Goal: Task Accomplishment & Management: Manage account settings

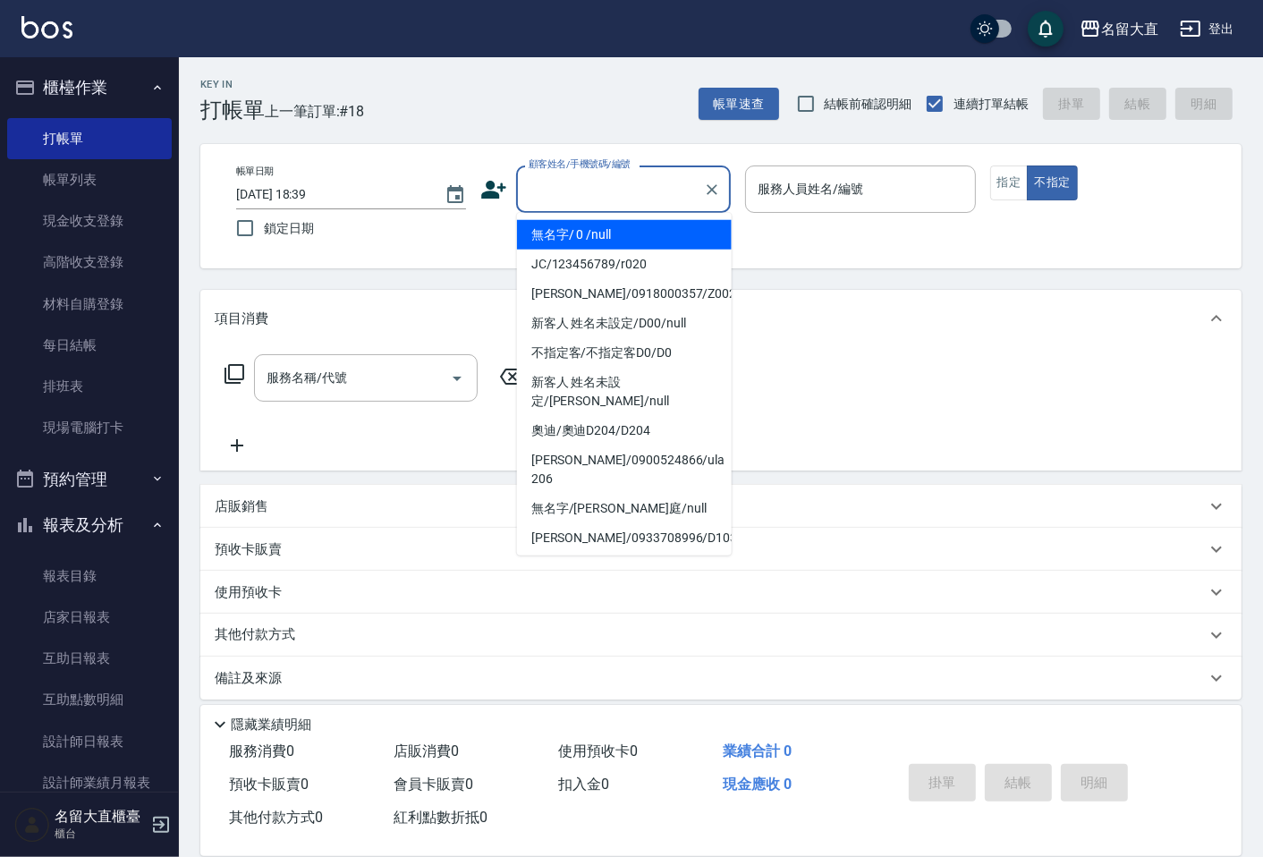
click at [605, 185] on input "顧客姓名/手機號碼/編號" at bounding box center [610, 188] width 172 height 31
click at [612, 228] on li "無名字/ 0 /null" at bounding box center [624, 235] width 215 height 30
type input "無名字/ 0 /null"
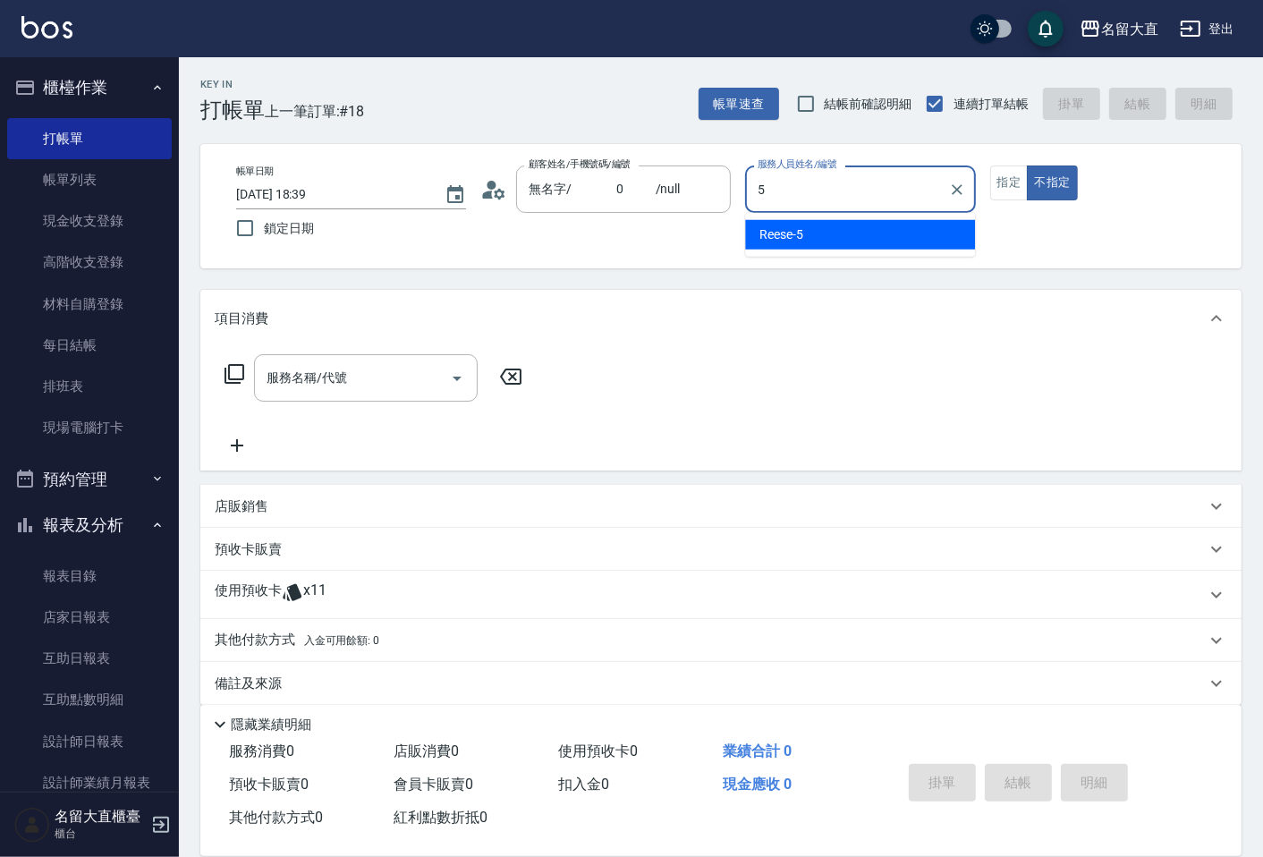
type input "Reese-5"
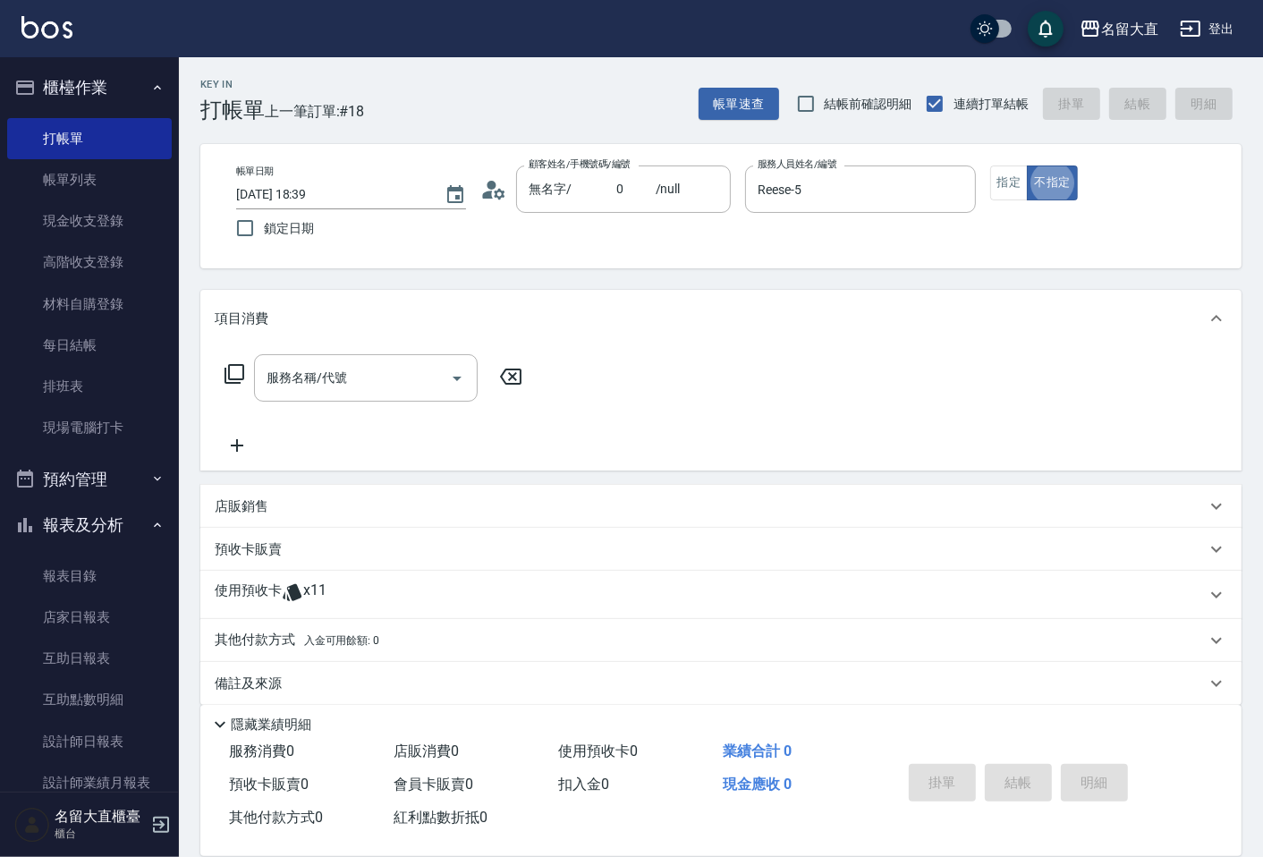
type button "false"
click at [1030, 184] on button "不指定" at bounding box center [1051, 182] width 50 height 35
click at [992, 188] on button "指定" at bounding box center [1009, 182] width 38 height 35
click at [395, 388] on input "服務名稱/代號" at bounding box center [352, 377] width 181 height 31
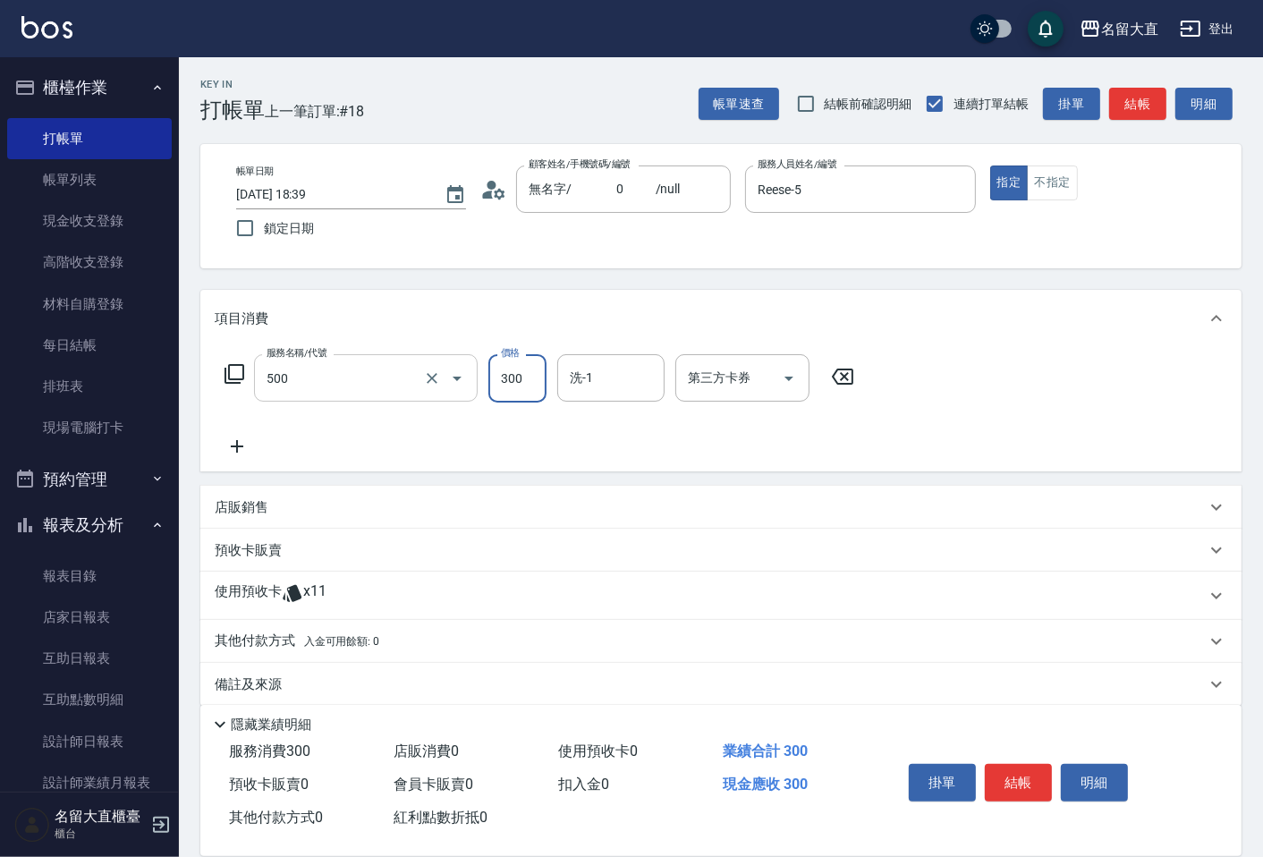
type input "洗髮(500)"
click at [1155, 96] on button "結帳" at bounding box center [1137, 104] width 57 height 33
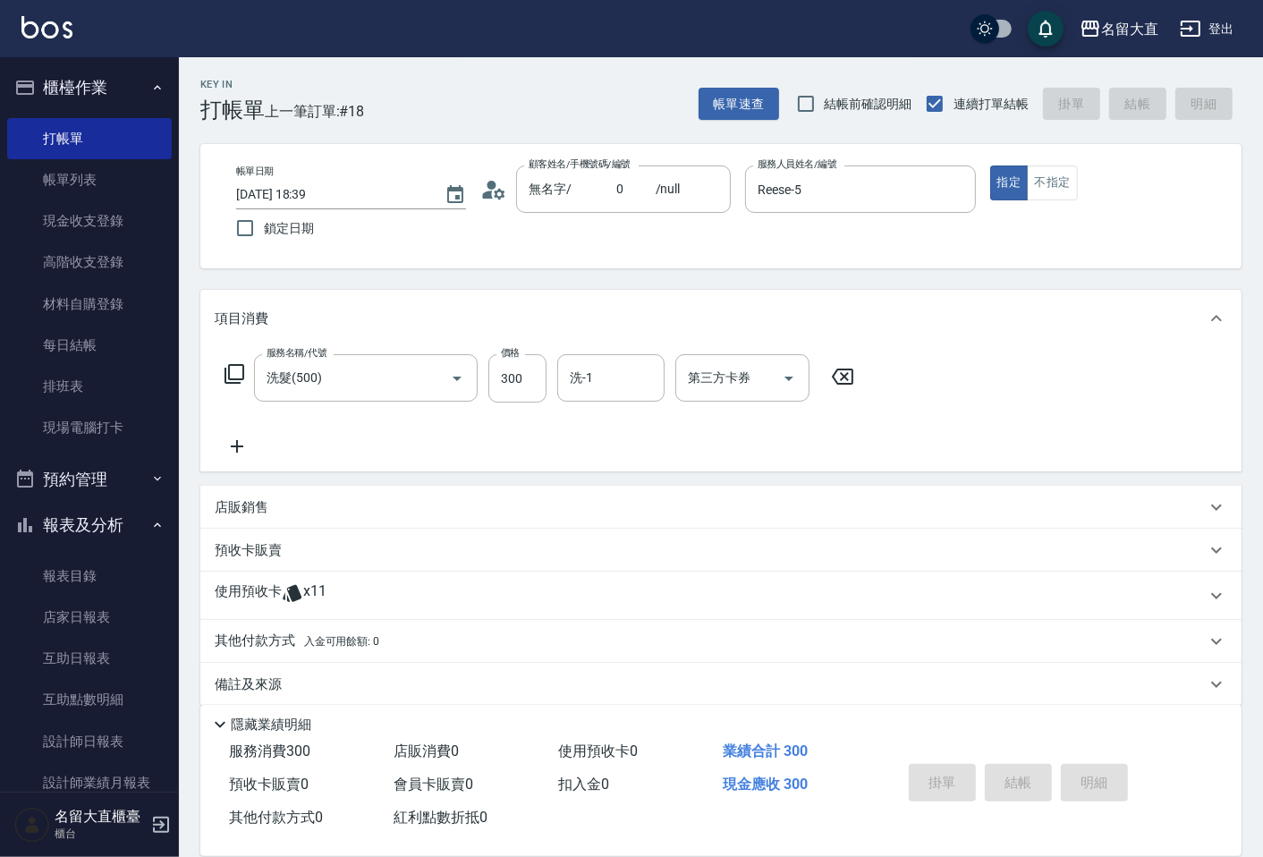
type input "2025/09/20 19:15"
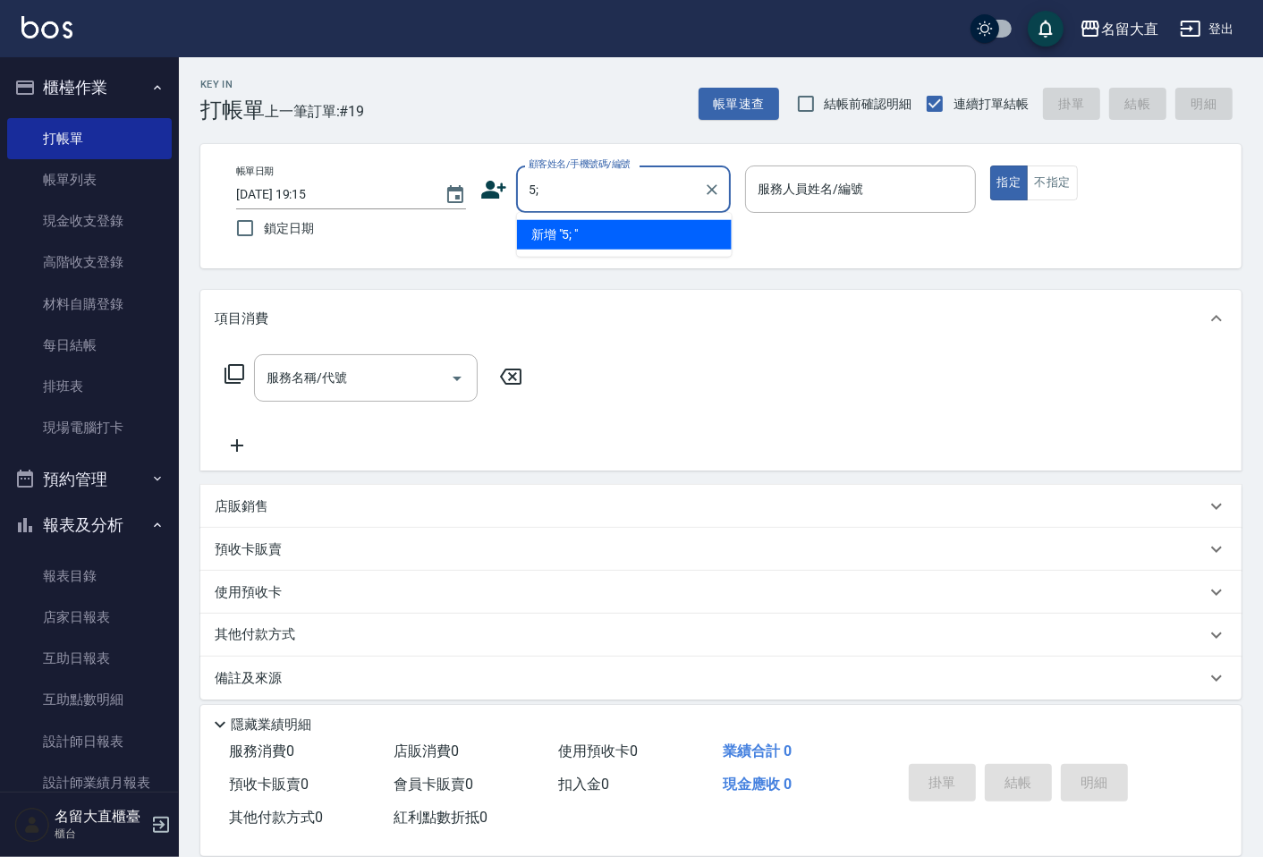
type input "5"
type input "張紀緯/張紀緯D207/D207"
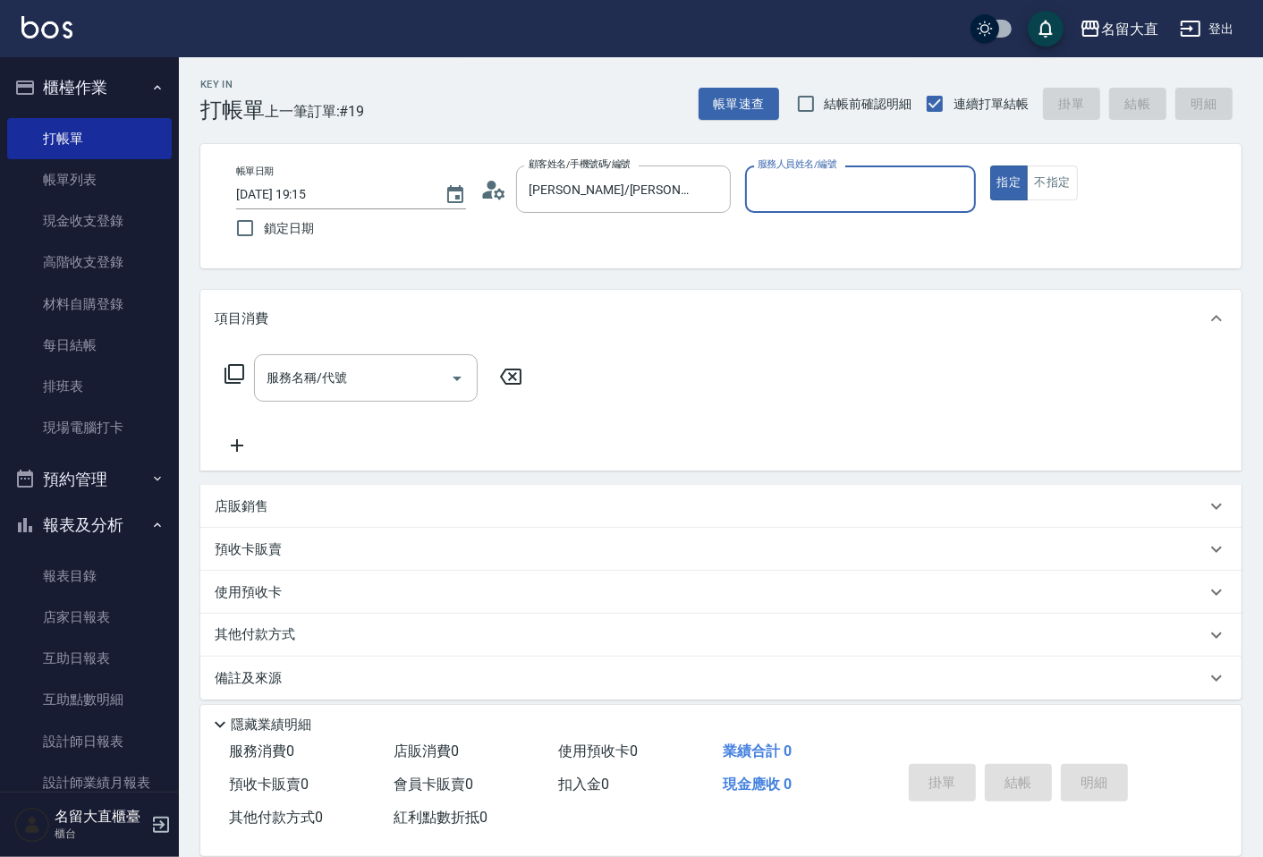
type input "[PERSON_NAME]-3"
click at [990, 165] on button "指定" at bounding box center [1009, 182] width 38 height 35
type button "true"
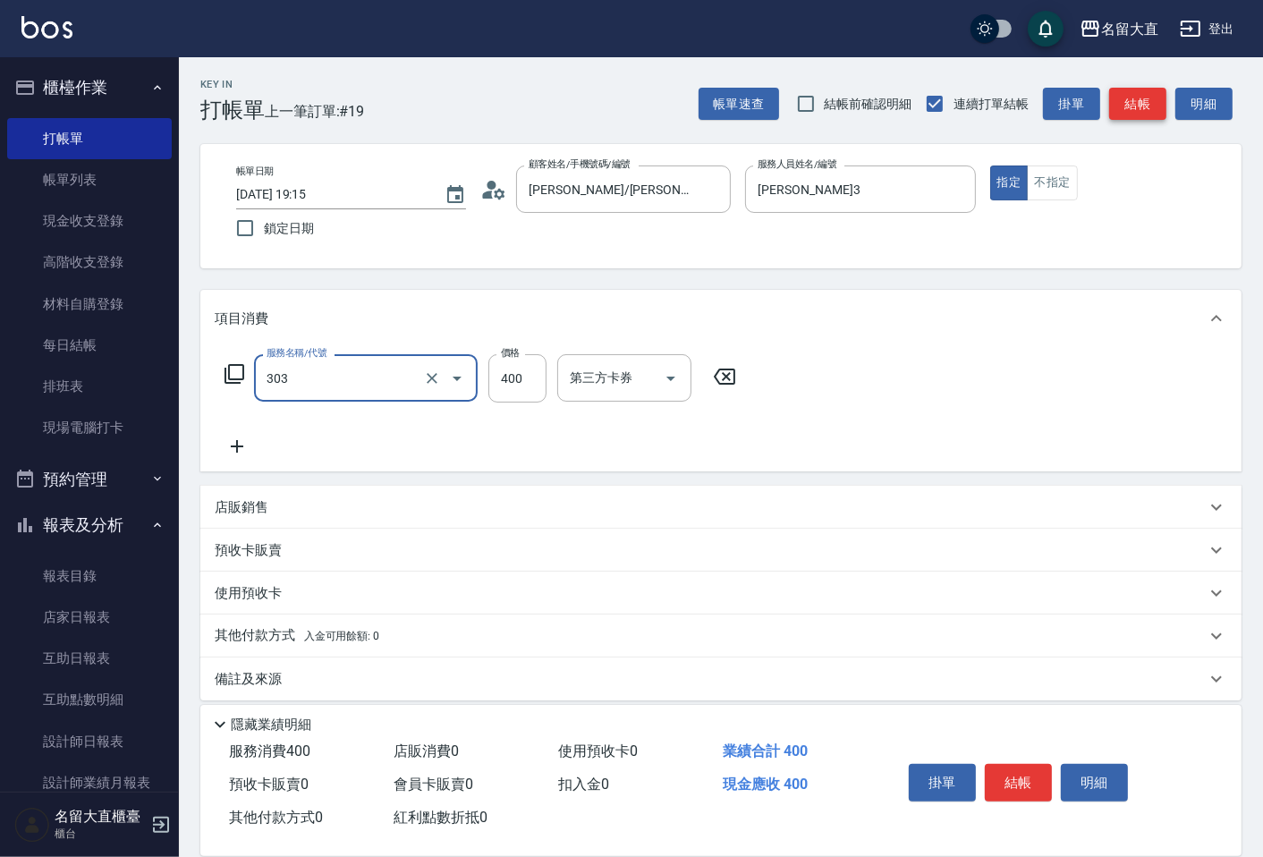
type input "剪髮(C級)(303)"
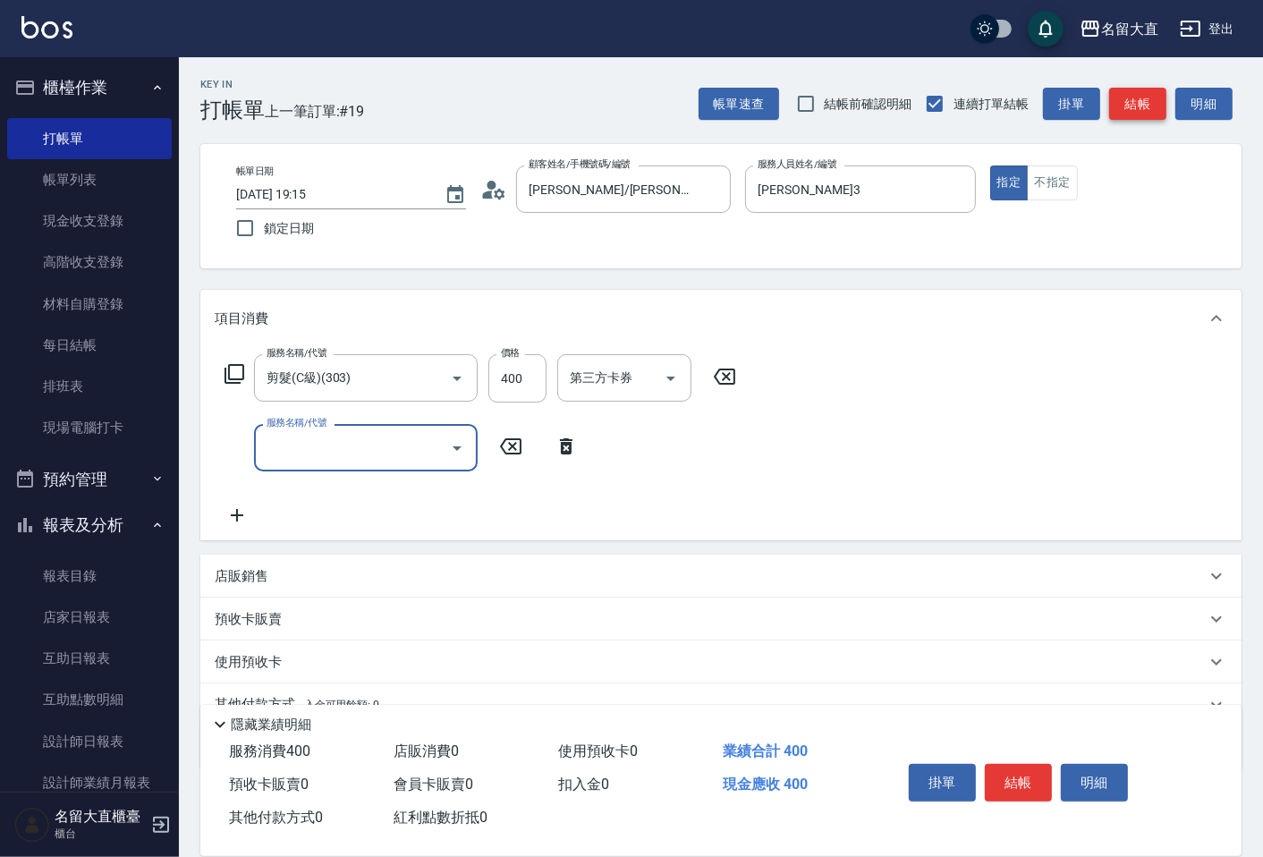
click at [1140, 105] on button "結帳" at bounding box center [1137, 104] width 57 height 33
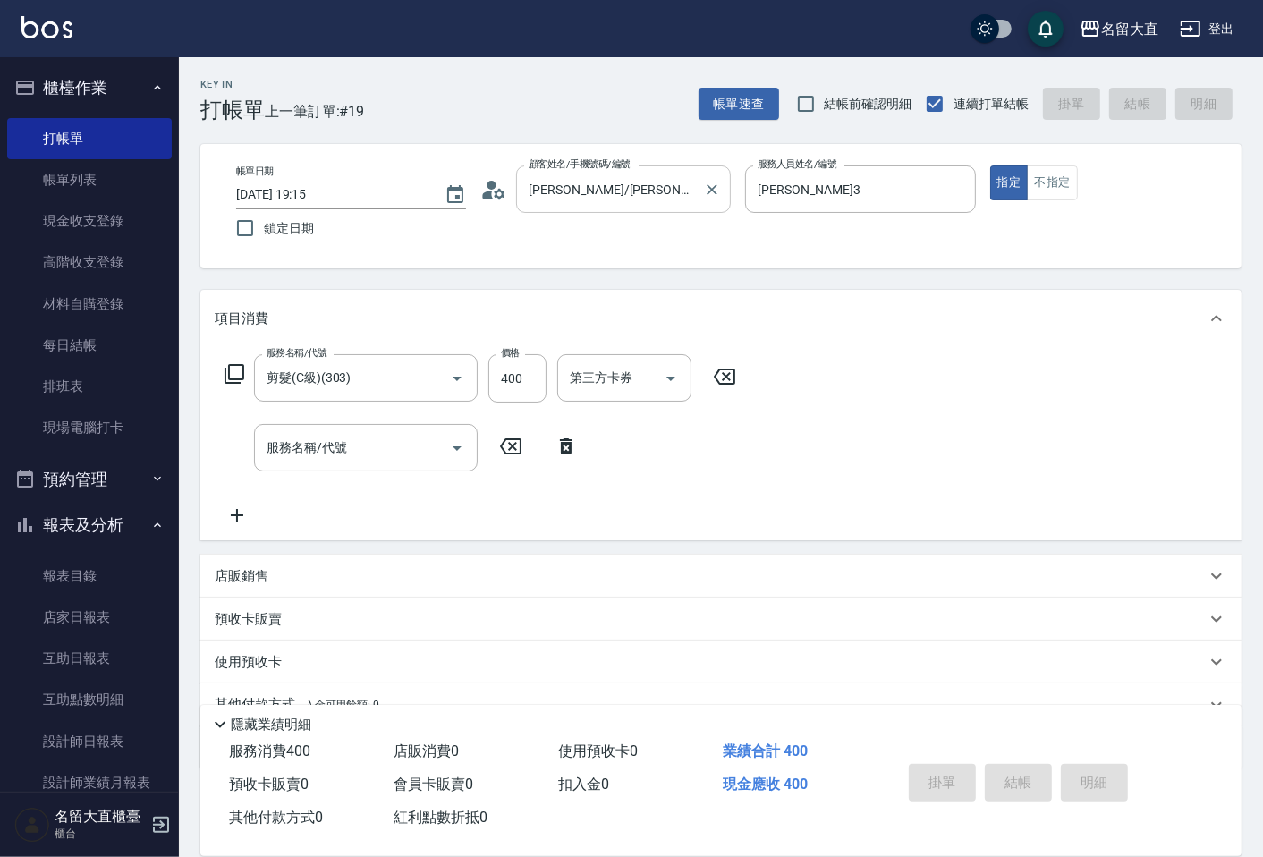
type input "2025/09/20 19:27"
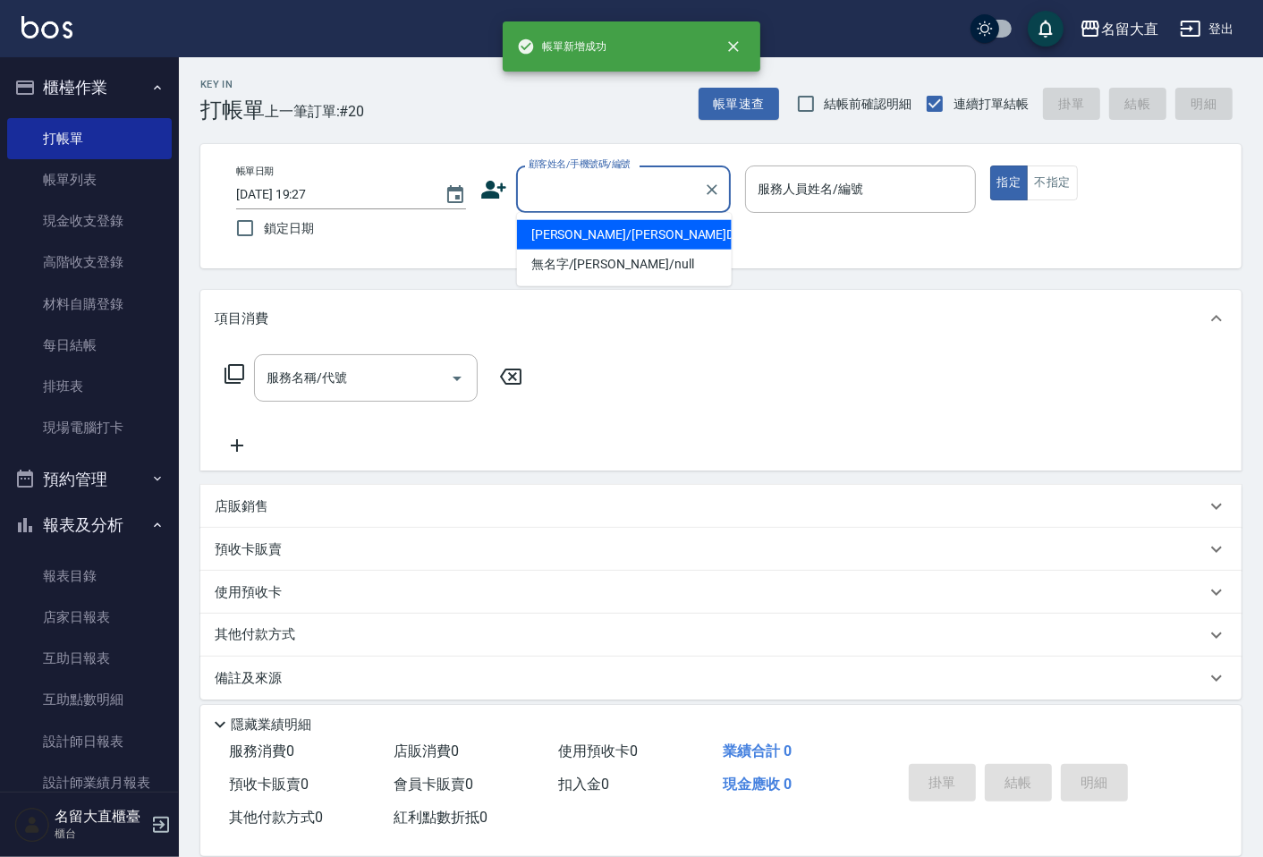
click at [595, 190] on input "顧客姓名/手機號碼/編號" at bounding box center [610, 188] width 172 height 31
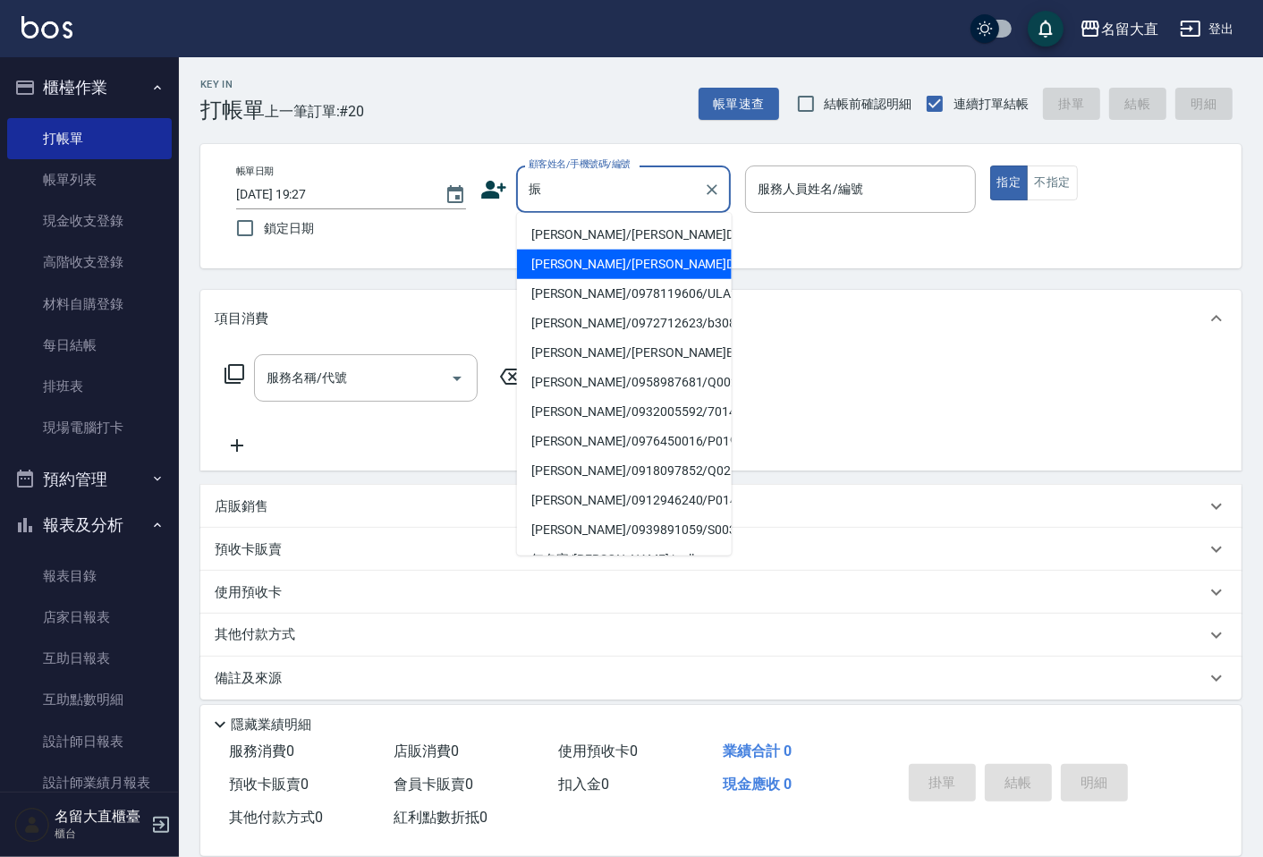
type input "黃振倫/黃振倫D227/D227"
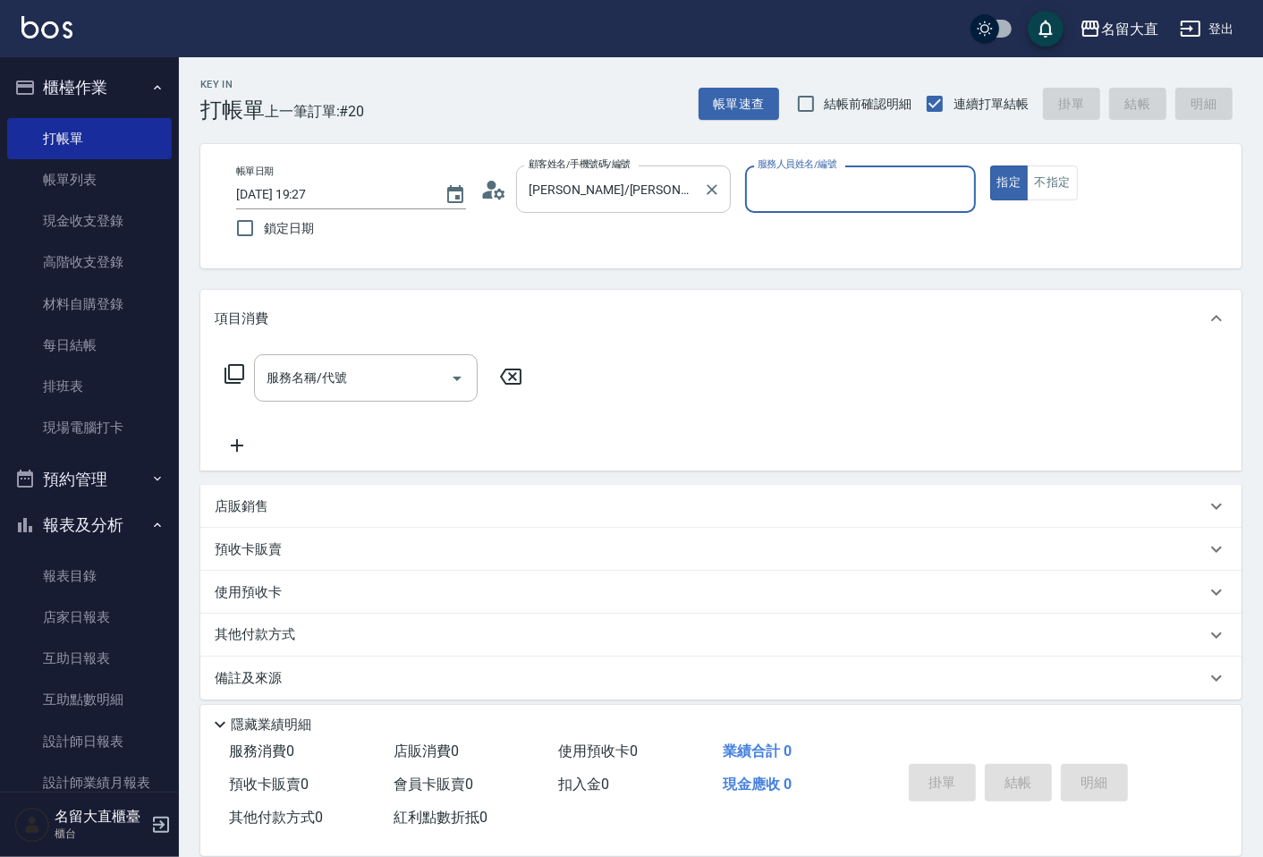
type input "[PERSON_NAME]-3"
click at [990, 165] on button "指定" at bounding box center [1009, 182] width 38 height 35
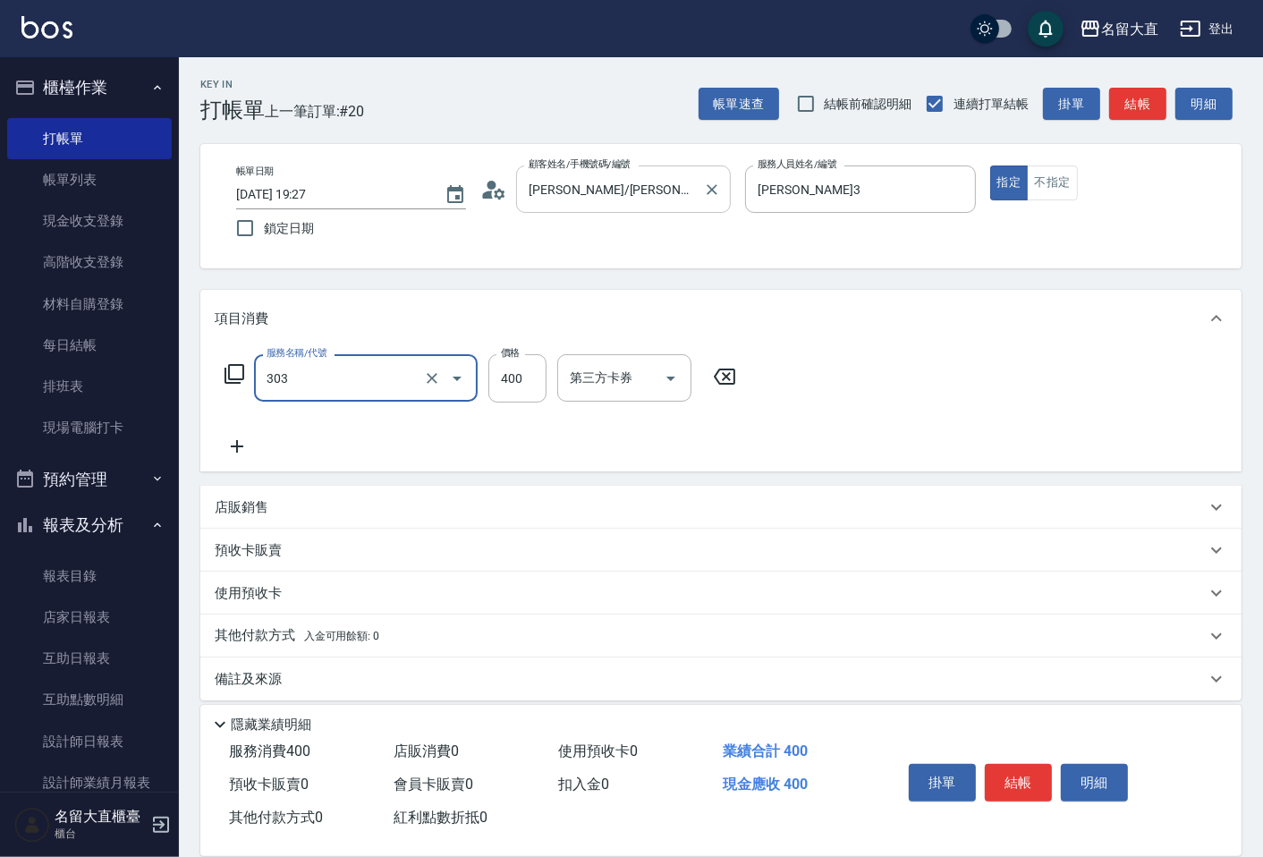
type input "剪髮(C級)(303)"
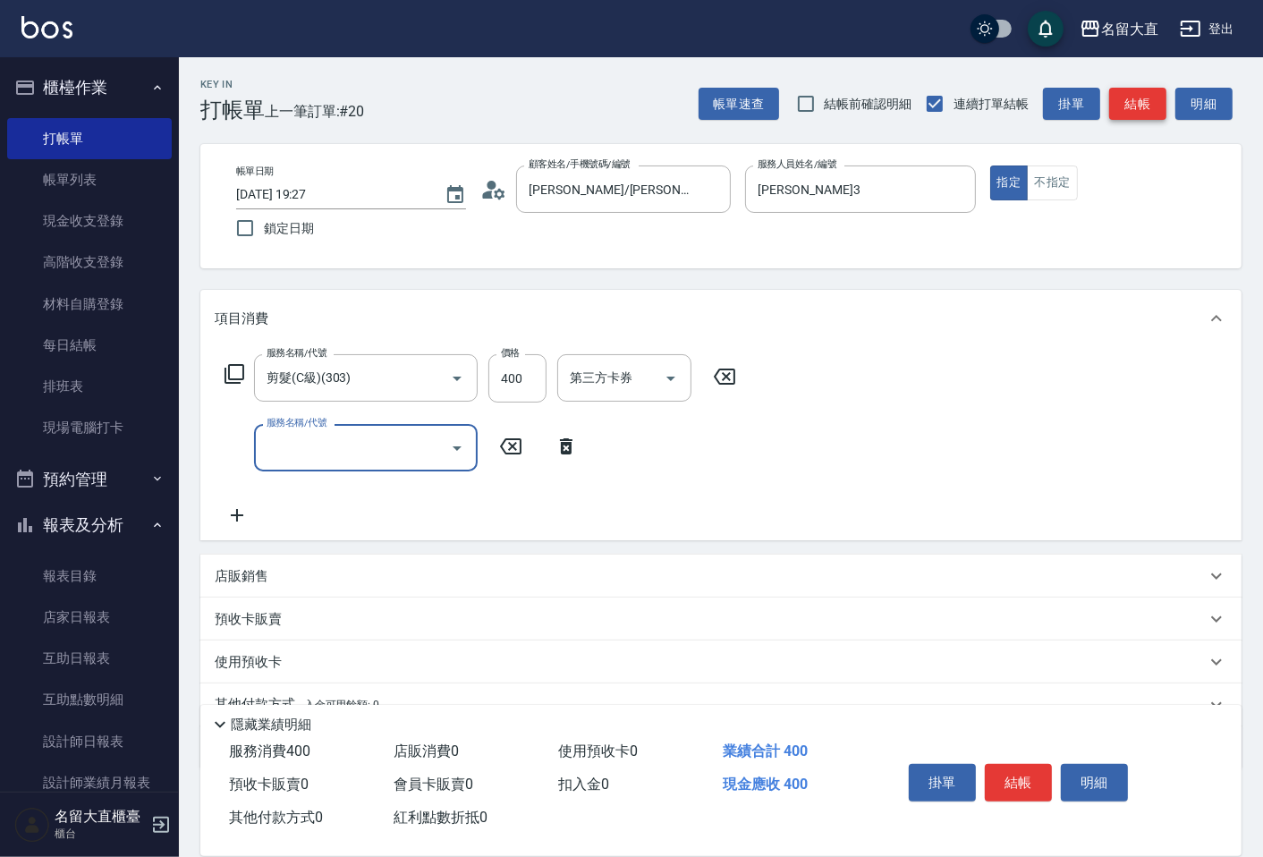
click at [1143, 112] on button "結帳" at bounding box center [1137, 104] width 57 height 33
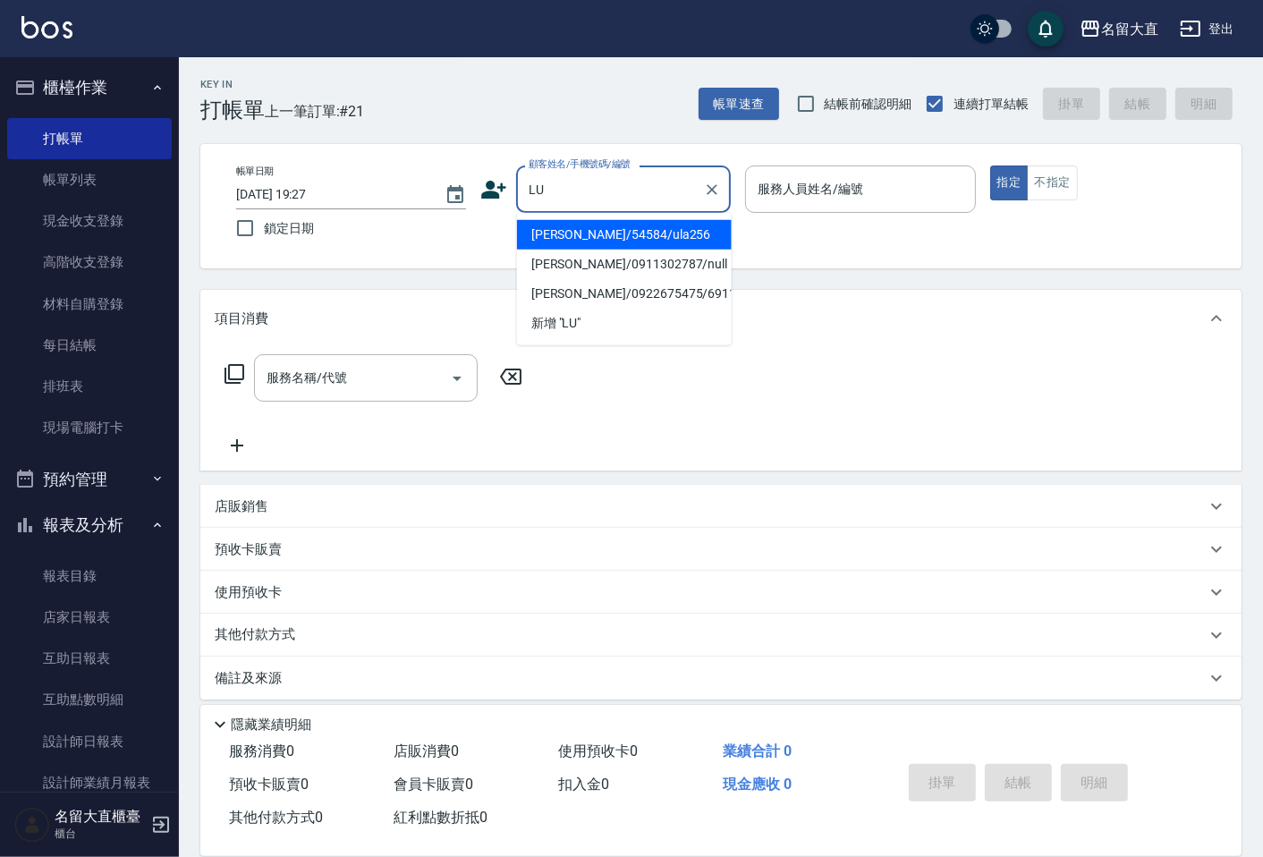
click at [702, 239] on li "lucy huang/54584/ula256" at bounding box center [624, 235] width 215 height 30
type input "lucy huang/54584/ula256"
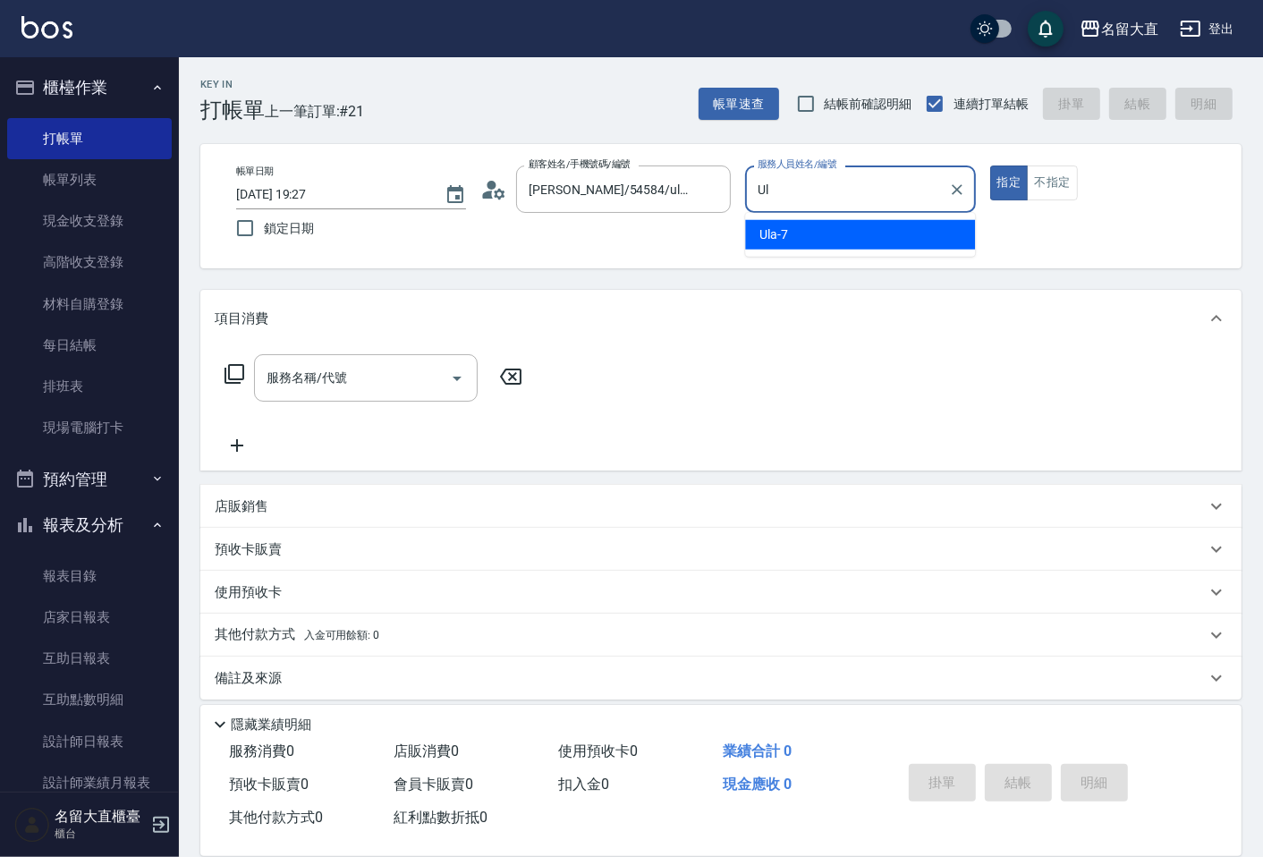
type input "U"
type input "[PERSON_NAME]-3"
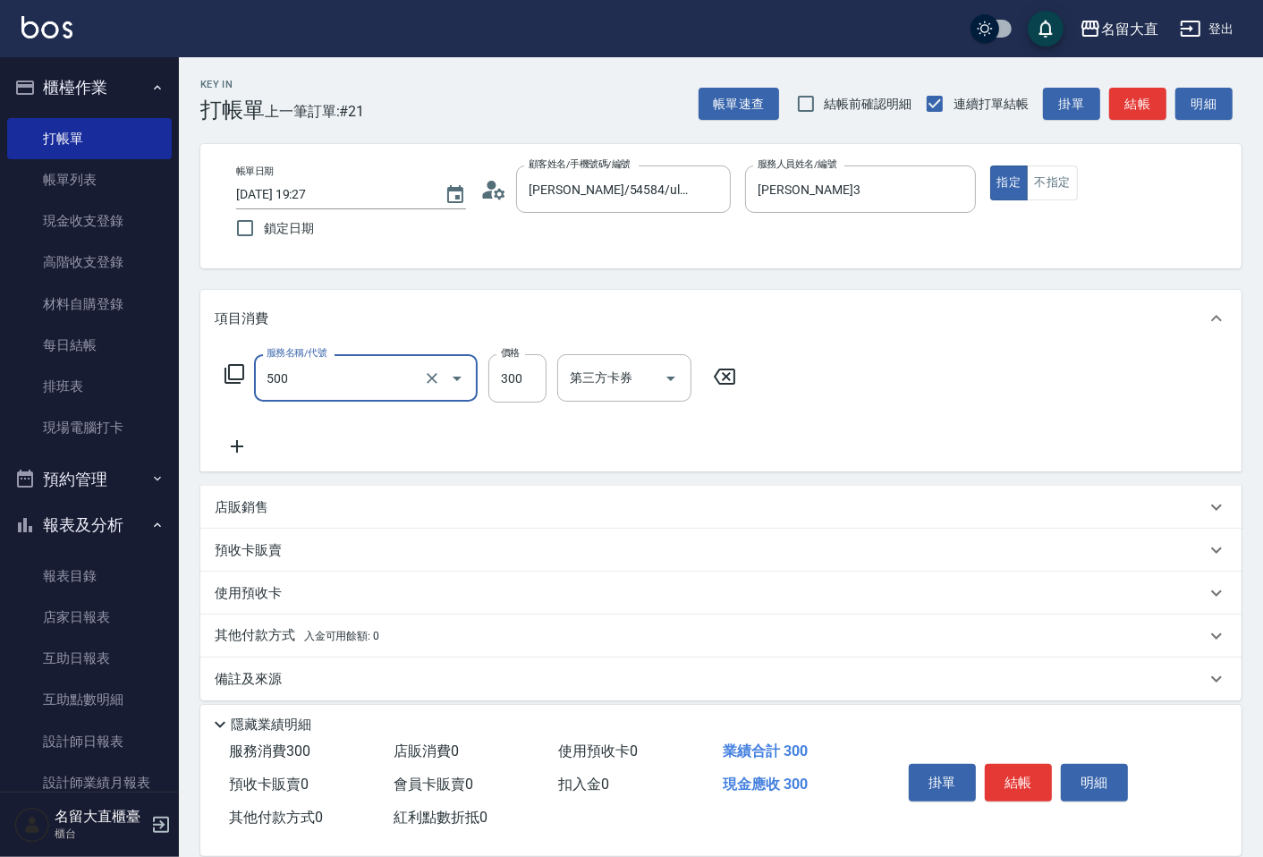
type input "洗髮(500)"
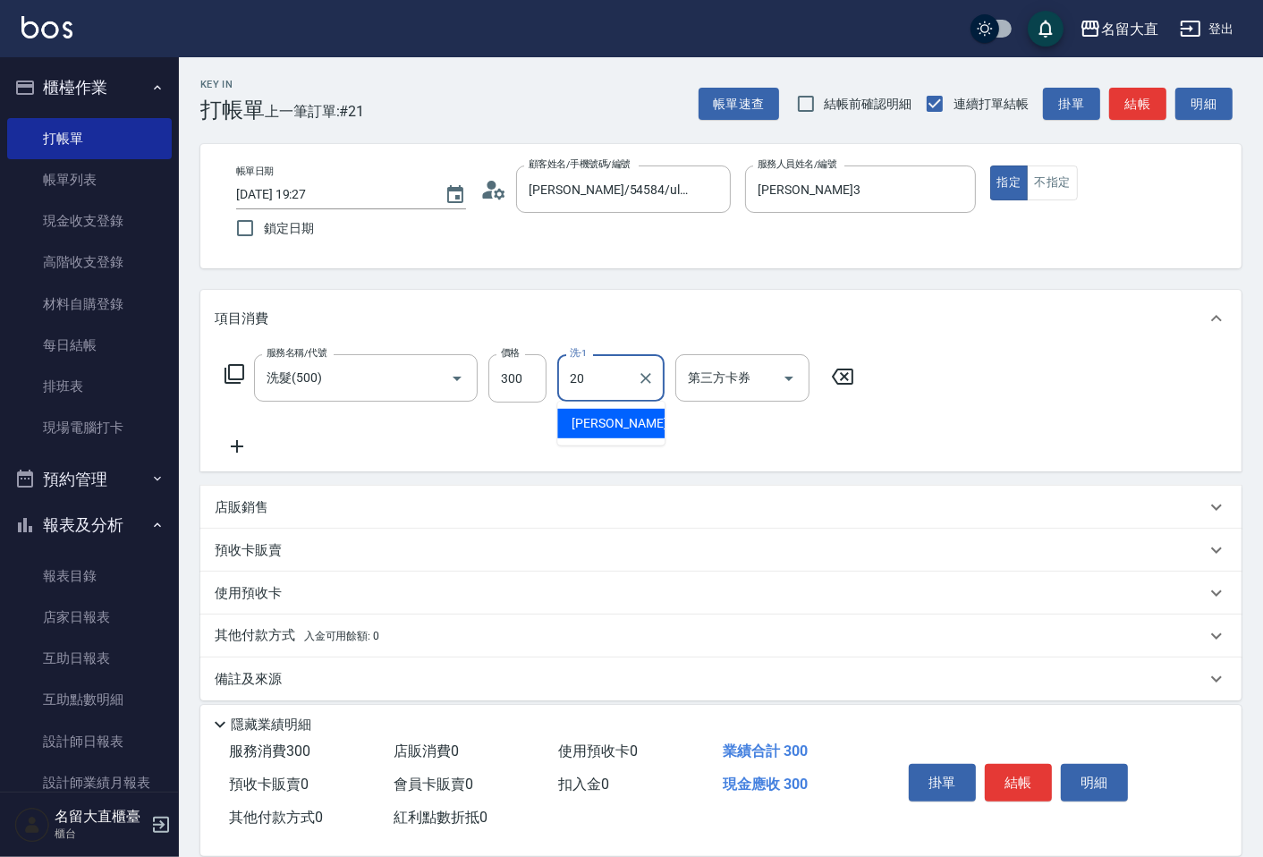
type input "詩雅-20"
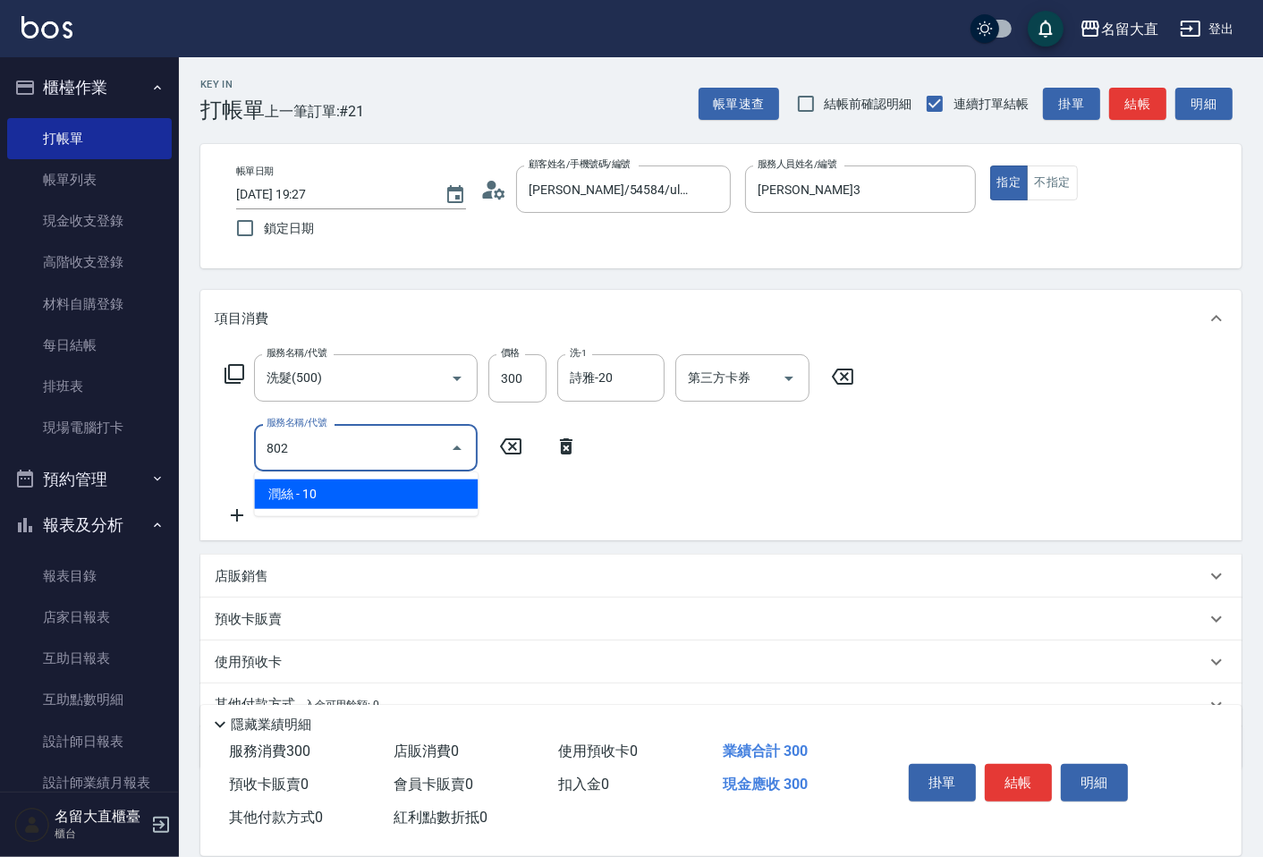
type input "潤絲(802)"
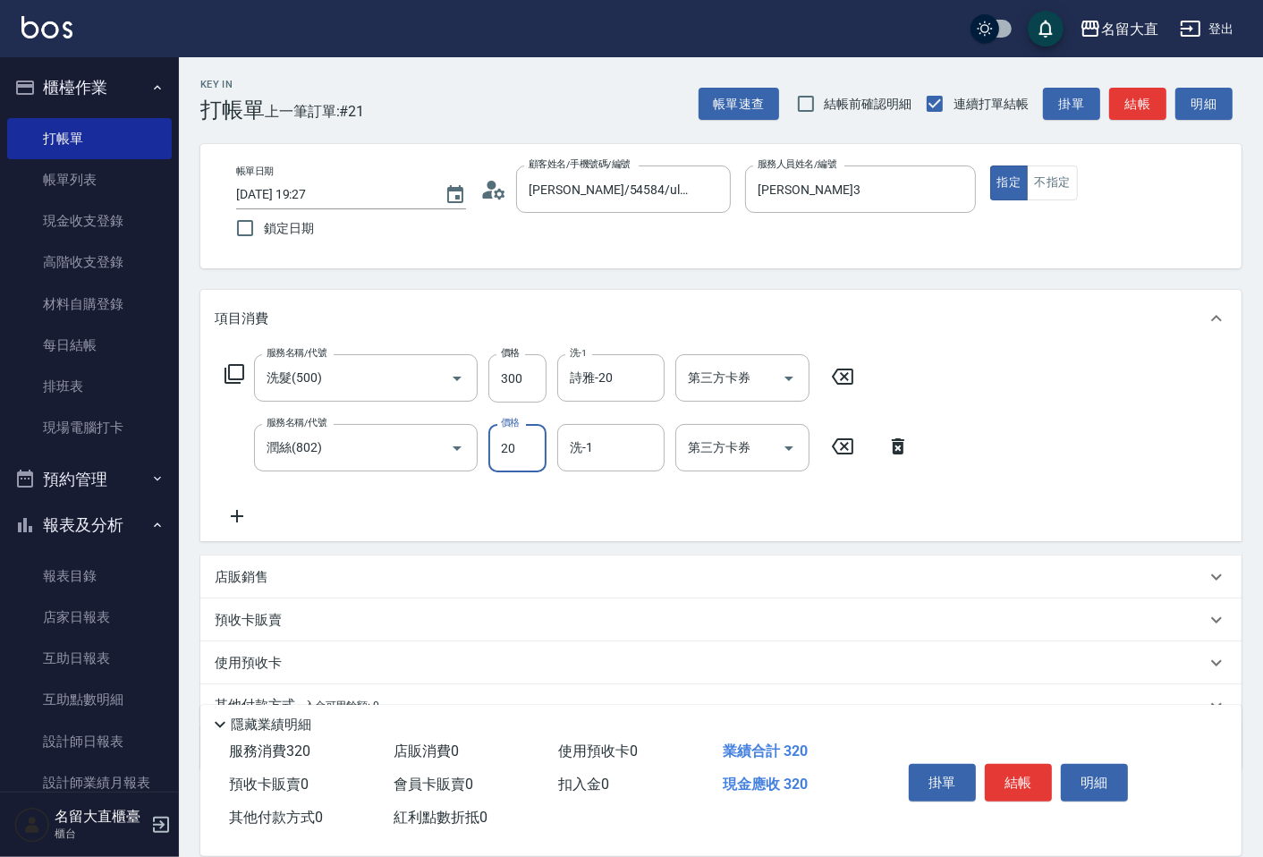
type input "20"
type input "詩雅-20"
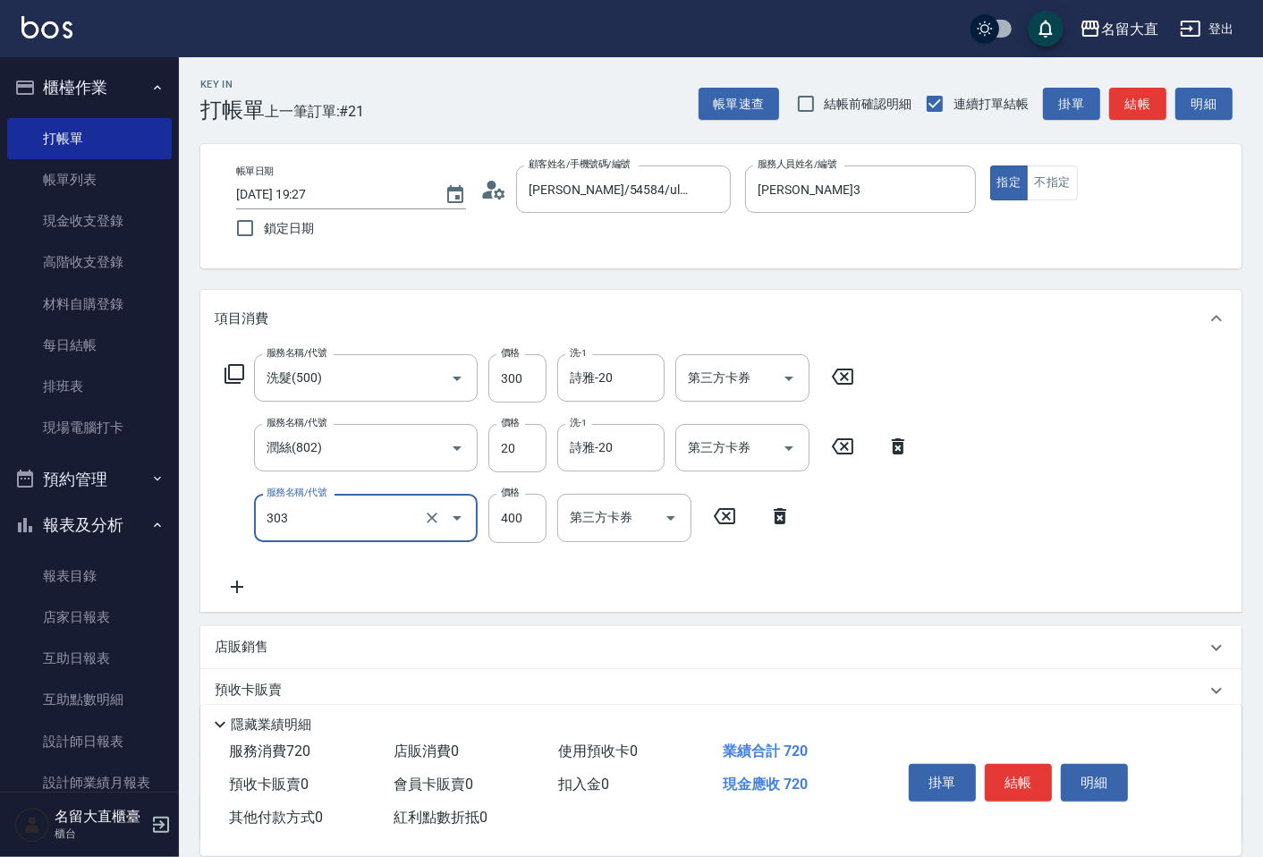
type input "剪髮(C級)(303)"
type input "300"
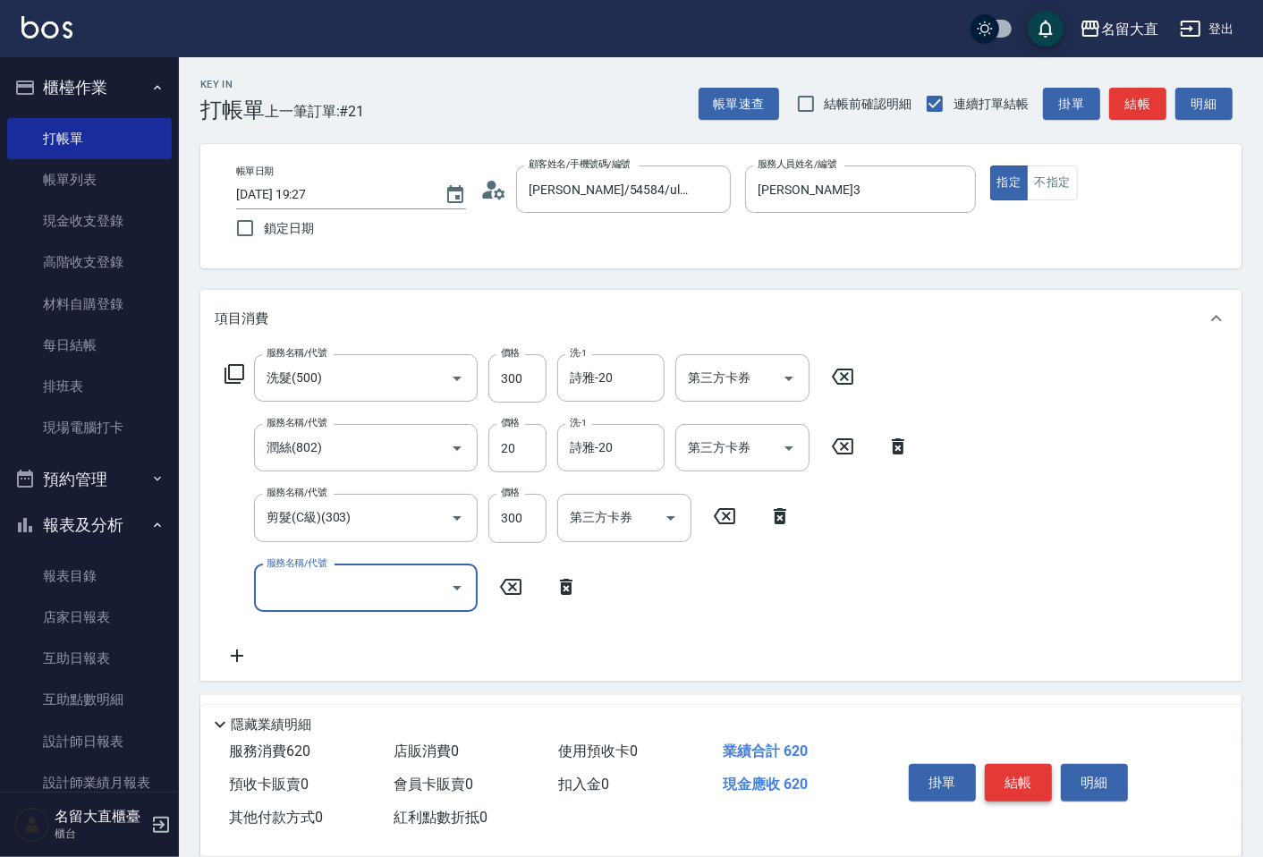
click at [1022, 773] on button "結帳" at bounding box center [1017, 783] width 67 height 38
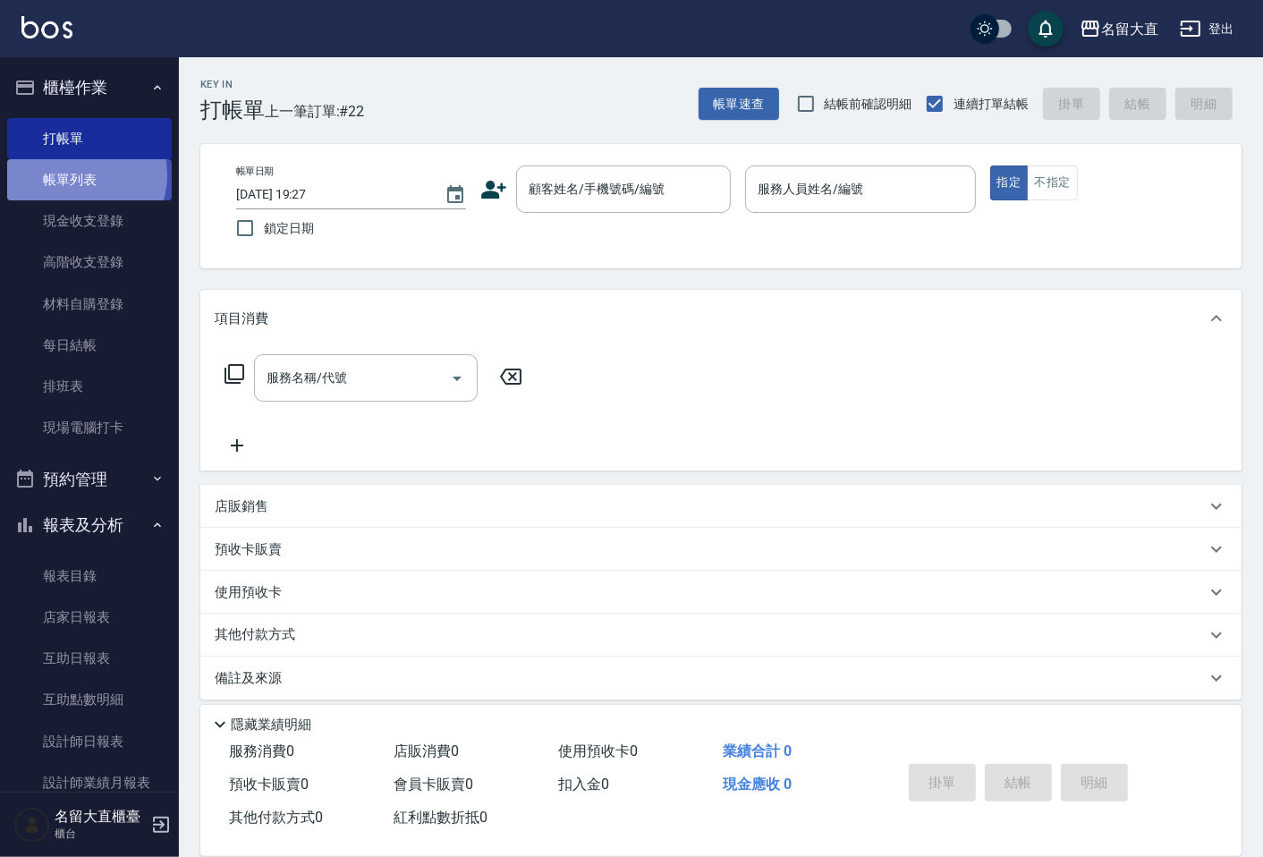
click at [80, 175] on link "帳單列表" at bounding box center [89, 179] width 165 height 41
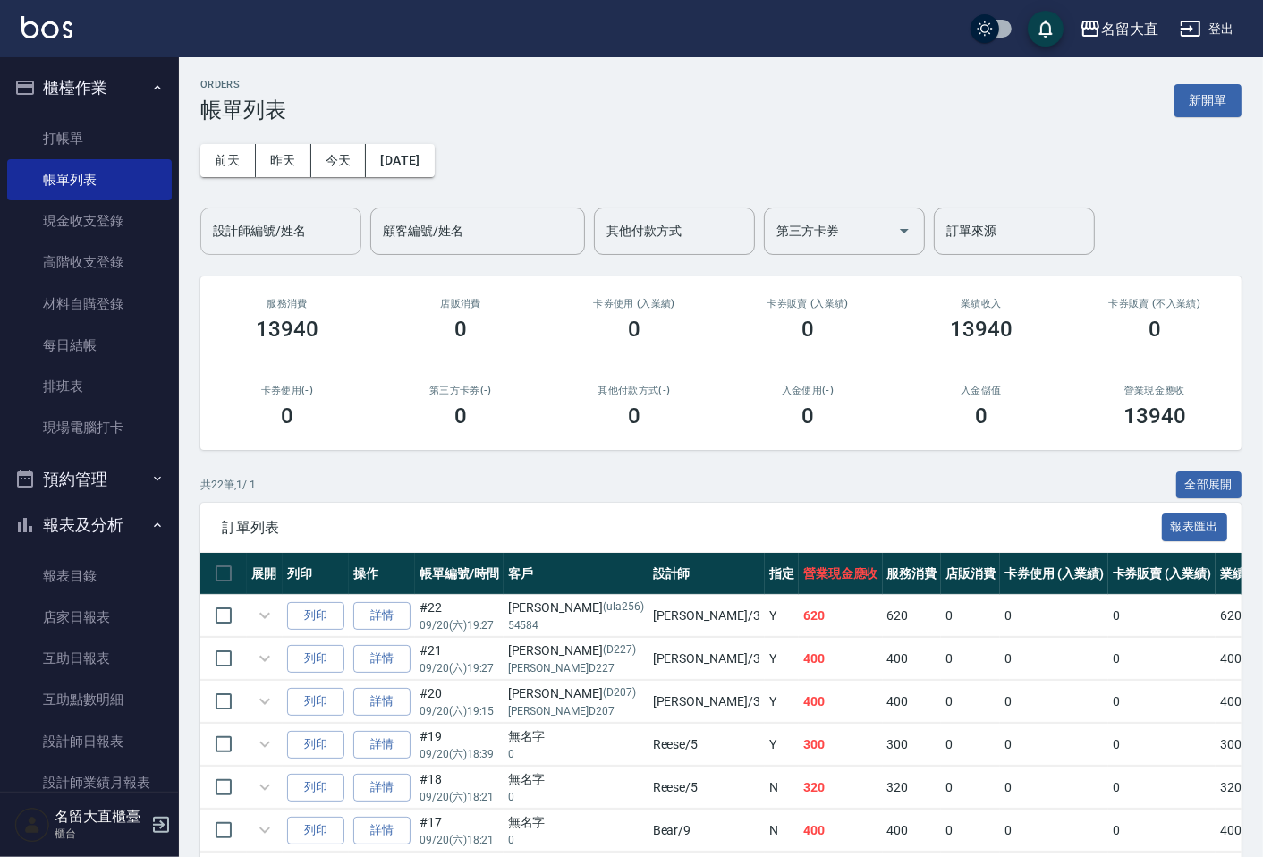
click at [278, 233] on input "設計師編號/姓名" at bounding box center [280, 230] width 145 height 31
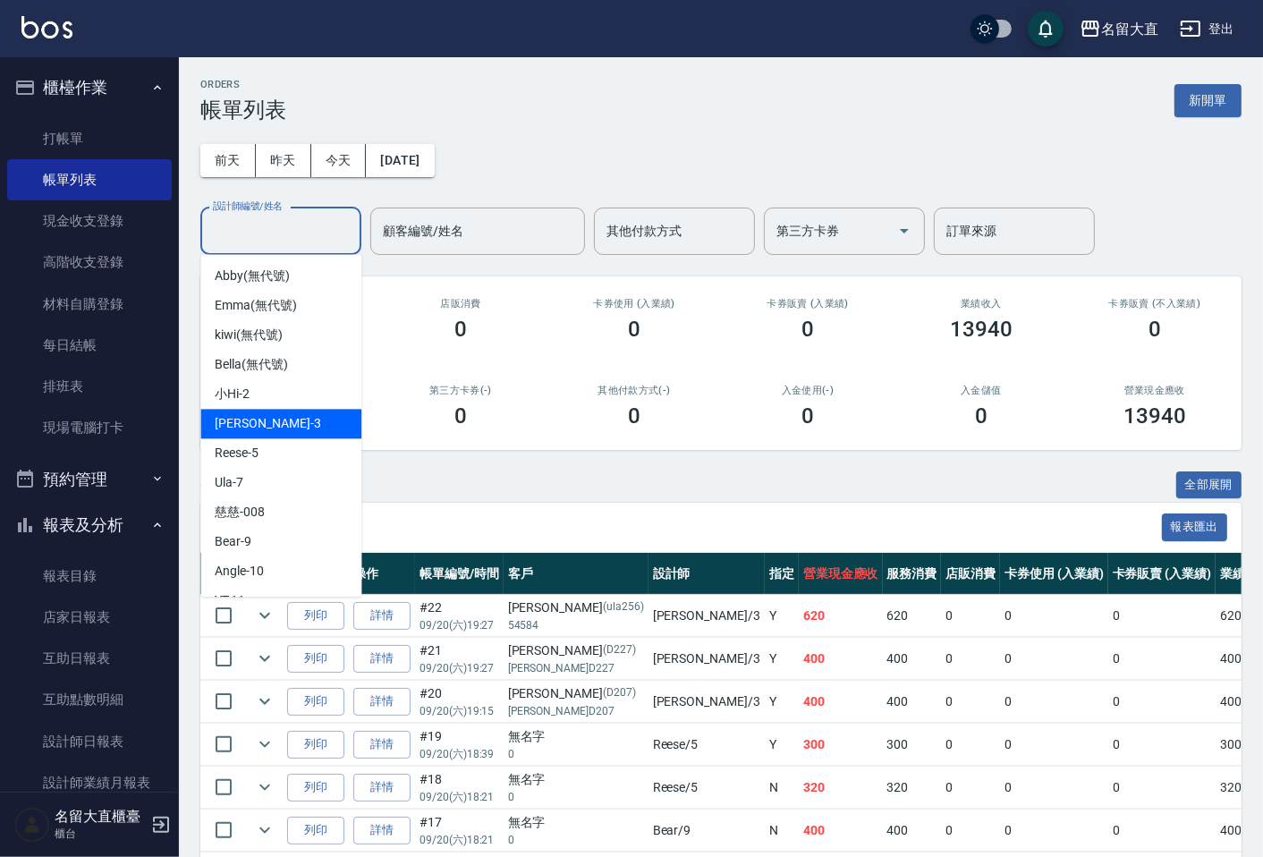
click at [244, 416] on span "[PERSON_NAME]3" at bounding box center [268, 423] width 106 height 19
type input "[PERSON_NAME]-3"
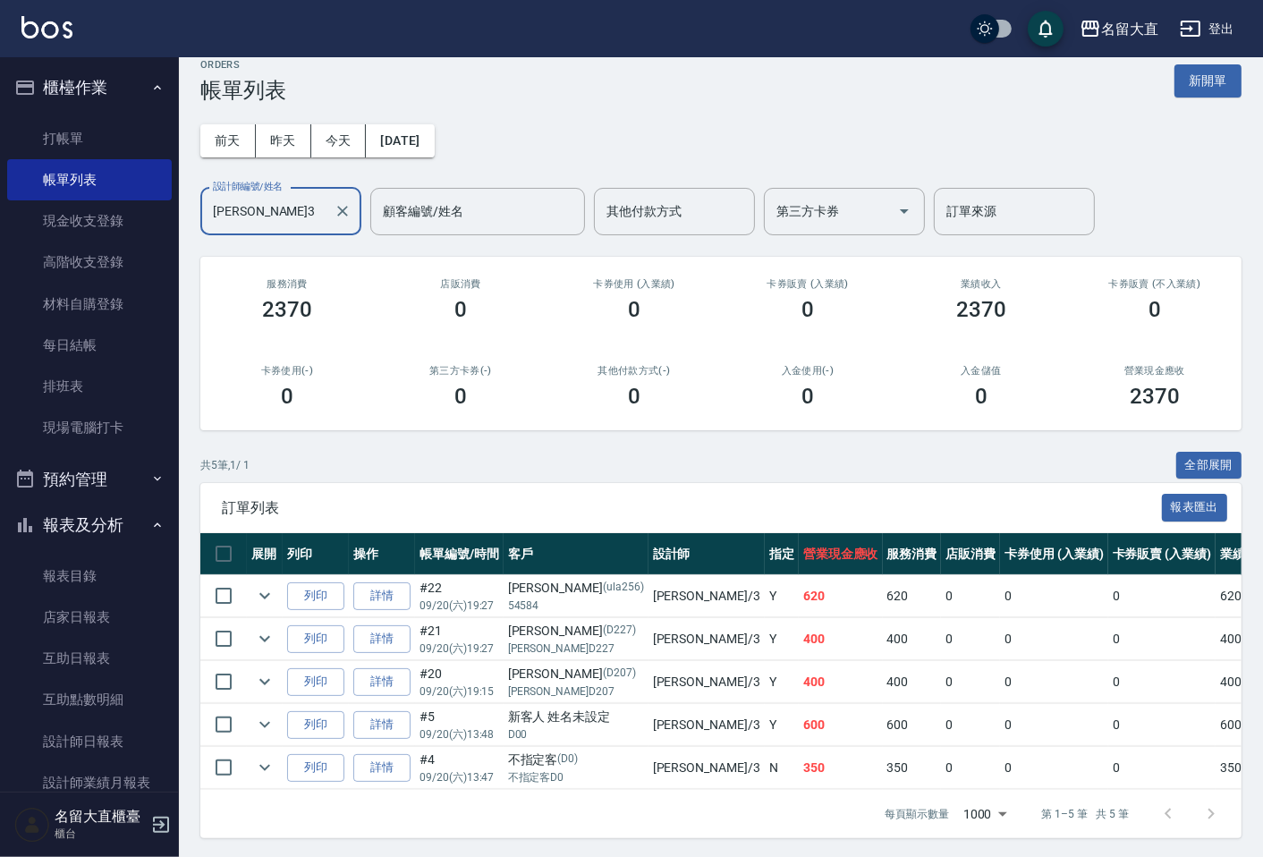
scroll to position [38, 0]
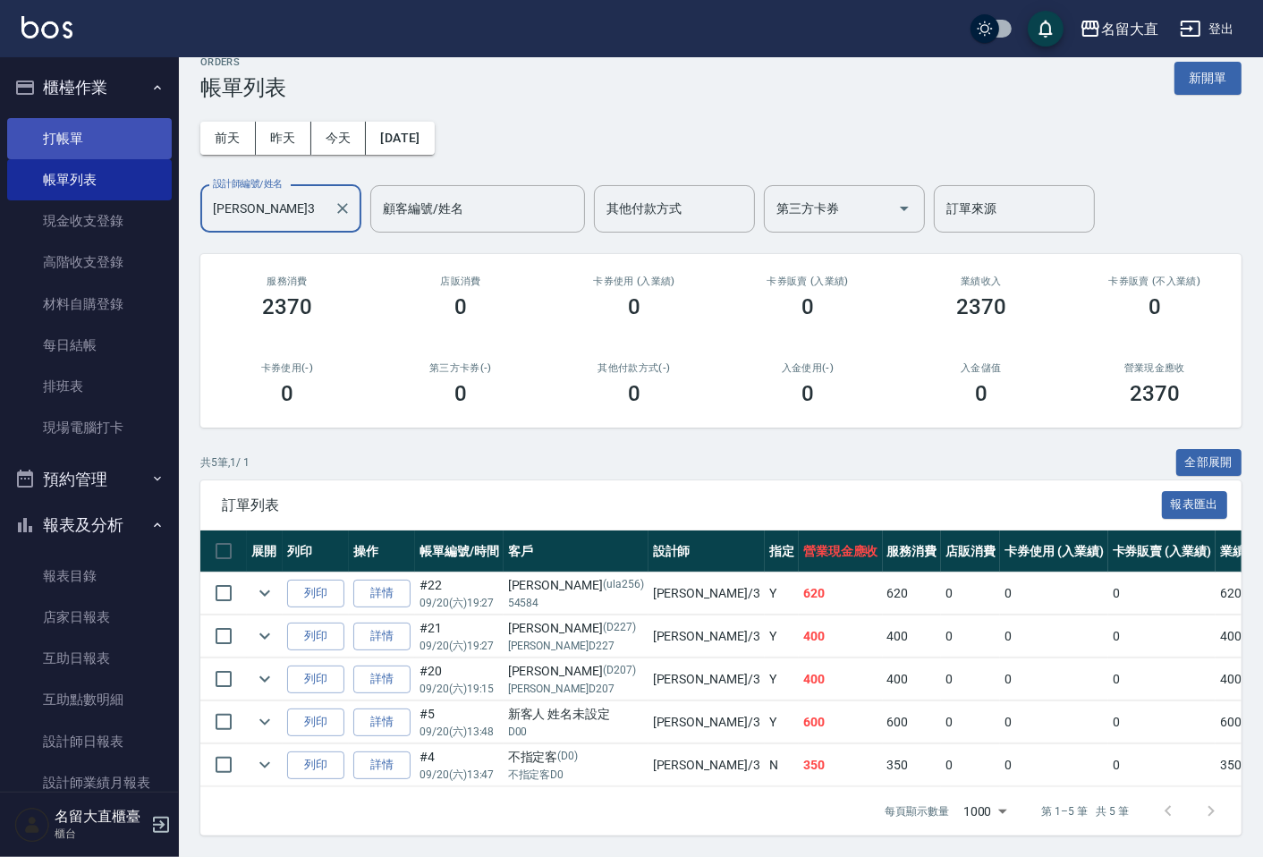
click at [85, 137] on link "打帳單" at bounding box center [89, 138] width 165 height 41
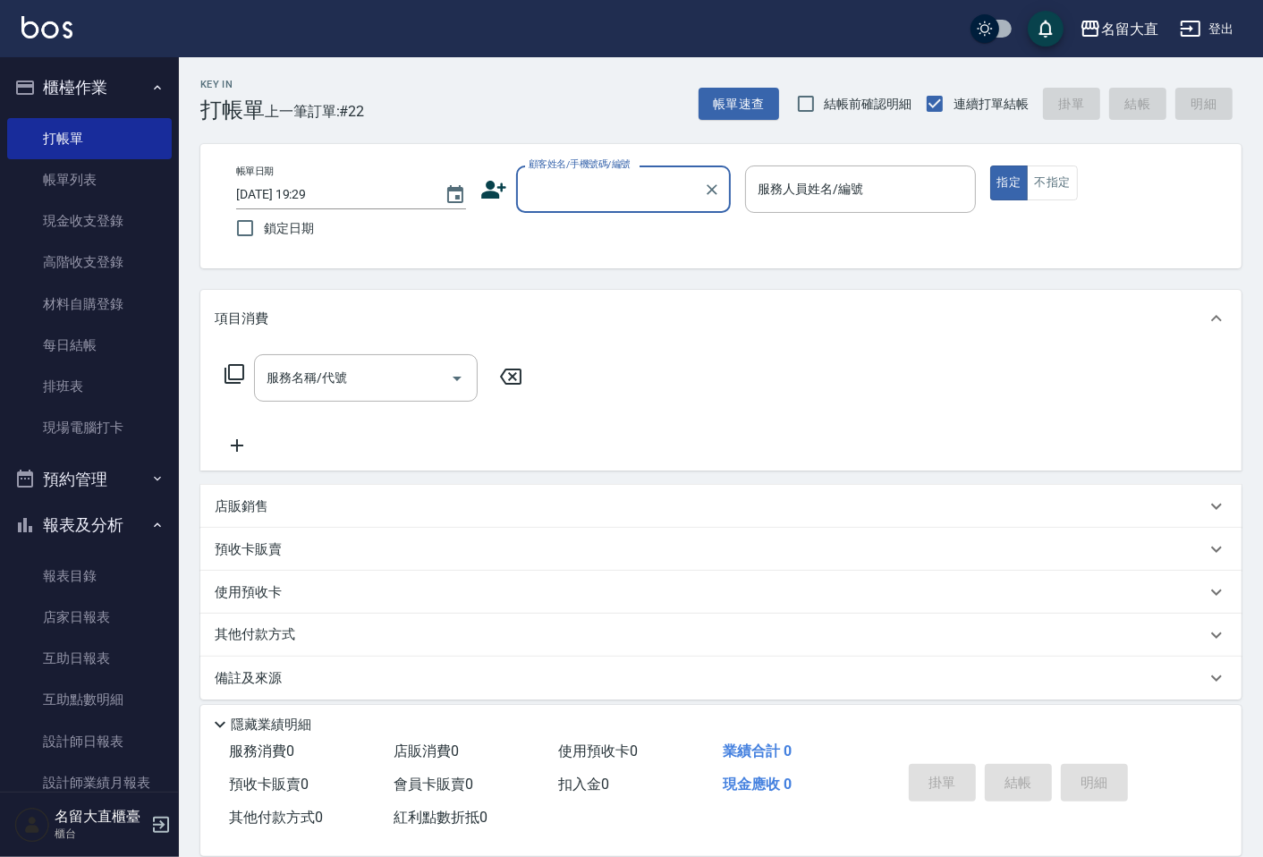
click at [629, 199] on input "顧客姓名/手機號碼/編號" at bounding box center [610, 188] width 172 height 31
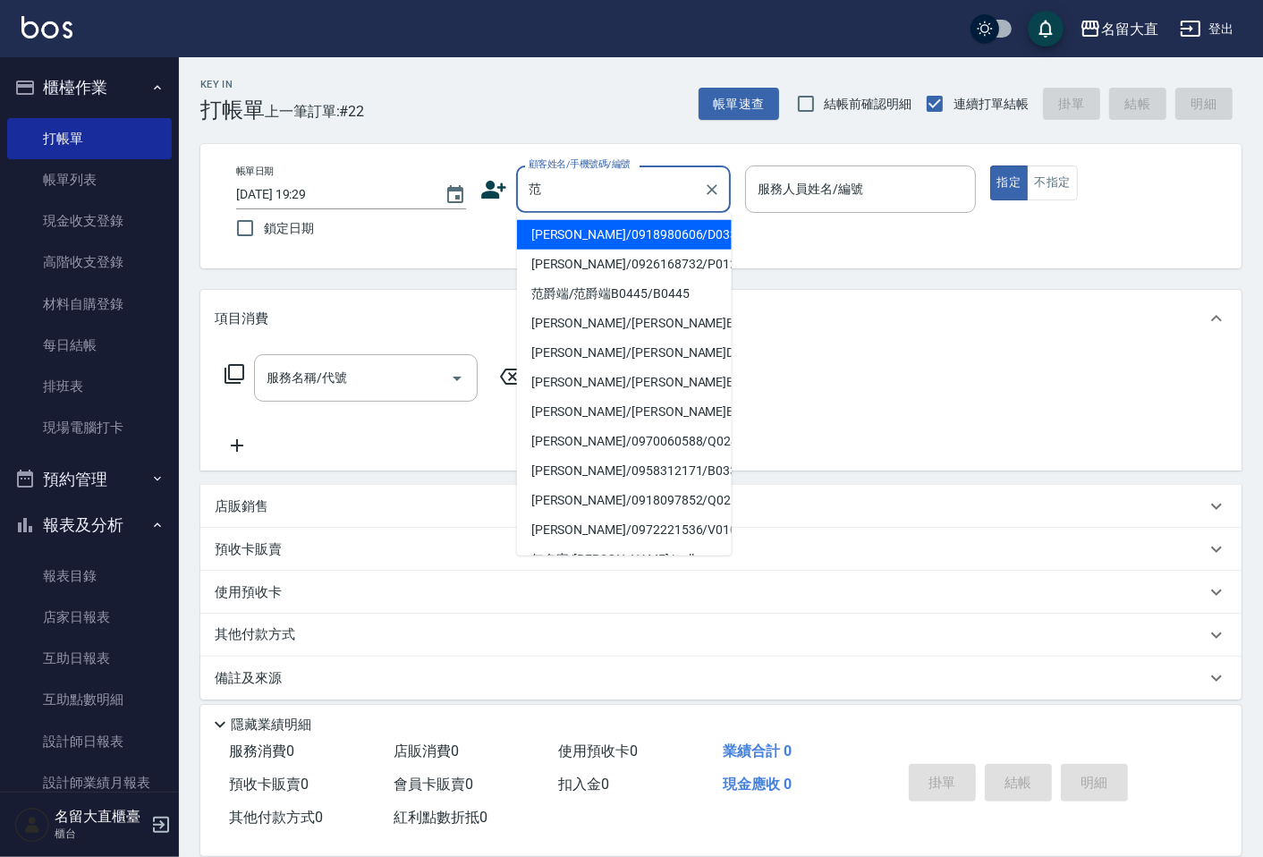
click at [651, 222] on li "范綱庭/0918980606/D033" at bounding box center [624, 235] width 215 height 30
type input "范綱庭/0918980606/D033"
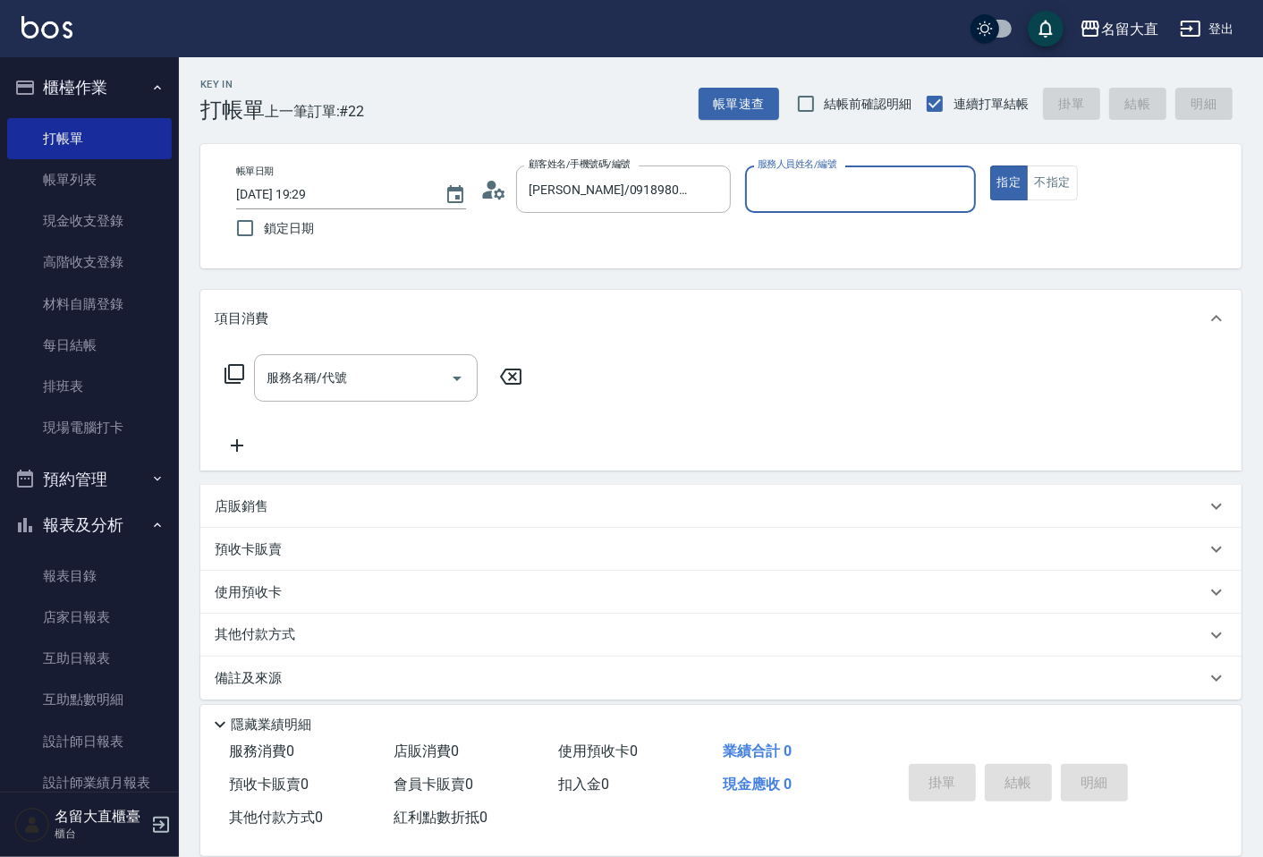
type input "[PERSON_NAME]-3"
click at [990, 165] on button "指定" at bounding box center [1009, 182] width 38 height 35
type button "true"
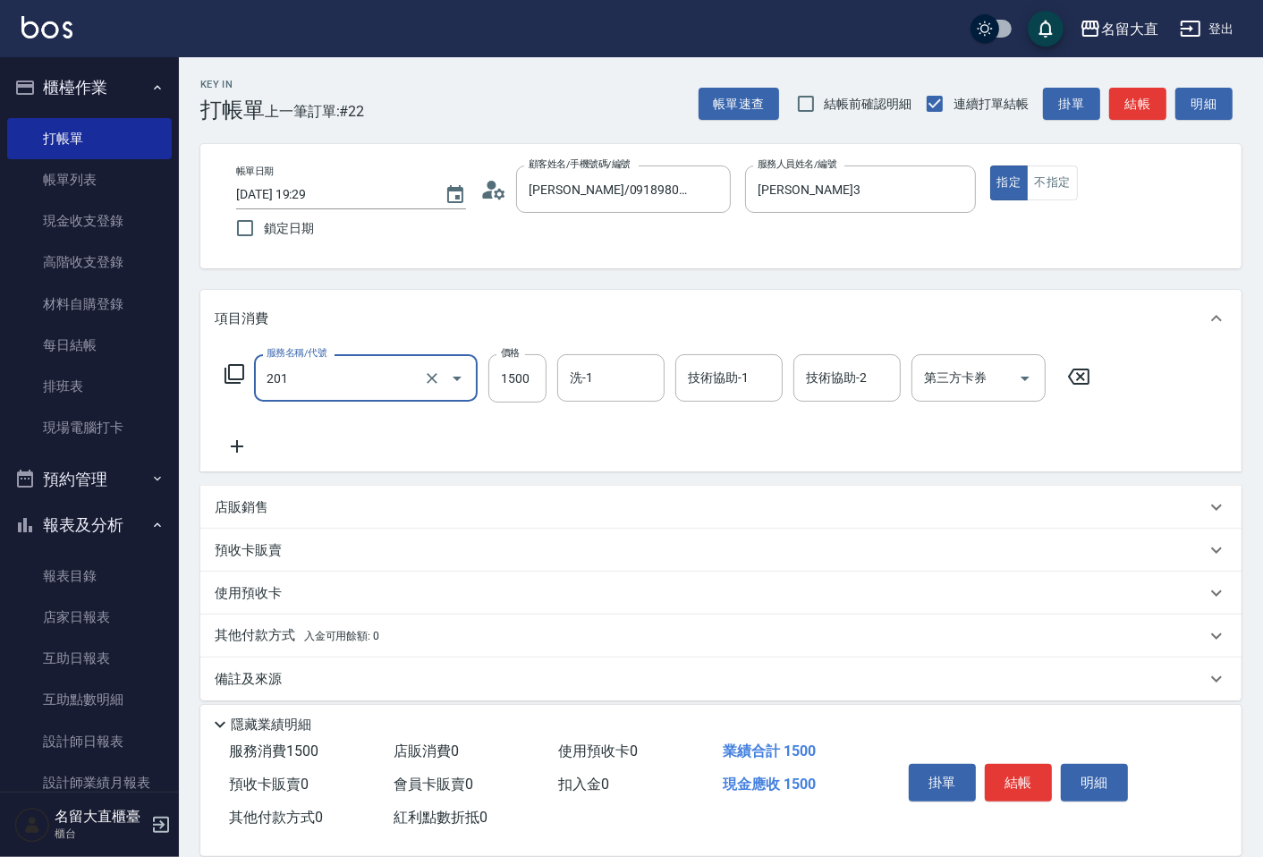
type input "冷燙燙髮(201)"
type input "1800"
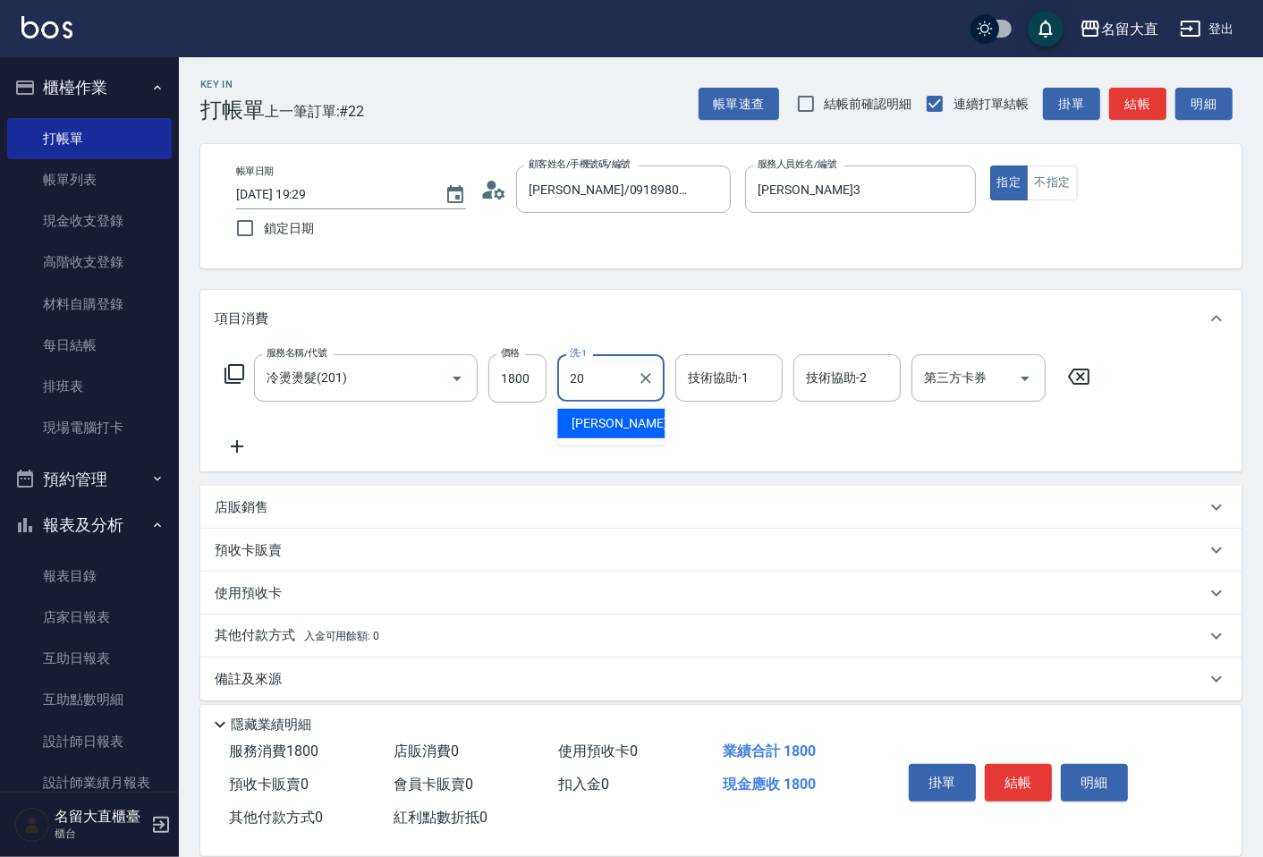
type input "詩雅-20"
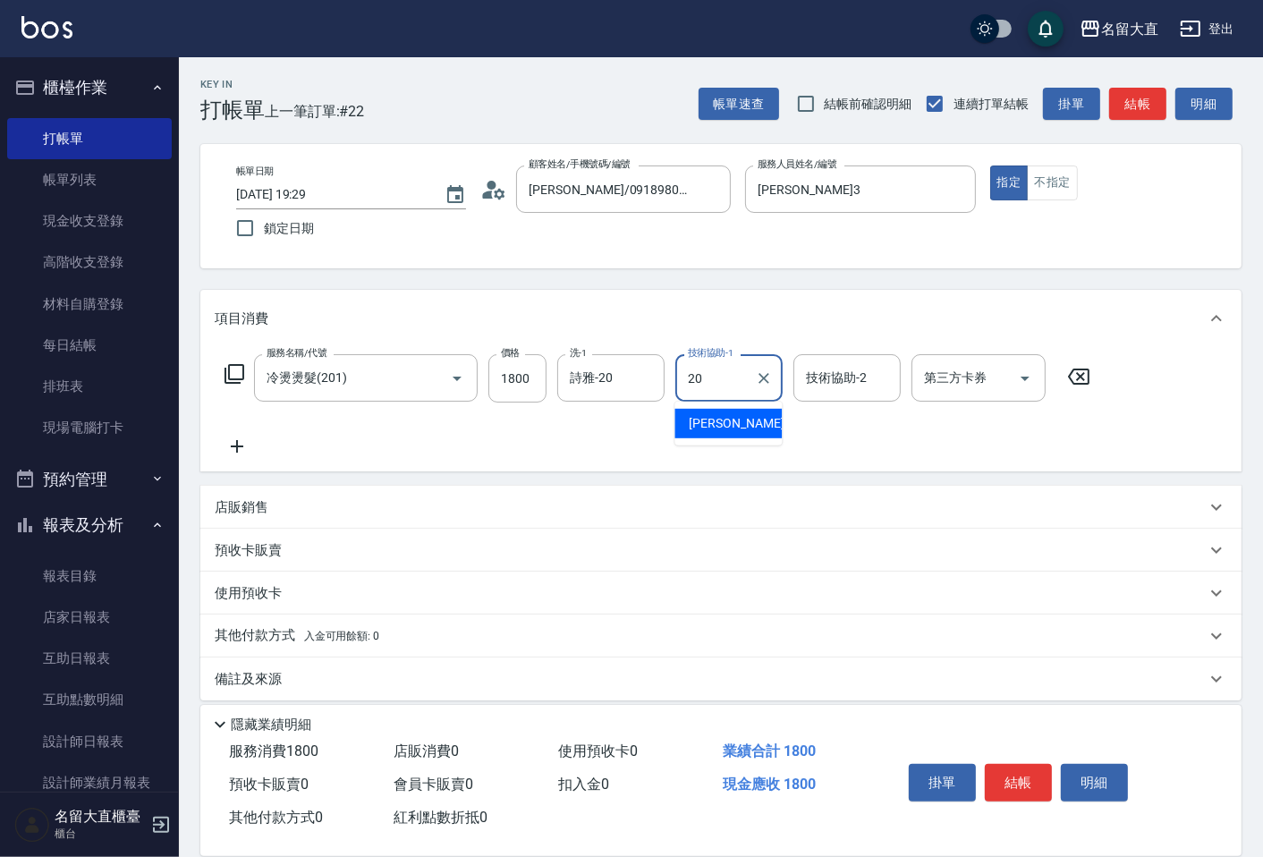
type input "詩雅-20"
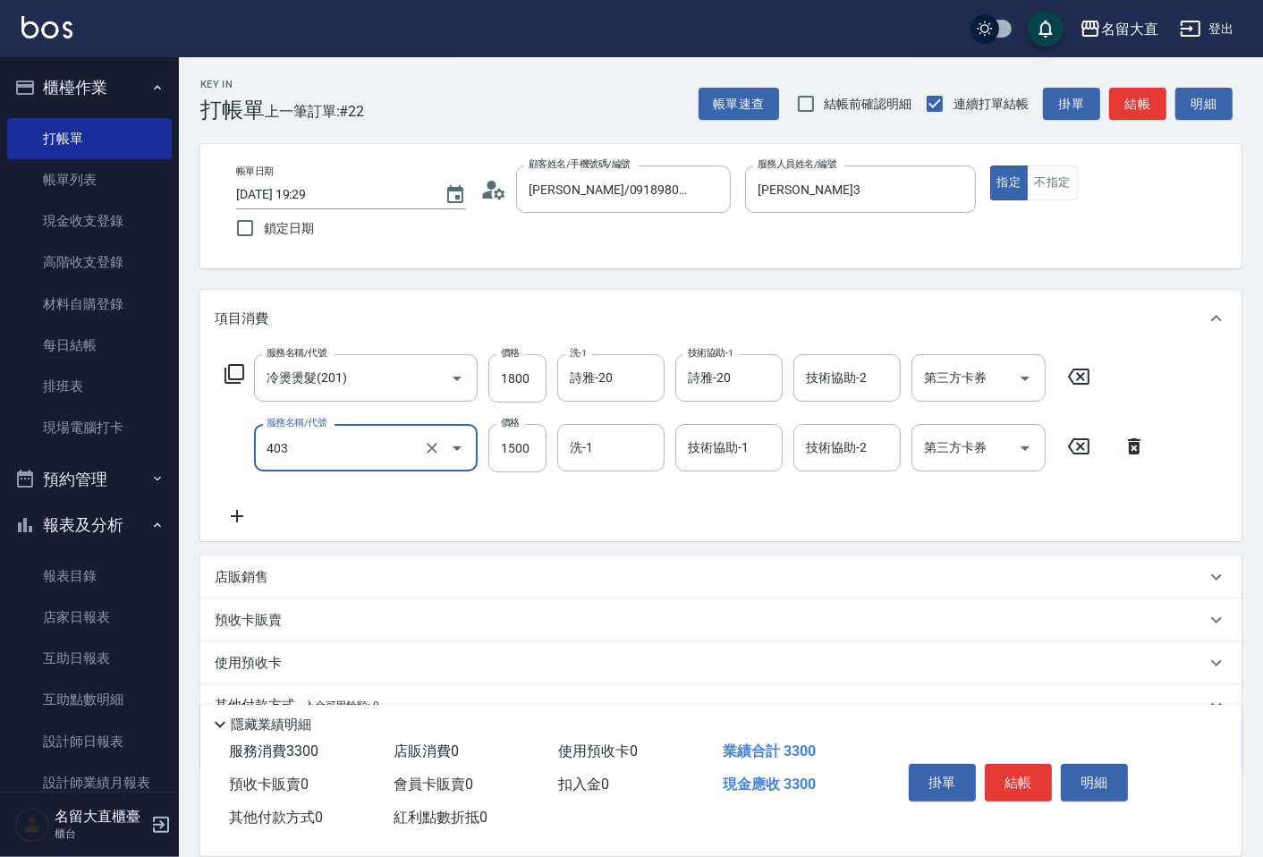
type input "染髮(403)"
type input "1800"
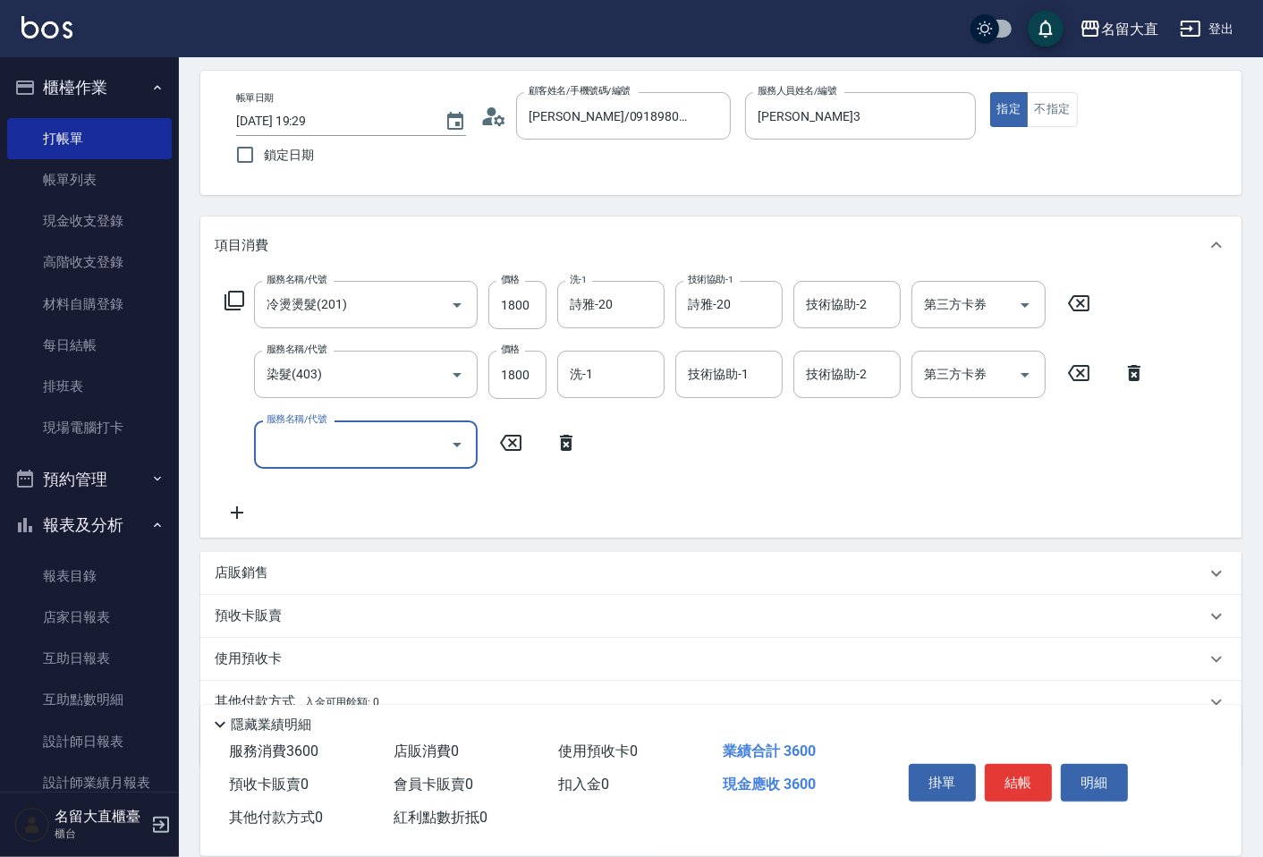
scroll to position [150, 0]
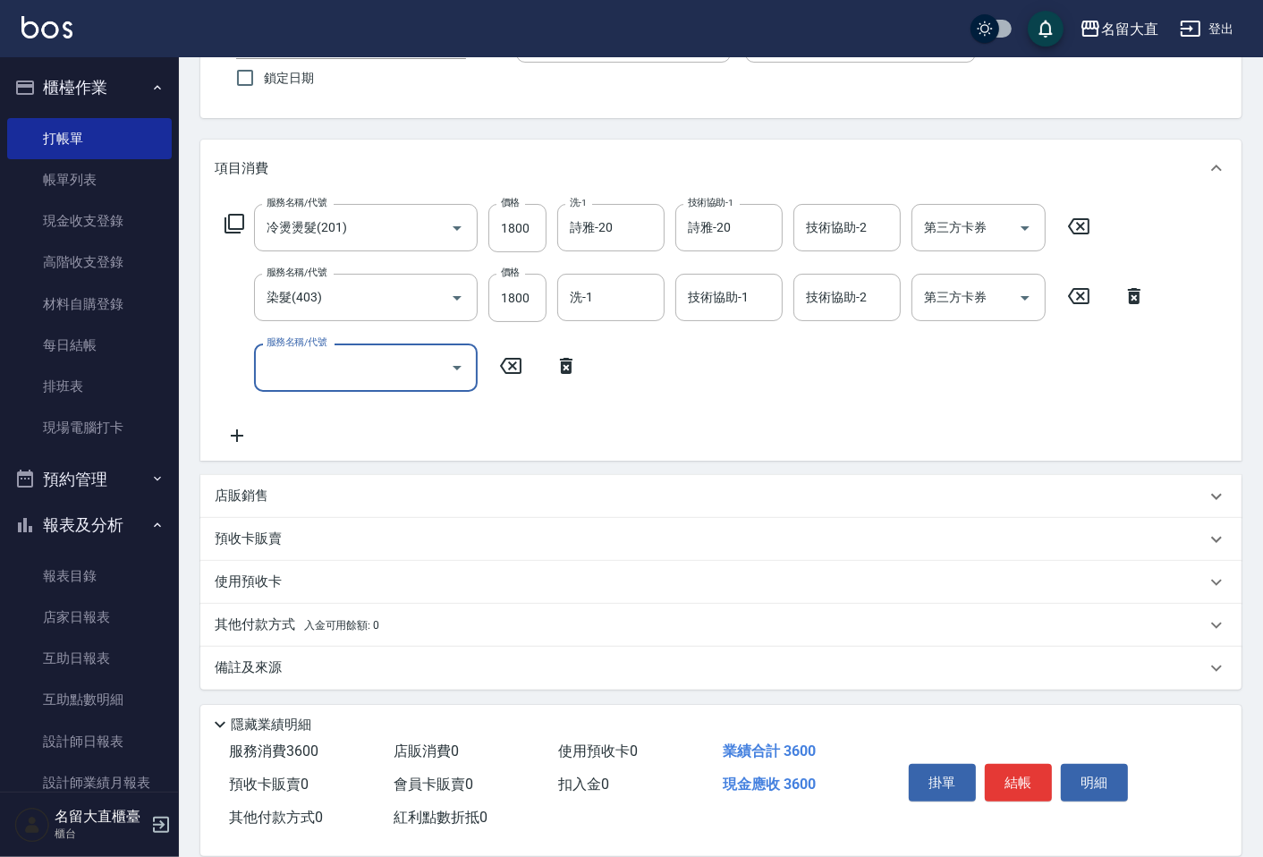
click at [247, 672] on p "備註及來源" at bounding box center [248, 667] width 67 height 19
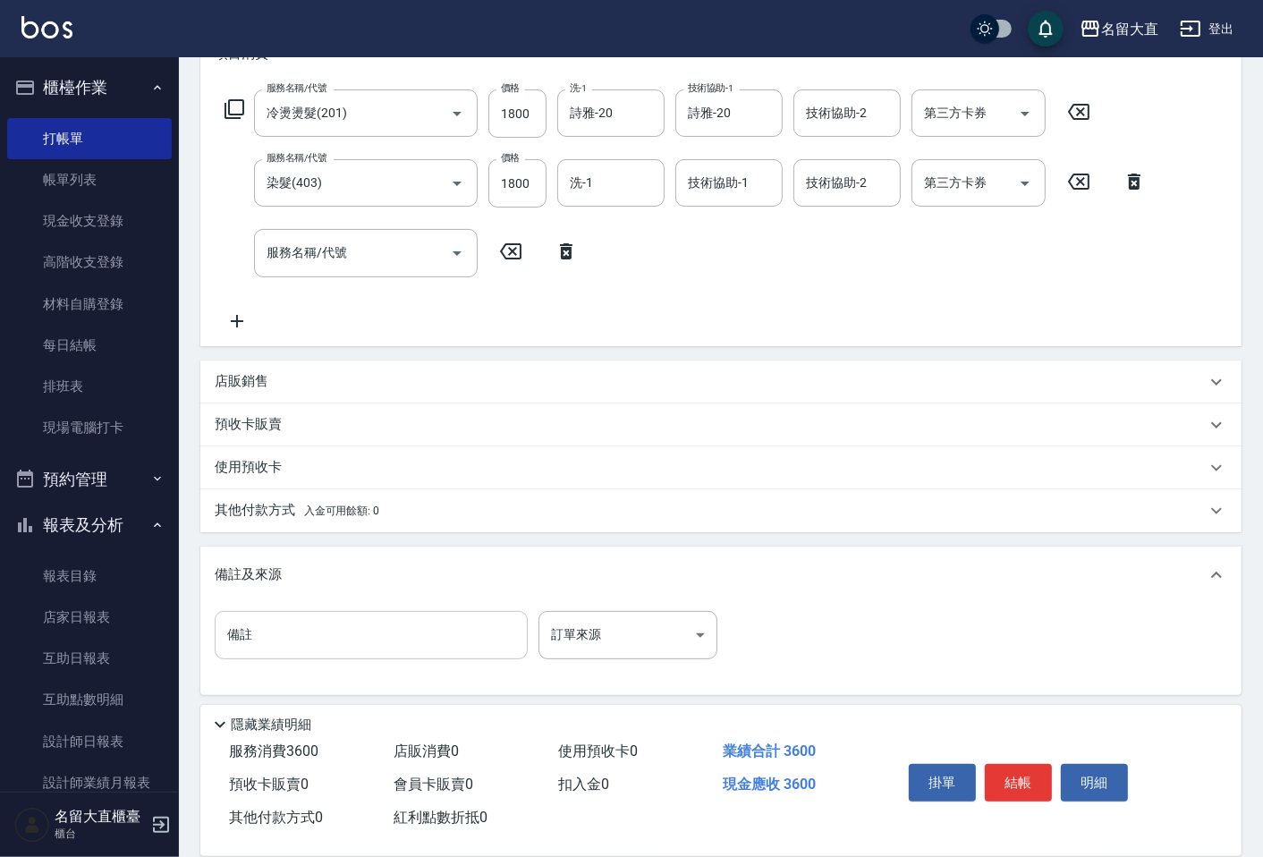
scroll to position [269, 0]
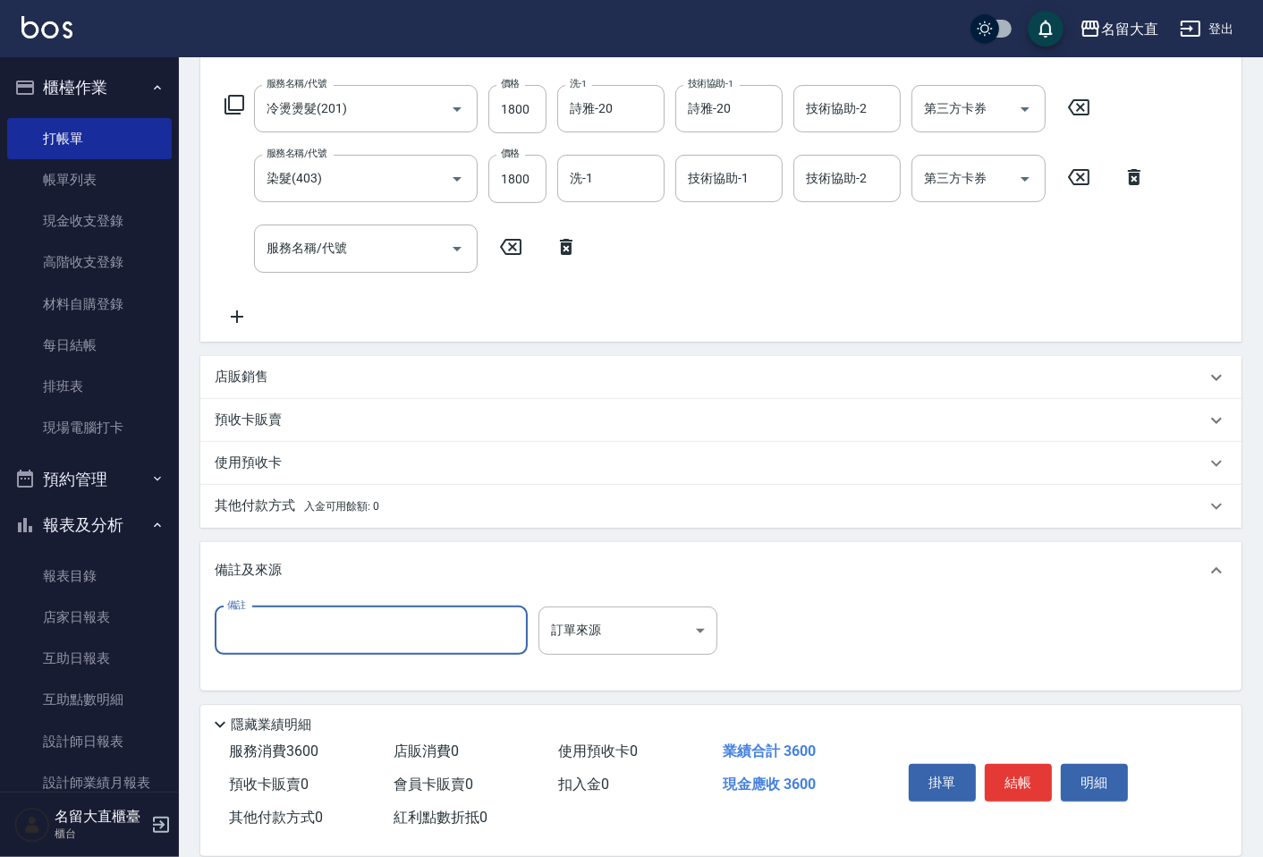
click at [259, 635] on input "備註" at bounding box center [371, 630] width 313 height 48
type input "蒸"
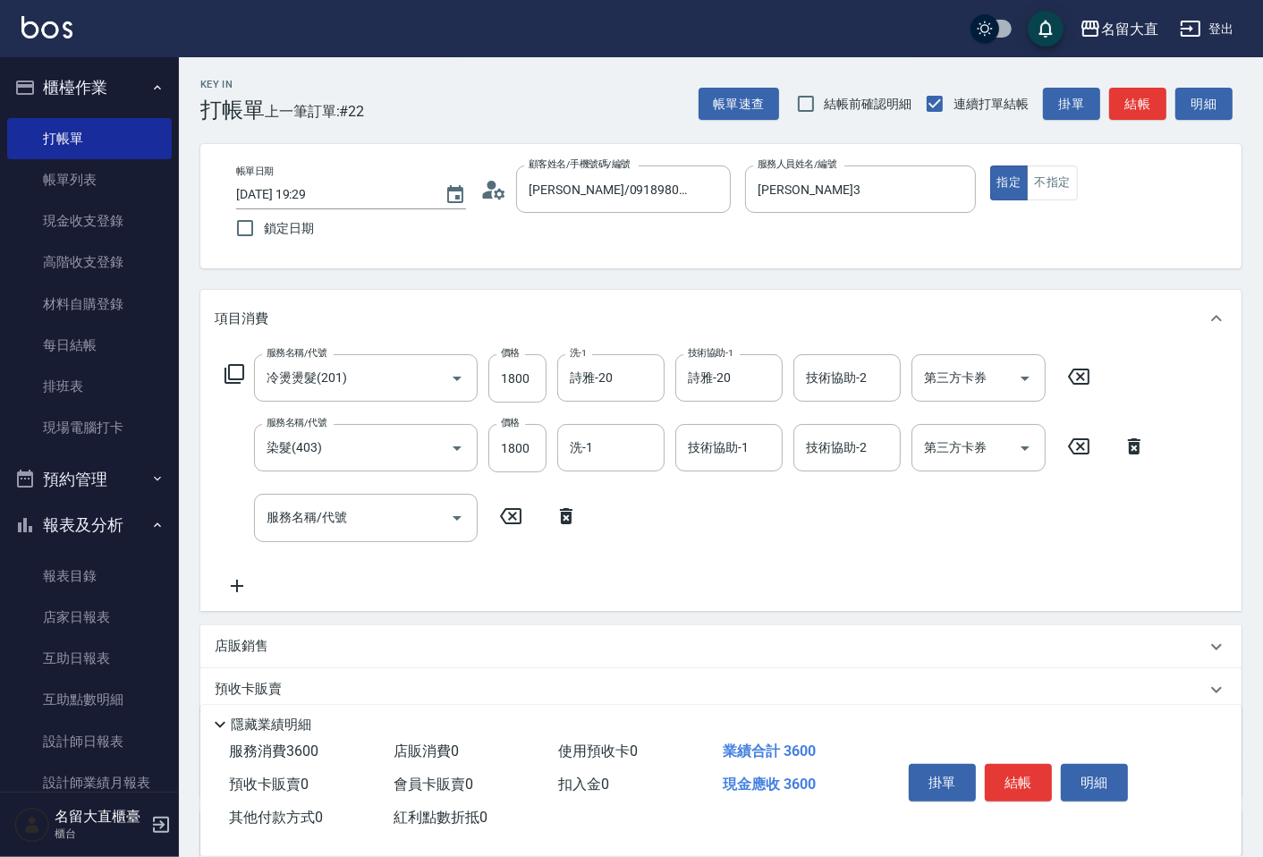
scroll to position [271, 0]
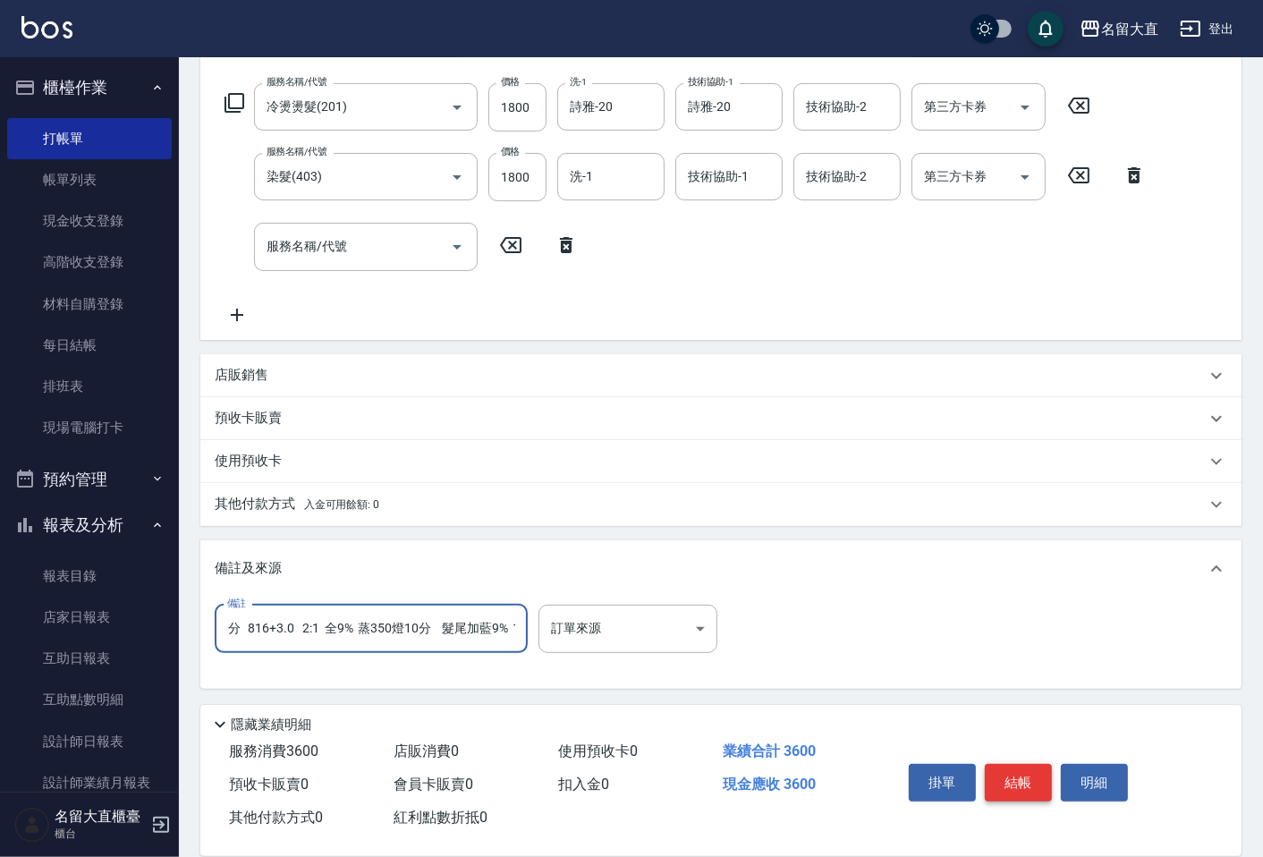
type input "中分 [PERSON_NAME]大紅向前 頭頂大綠 邊邊直立平面繞燙 紫色 向後 後腦紫色平捲 1劑15+10 2劑10分 816+3.0 2:1 全9% 蒸…"
click at [1020, 781] on button "結帳" at bounding box center [1017, 783] width 67 height 38
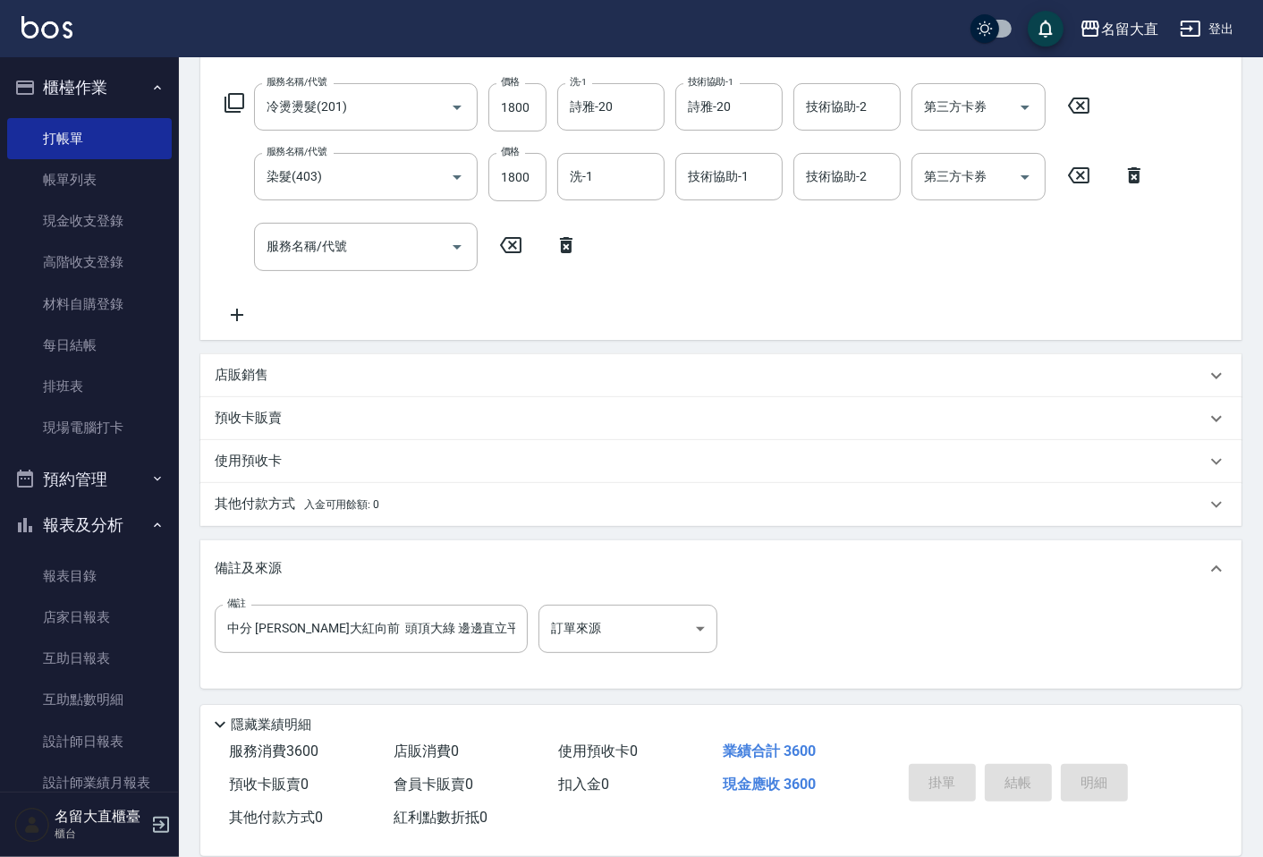
type input "2025/09/20 19:33"
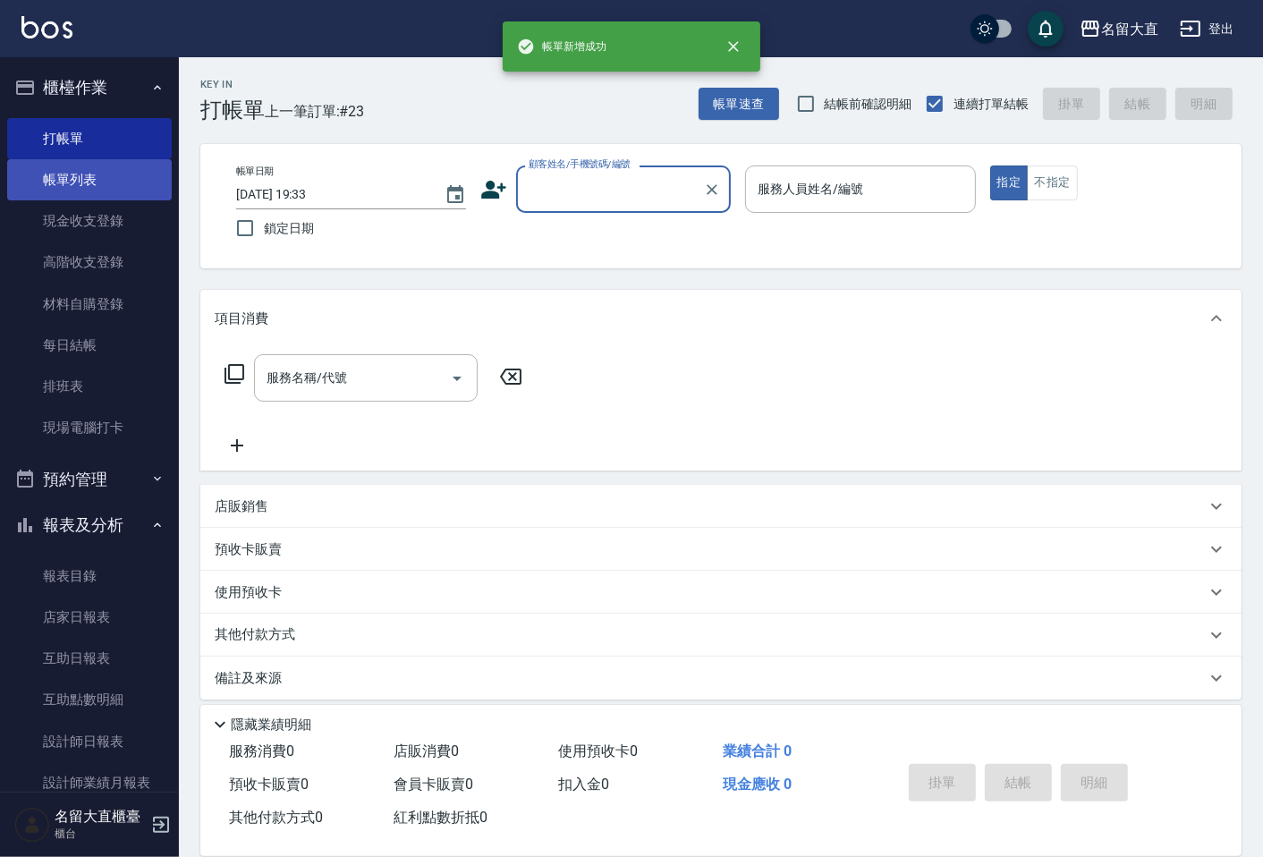
click at [102, 184] on link "帳單列表" at bounding box center [89, 179] width 165 height 41
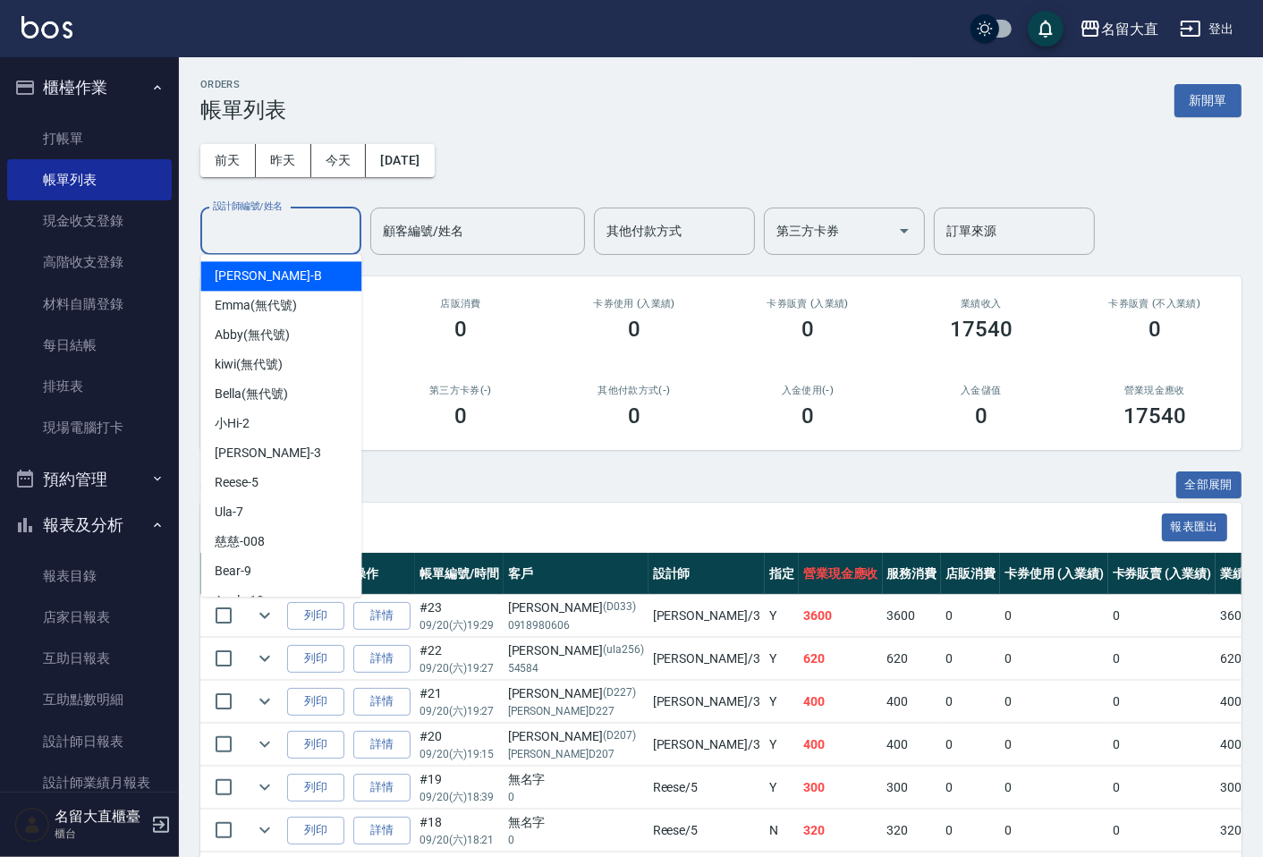
click at [260, 239] on input "設計師編號/姓名" at bounding box center [280, 230] width 145 height 31
click at [274, 452] on div "[PERSON_NAME]3" at bounding box center [280, 453] width 161 height 30
type input "[PERSON_NAME]-3"
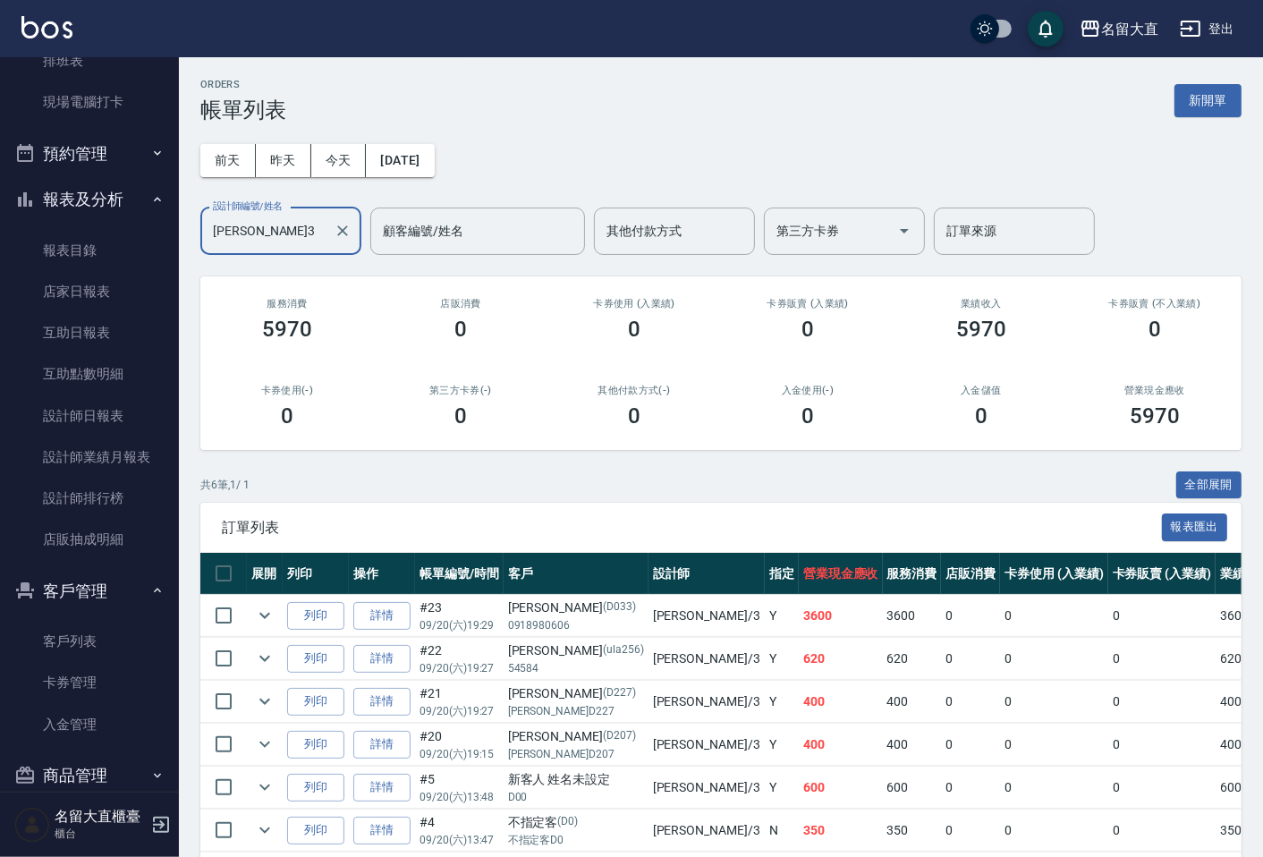
scroll to position [351, 0]
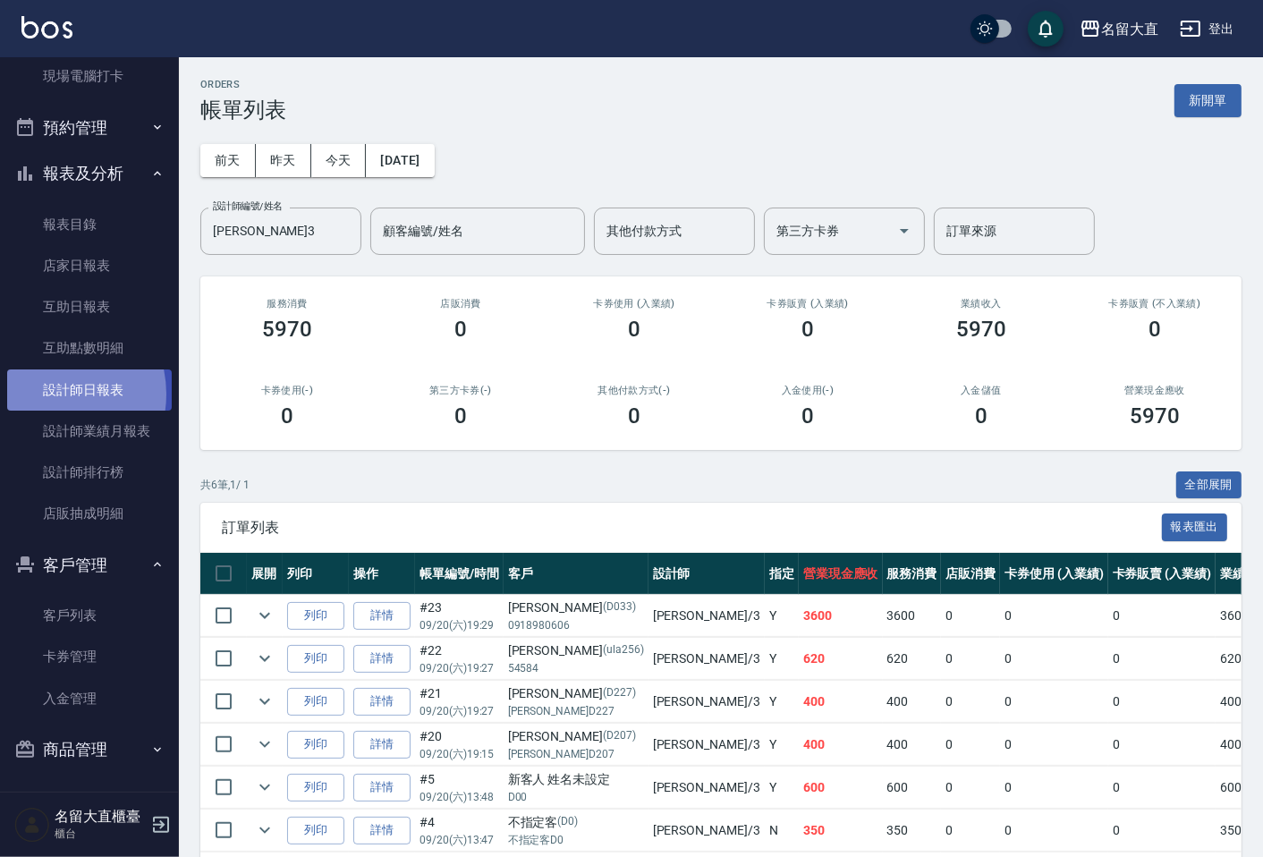
click at [52, 393] on link "設計師日報表" at bounding box center [89, 389] width 165 height 41
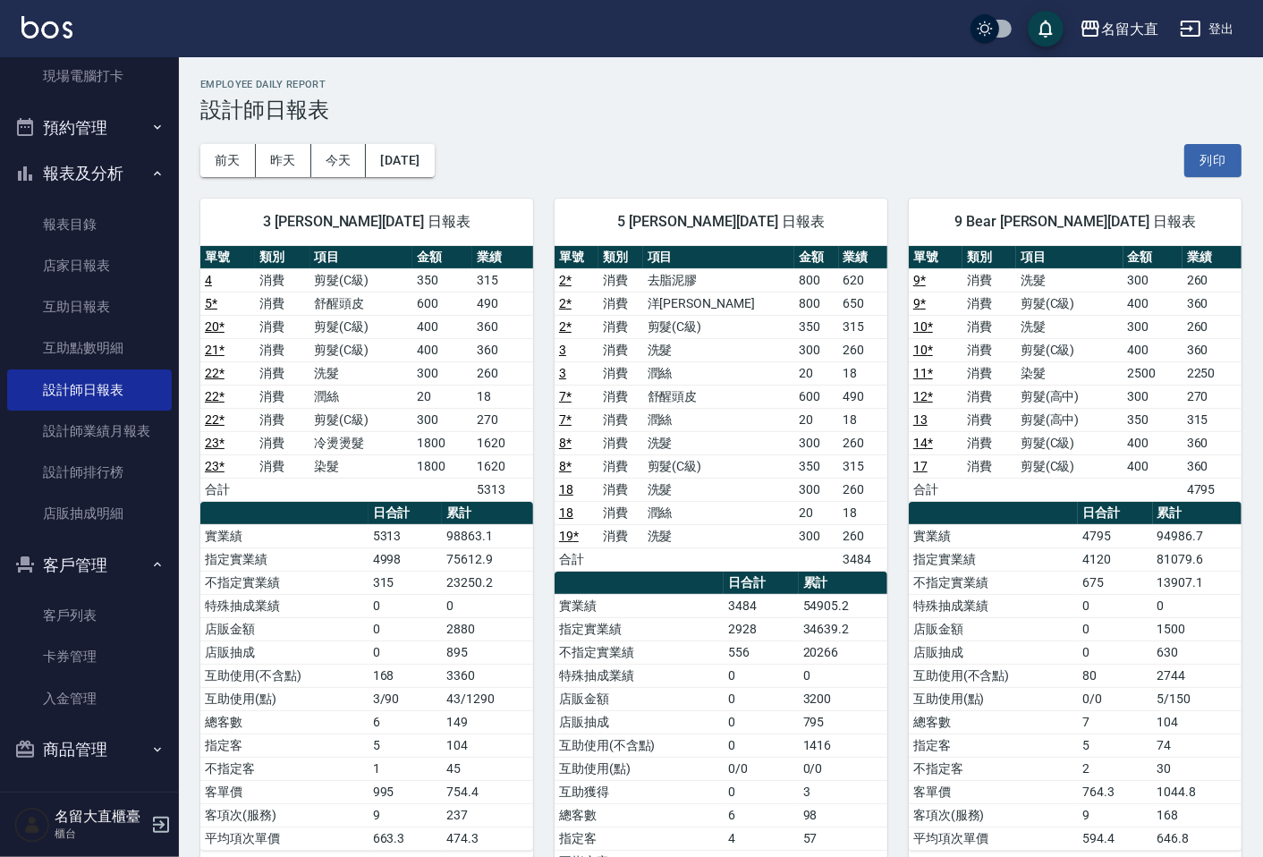
click at [336, 413] on td "剪髮(C級)" at bounding box center [361, 419] width 102 height 23
click at [61, 181] on button "報表及分析" at bounding box center [89, 173] width 165 height 46
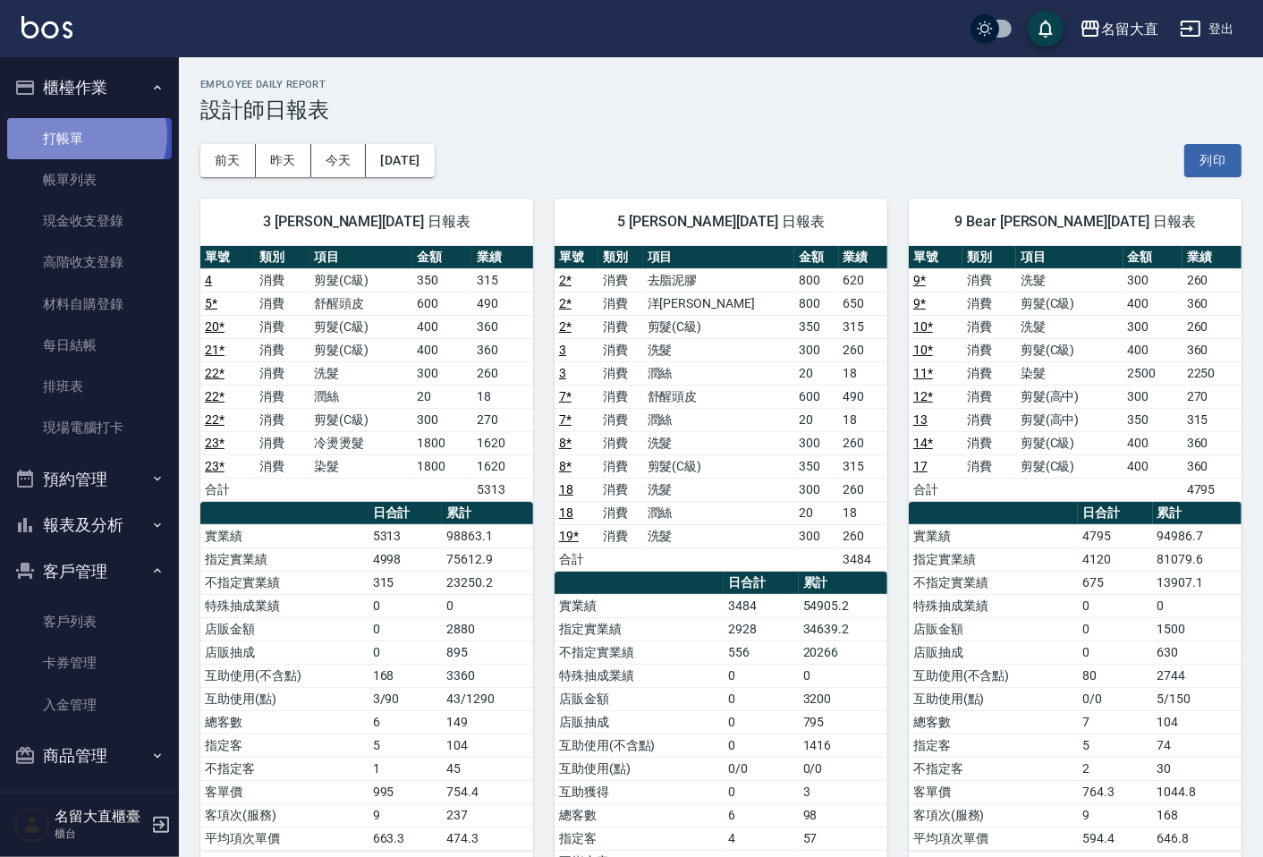
click at [81, 134] on link "打帳單" at bounding box center [89, 138] width 165 height 41
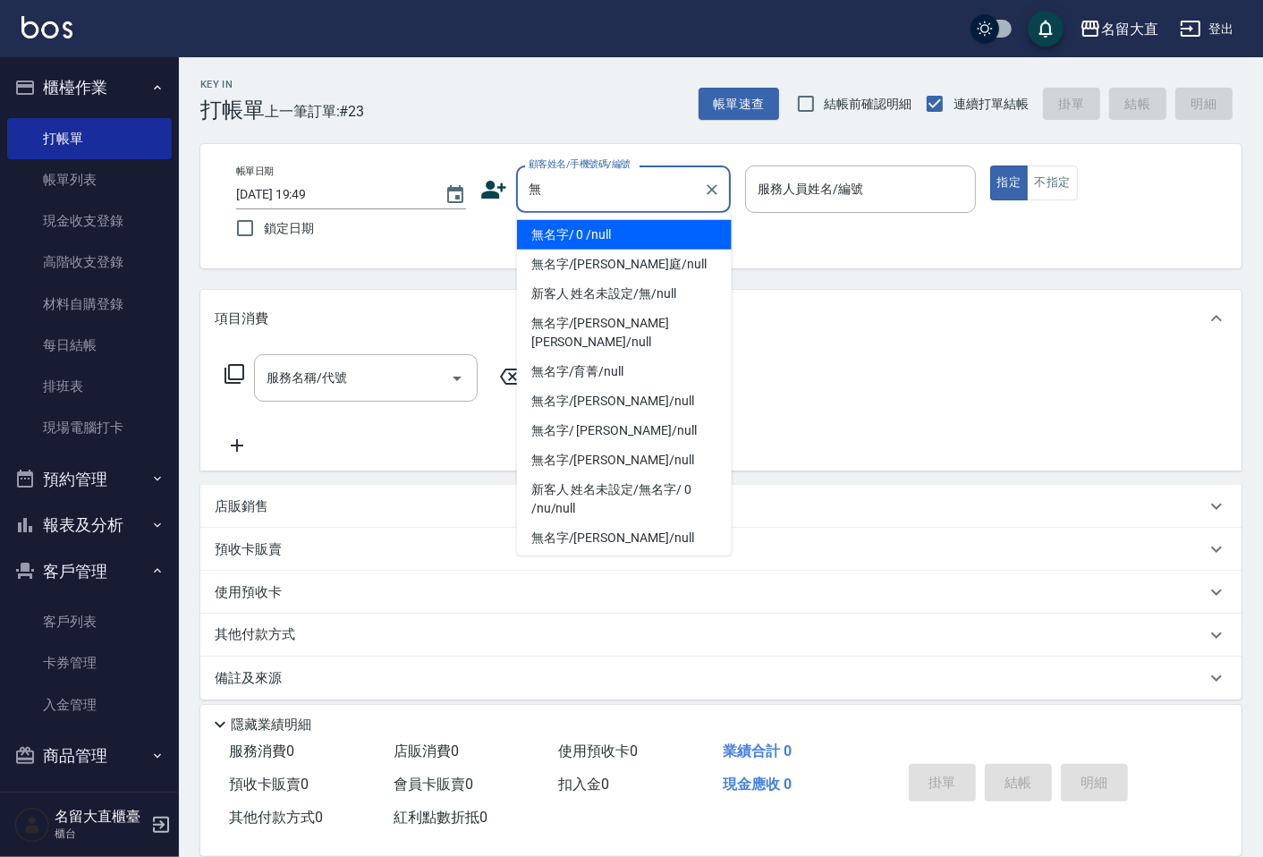
type input "無名字/ 0 /null"
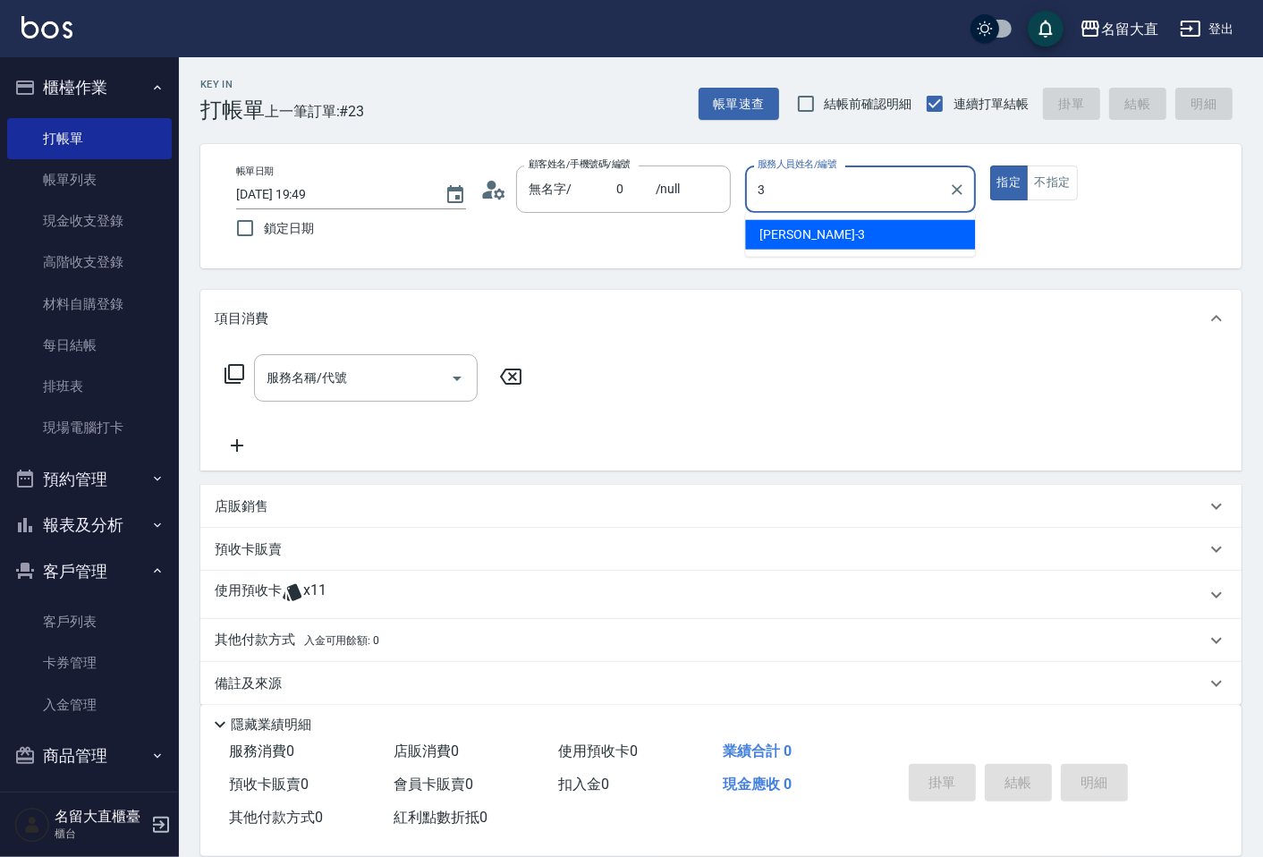
type input "[PERSON_NAME]-3"
type button "true"
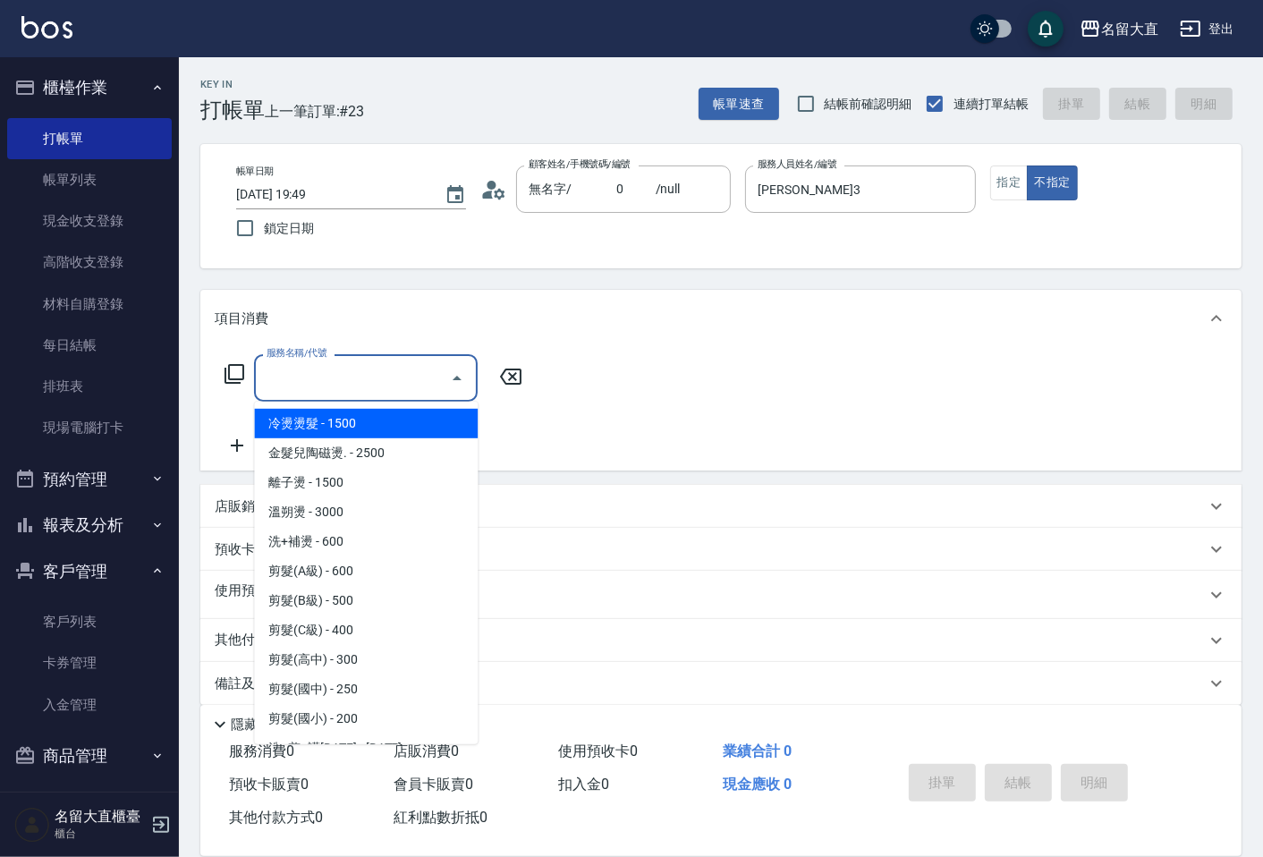
click at [279, 385] on input "服務名稱/代號" at bounding box center [352, 377] width 181 height 31
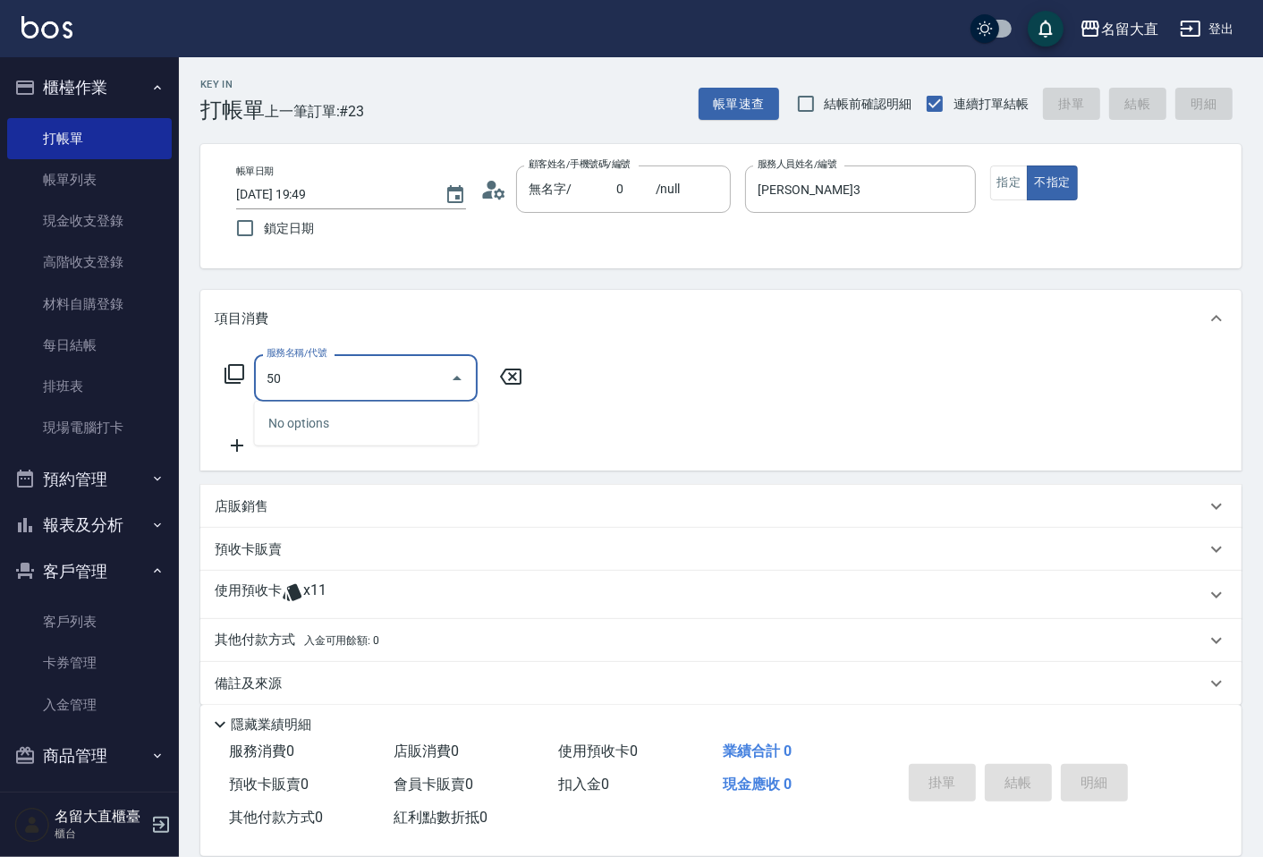
type input "5"
click at [228, 373] on icon at bounding box center [234, 374] width 20 height 20
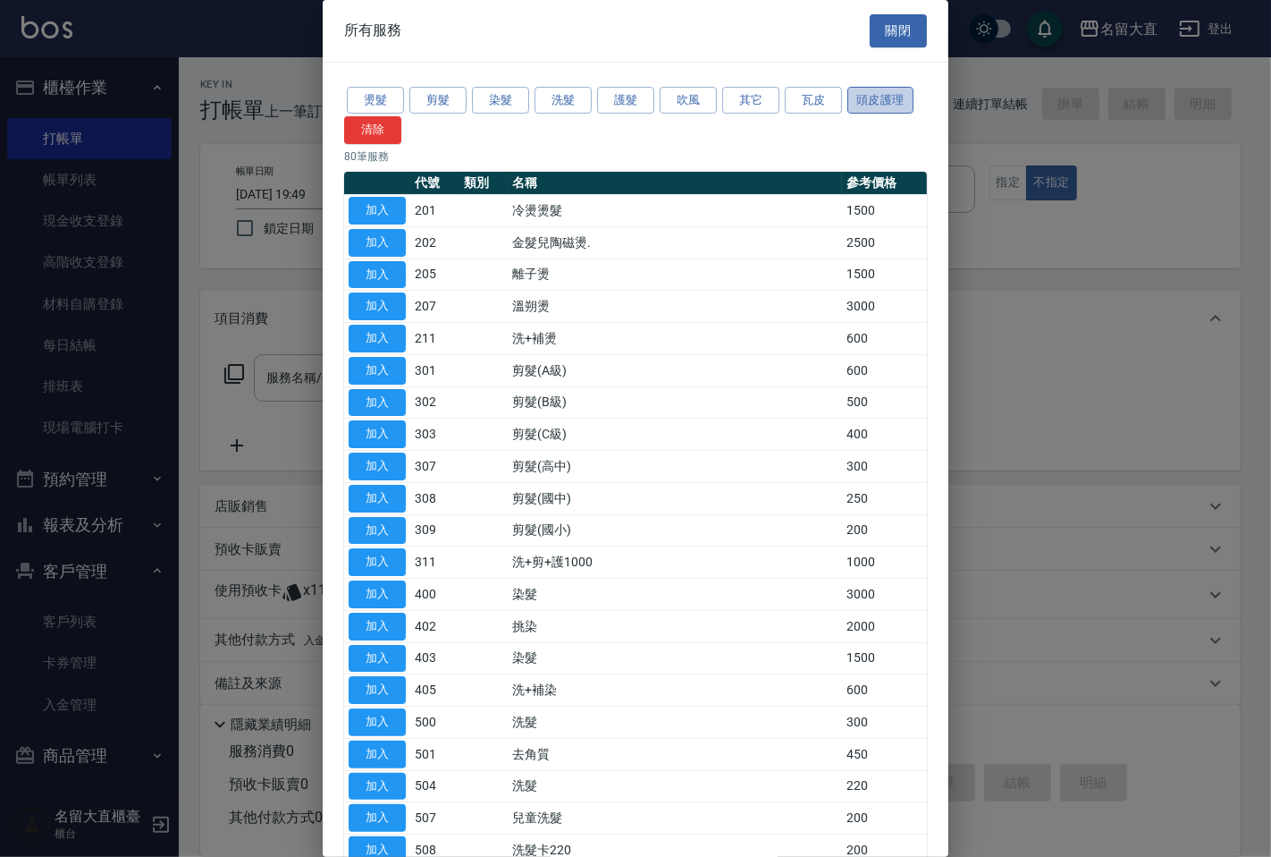
click at [881, 99] on button "頭皮護理" at bounding box center [881, 101] width 66 height 28
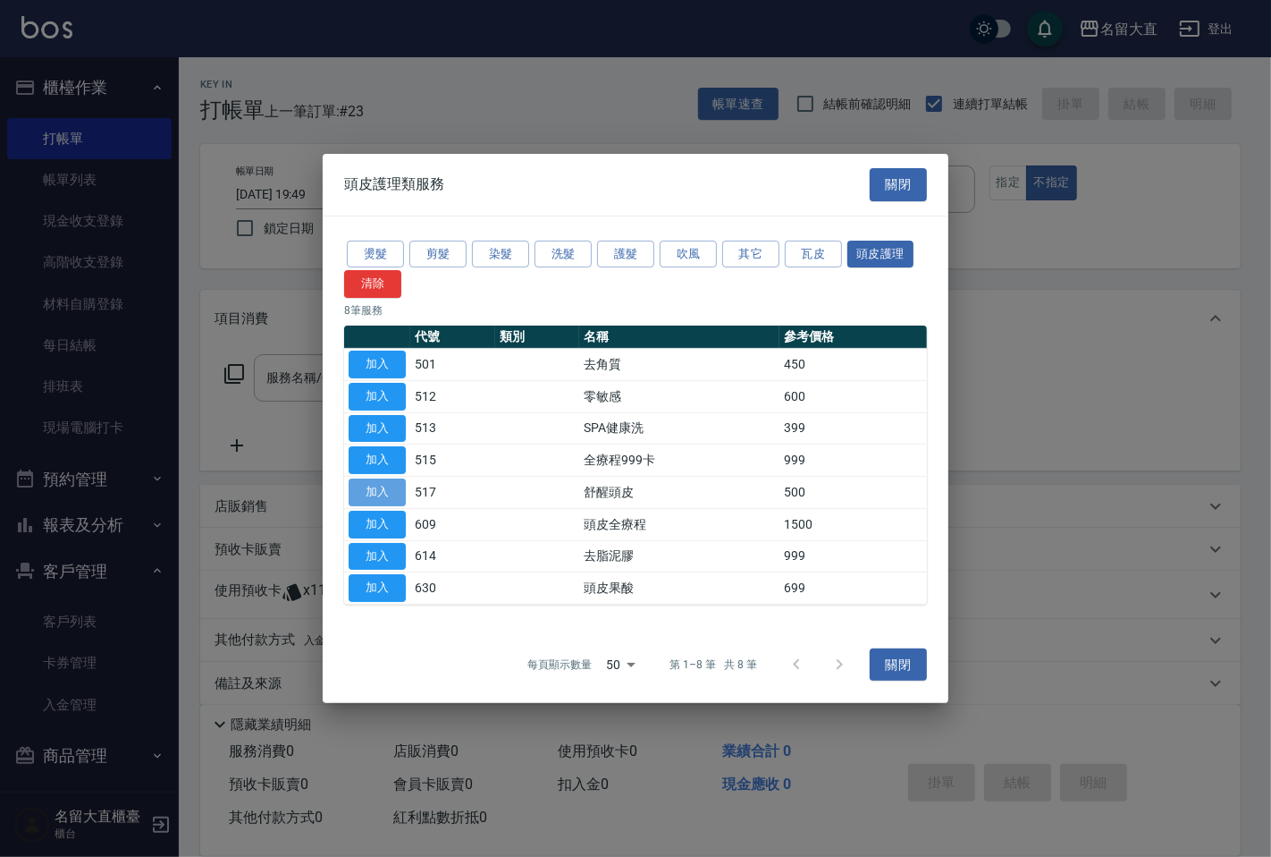
click at [377, 488] on button "加入" at bounding box center [377, 492] width 57 height 28
type input "舒醒頭皮(517)"
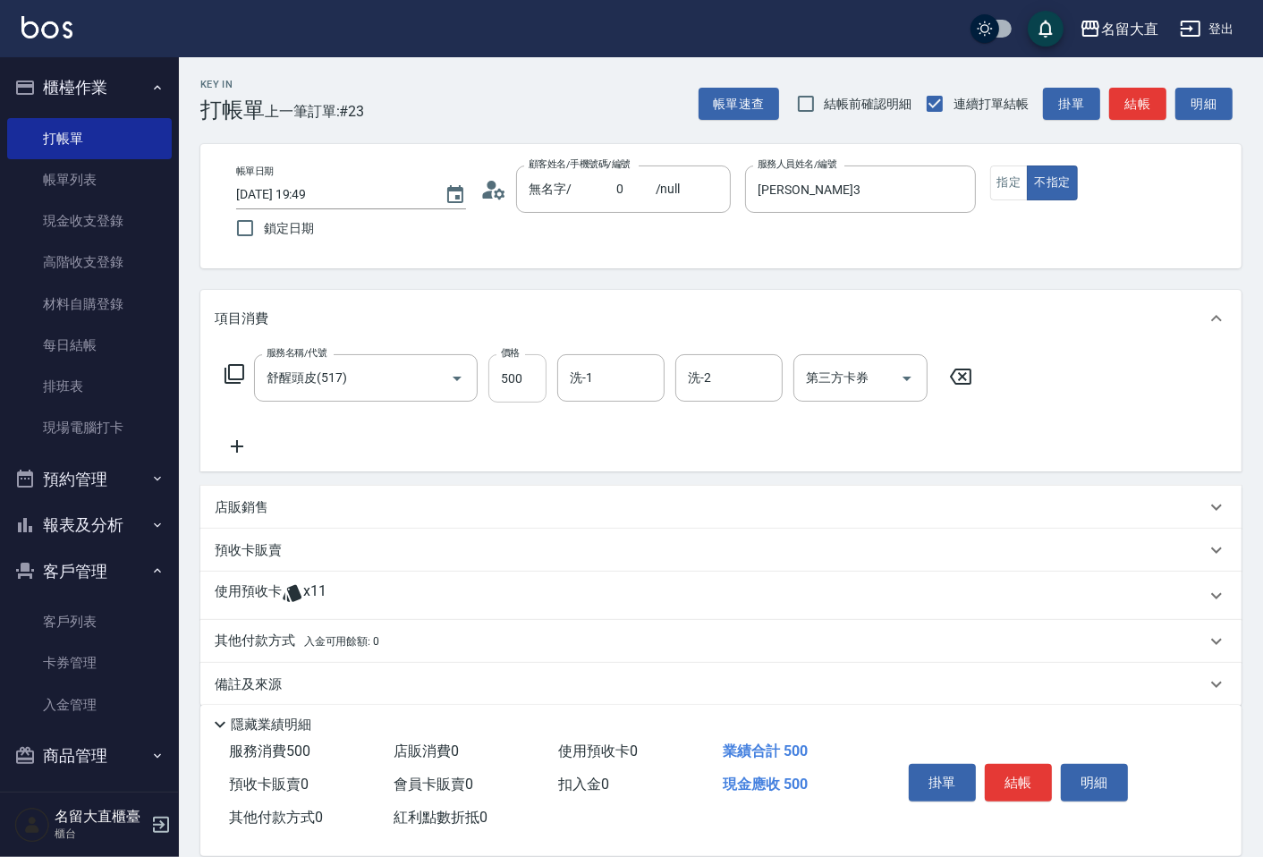
click at [523, 376] on input "500" at bounding box center [517, 378] width 58 height 48
type input "600"
type input "詩雅-20"
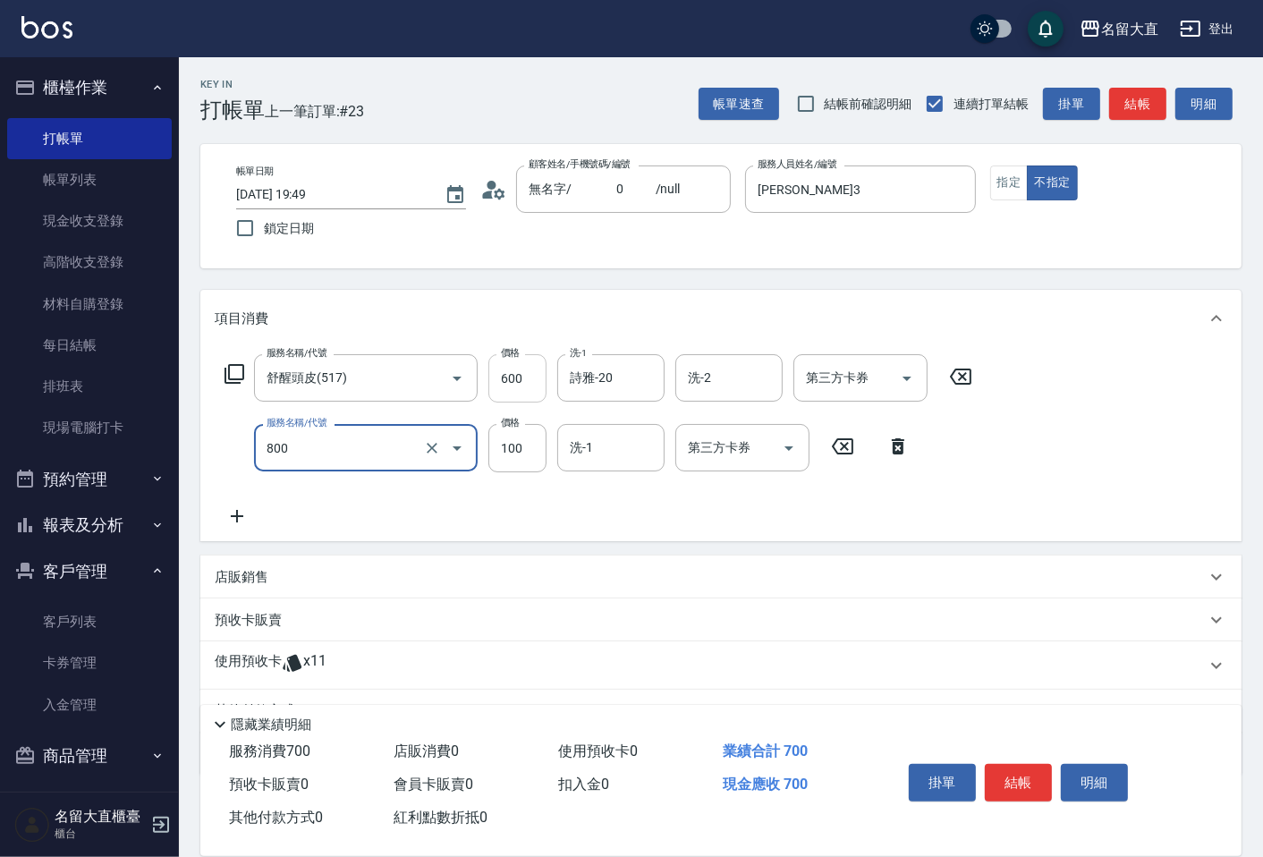
type input "快速修護(800)"
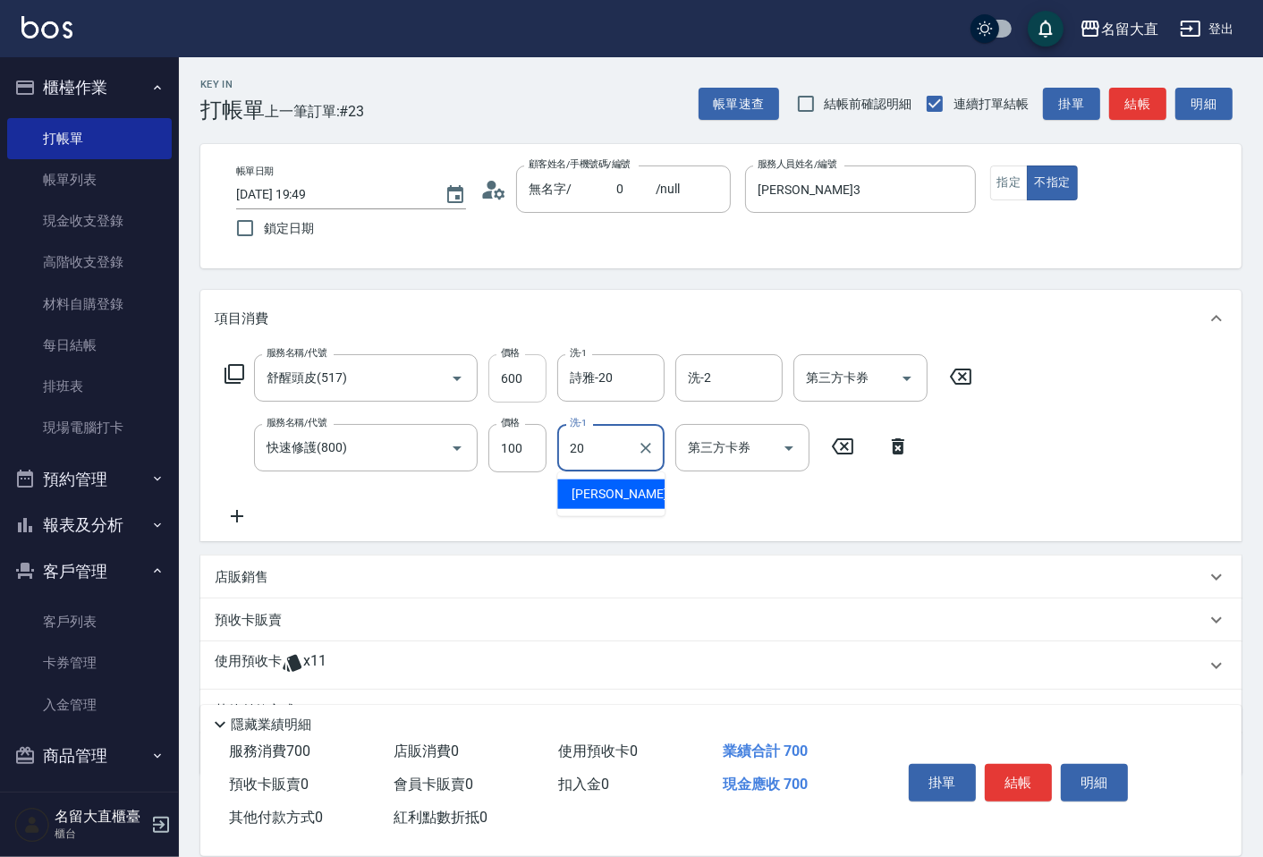
type input "詩雅-20"
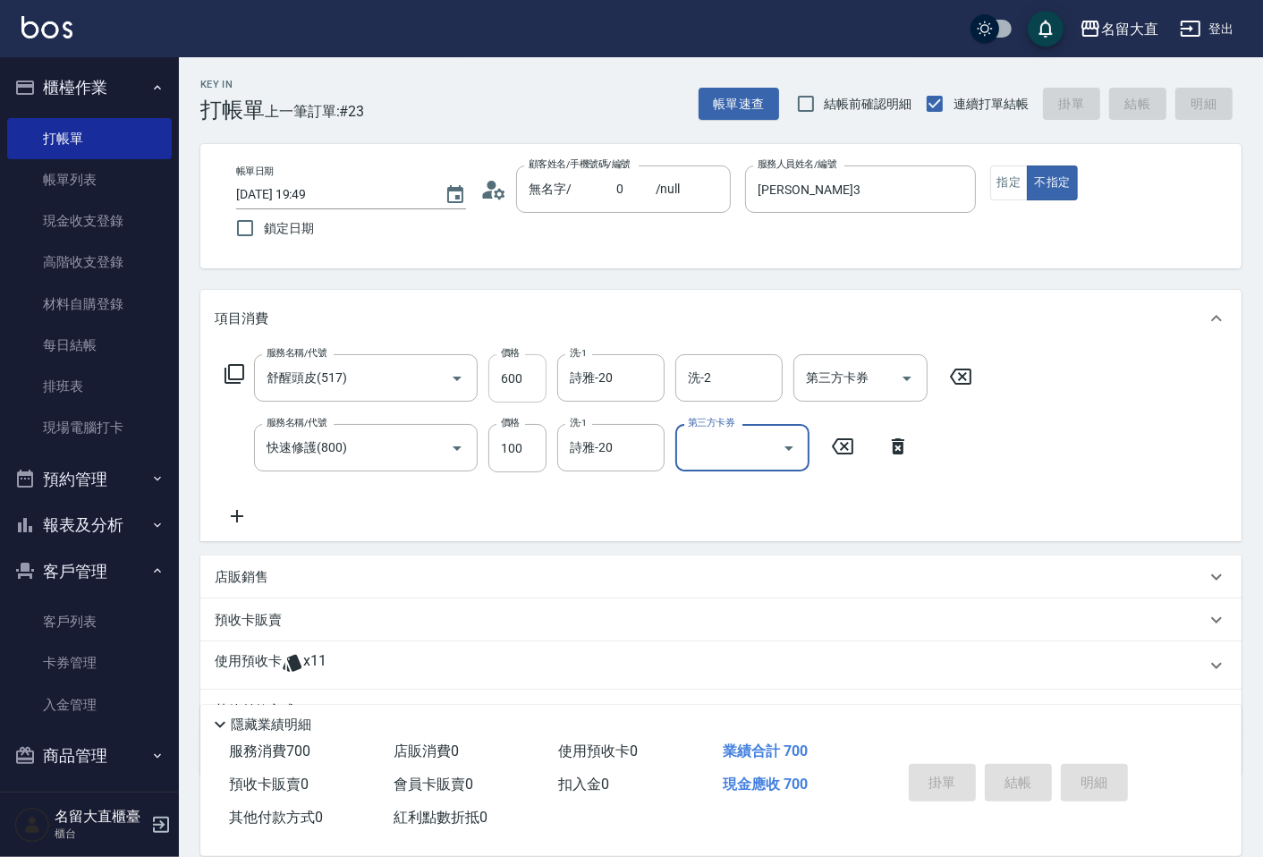
type input "2025/09/20 19:50"
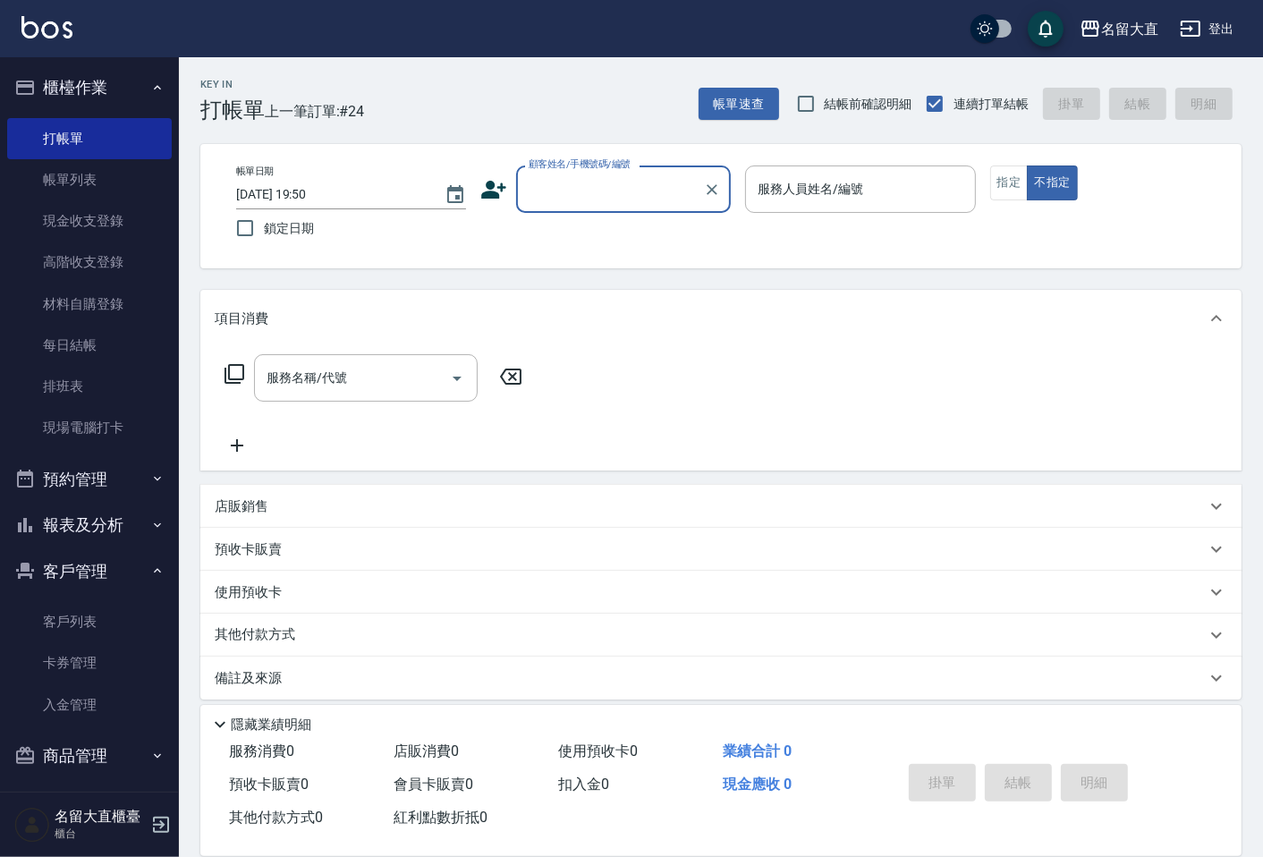
click at [280, 168] on div "帳單日期 2025/09/20 19:50" at bounding box center [351, 187] width 230 height 44
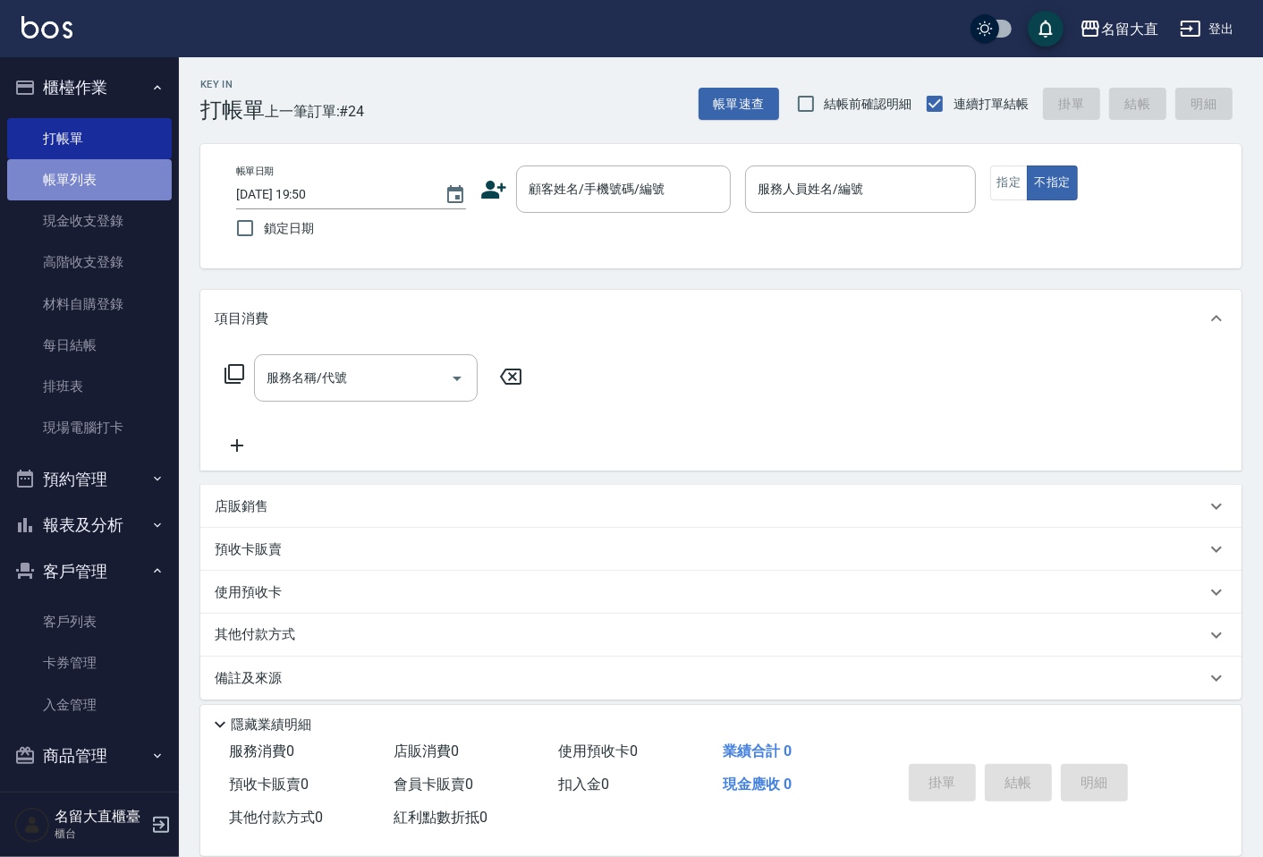
click at [126, 164] on link "帳單列表" at bounding box center [89, 179] width 165 height 41
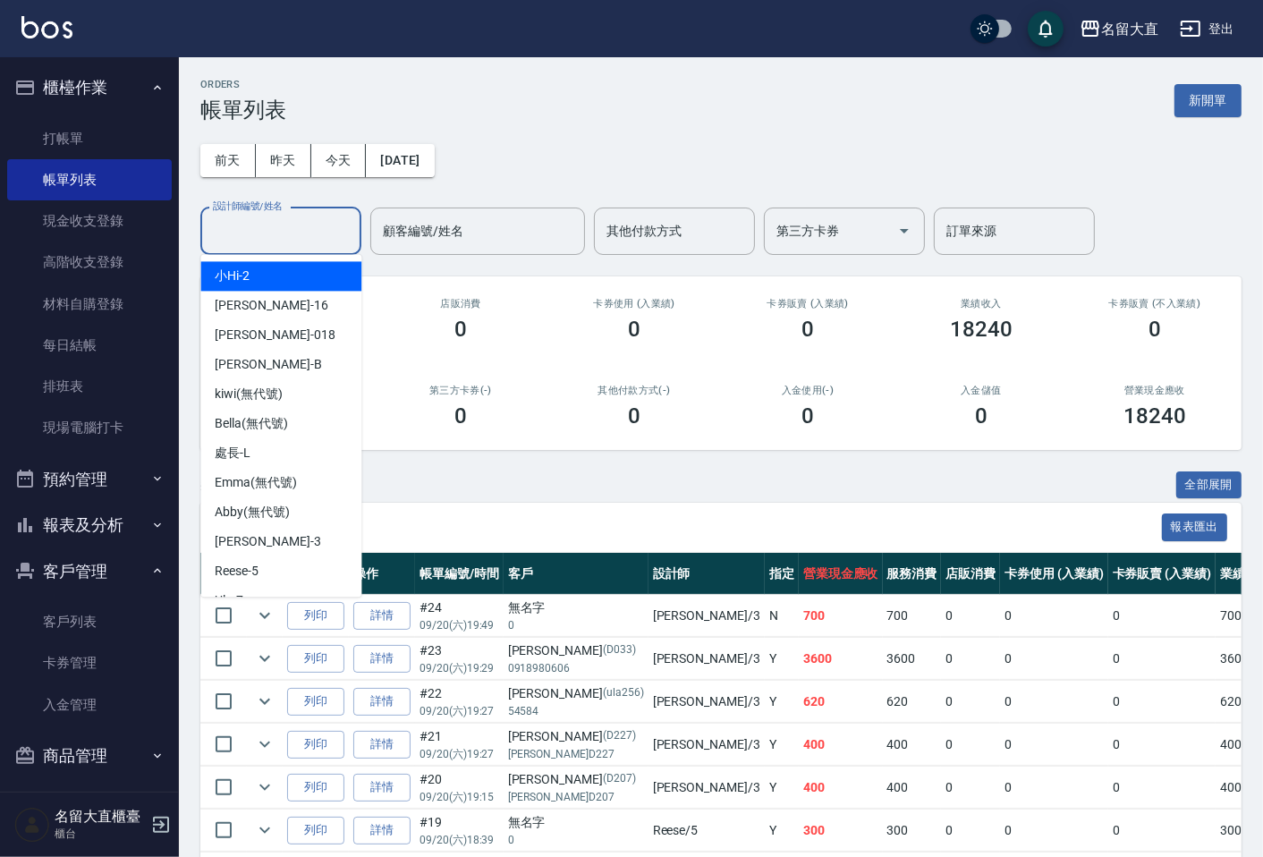
drag, startPoint x: 306, startPoint y: 241, endPoint x: 300, endPoint y: 229, distance: 13.6
click at [306, 235] on input "設計師編號/姓名" at bounding box center [280, 230] width 145 height 31
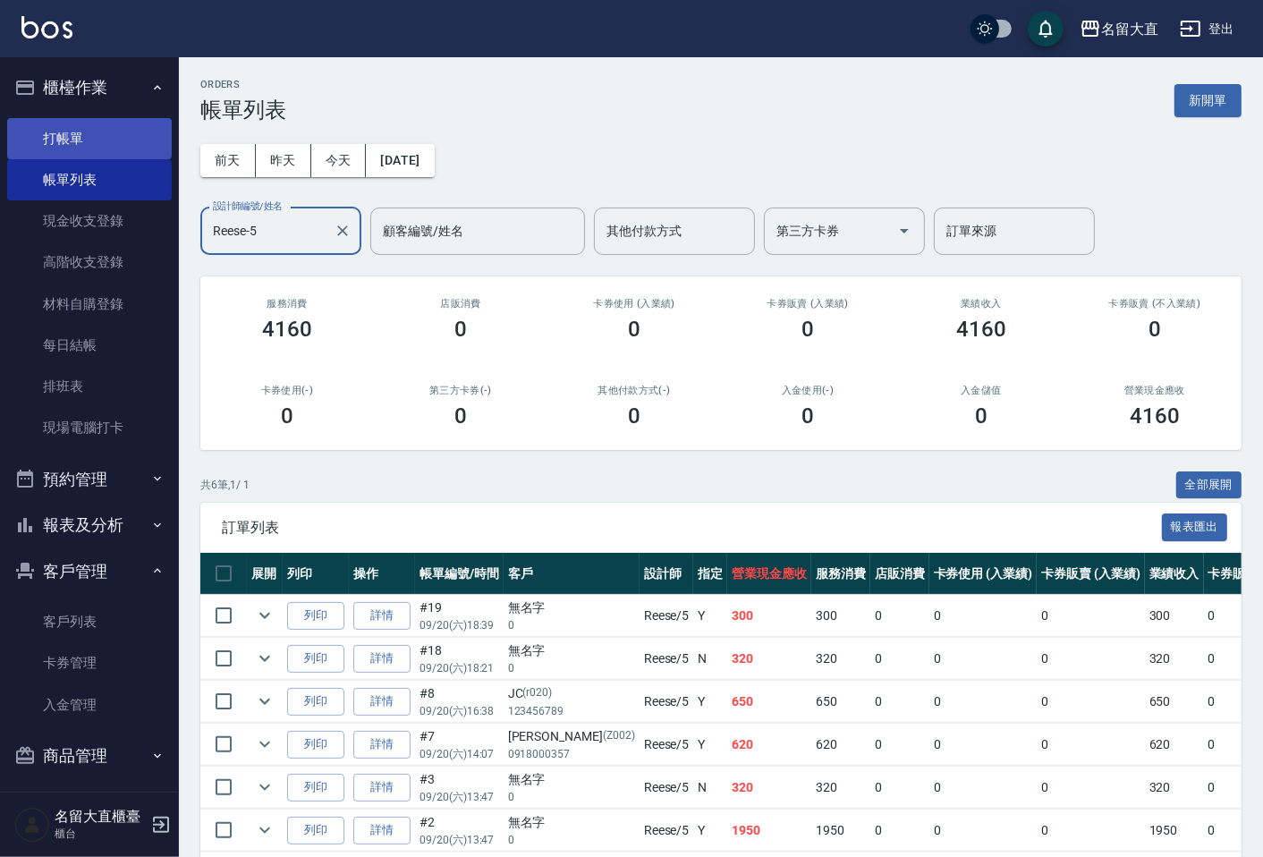
type input "Reese-5"
click at [36, 126] on link "打帳單" at bounding box center [89, 138] width 165 height 41
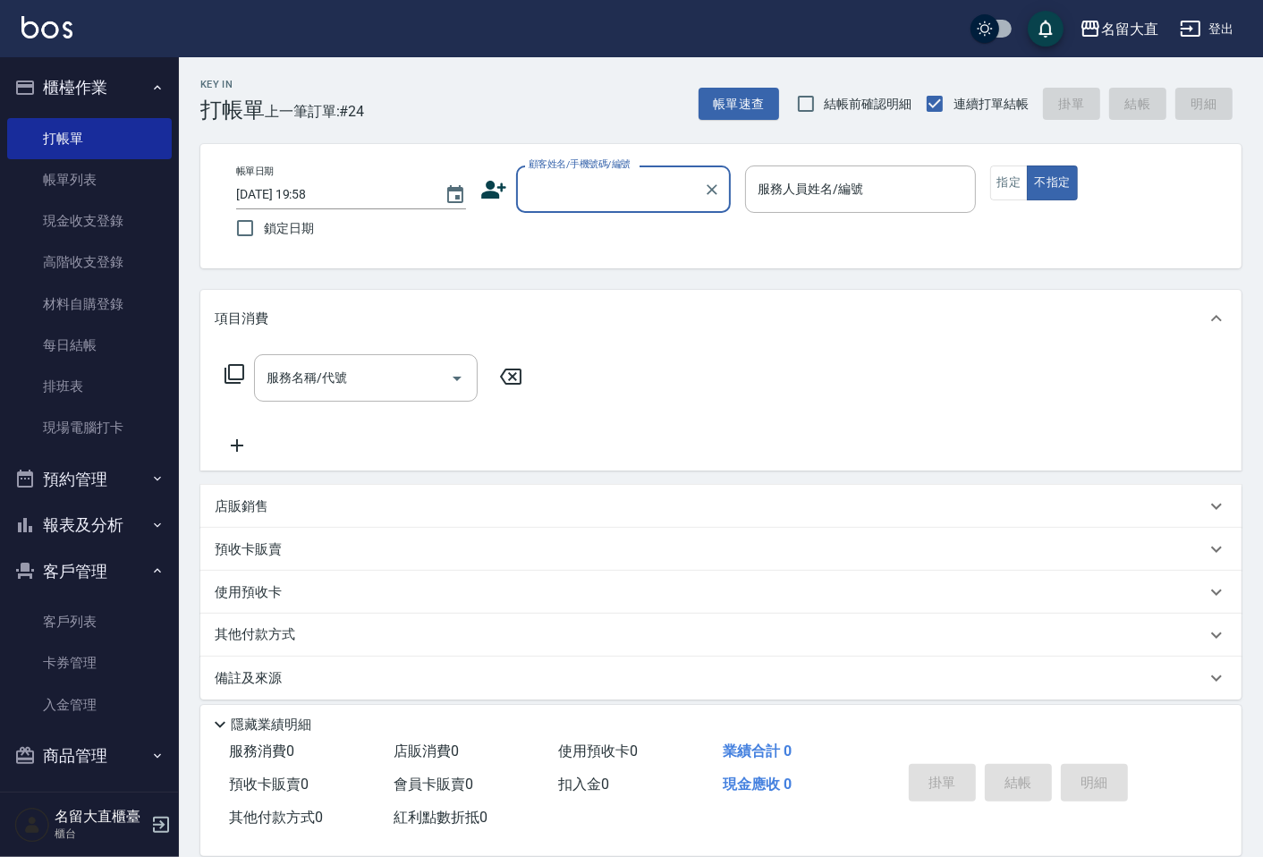
click at [648, 203] on input "顧客姓名/手機號碼/編號" at bounding box center [610, 188] width 172 height 31
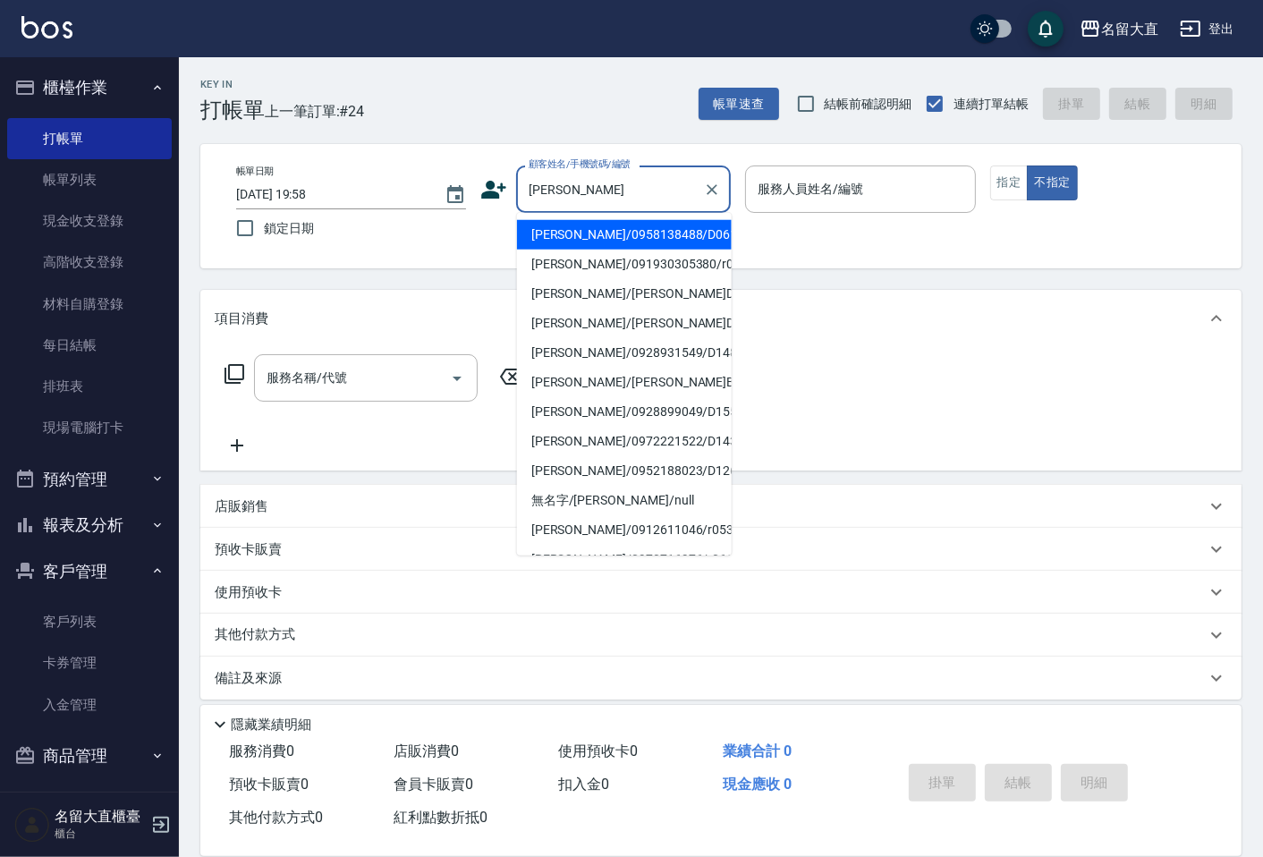
click at [576, 260] on li "楊子青/091930305380/r029" at bounding box center [624, 264] width 215 height 30
type input "楊子青/091930305380/r029"
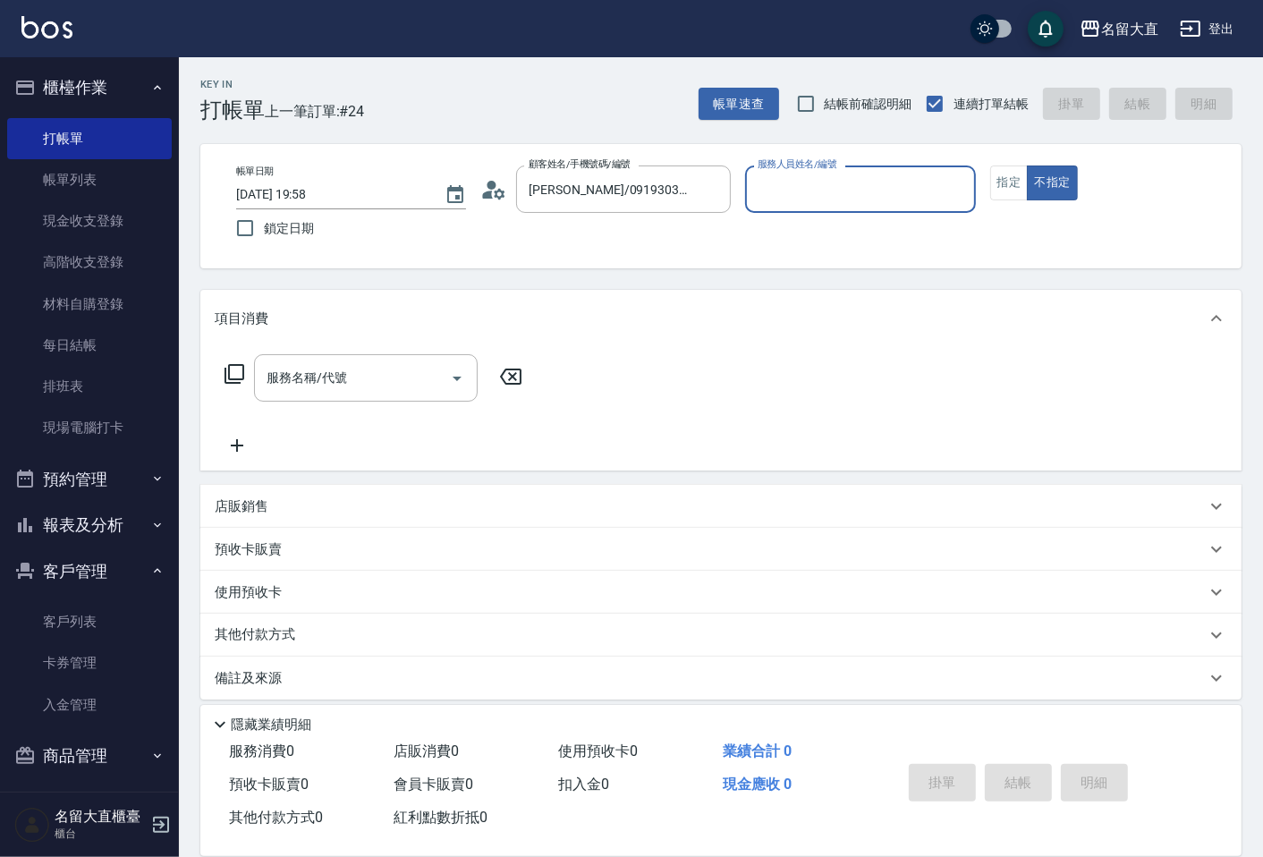
type input "Reese-5"
drag, startPoint x: 980, startPoint y: 186, endPoint x: 1007, endPoint y: 198, distance: 29.6
click at [1003, 198] on div "帳單日期 2025/09/20 19:58 鎖定日期 顧客姓名/手機號碼/編號 楊子青/091930305380/r029 顧客姓名/手機號碼/編號 服務人員…" at bounding box center [721, 205] width 998 height 81
click at [1007, 197] on button "指定" at bounding box center [1009, 182] width 38 height 35
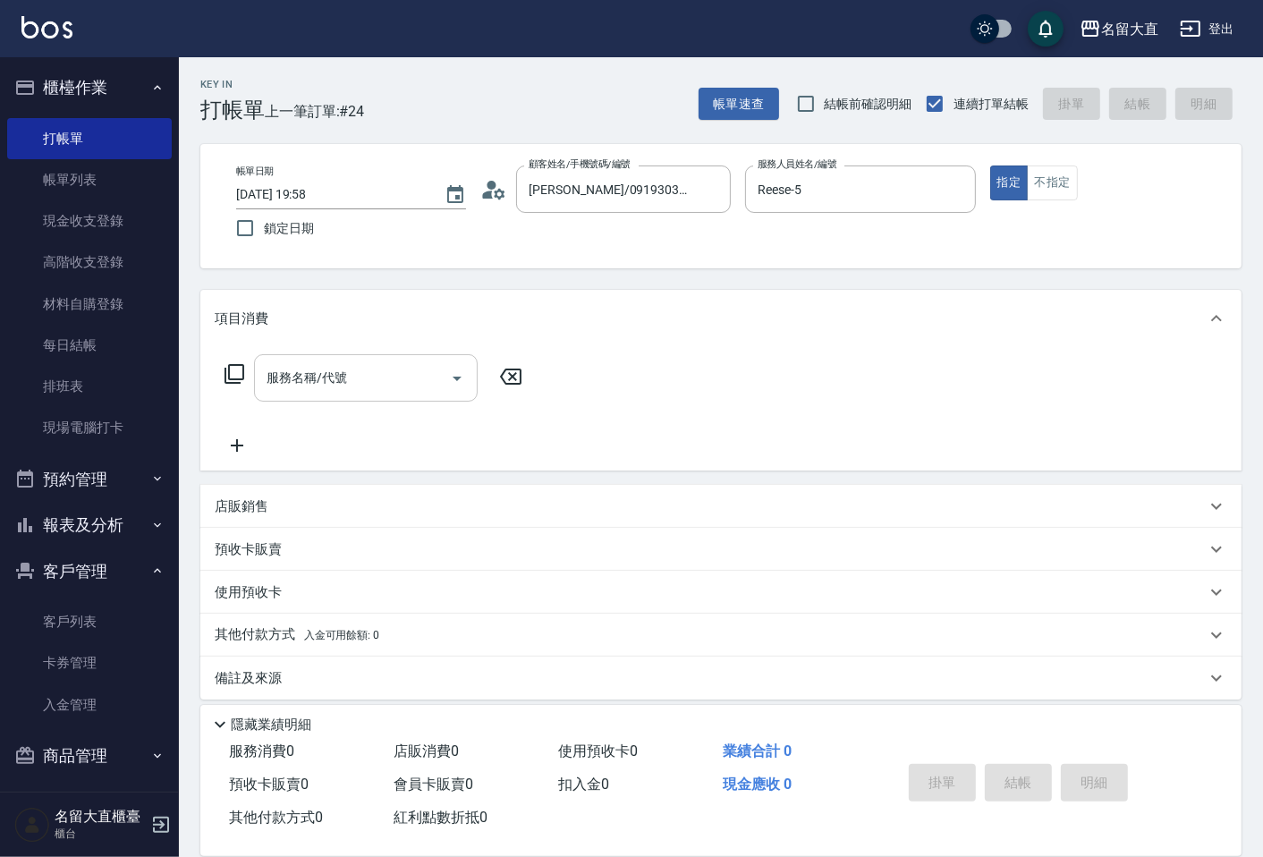
drag, startPoint x: 347, startPoint y: 394, endPoint x: 358, endPoint y: 382, distance: 16.5
click at [352, 385] on div "服務名稱/代號" at bounding box center [366, 377] width 224 height 47
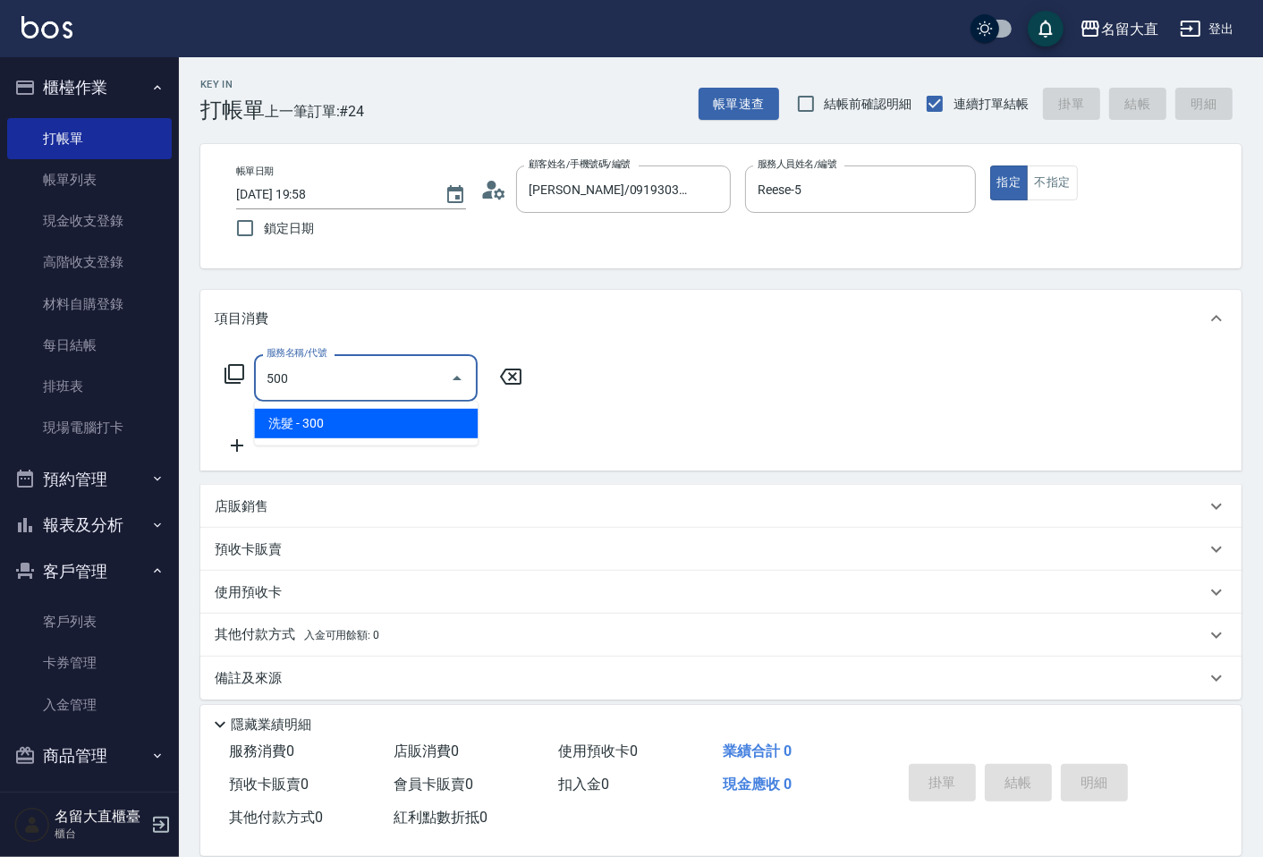
type input "洗髮(500)"
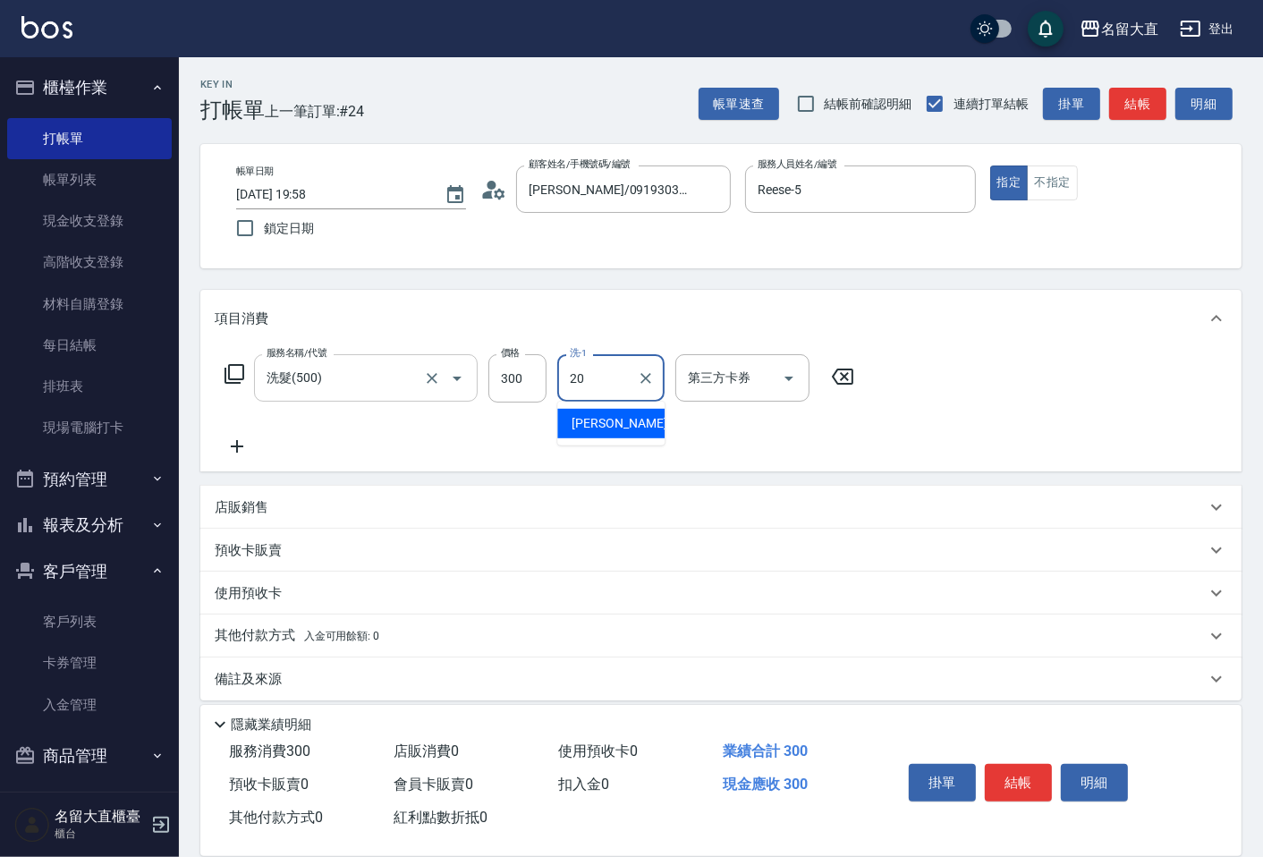
type input "詩雅-20"
click at [1145, 113] on button "結帳" at bounding box center [1137, 104] width 57 height 33
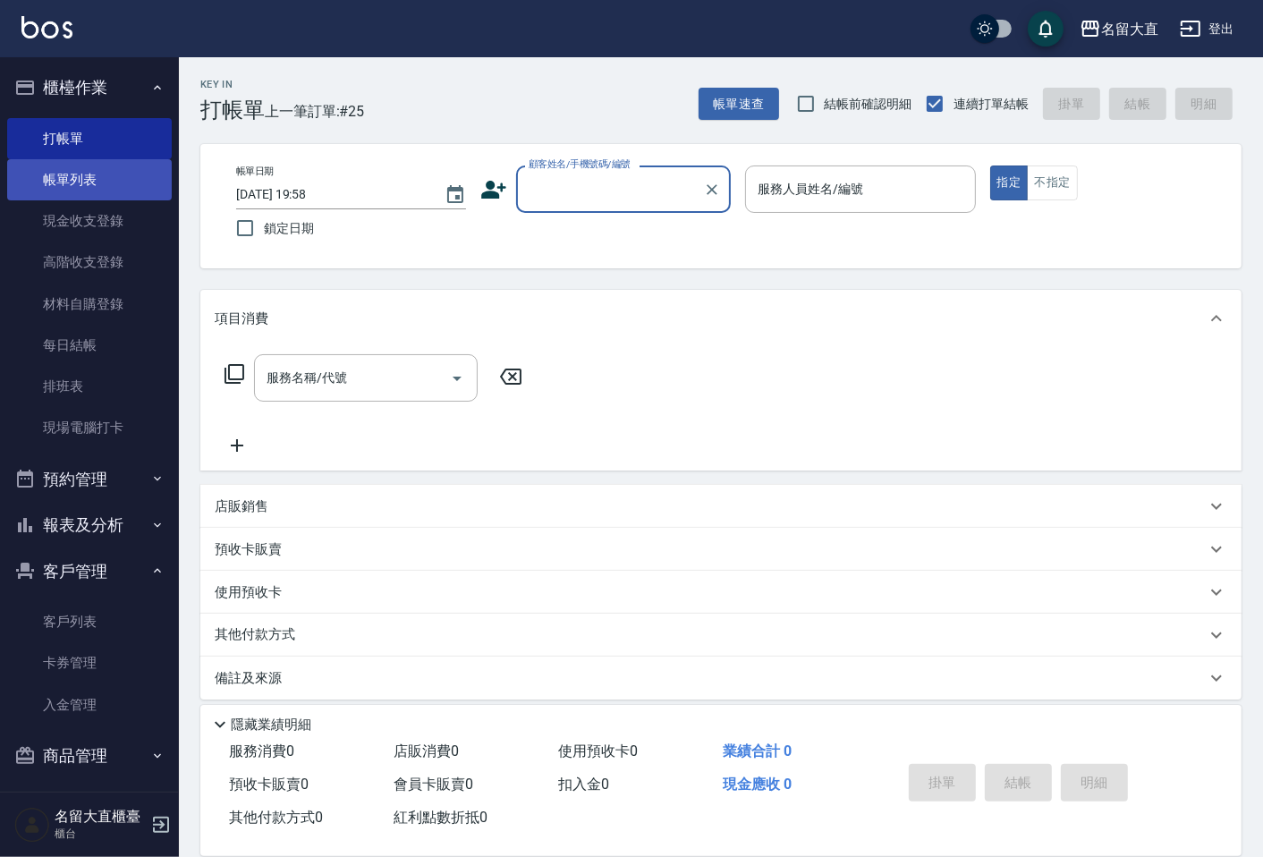
click at [134, 190] on link "帳單列表" at bounding box center [89, 179] width 165 height 41
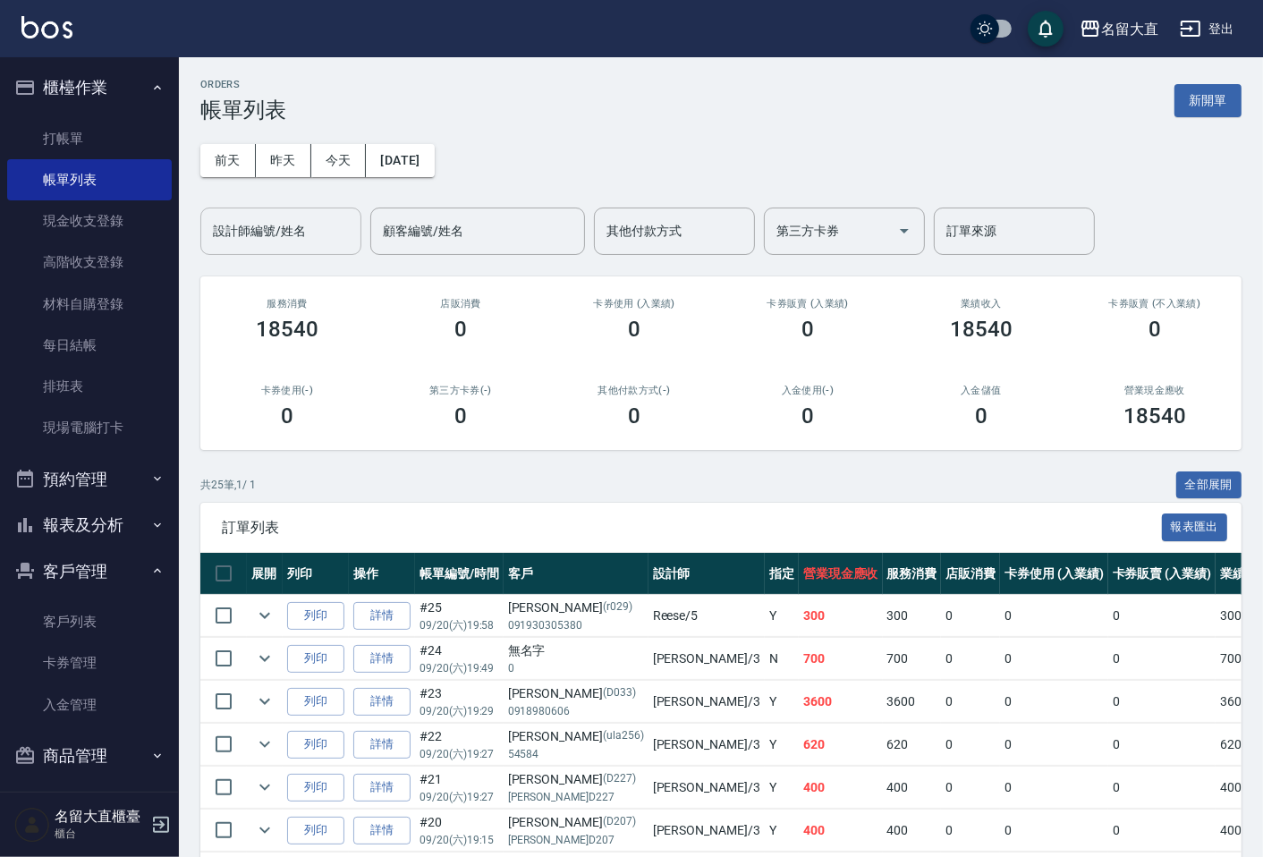
click at [244, 244] on input "設計師編號/姓名" at bounding box center [280, 230] width 145 height 31
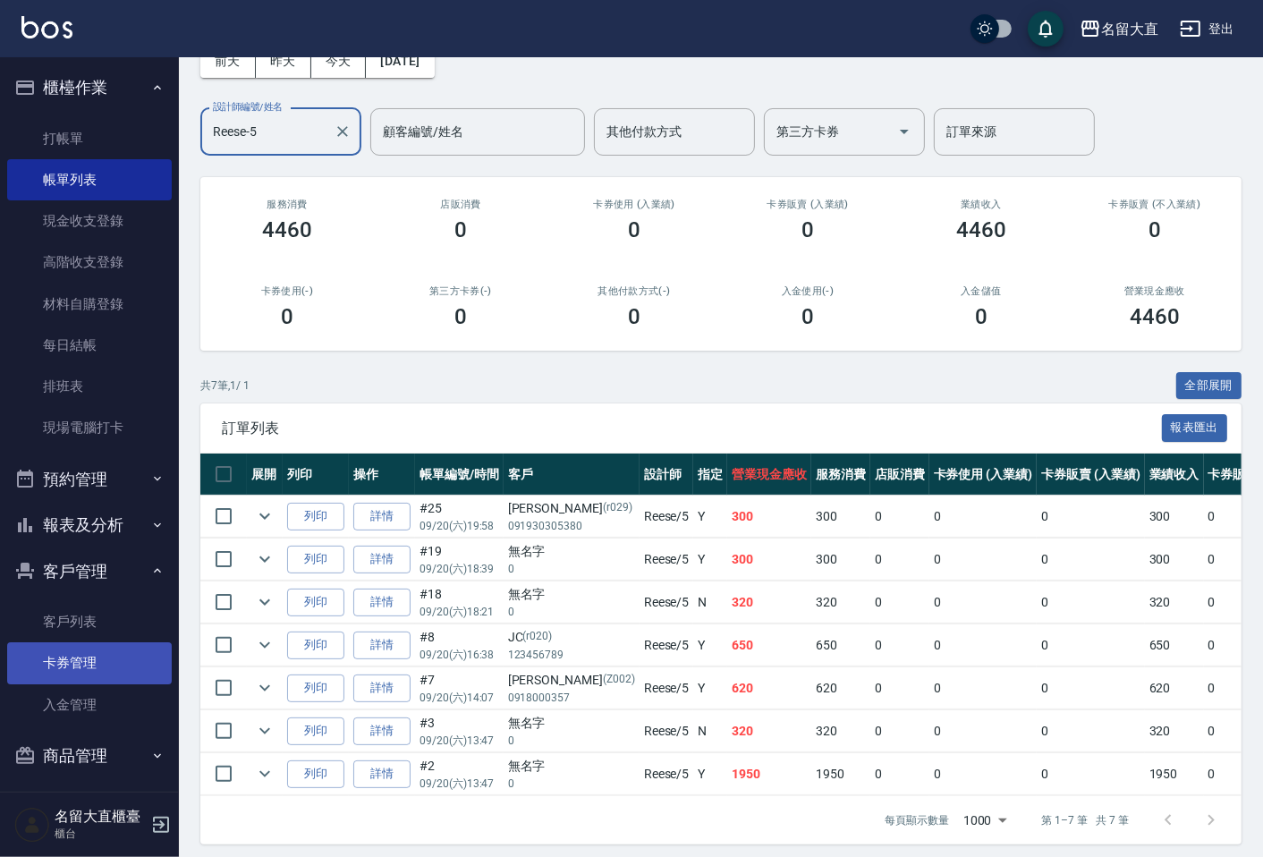
scroll to position [6, 0]
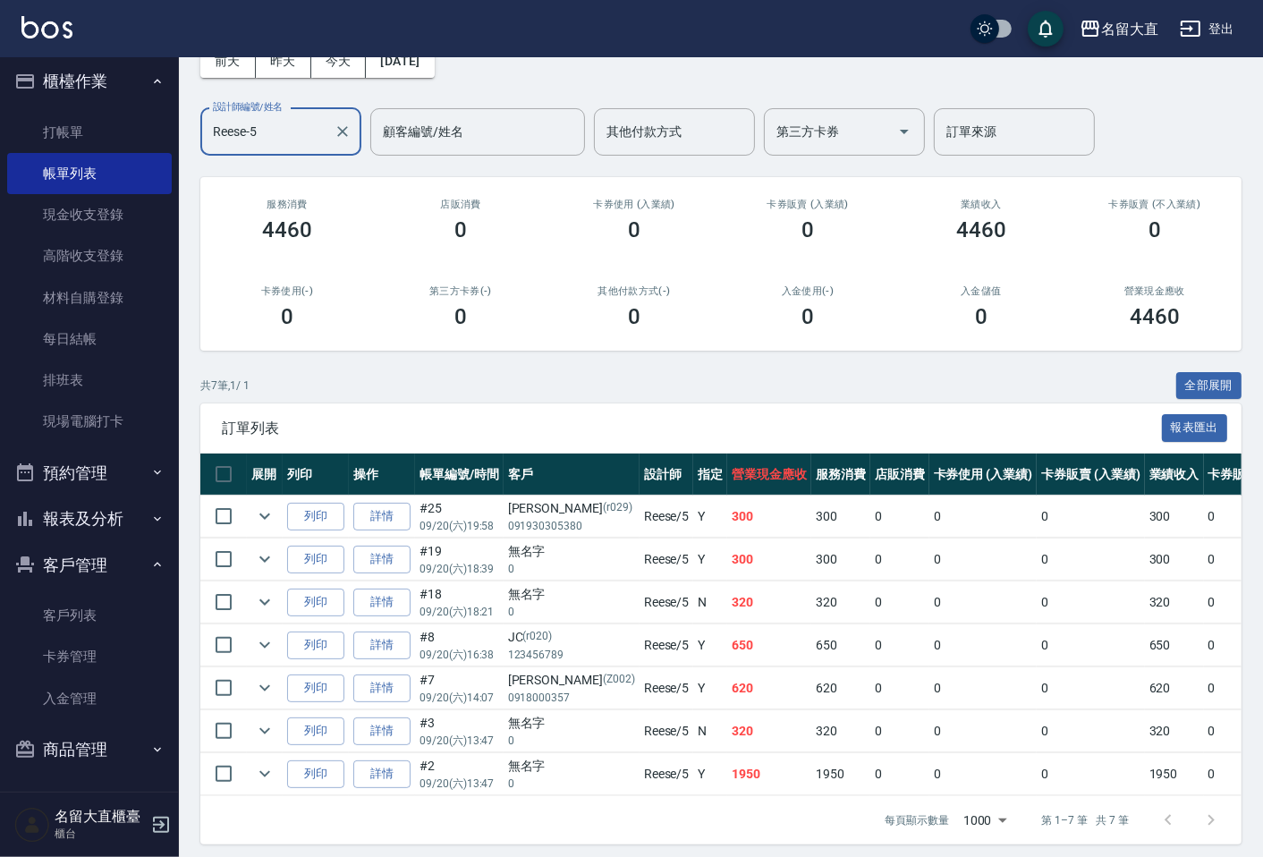
type input "Reese-5"
click at [118, 523] on button "報表及分析" at bounding box center [89, 518] width 165 height 46
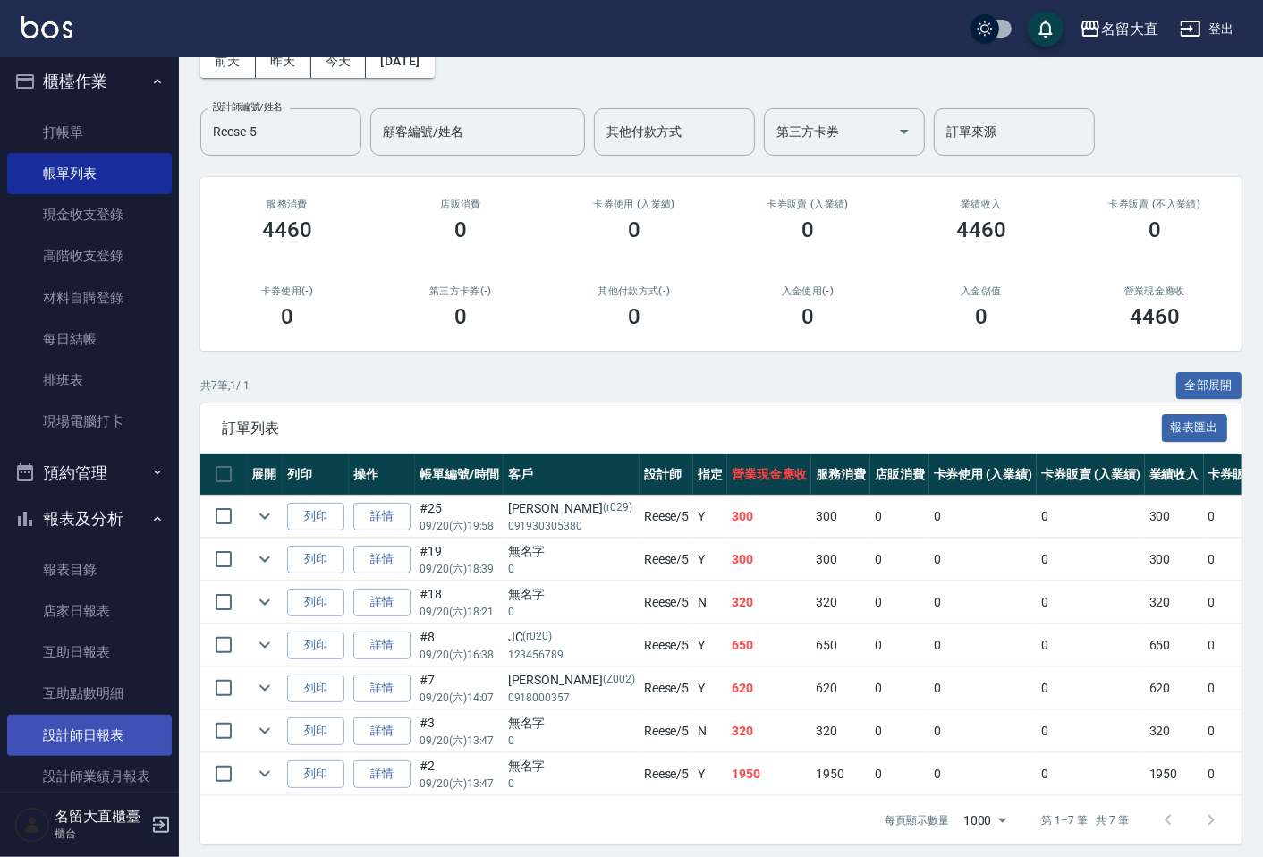
click at [105, 722] on link "設計師日報表" at bounding box center [89, 734] width 165 height 41
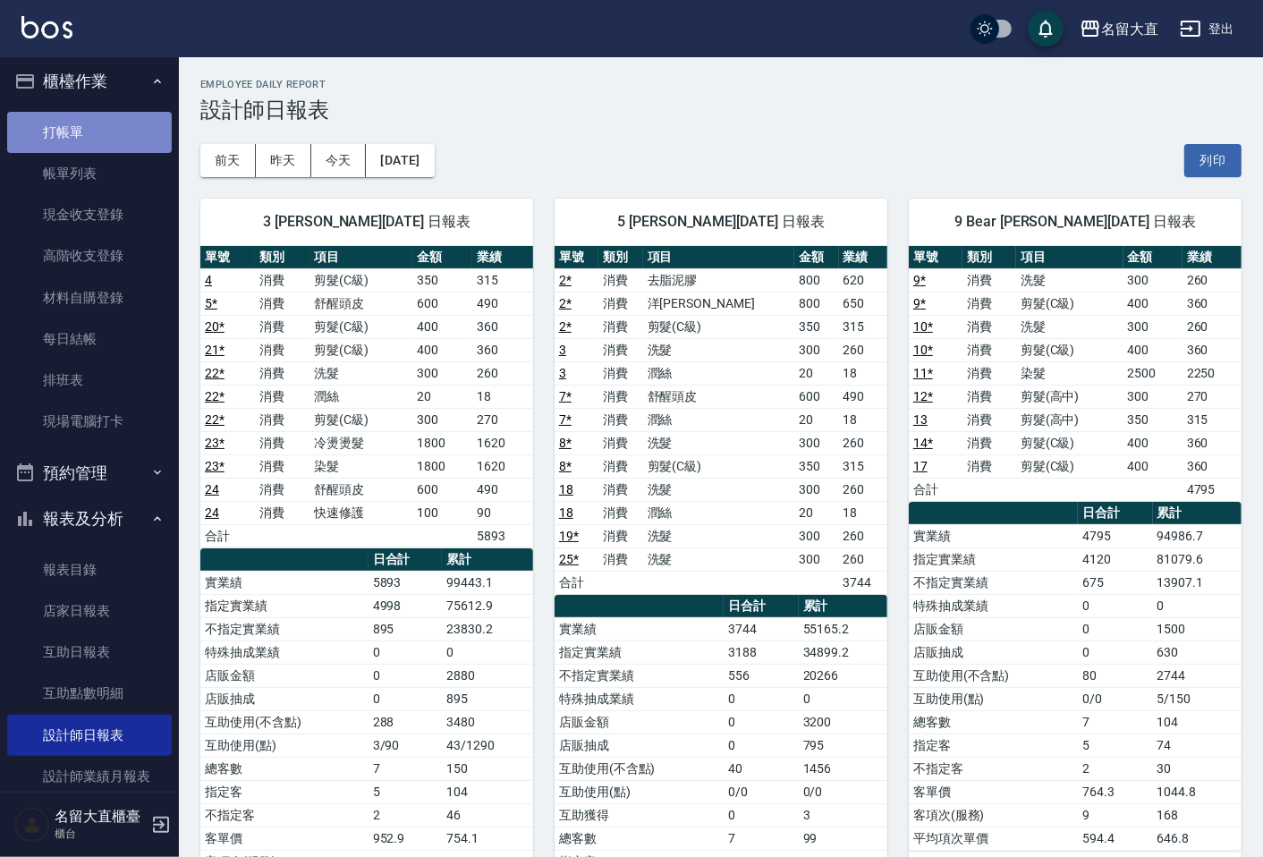
click at [110, 147] on link "打帳單" at bounding box center [89, 132] width 165 height 41
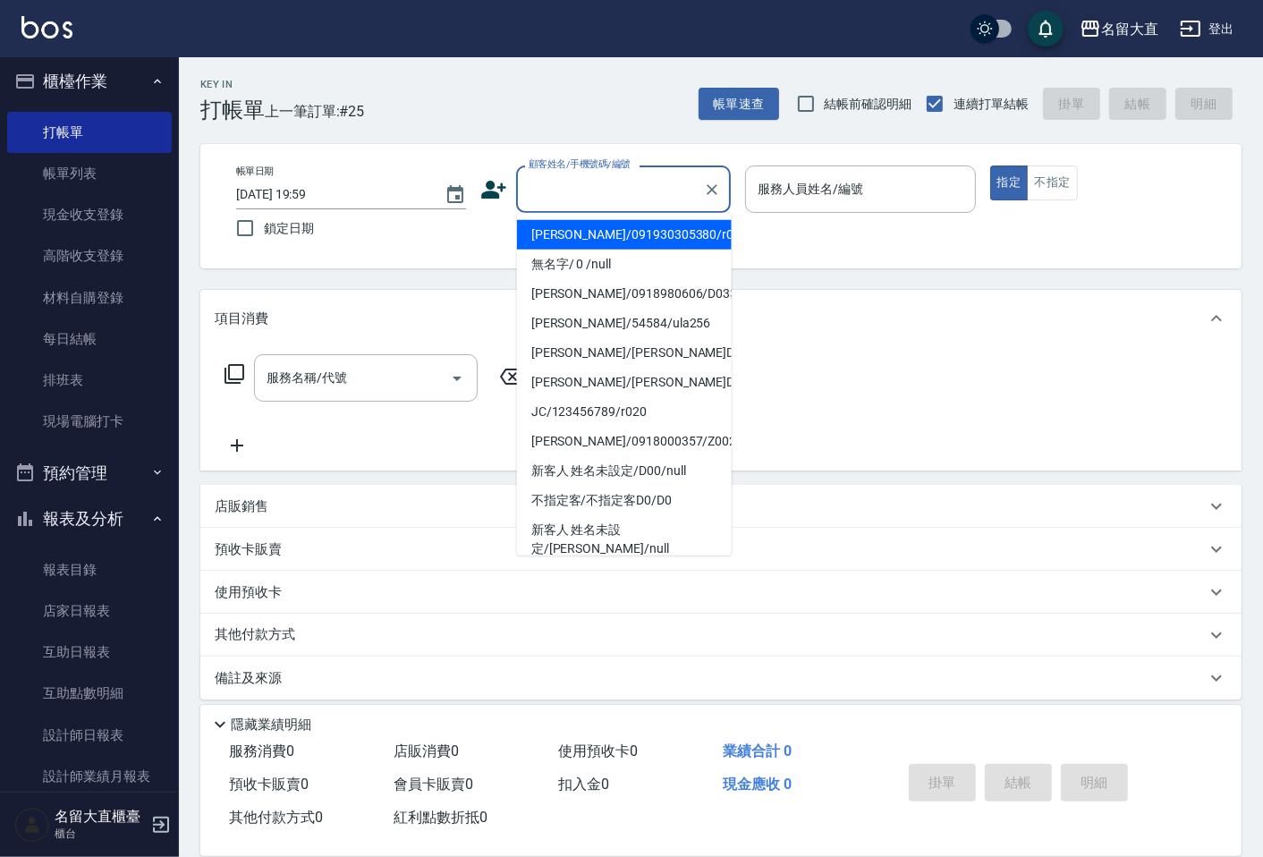
click at [594, 190] on input "顧客姓名/手機號碼/編號" at bounding box center [610, 188] width 172 height 31
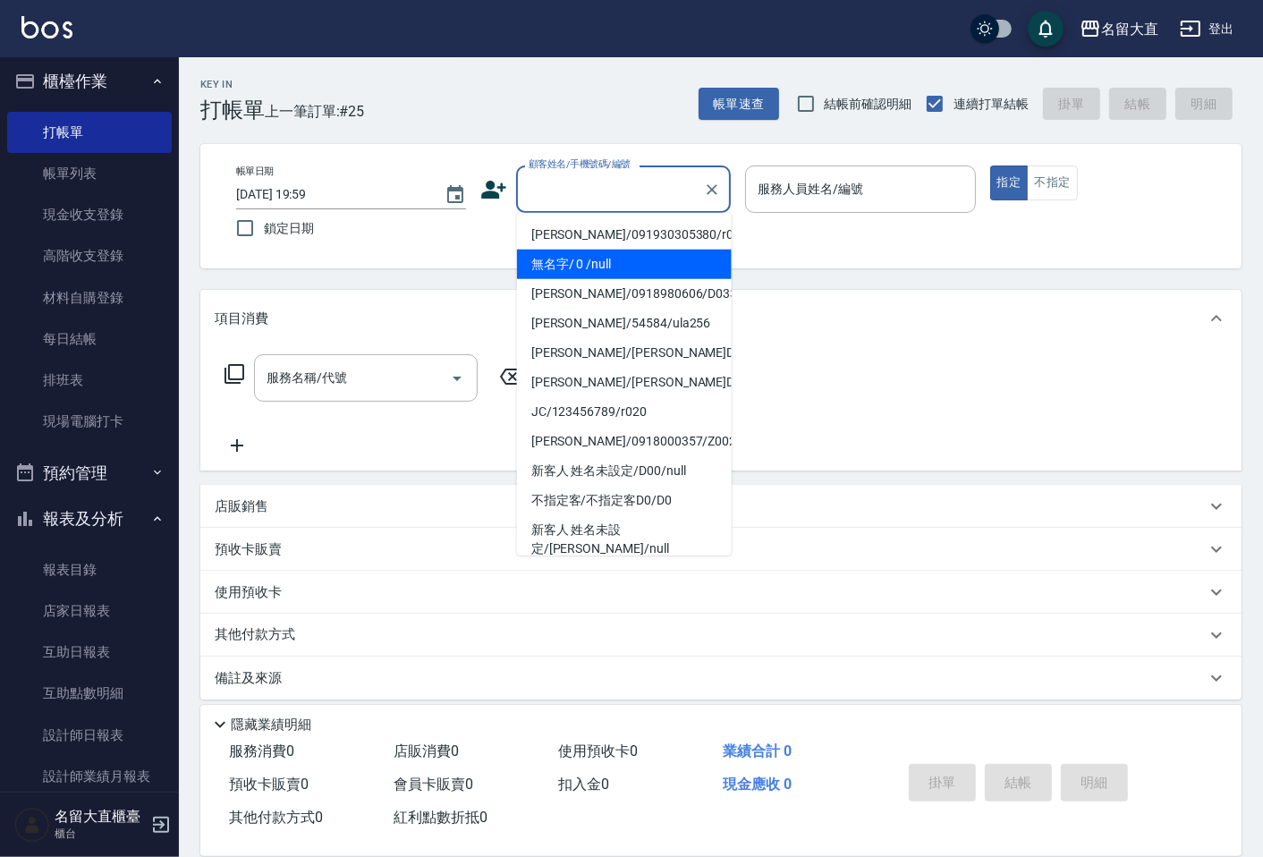
click at [619, 262] on li "無名字/ 0 /null" at bounding box center [624, 264] width 215 height 30
type input "無名字/ 0 /null"
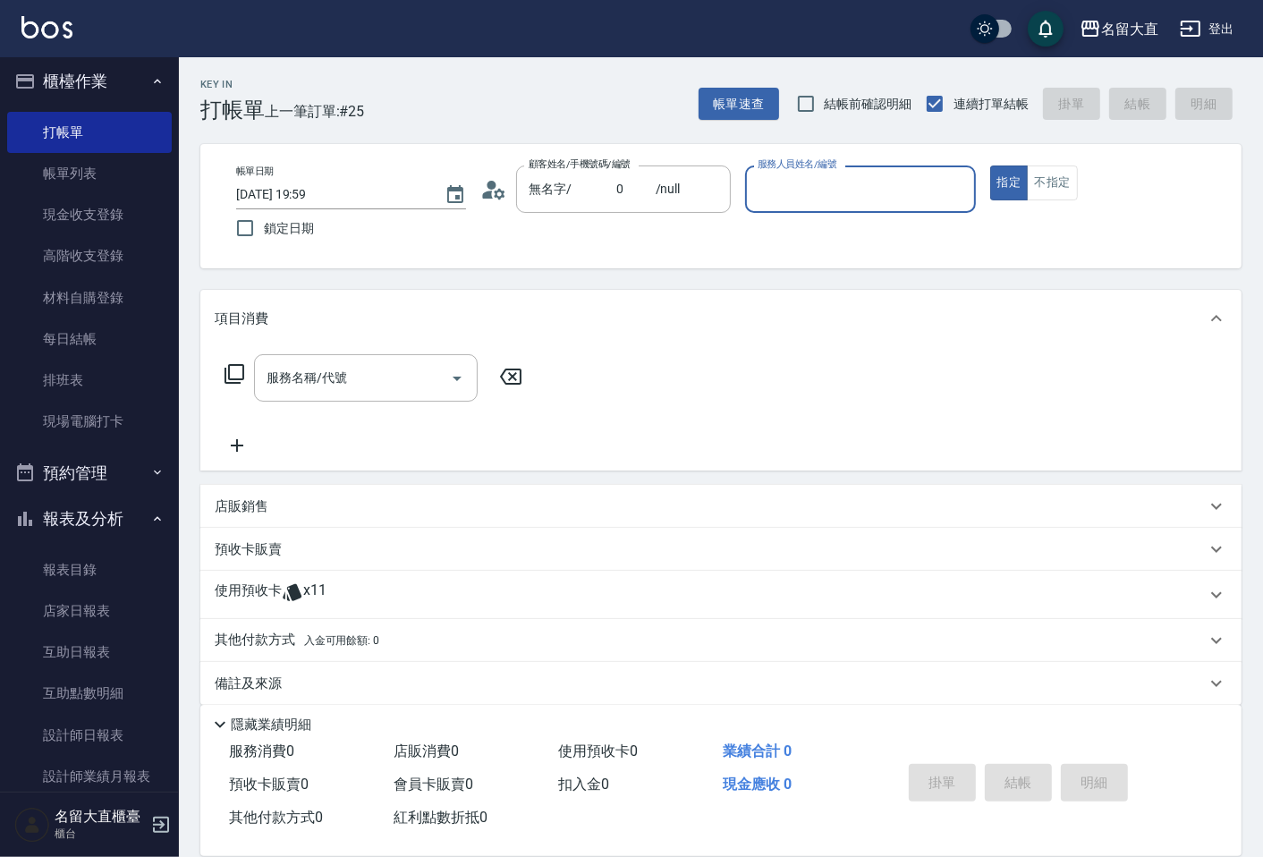
drag, startPoint x: 806, startPoint y: 190, endPoint x: 827, endPoint y: 280, distance: 92.8
click at [810, 211] on div "服務人員姓名/編號" at bounding box center [860, 188] width 230 height 47
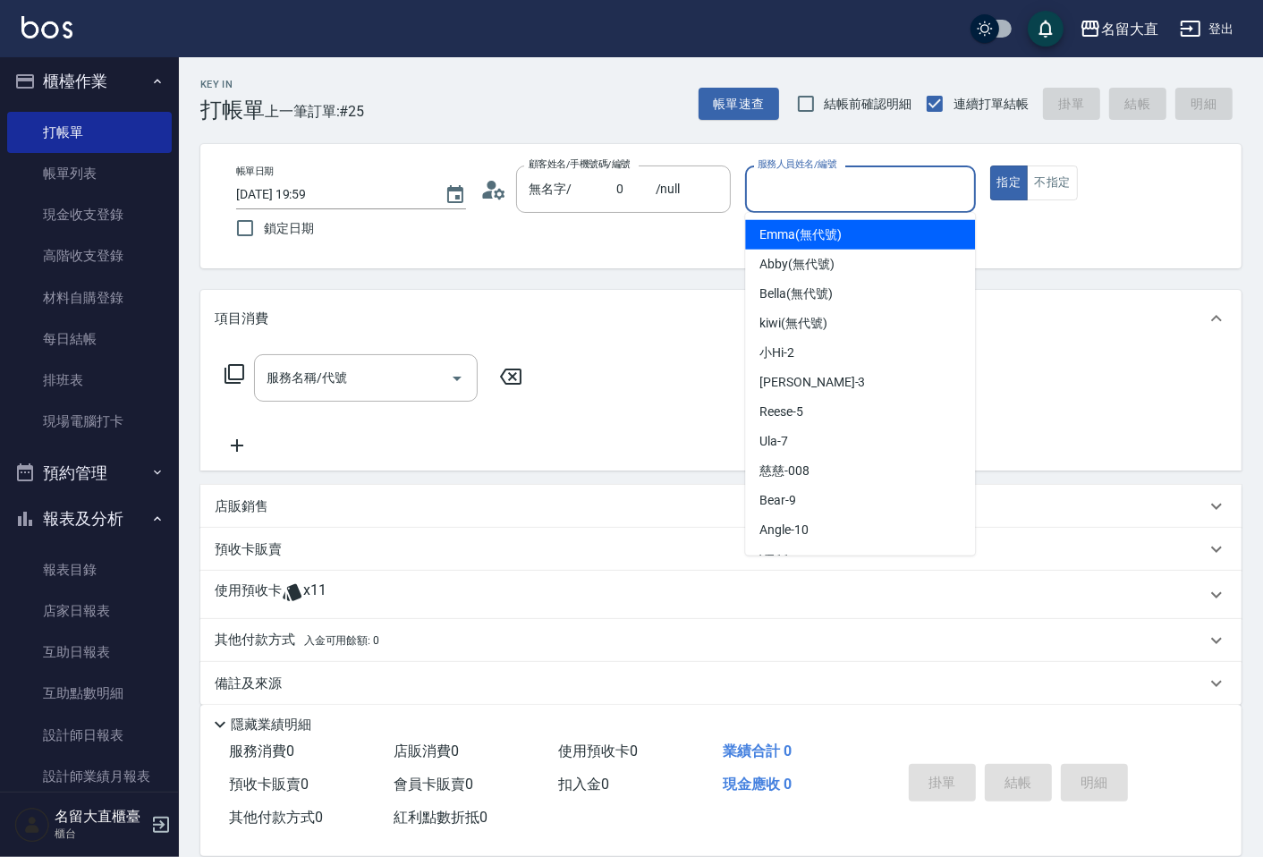
click at [883, 199] on input "服務人員姓名/編號" at bounding box center [860, 188] width 214 height 31
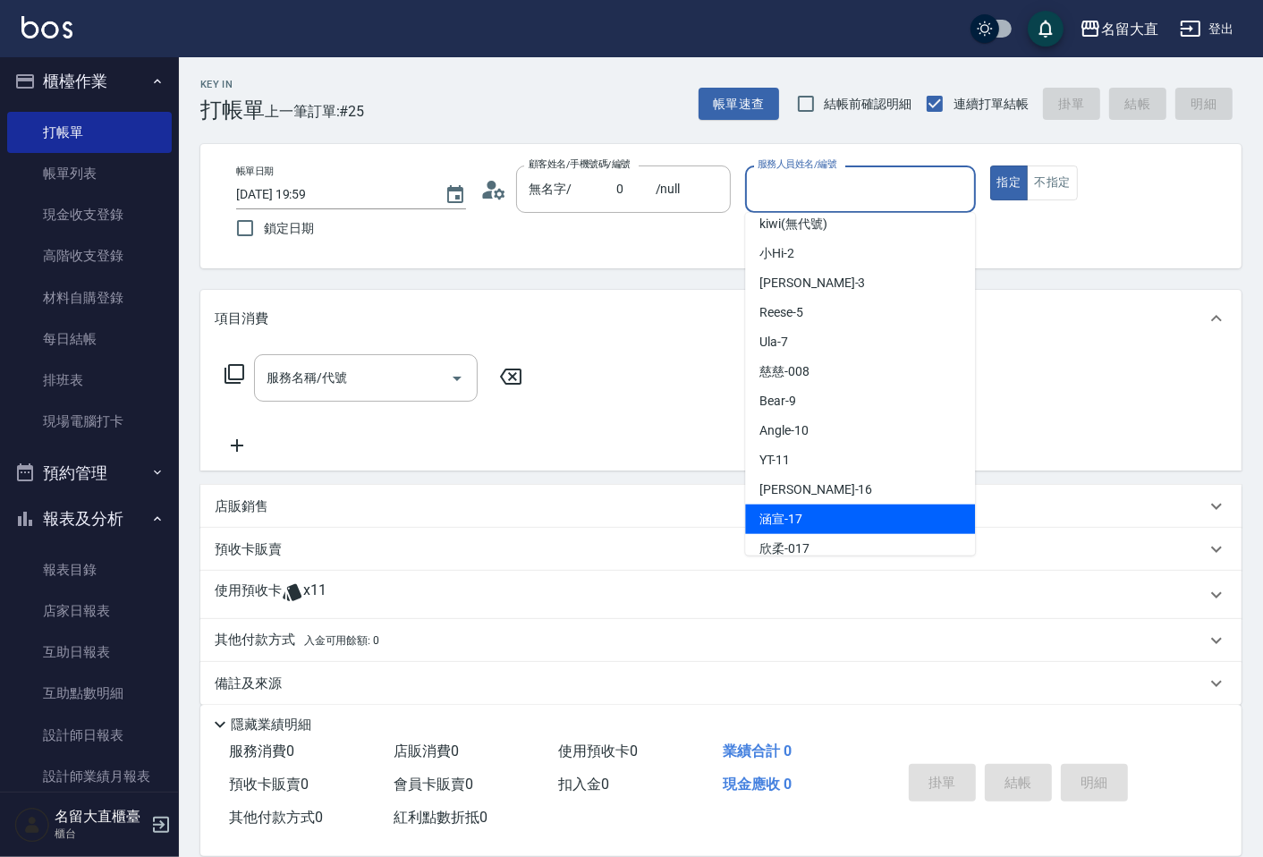
scroll to position [198, 0]
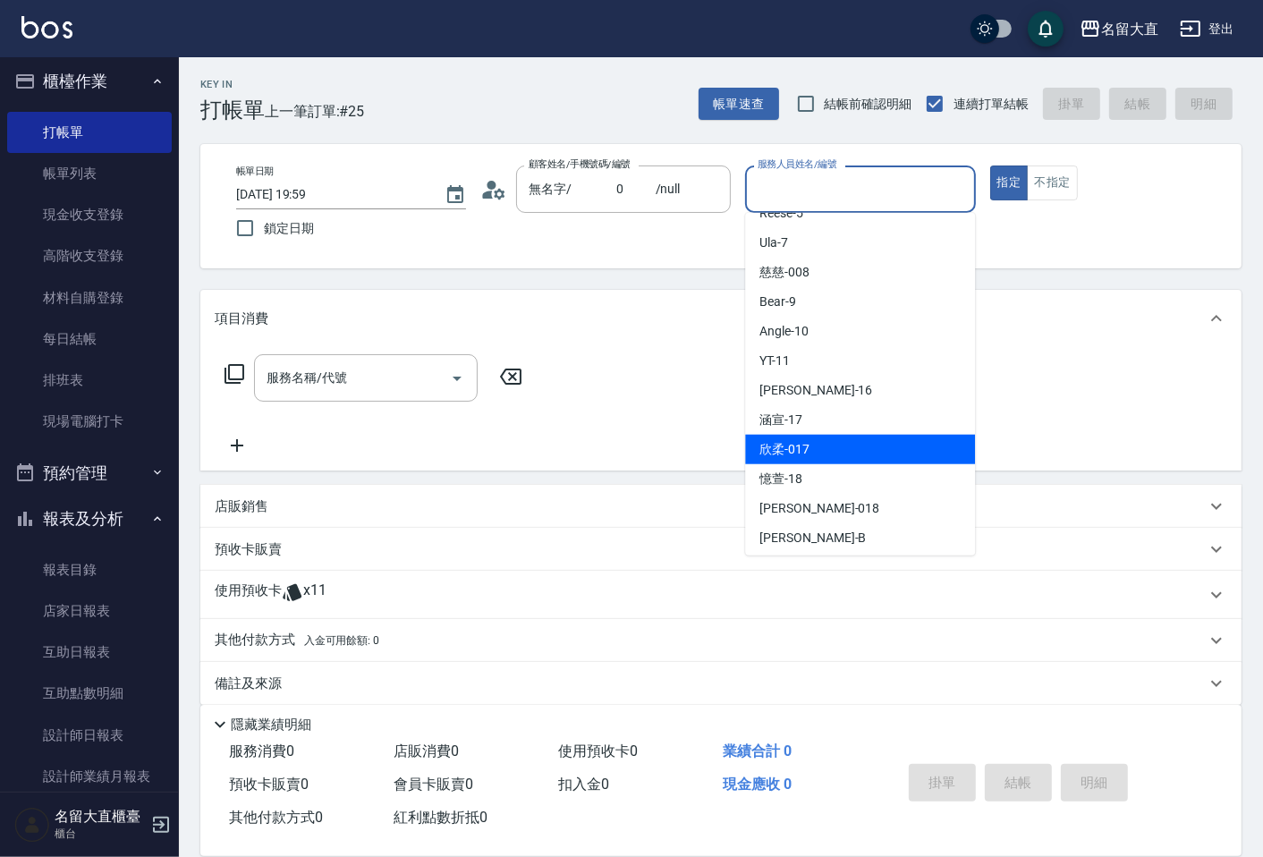
click at [814, 459] on div "欣柔 -017" at bounding box center [860, 450] width 230 height 30
type input "欣柔-017"
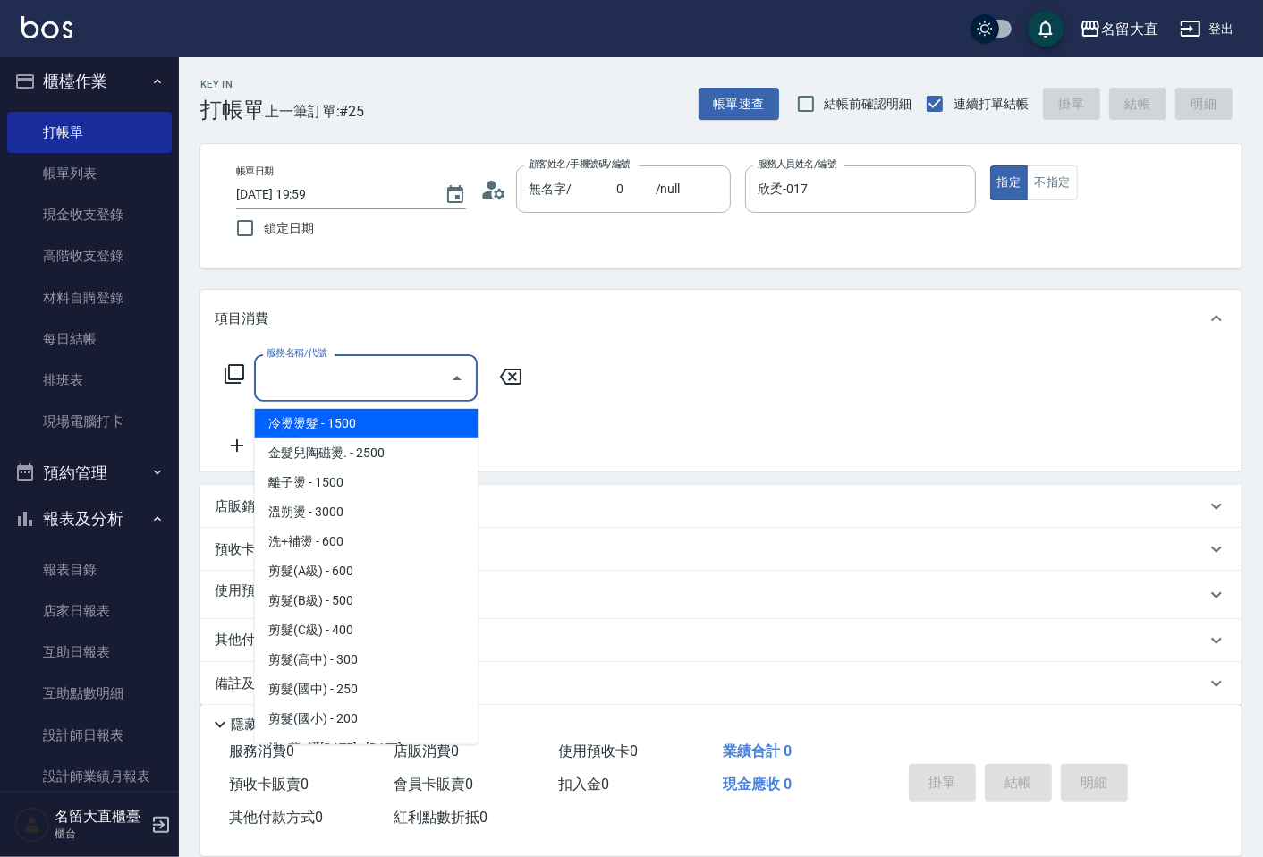
click at [316, 377] on input "服務名稱/代號" at bounding box center [352, 377] width 181 height 31
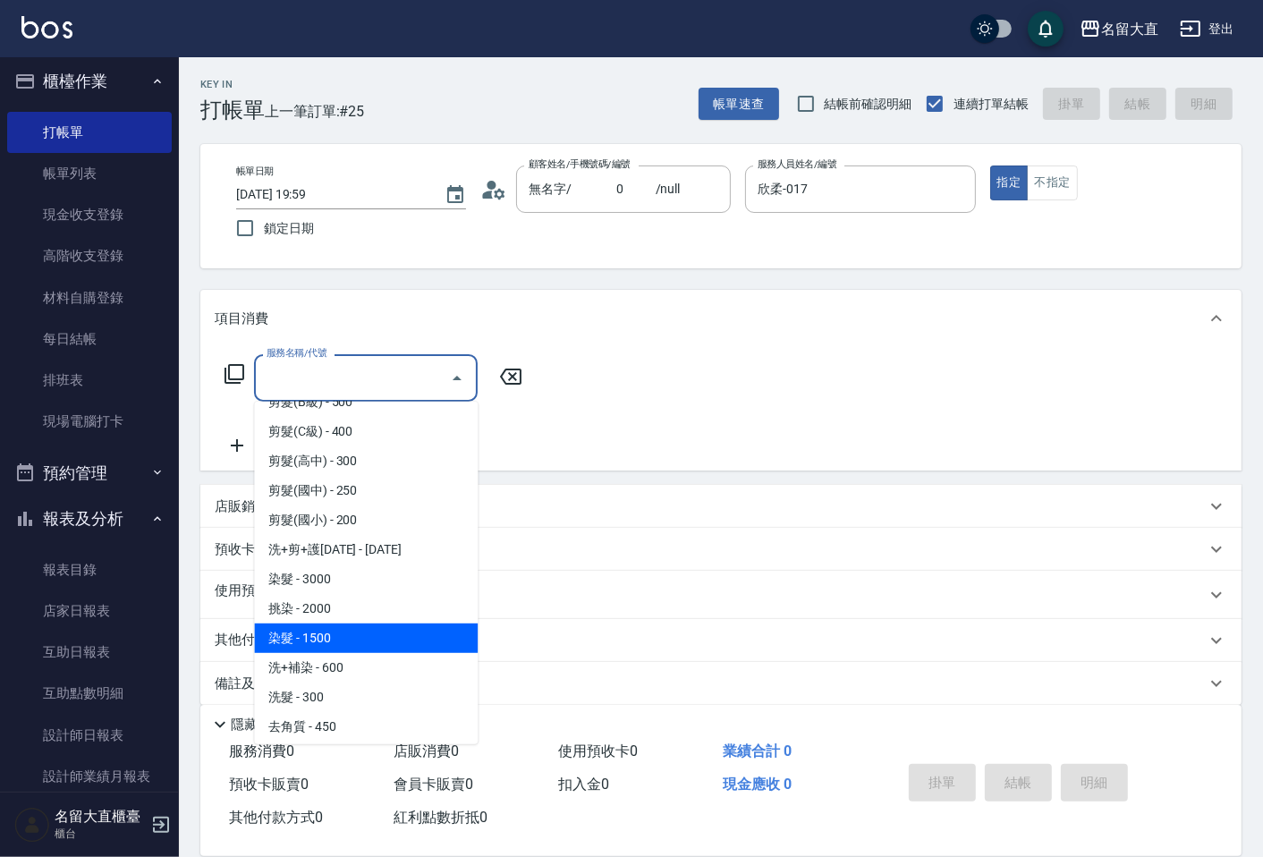
scroll to position [298, 0]
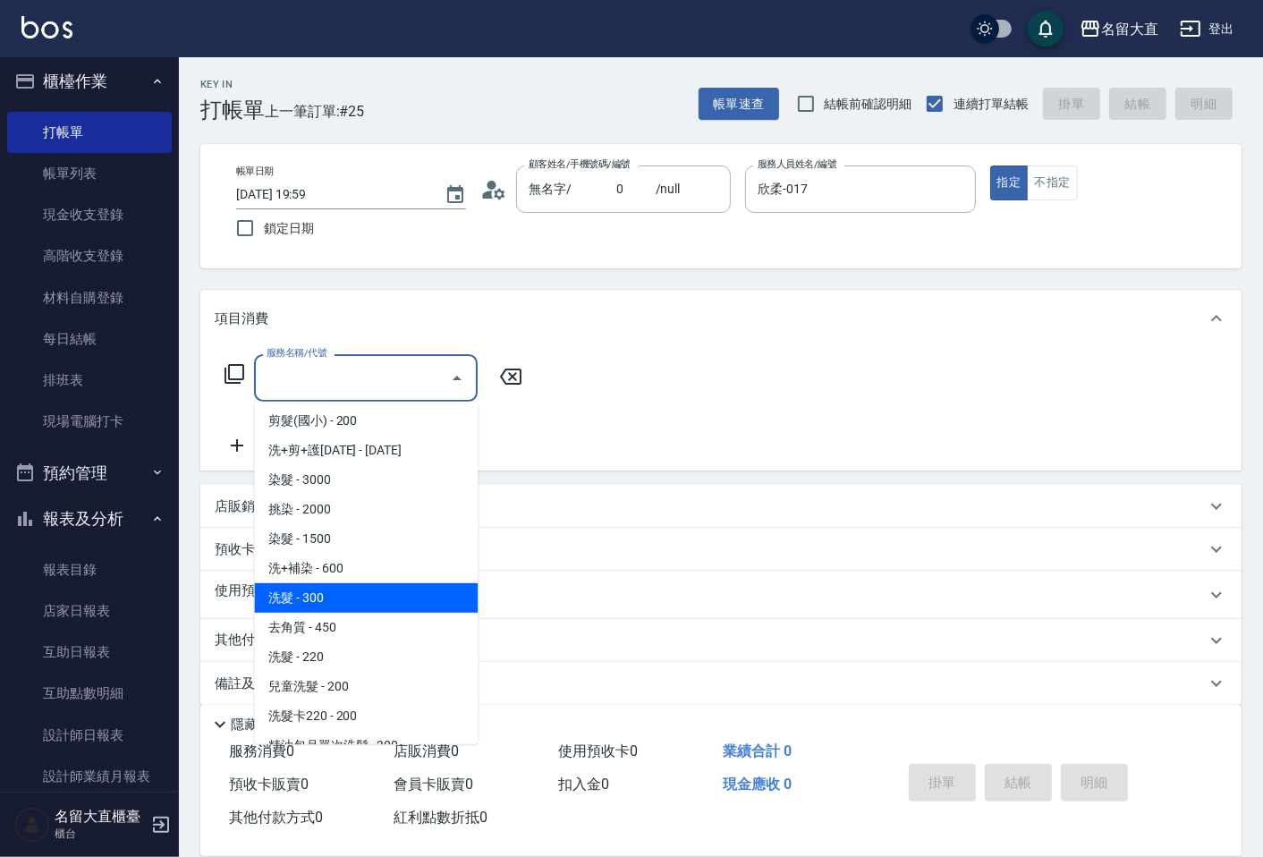
click at [347, 597] on span "洗髮 - 300" at bounding box center [366, 598] width 224 height 30
type input "洗髮(500)"
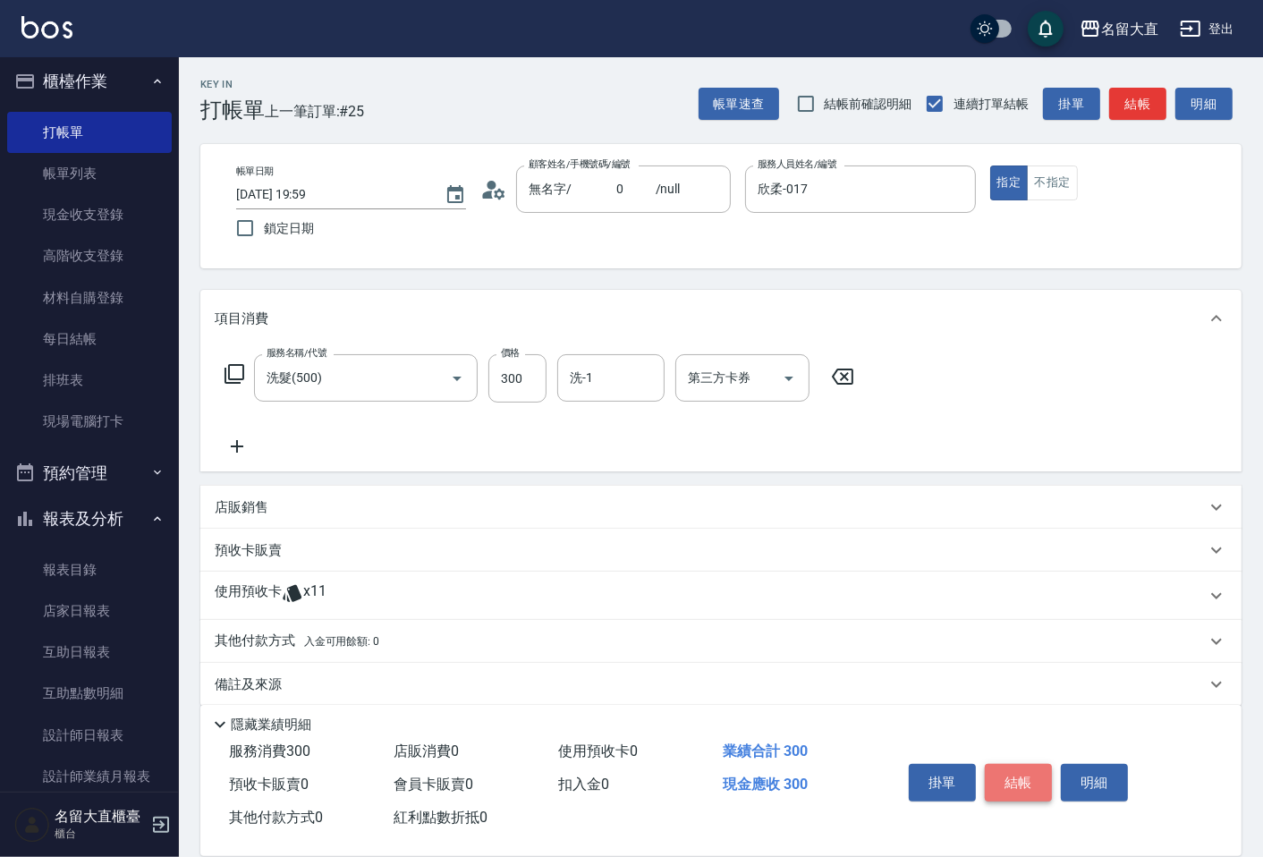
click at [997, 779] on button "結帳" at bounding box center [1017, 783] width 67 height 38
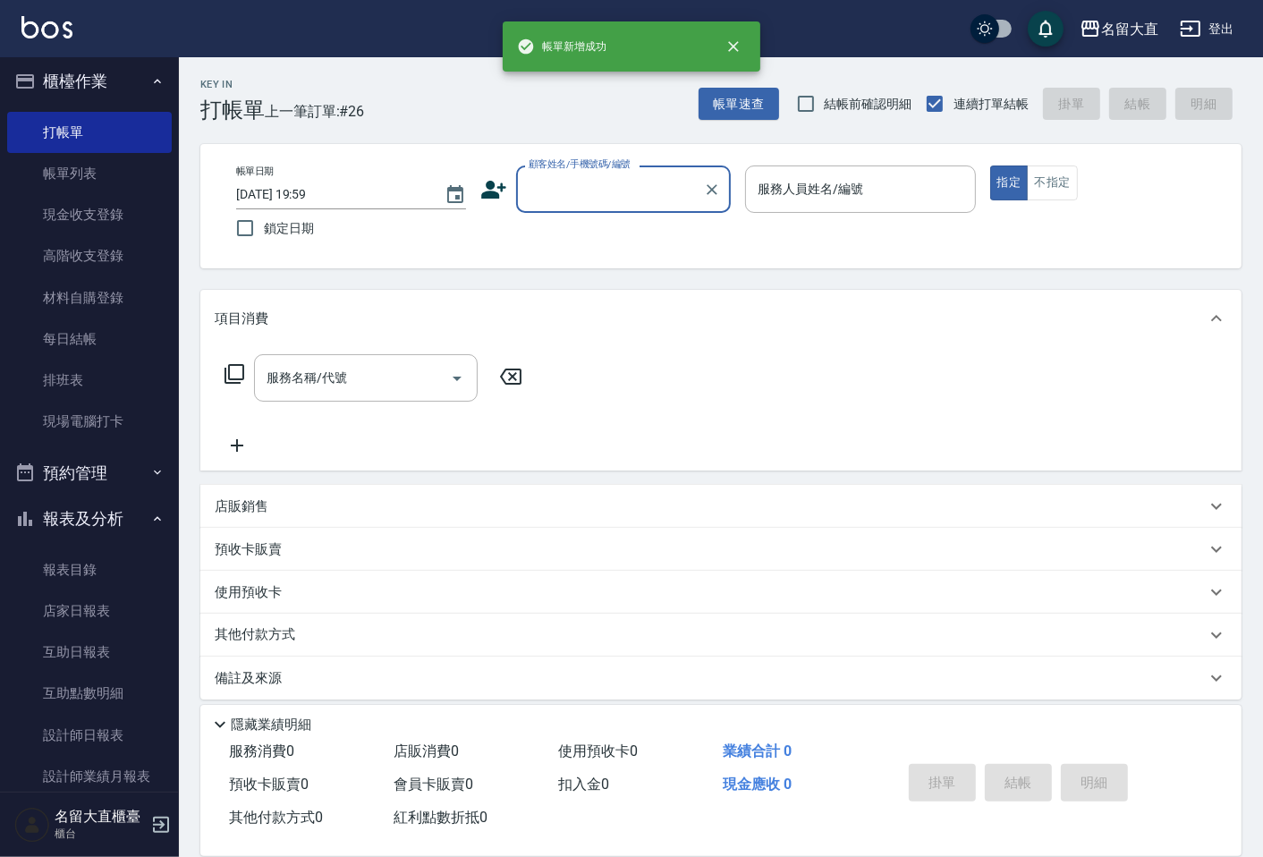
click at [591, 193] on input "顧客姓名/手機號碼/編號" at bounding box center [610, 188] width 172 height 31
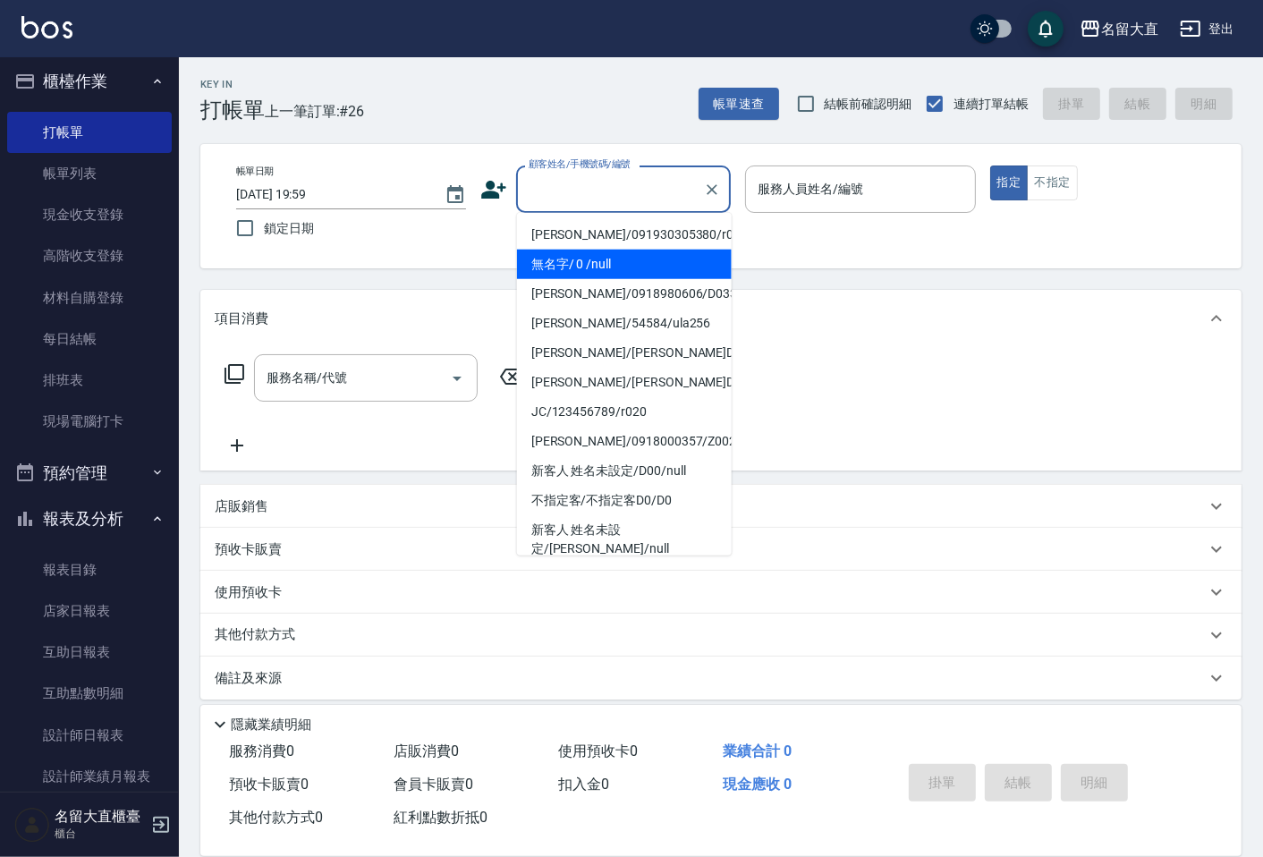
click at [629, 274] on li "無名字/ 0 /null" at bounding box center [624, 264] width 215 height 30
type input "無名字/ 0 /null"
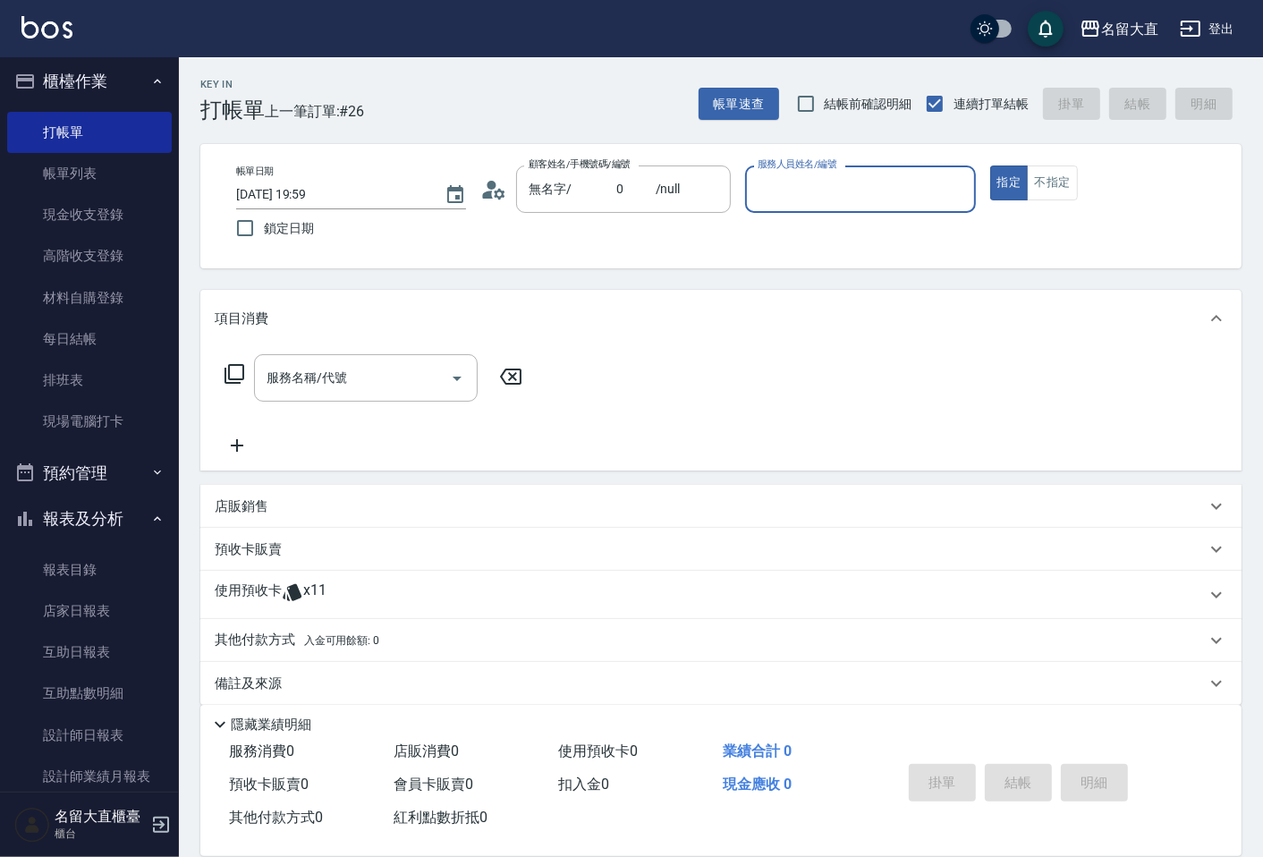
click at [850, 171] on div "服務人員姓名/編號" at bounding box center [860, 188] width 230 height 47
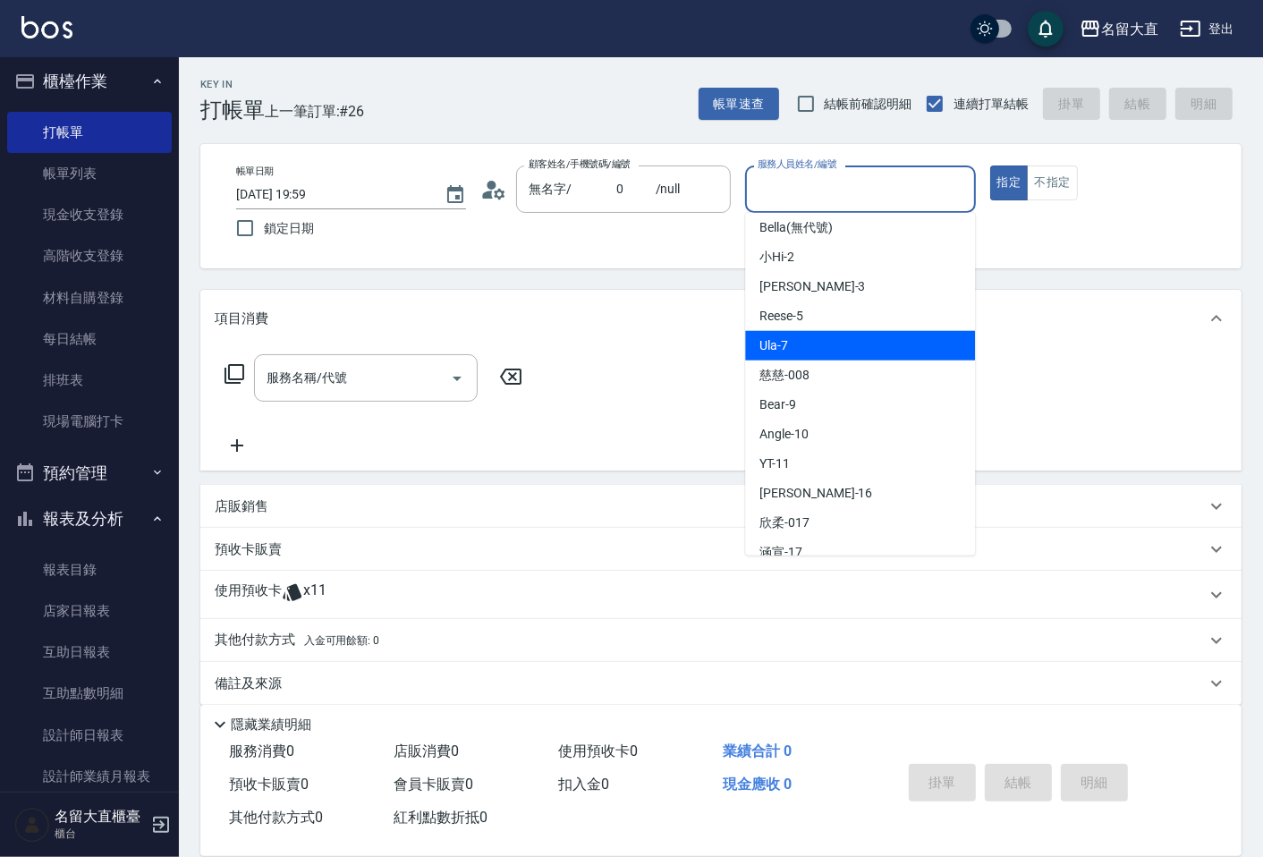
scroll to position [261, 0]
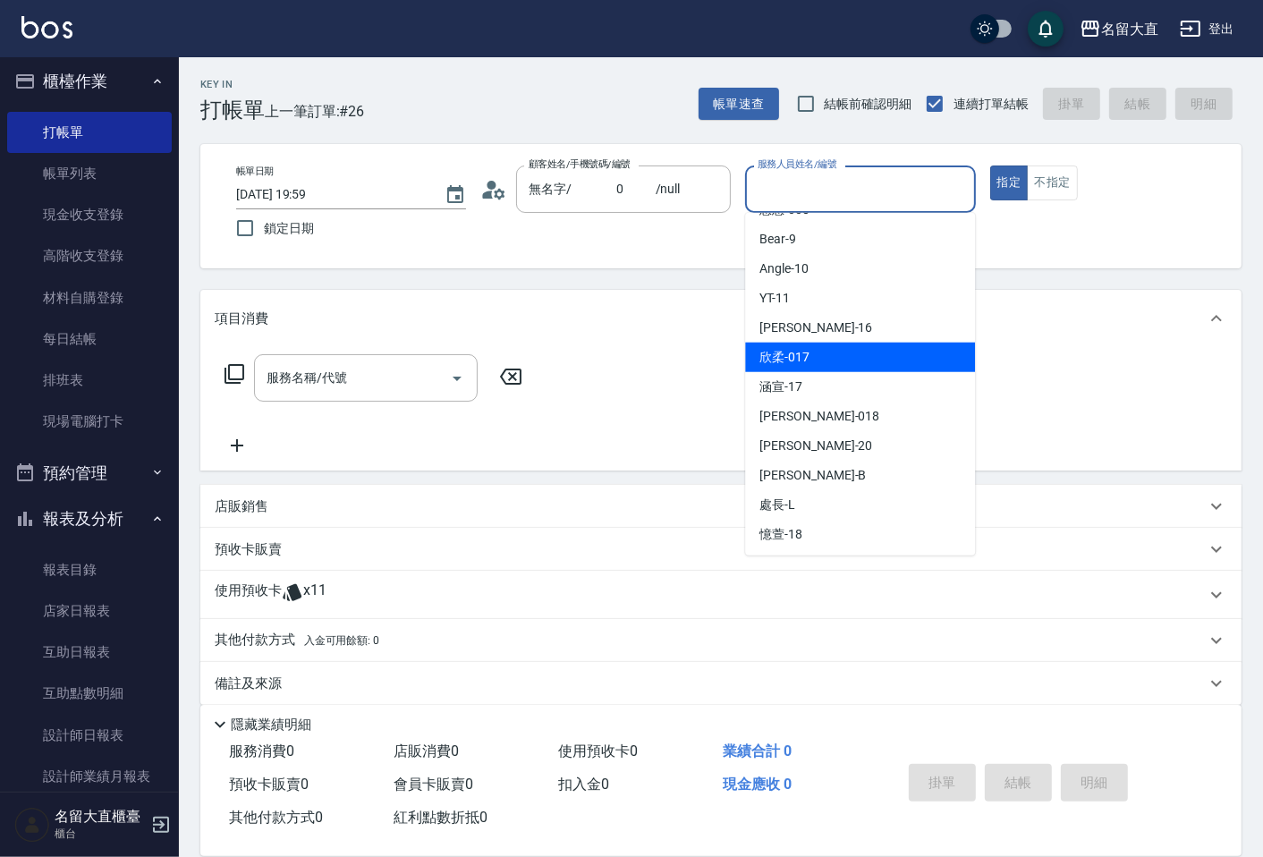
click at [832, 353] on div "欣柔 -017" at bounding box center [860, 357] width 230 height 30
type input "欣柔-017"
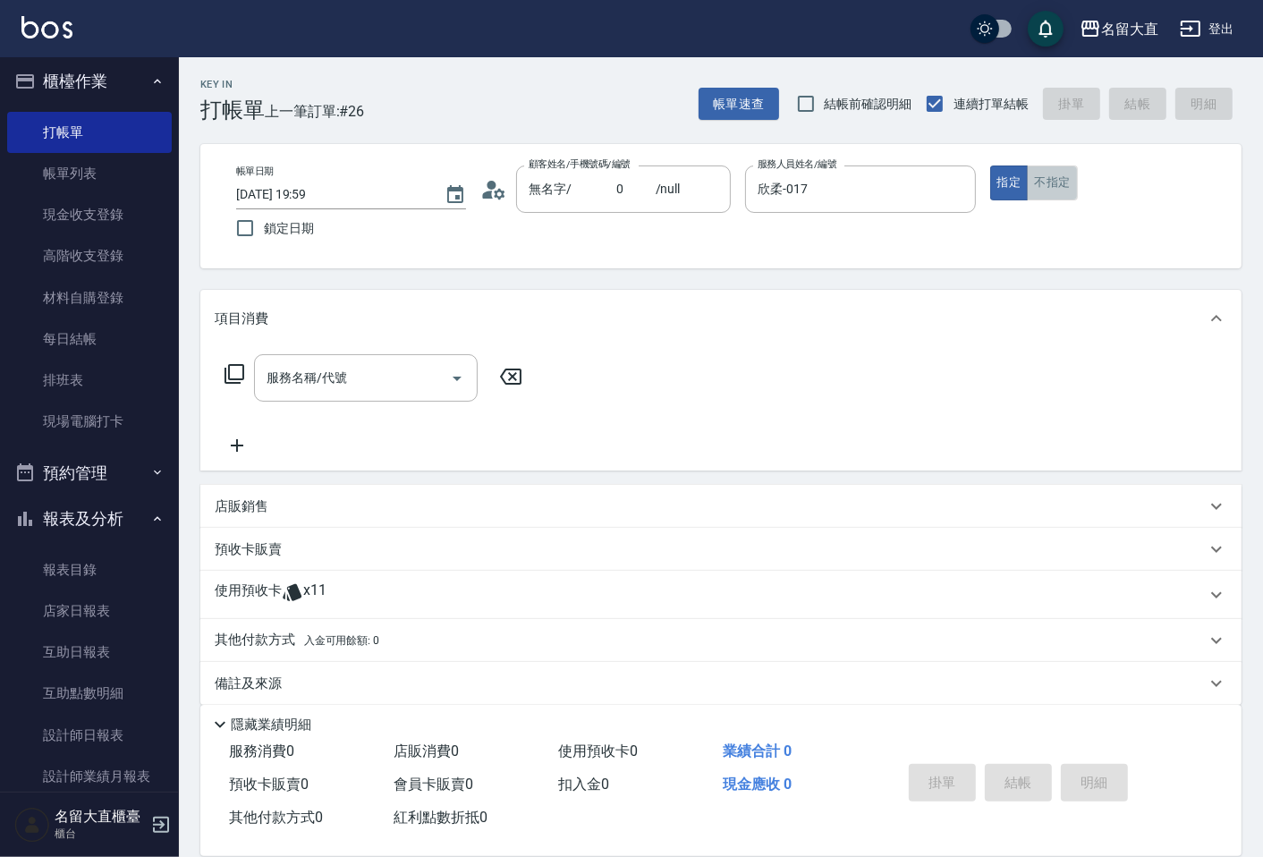
click at [1060, 190] on button "不指定" at bounding box center [1051, 182] width 50 height 35
click at [990, 175] on button "指定" at bounding box center [1009, 182] width 38 height 35
click at [336, 401] on div "服務名稱/代號" at bounding box center [366, 377] width 224 height 47
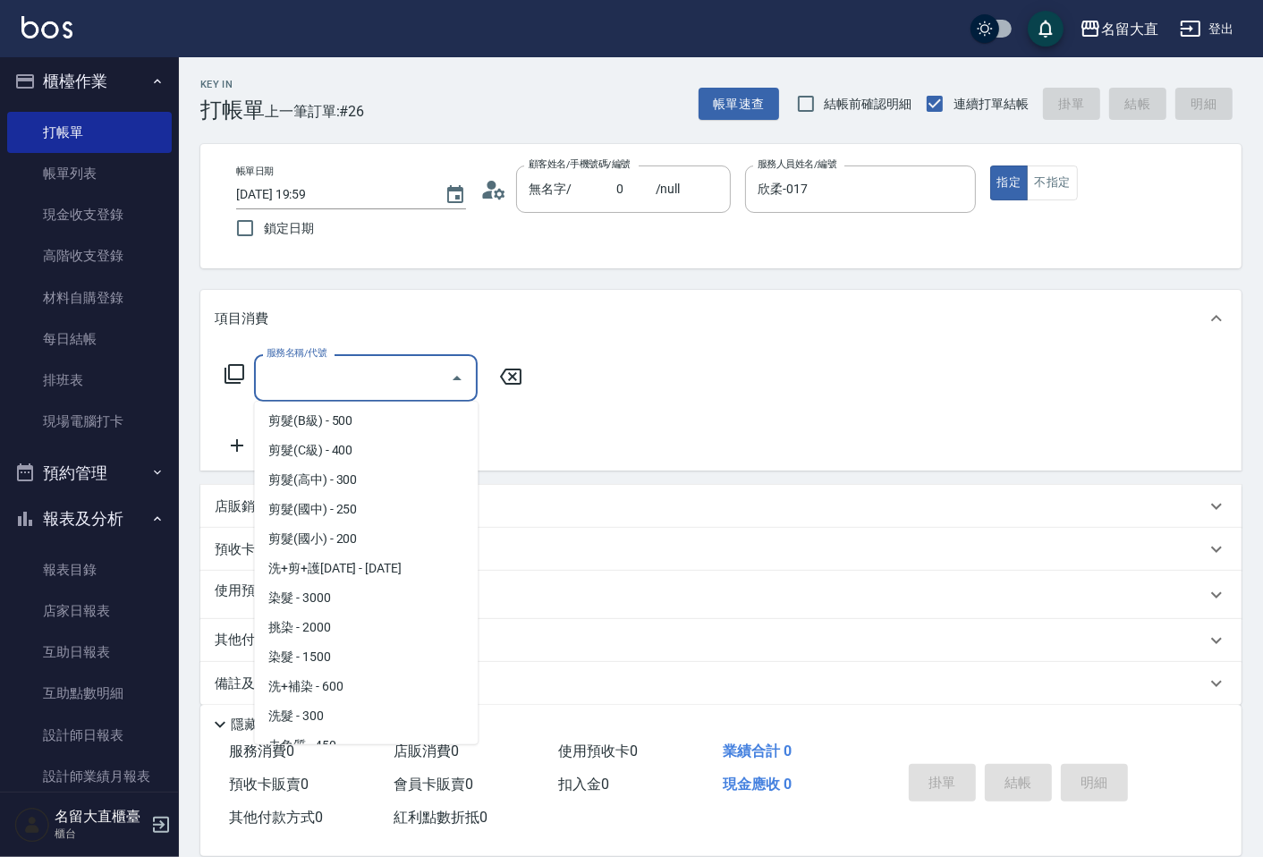
scroll to position [198, 0]
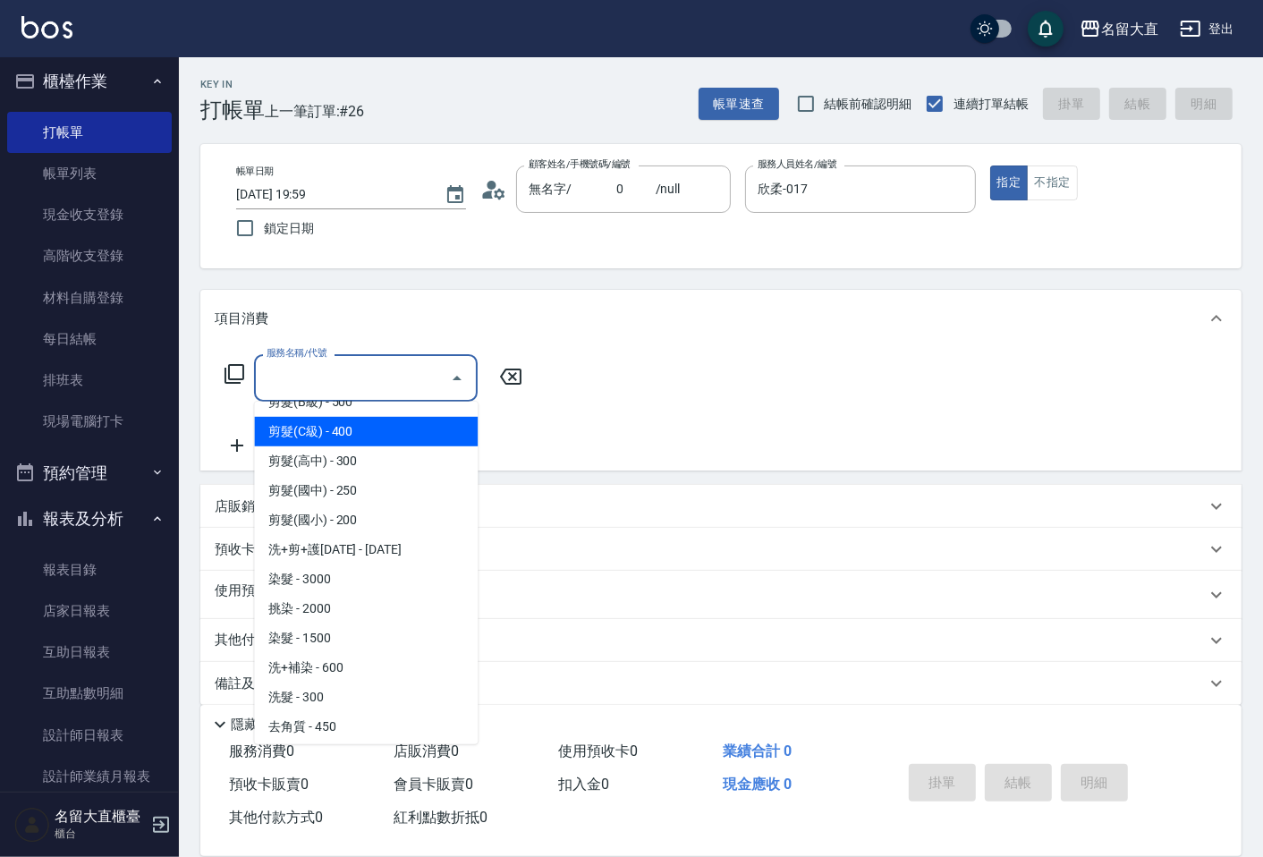
click at [356, 443] on span "剪髮(C級) - 400" at bounding box center [366, 432] width 224 height 30
type input "剪髮(C級)(303)"
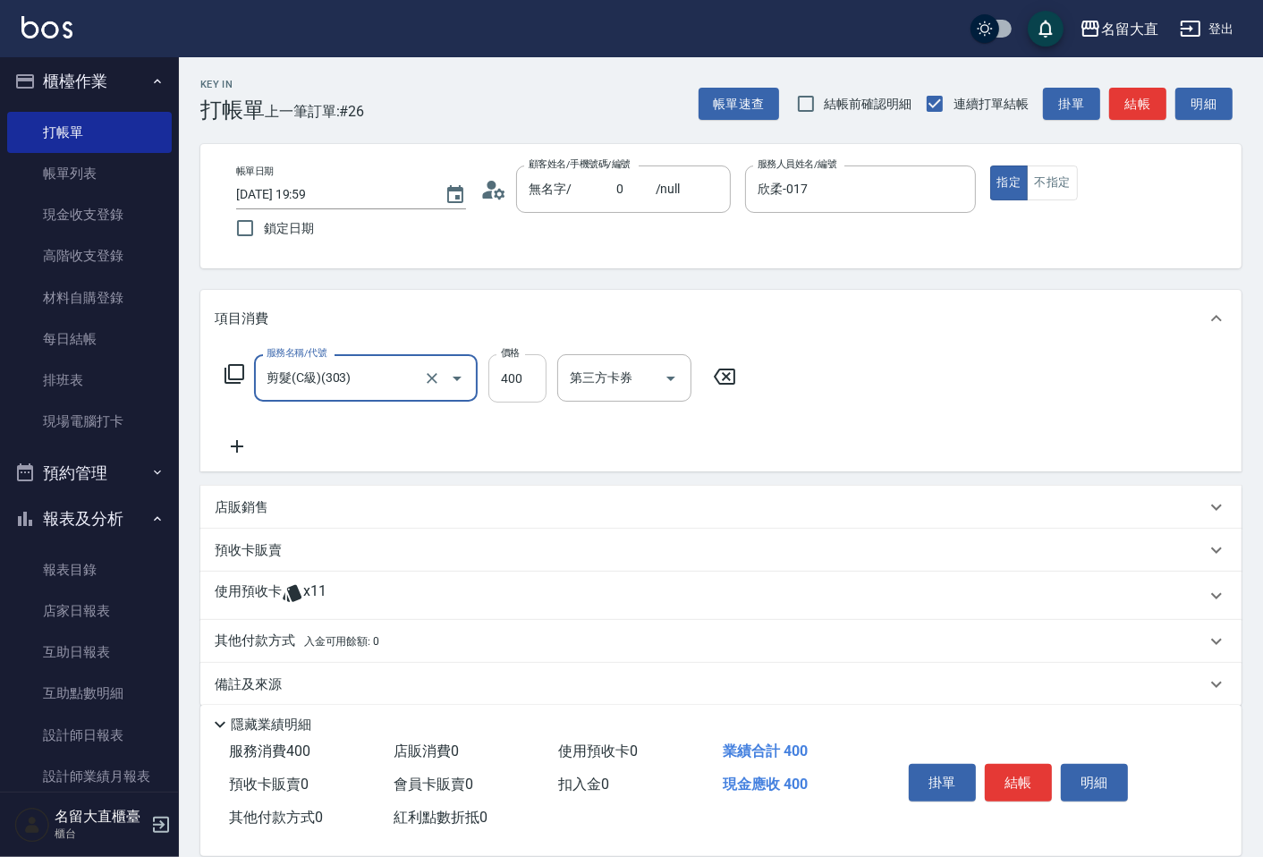
click at [537, 389] on input "400" at bounding box center [517, 378] width 58 height 48
type input "200"
click at [245, 447] on icon at bounding box center [237, 445] width 45 height 21
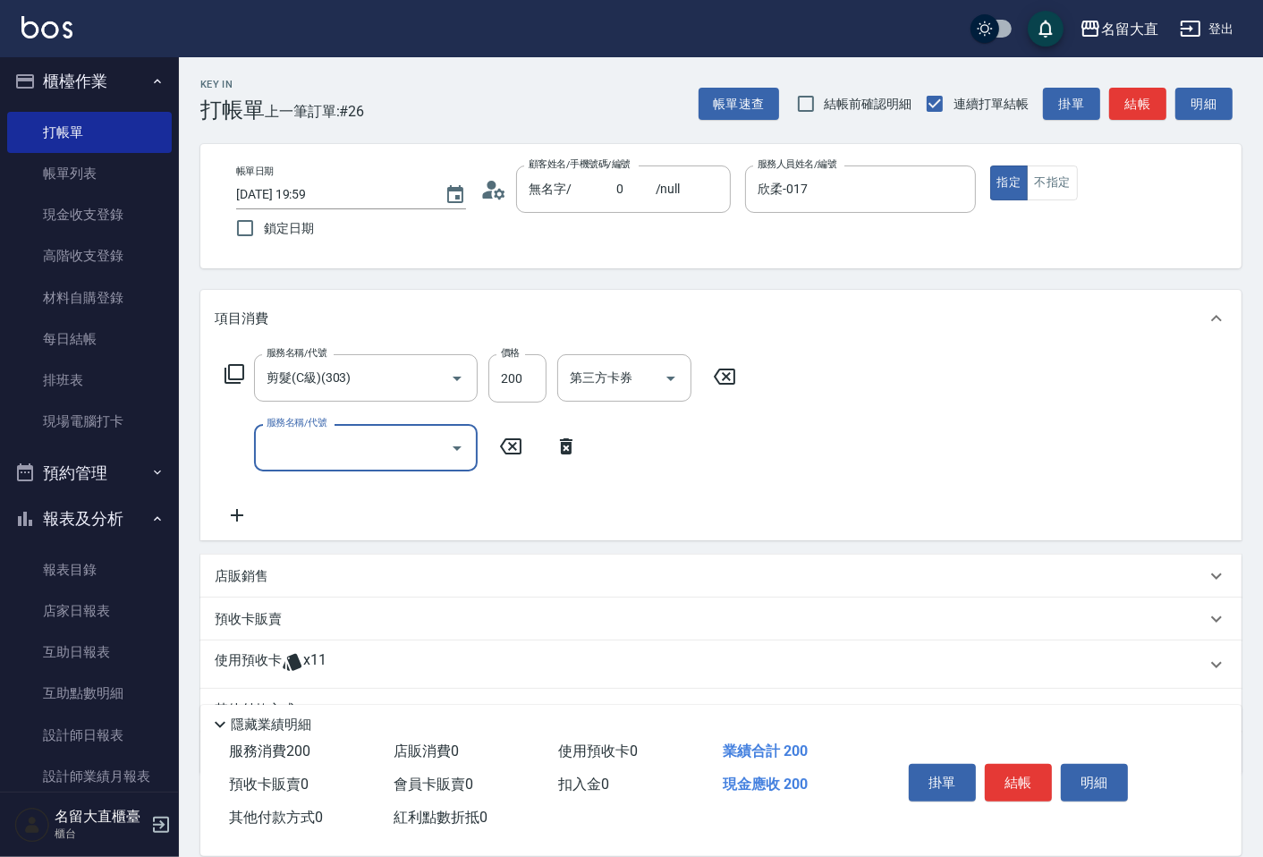
click at [295, 452] on input "服務名稱/代號" at bounding box center [352, 447] width 181 height 31
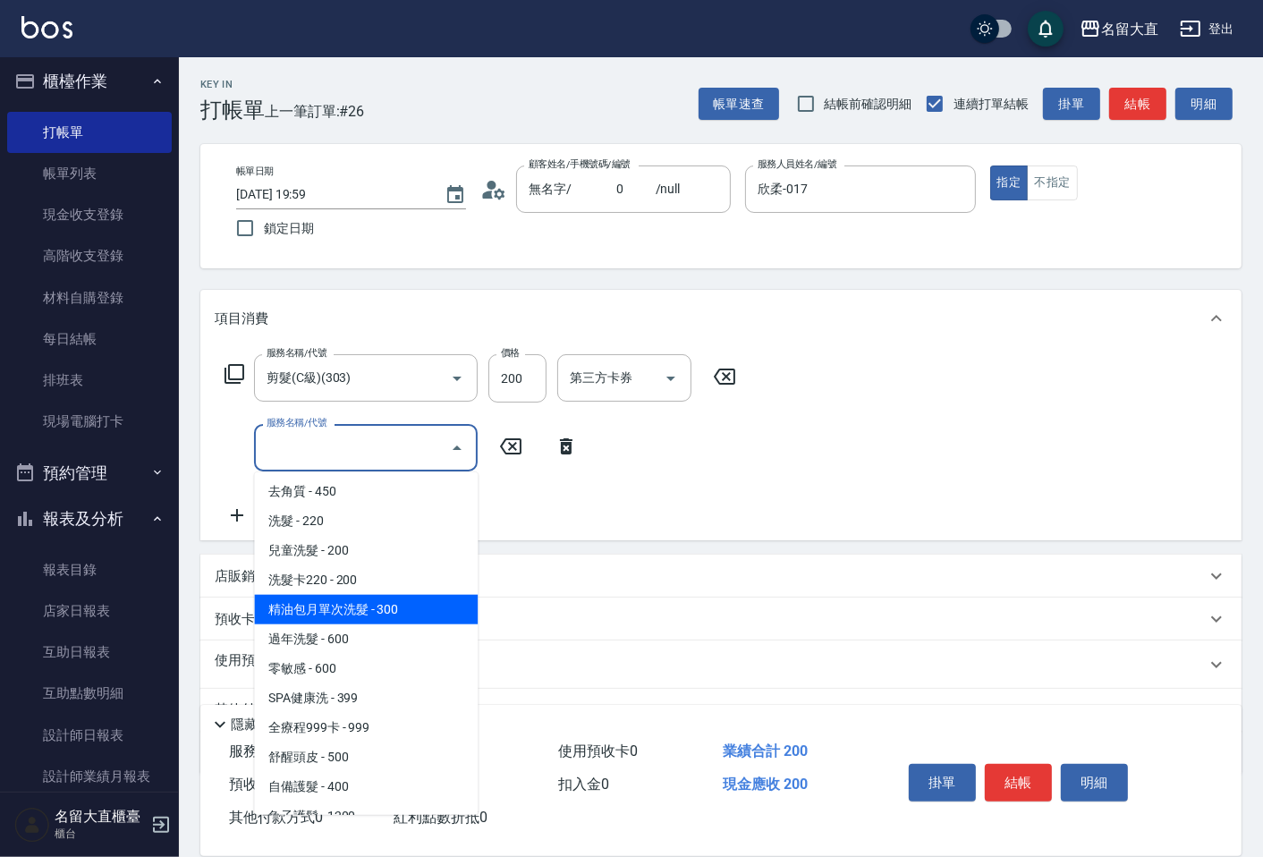
scroll to position [397, 0]
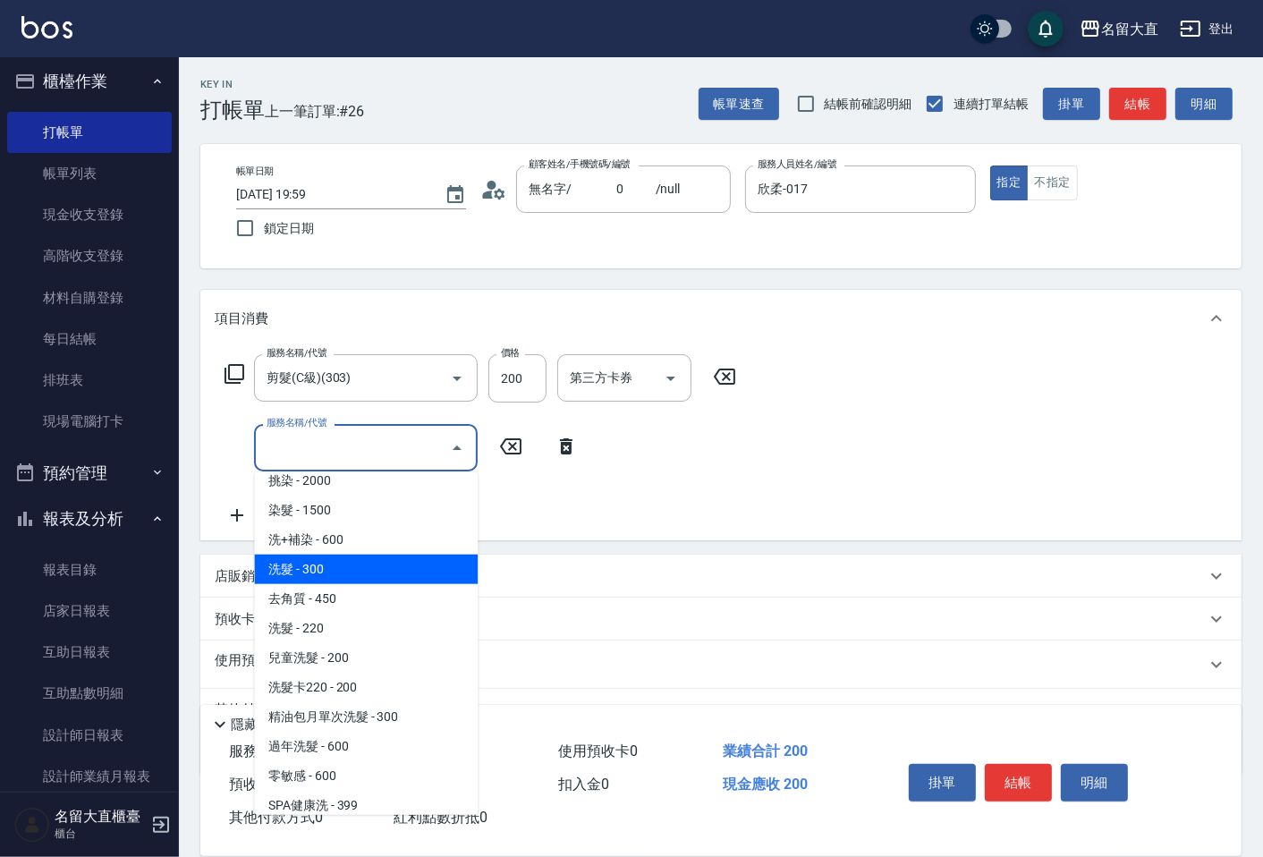
click at [349, 573] on span "洗髮 - 300" at bounding box center [366, 569] width 224 height 30
type input "洗髮(500)"
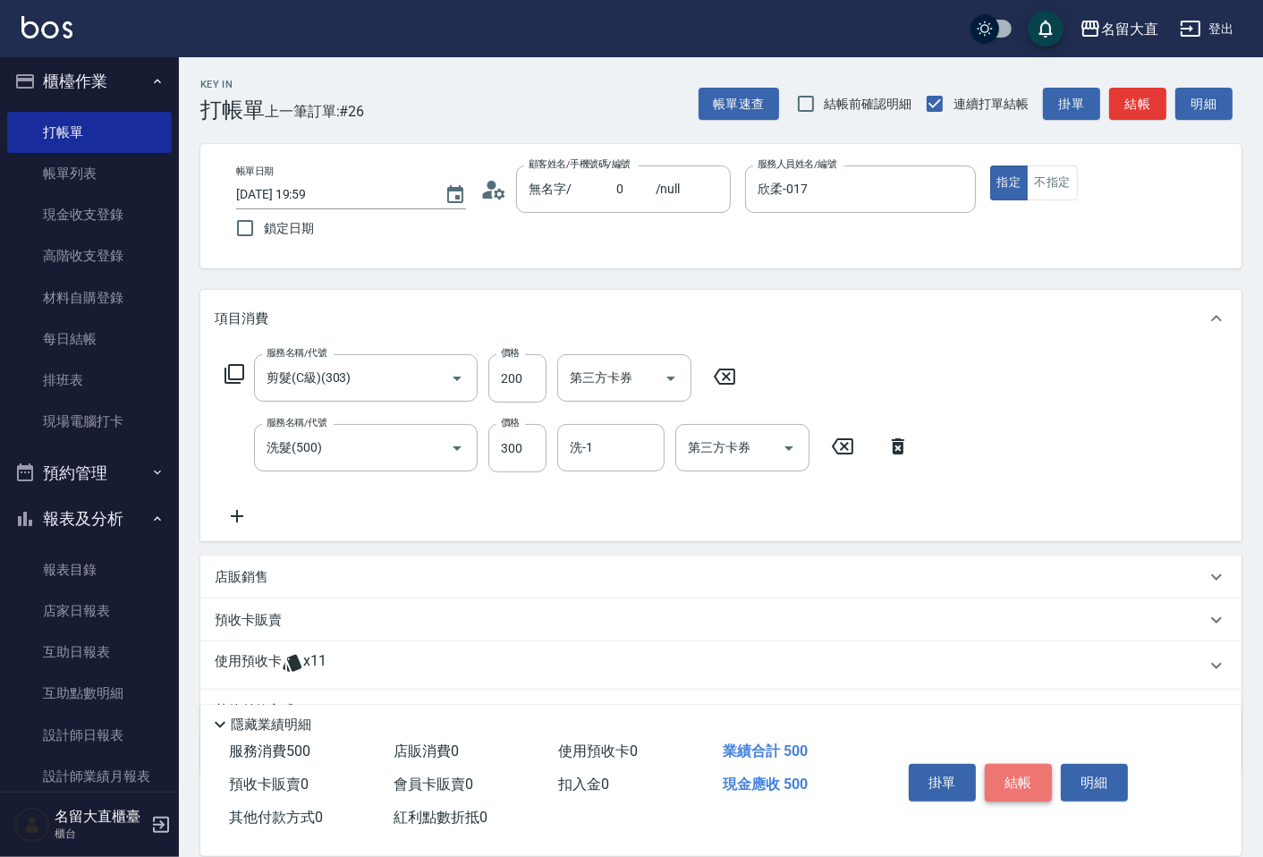
click at [999, 775] on button "結帳" at bounding box center [1017, 783] width 67 height 38
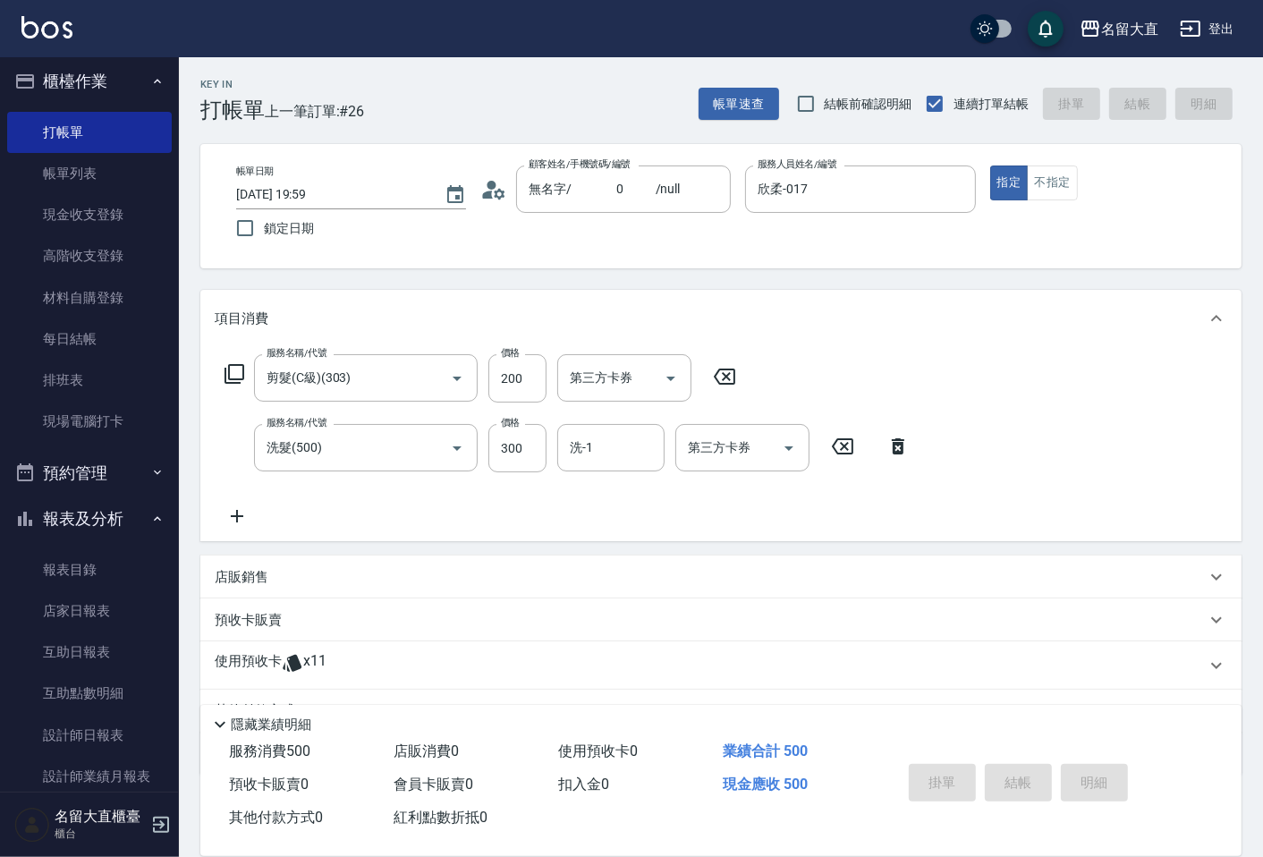
type input "2025/09/20 20:00"
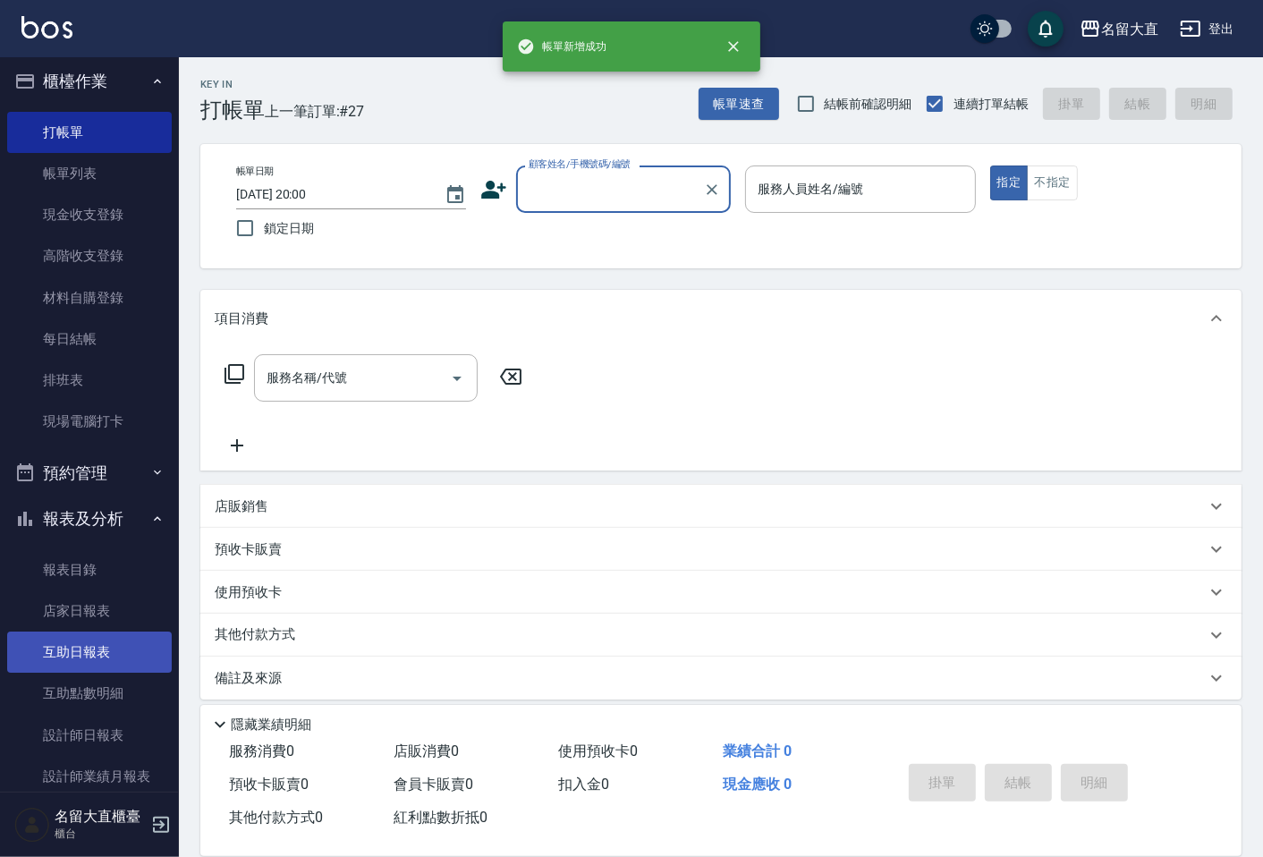
scroll to position [206, 0]
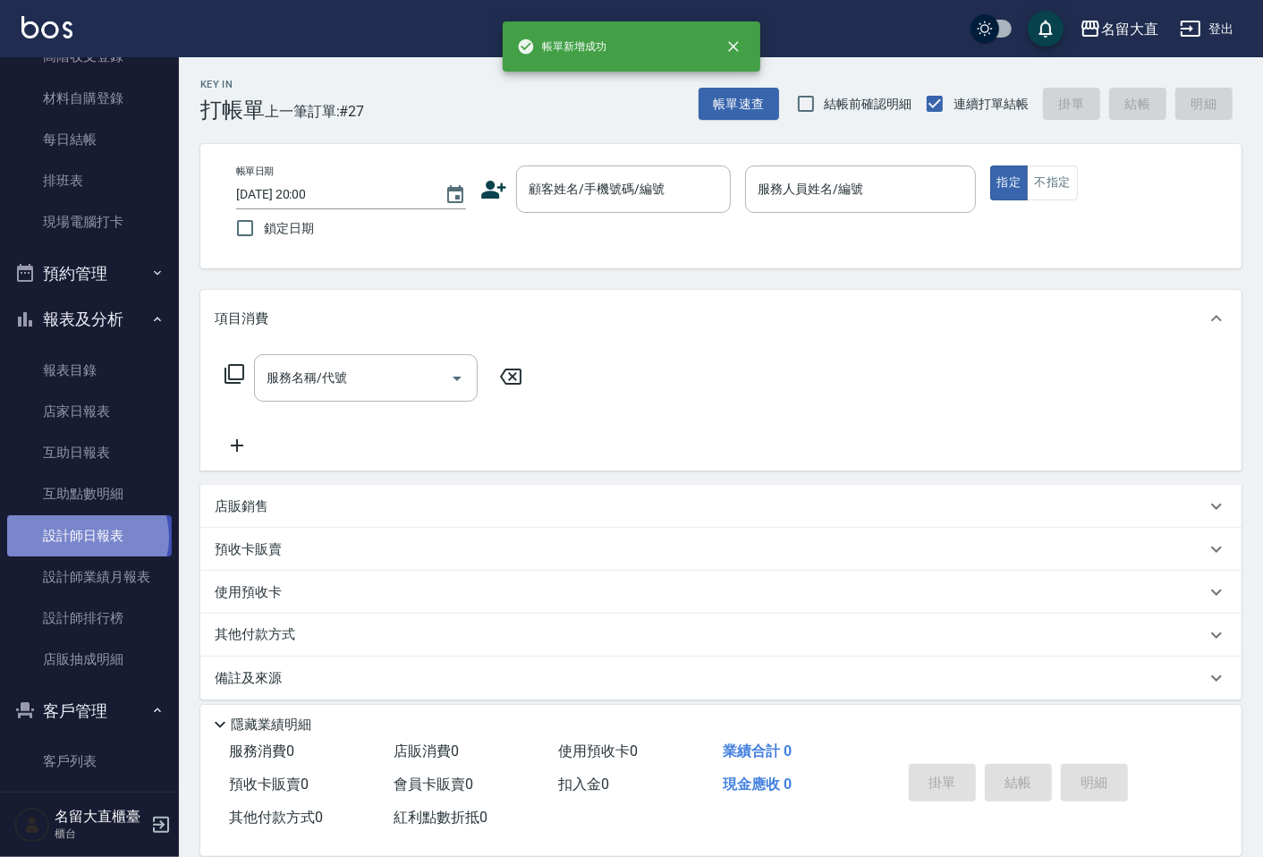
click at [86, 536] on link "設計師日報表" at bounding box center [89, 535] width 165 height 41
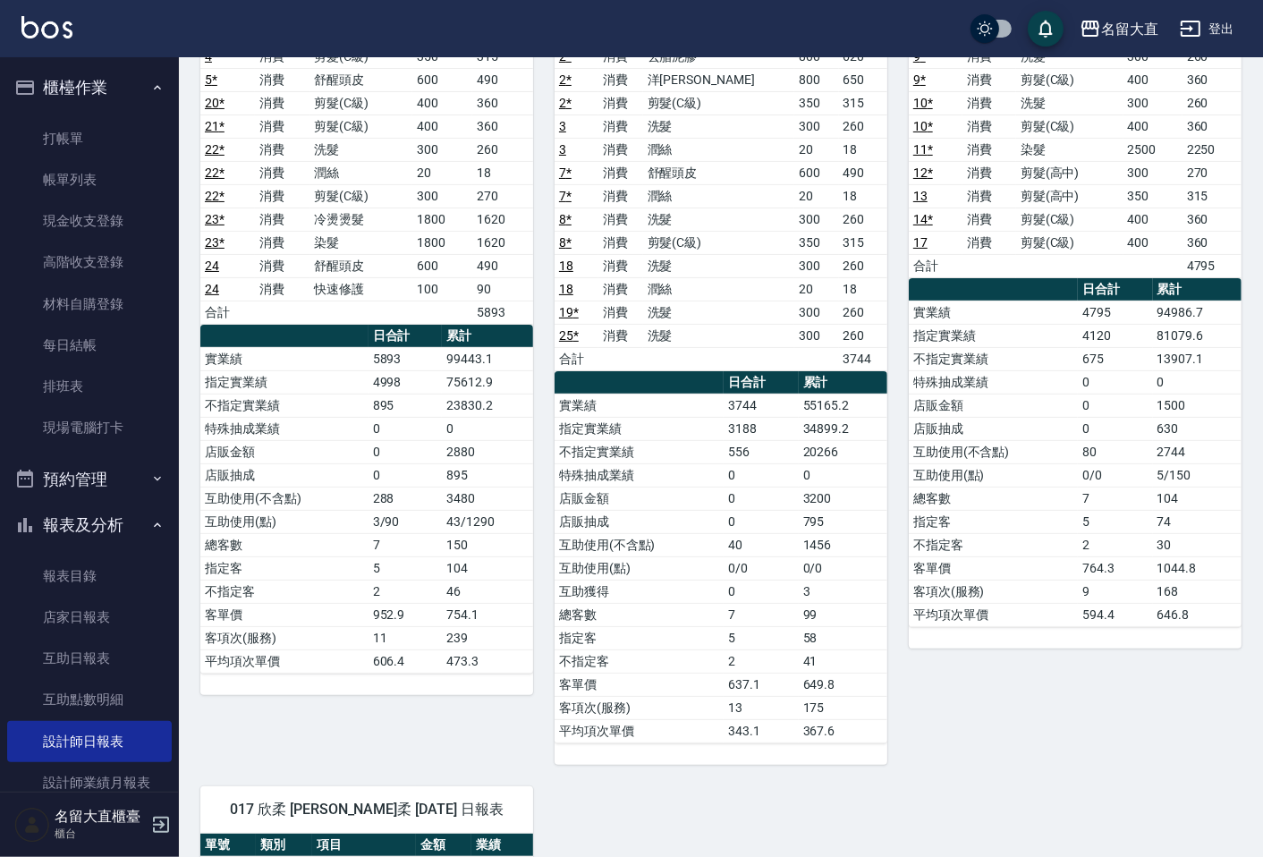
scroll to position [198, 0]
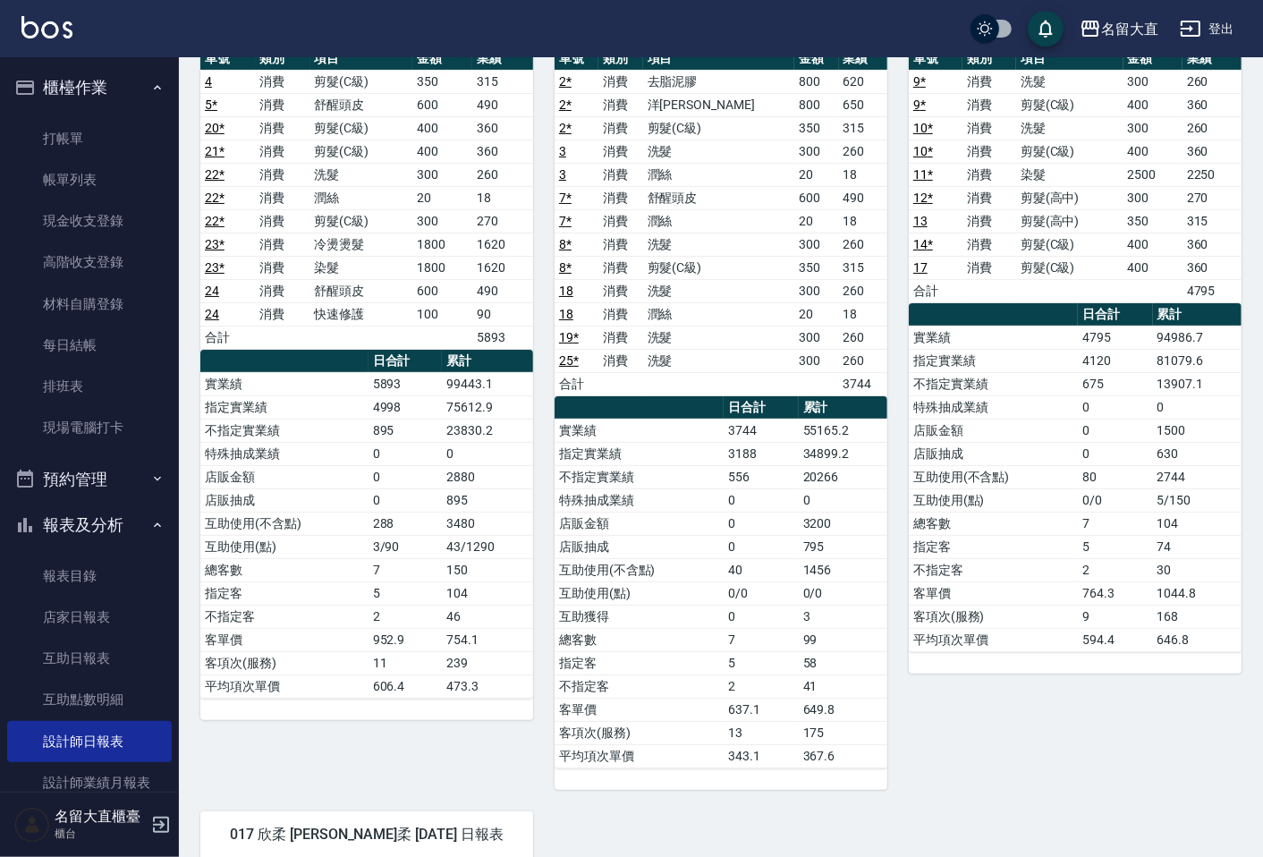
click at [146, 452] on ul "打帳單 帳單列表 現金收支登錄 高階收支登錄 材料自購登錄 每日結帳 排班表 現場電腦打卡" at bounding box center [89, 283] width 165 height 345
drag, startPoint x: 148, startPoint y: 449, endPoint x: 139, endPoint y: 443, distance: 10.2
click at [140, 443] on ul "打帳單 帳單列表 現金收支登錄 高階收支登錄 材料自購登錄 每日結帳 排班表 現場電腦打卡" at bounding box center [89, 283] width 165 height 345
click at [139, 441] on link "現場電腦打卡" at bounding box center [89, 427] width 165 height 41
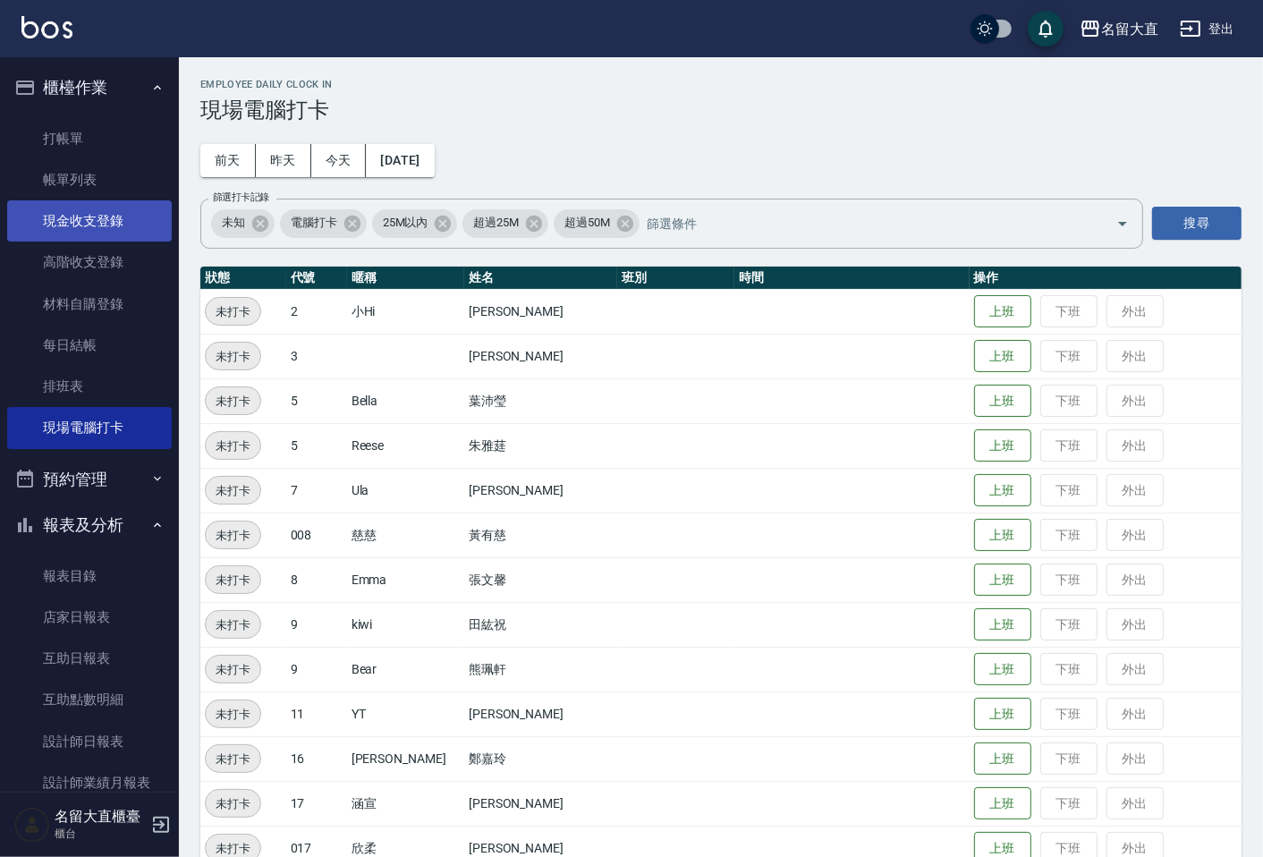
click at [113, 207] on link "現金收支登錄" at bounding box center [89, 220] width 165 height 41
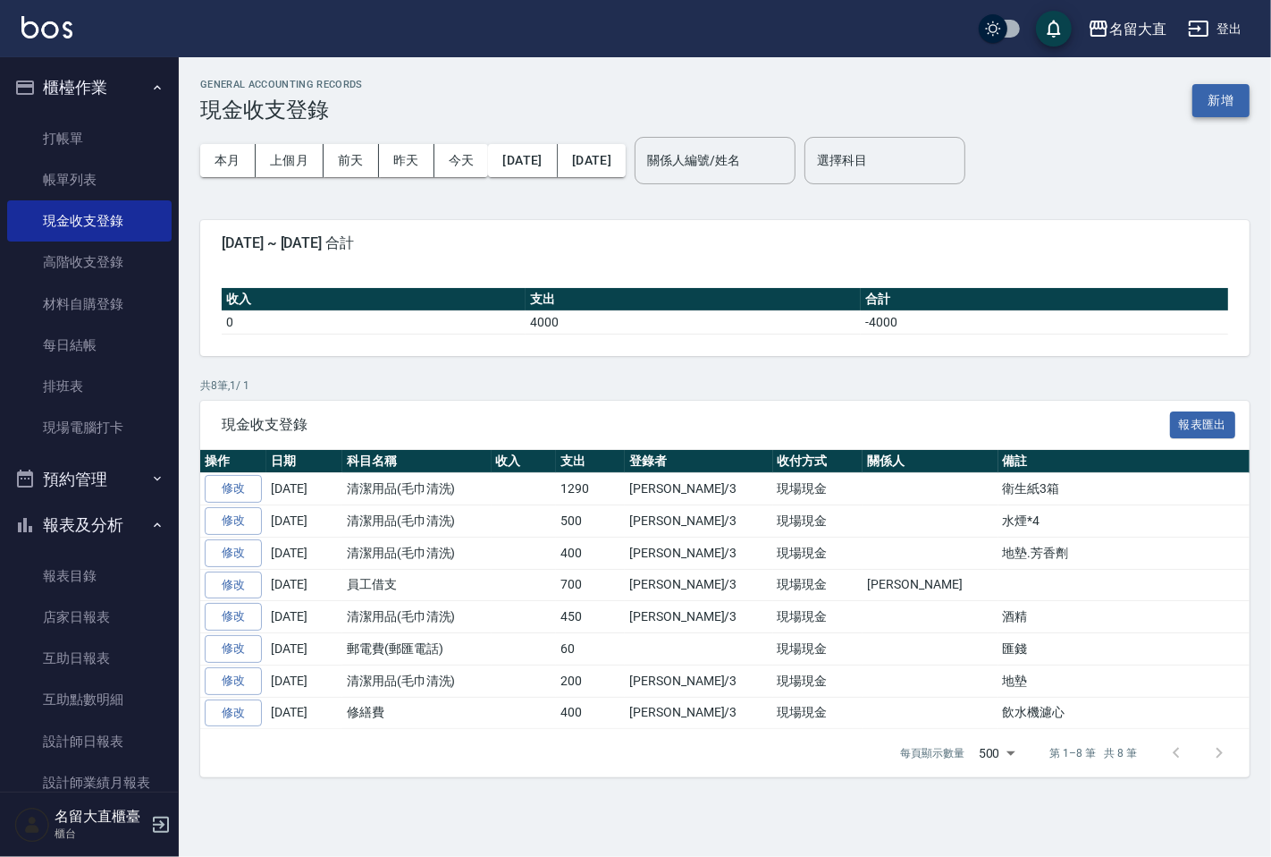
click at [1214, 88] on button "新增" at bounding box center [1221, 100] width 57 height 33
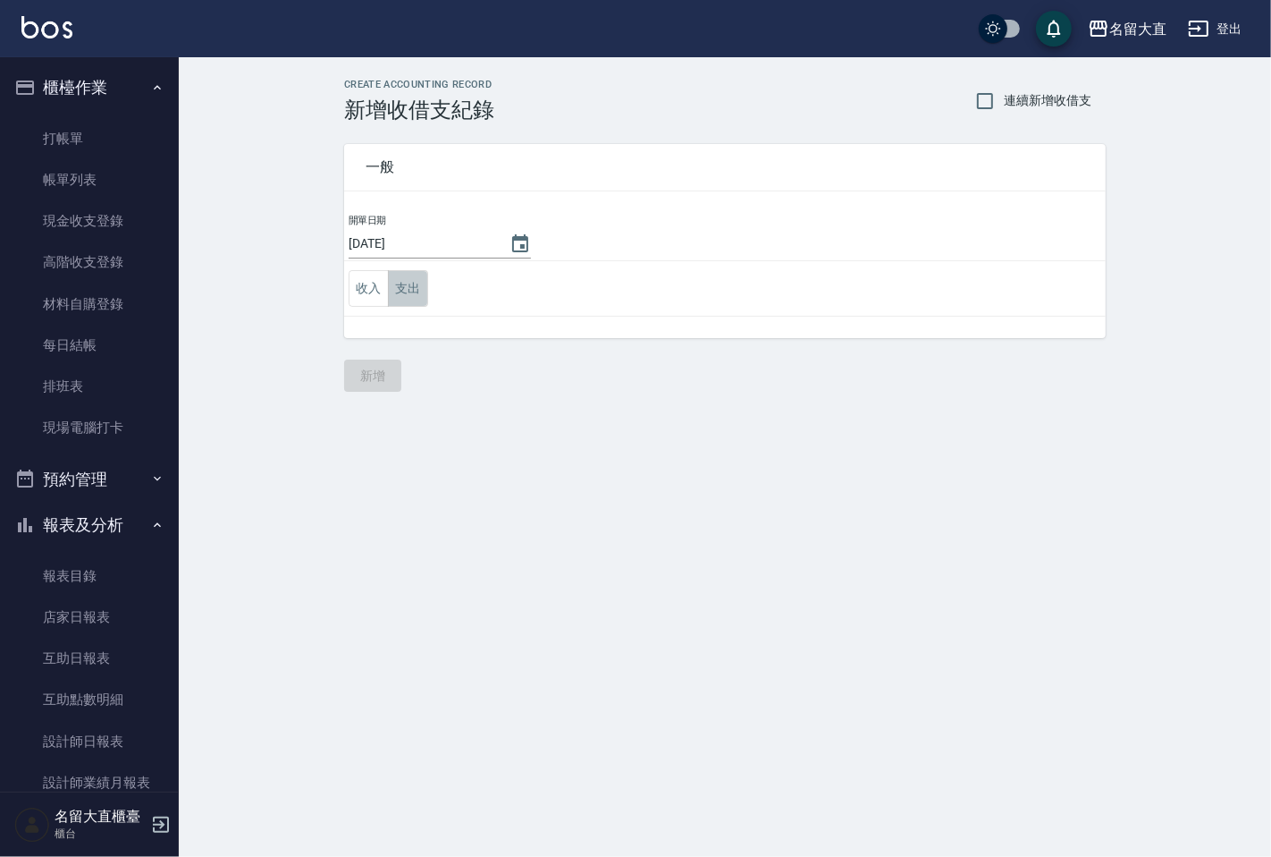
click at [401, 274] on button "支出" at bounding box center [408, 288] width 40 height 37
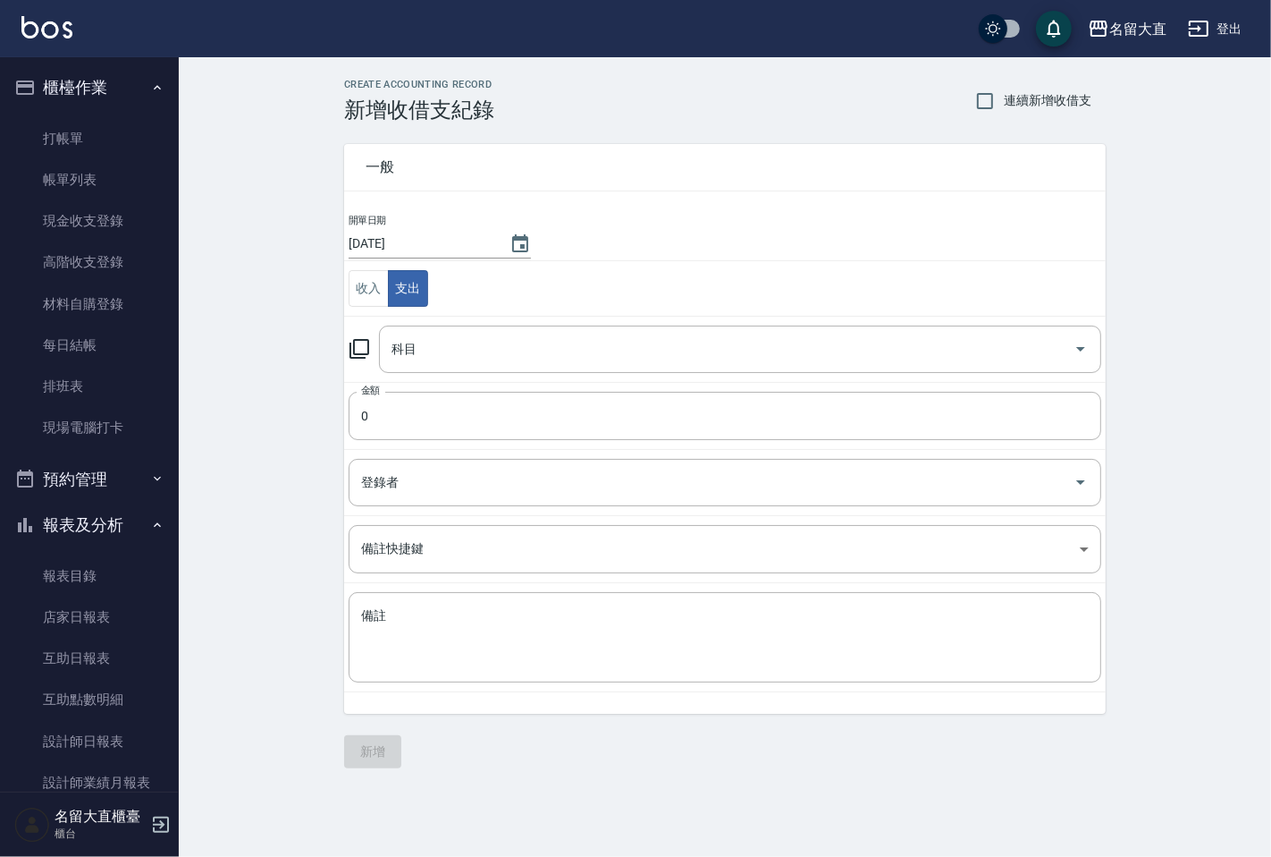
click at [365, 353] on icon at bounding box center [359, 348] width 21 height 21
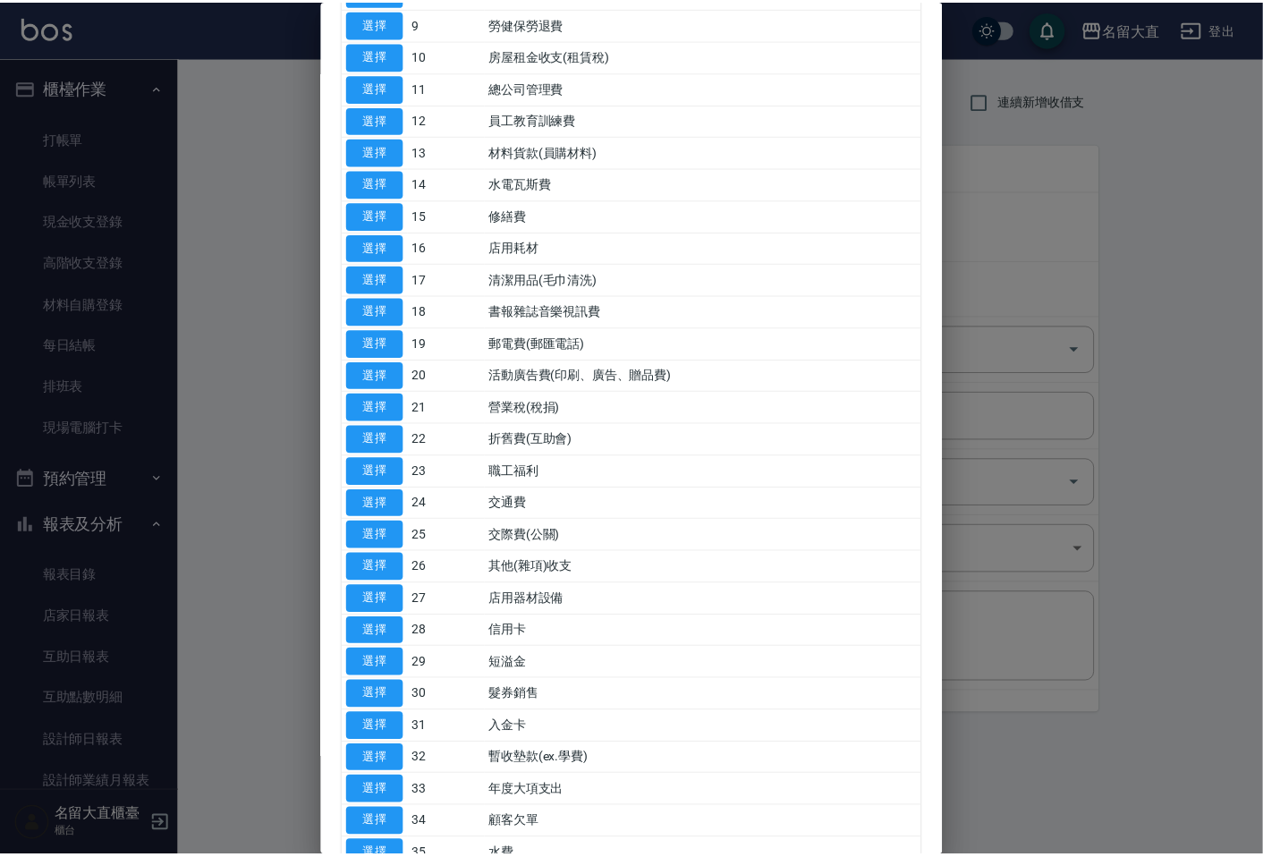
scroll to position [397, 0]
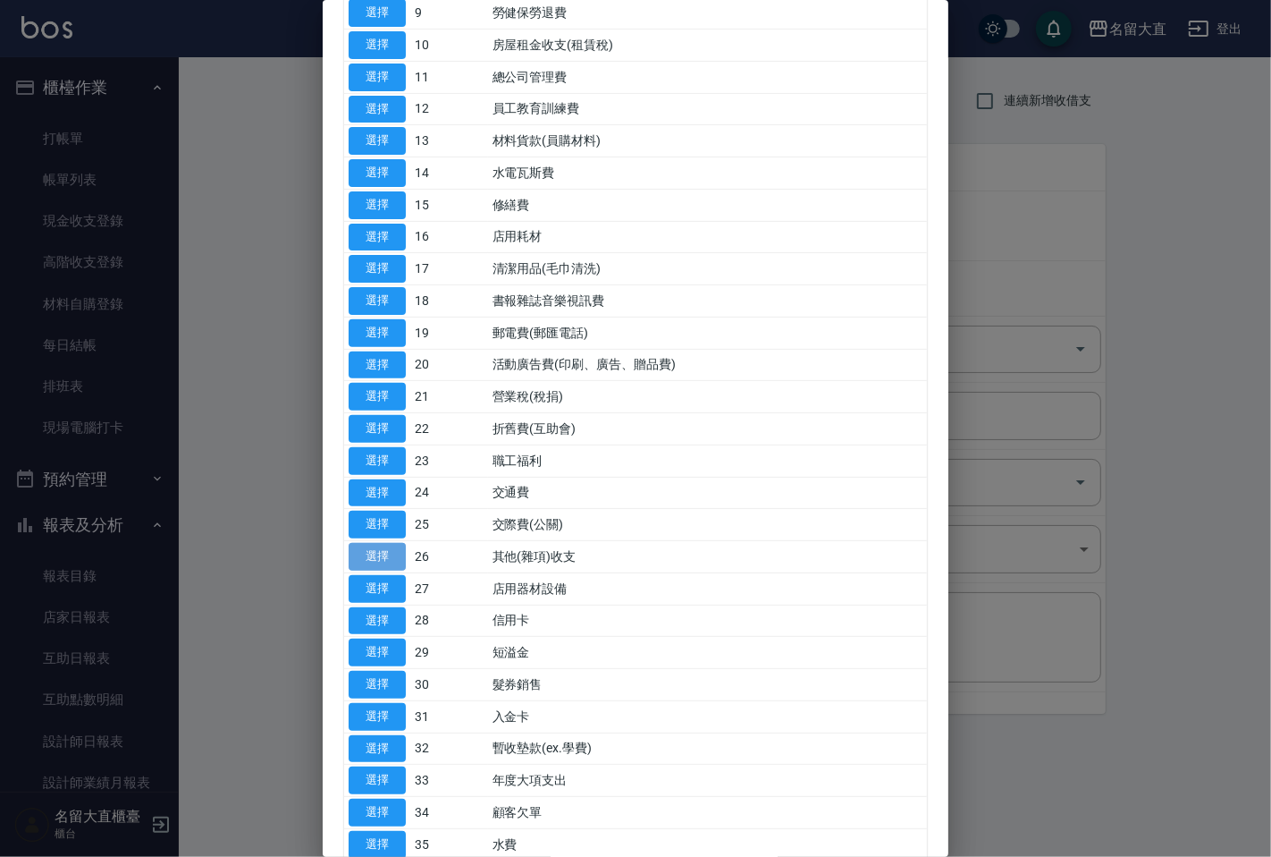
click at [392, 553] on button "選擇" at bounding box center [377, 557] width 57 height 28
type input "26 其他(雜項)收支"
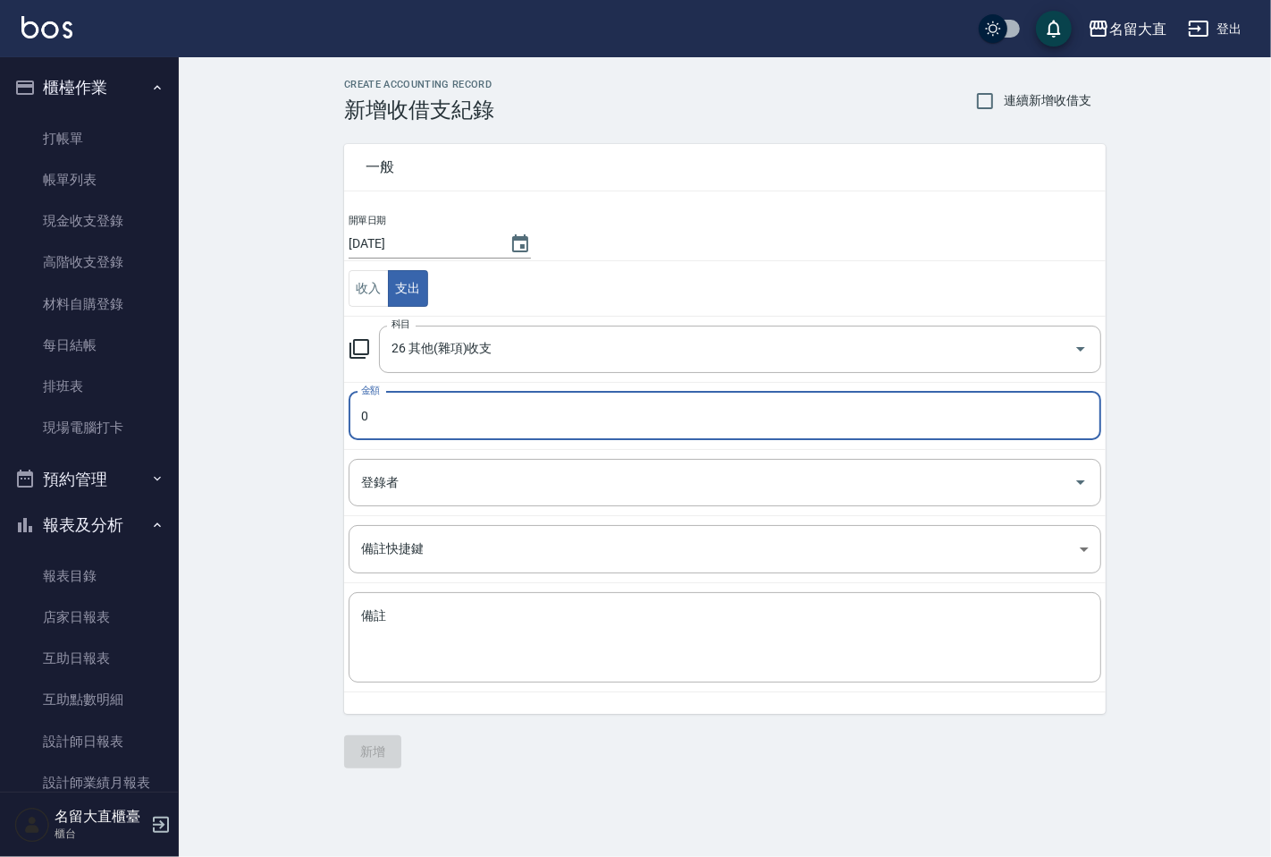
click at [525, 438] on input "0" at bounding box center [725, 416] width 753 height 48
type input "237"
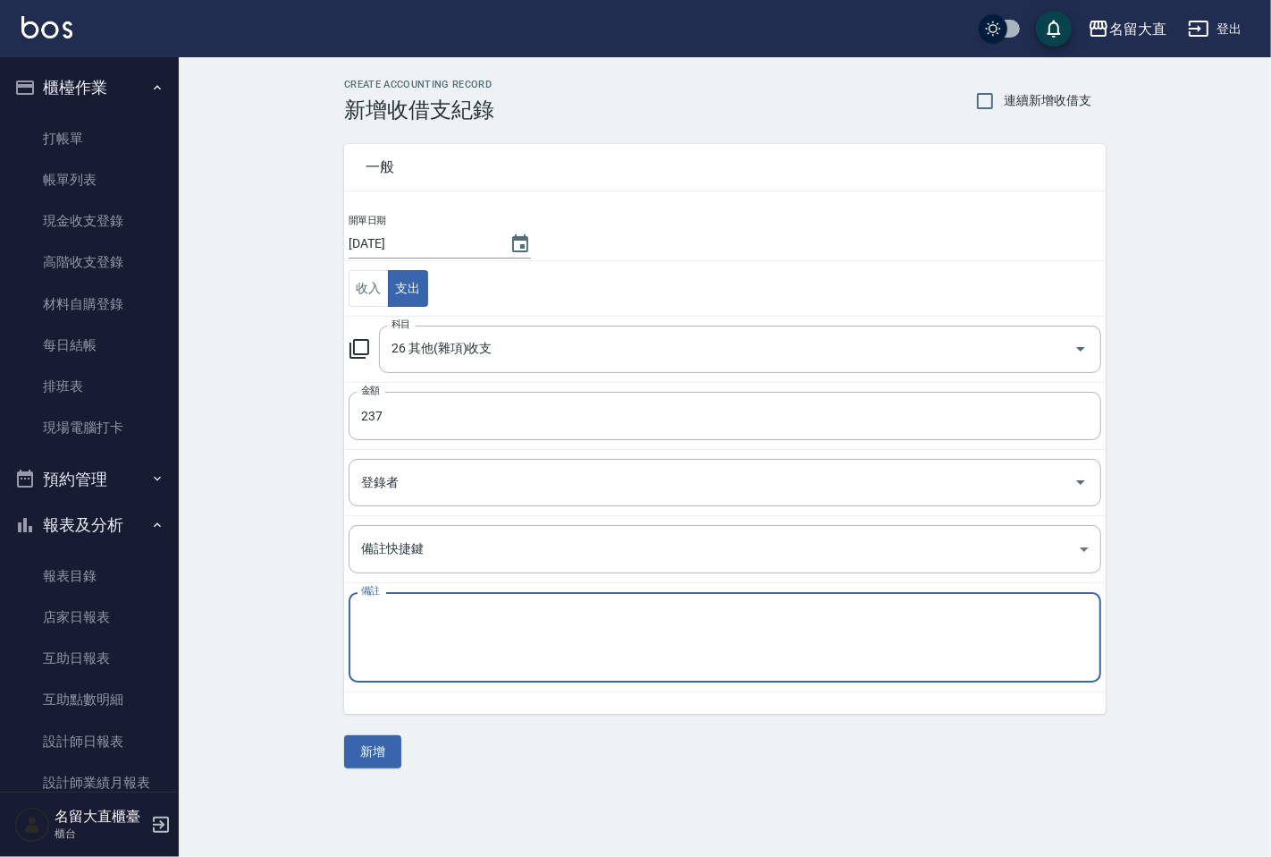
click at [453, 629] on textarea "備註" at bounding box center [725, 637] width 728 height 61
type textarea "f"
type textarea "ㄑ"
type textarea "垃圾袋"
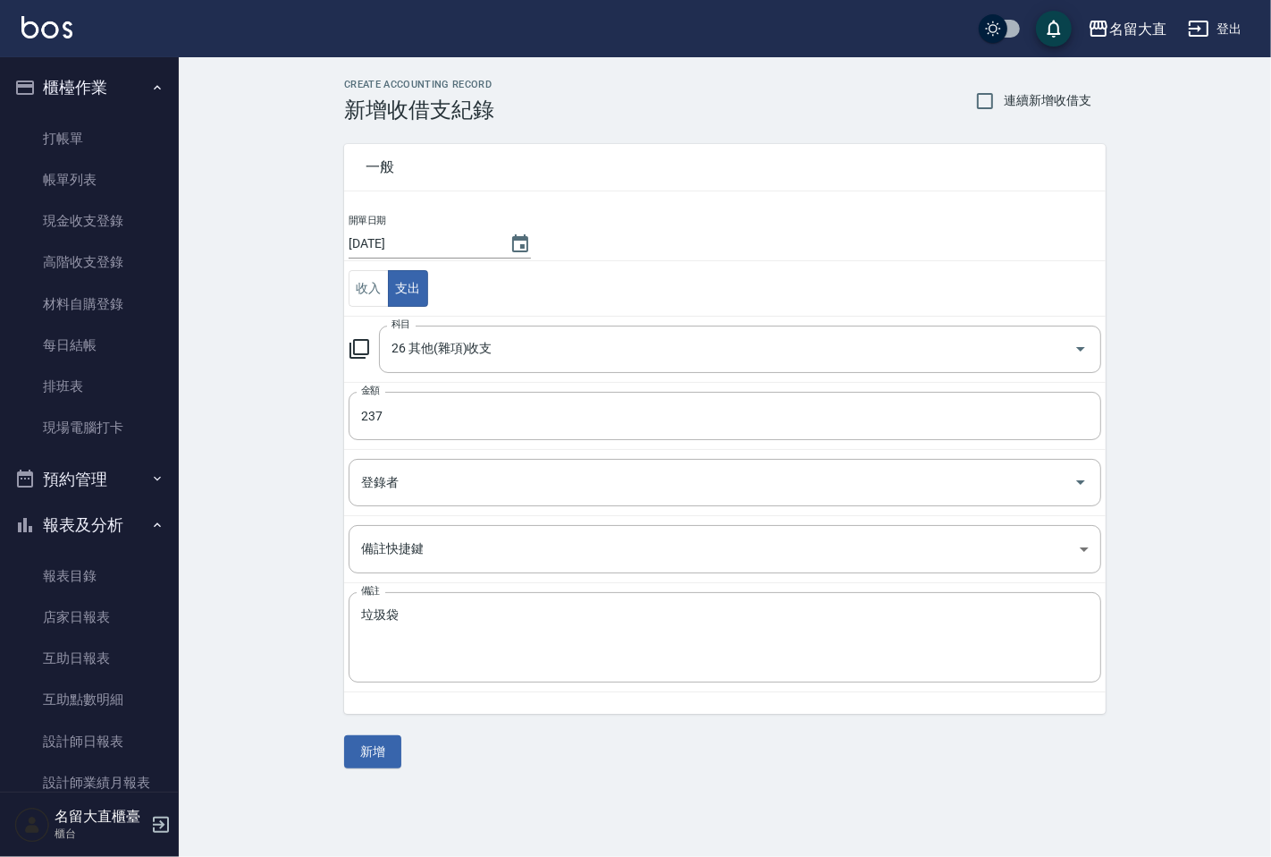
click at [373, 771] on div "CREATE ACCOUNTING RECORD 新增收借支紀錄 連續新增收借支 一般 開單日期 2025/09/20 收入 支出 科目 26 其他(雜項)收…" at bounding box center [725, 423] width 1093 height 732
click at [376, 754] on button "新增" at bounding box center [372, 751] width 57 height 33
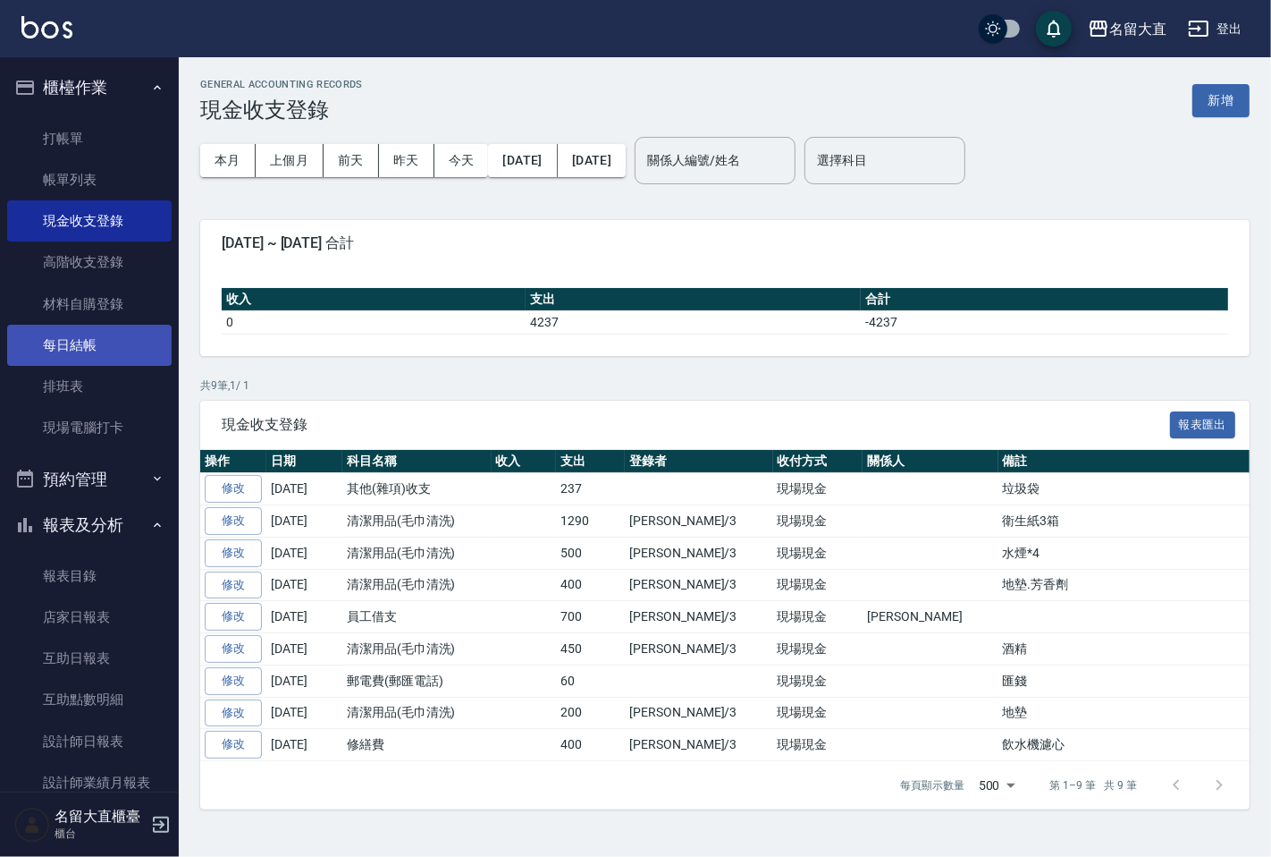
click at [131, 329] on link "每日結帳" at bounding box center [89, 345] width 165 height 41
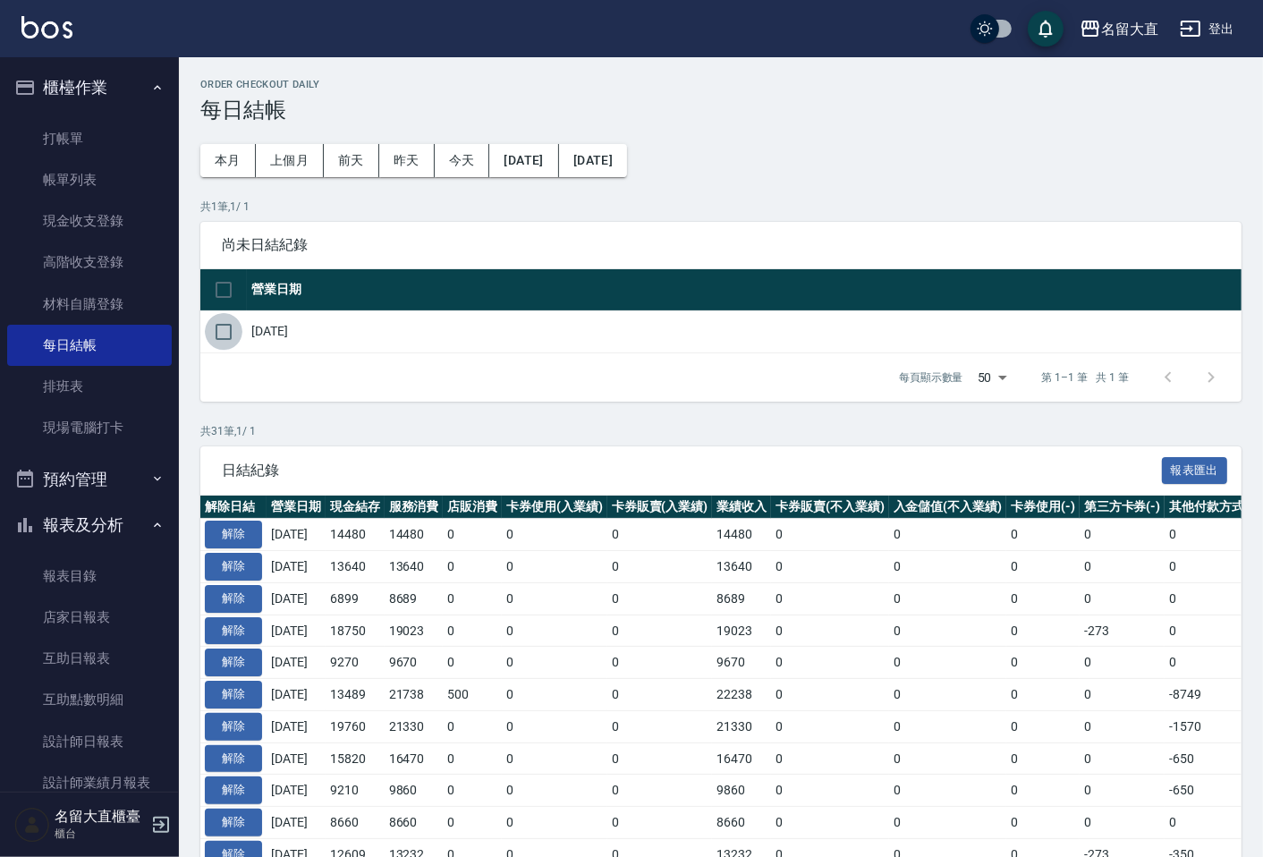
click at [224, 327] on input "checkbox" at bounding box center [224, 332] width 38 height 38
checkbox input "true"
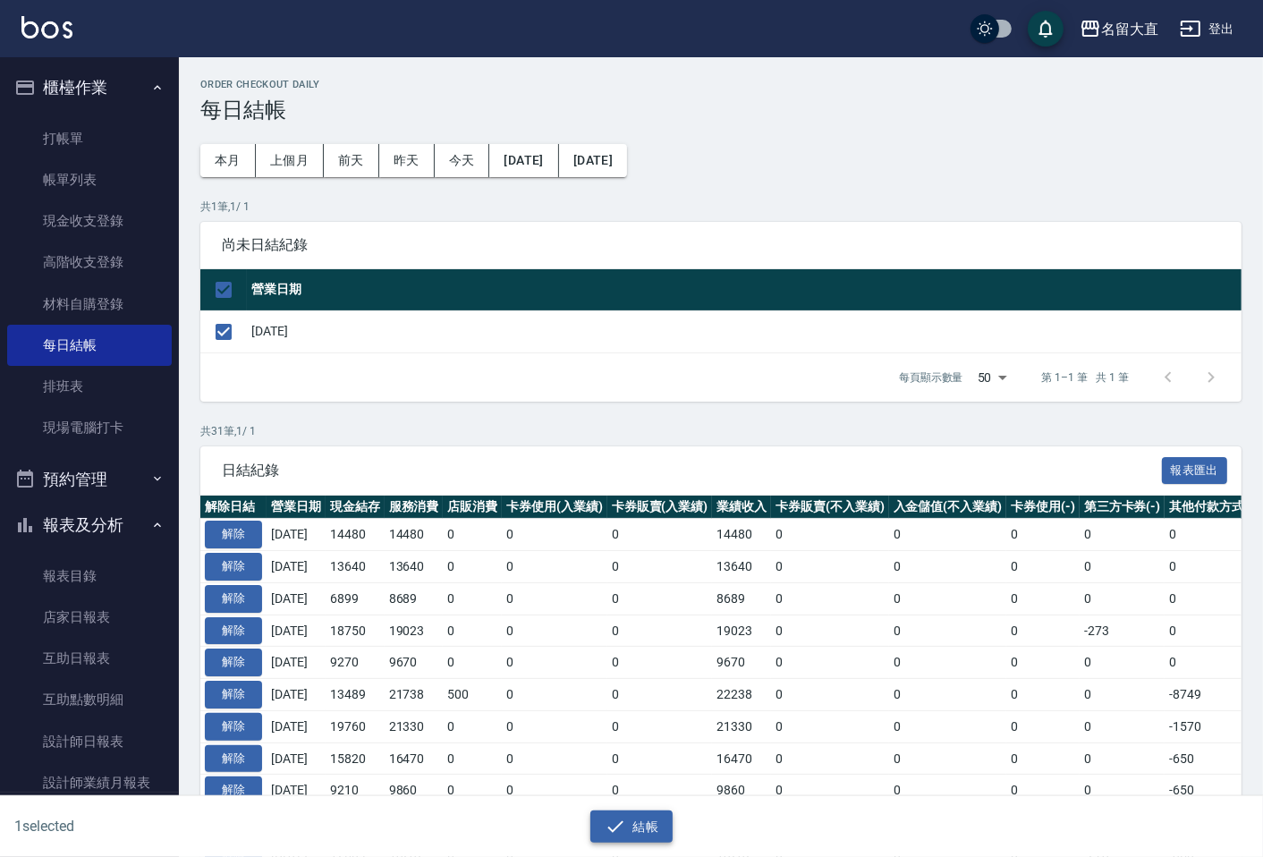
click at [655, 815] on button "結帳" at bounding box center [631, 826] width 83 height 33
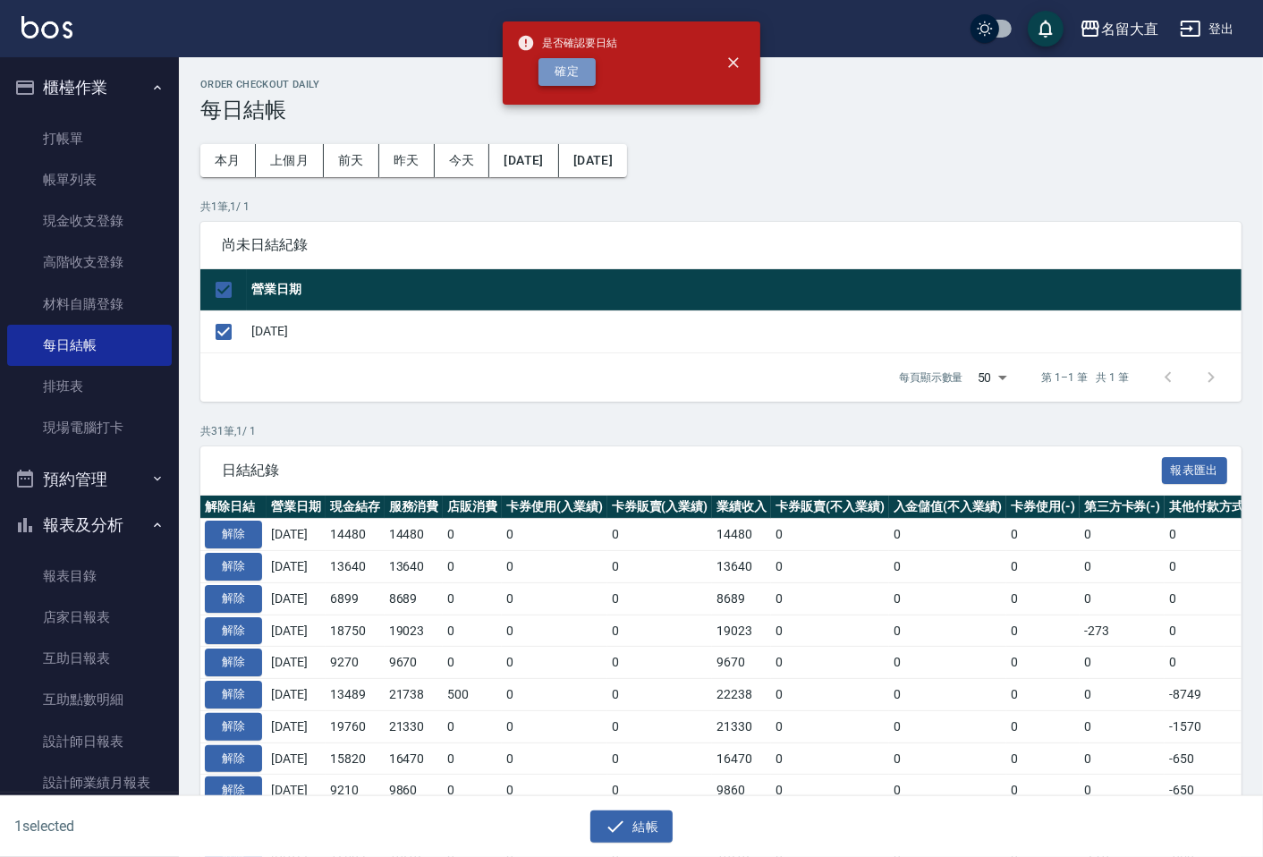
click at [586, 69] on button "確定" at bounding box center [566, 72] width 57 height 28
checkbox input "false"
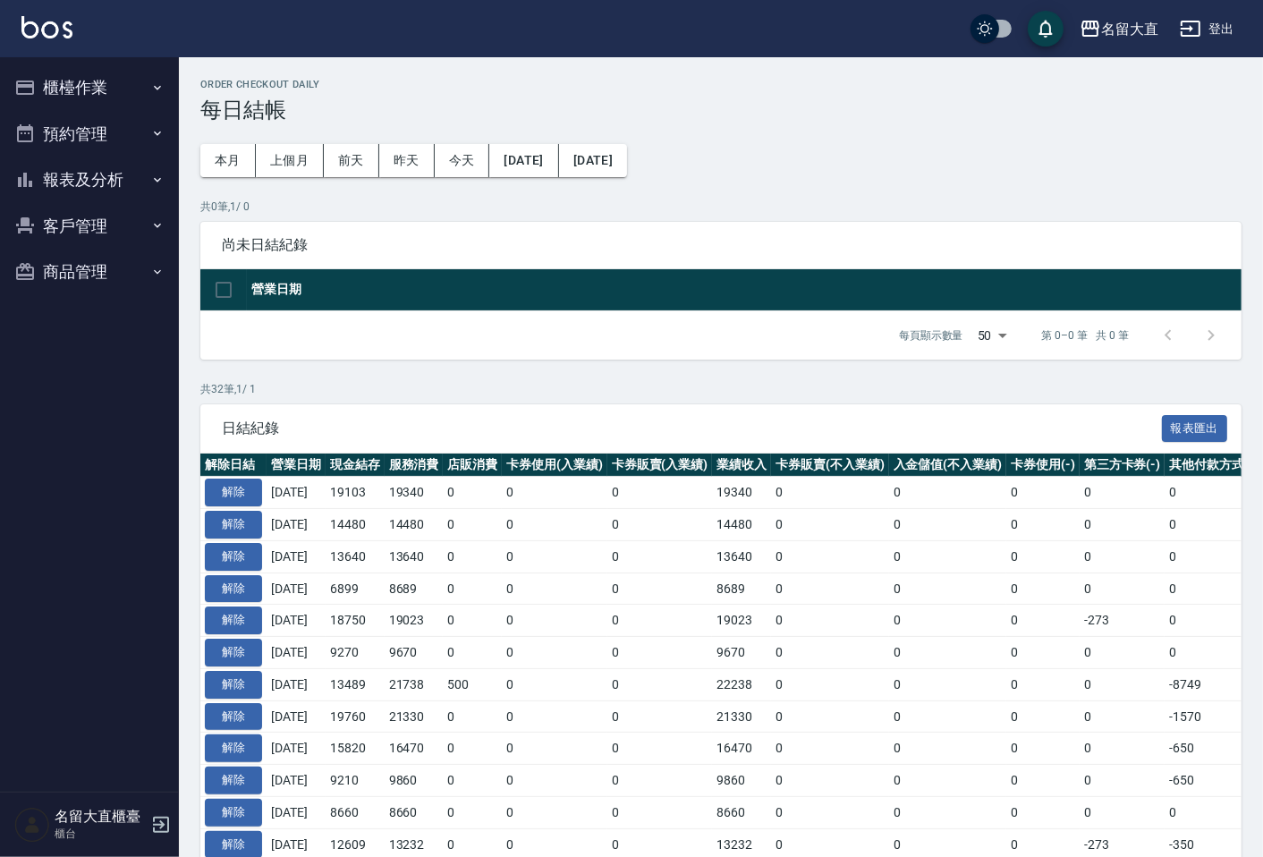
click at [92, 189] on button "報表及分析" at bounding box center [89, 179] width 165 height 46
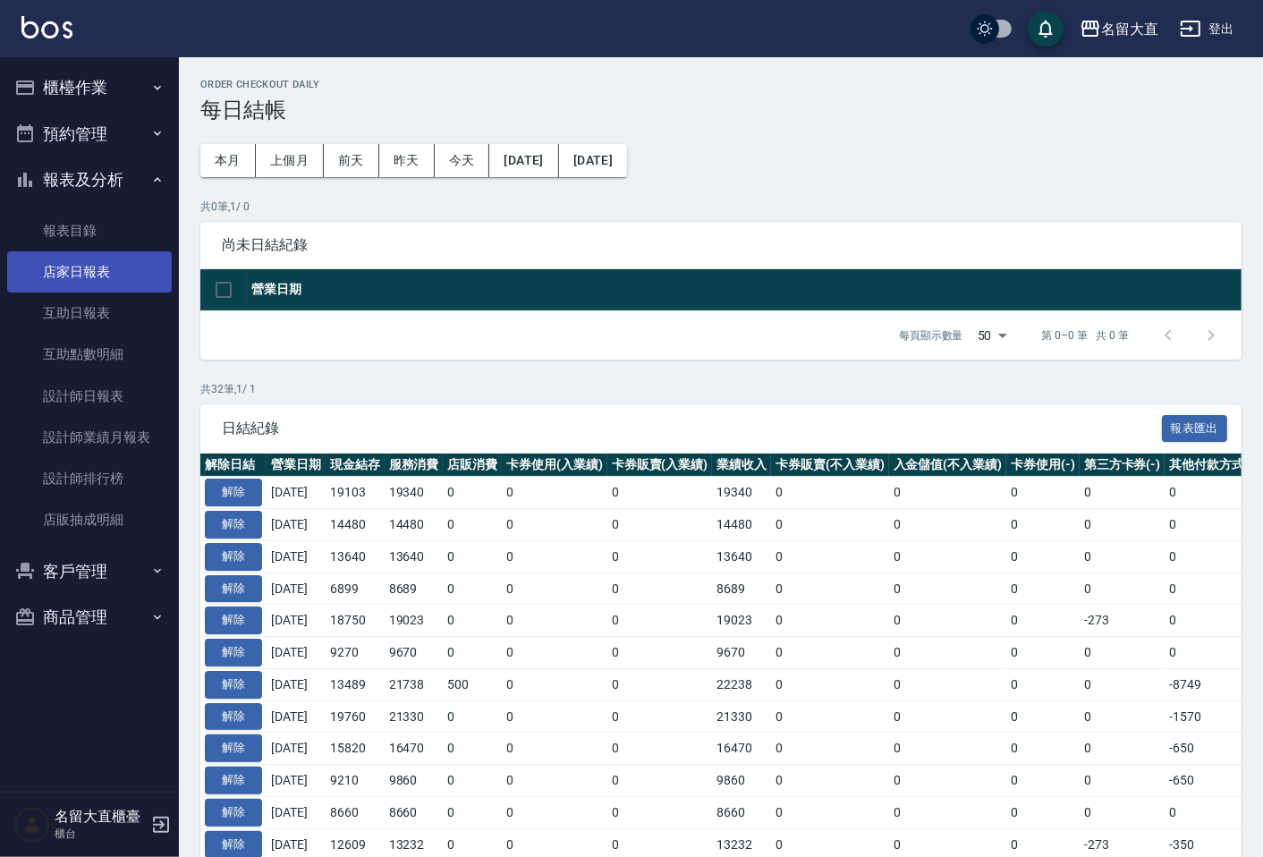
click at [104, 271] on link "店家日報表" at bounding box center [89, 271] width 165 height 41
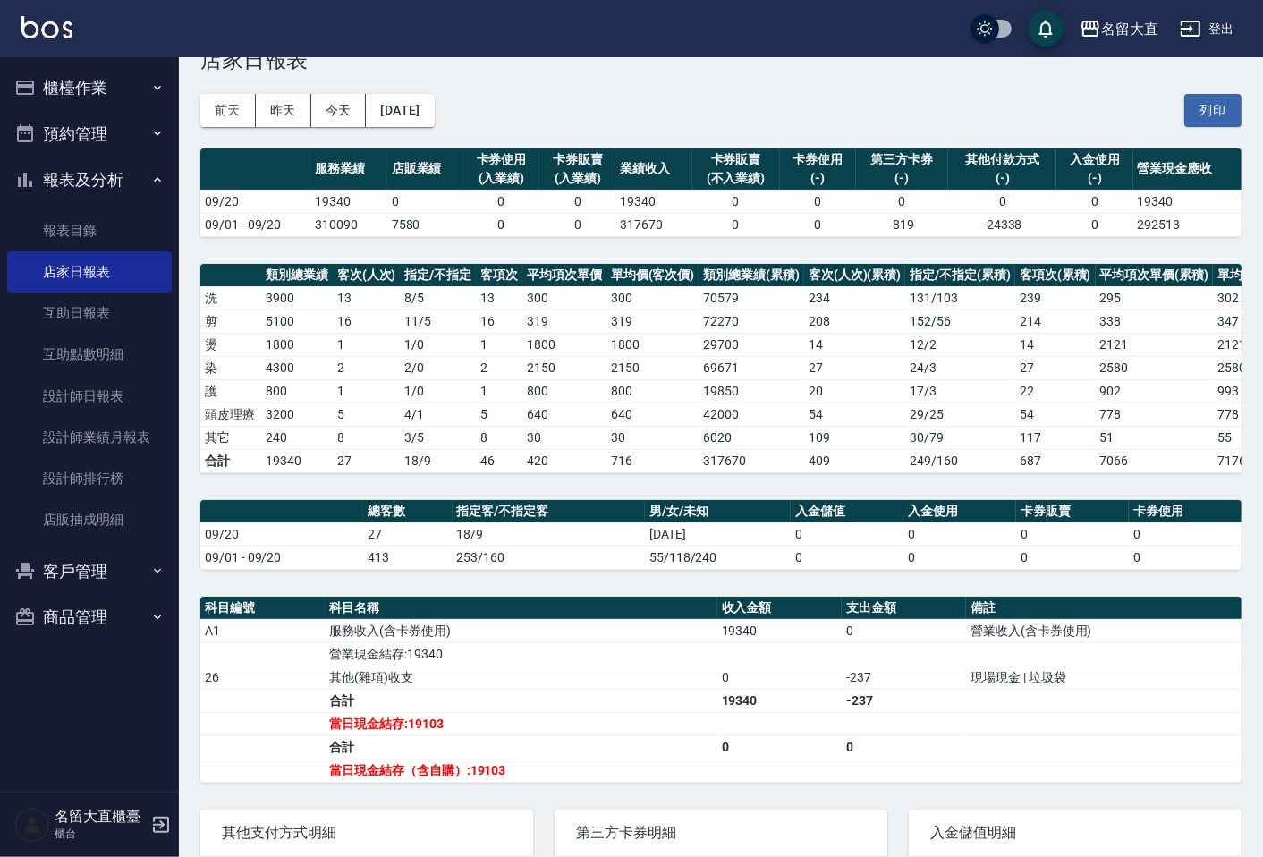
scroll to position [99, 0]
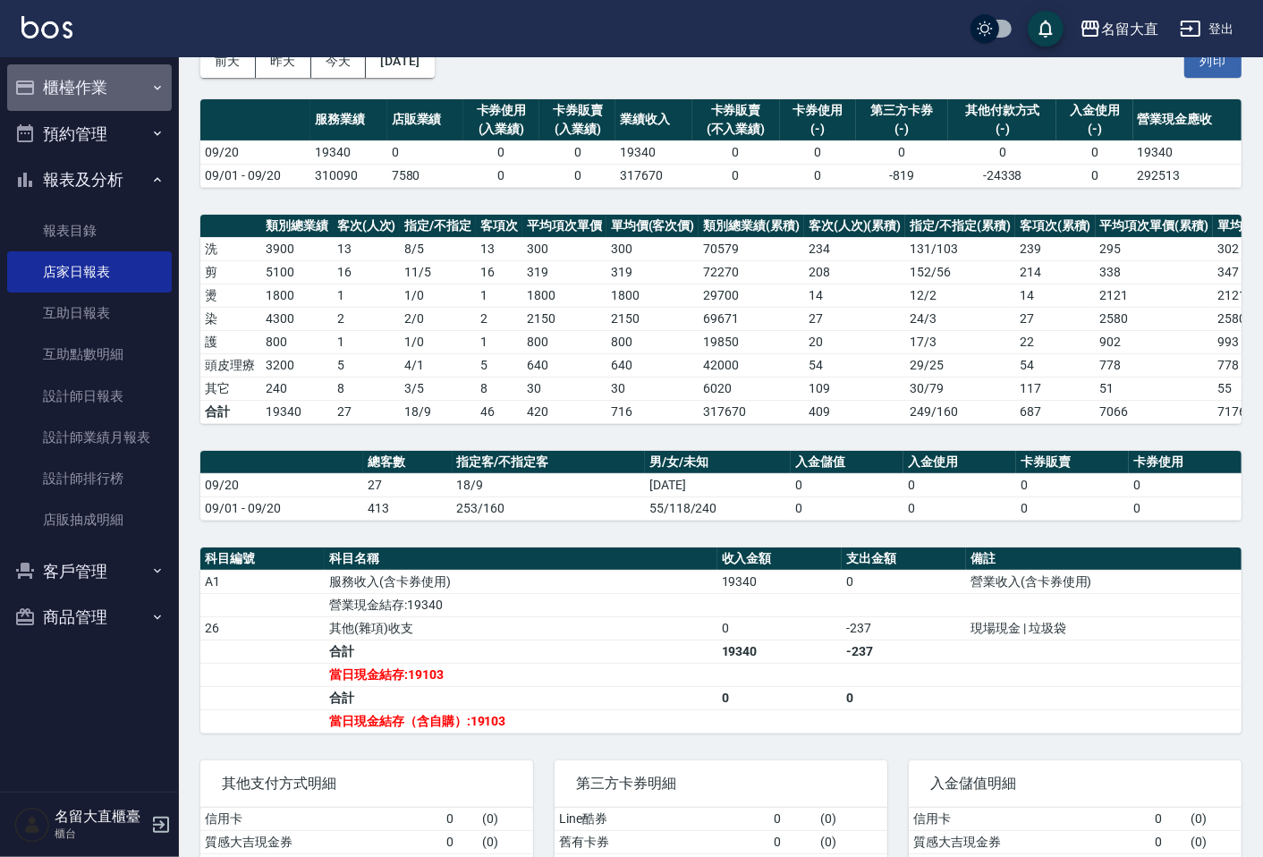
click at [111, 74] on button "櫃檯作業" at bounding box center [89, 87] width 165 height 46
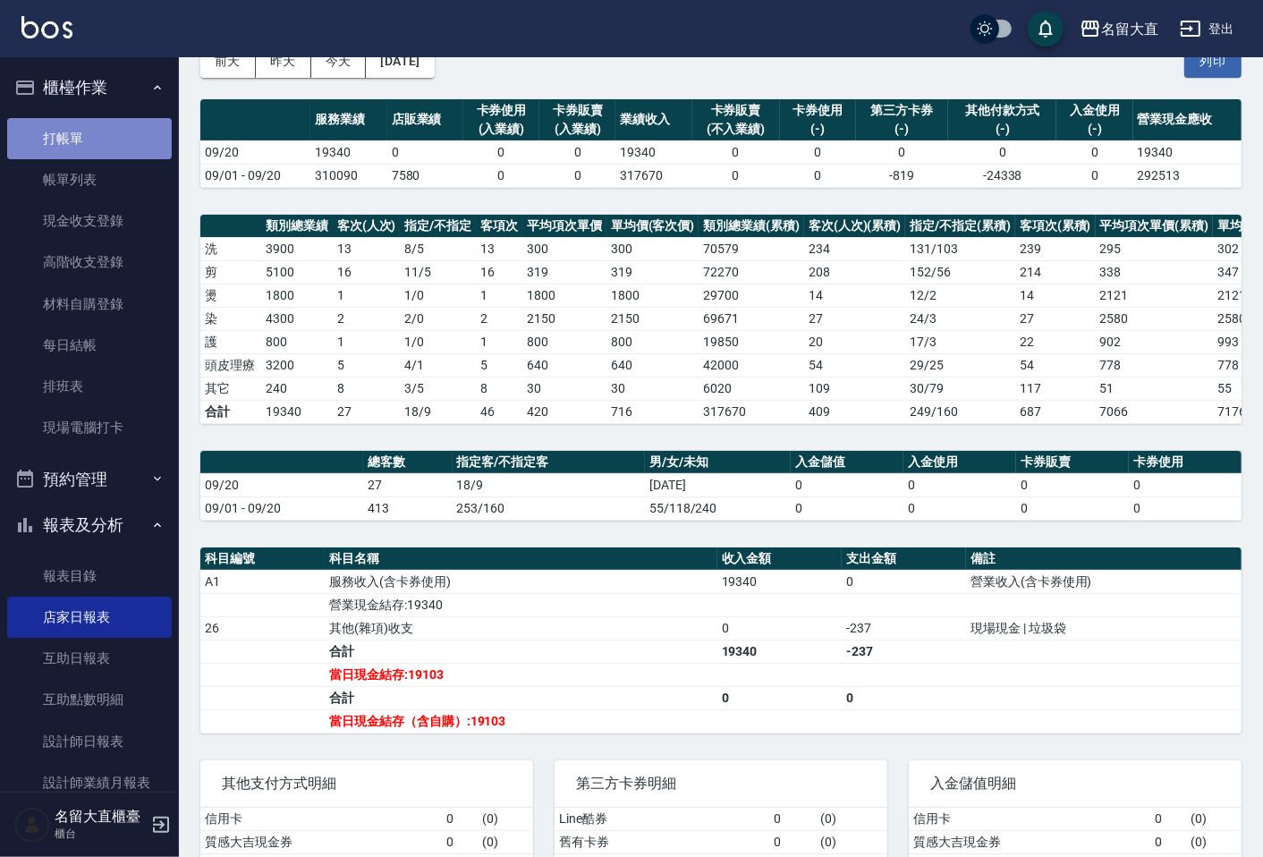
click at [120, 153] on link "打帳單" at bounding box center [89, 138] width 165 height 41
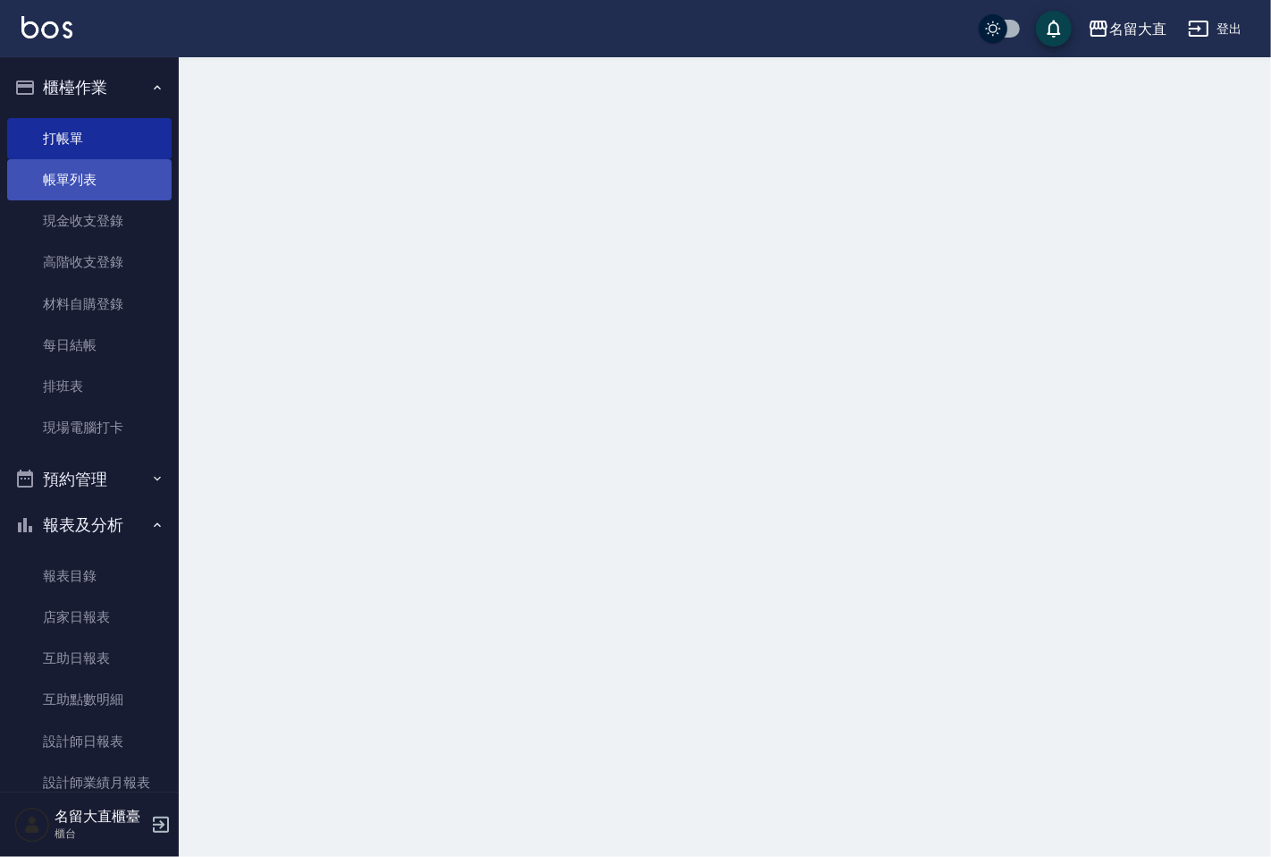
click at [130, 182] on link "帳單列表" at bounding box center [89, 179] width 165 height 41
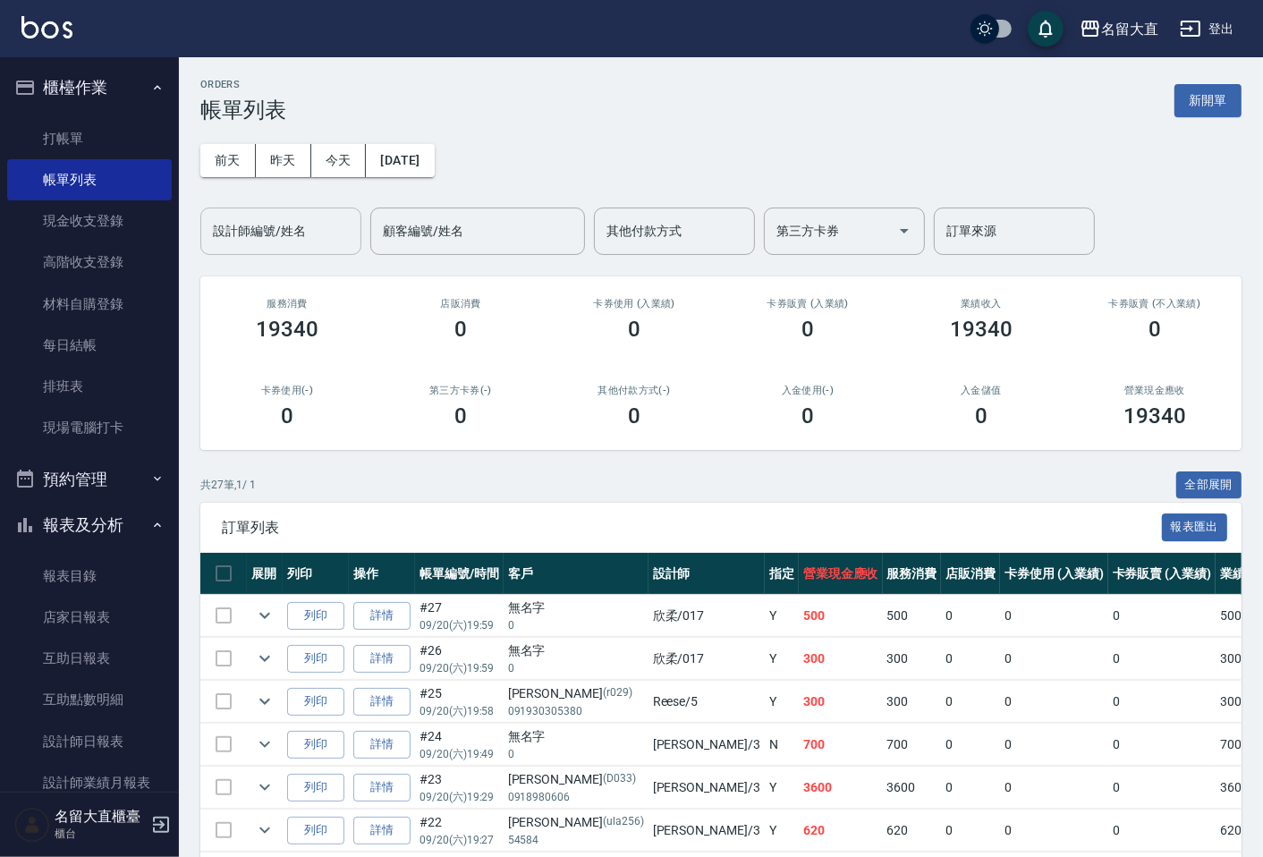
click at [281, 234] on input "設計師編號/姓名" at bounding box center [280, 230] width 145 height 31
type input "Bear-9"
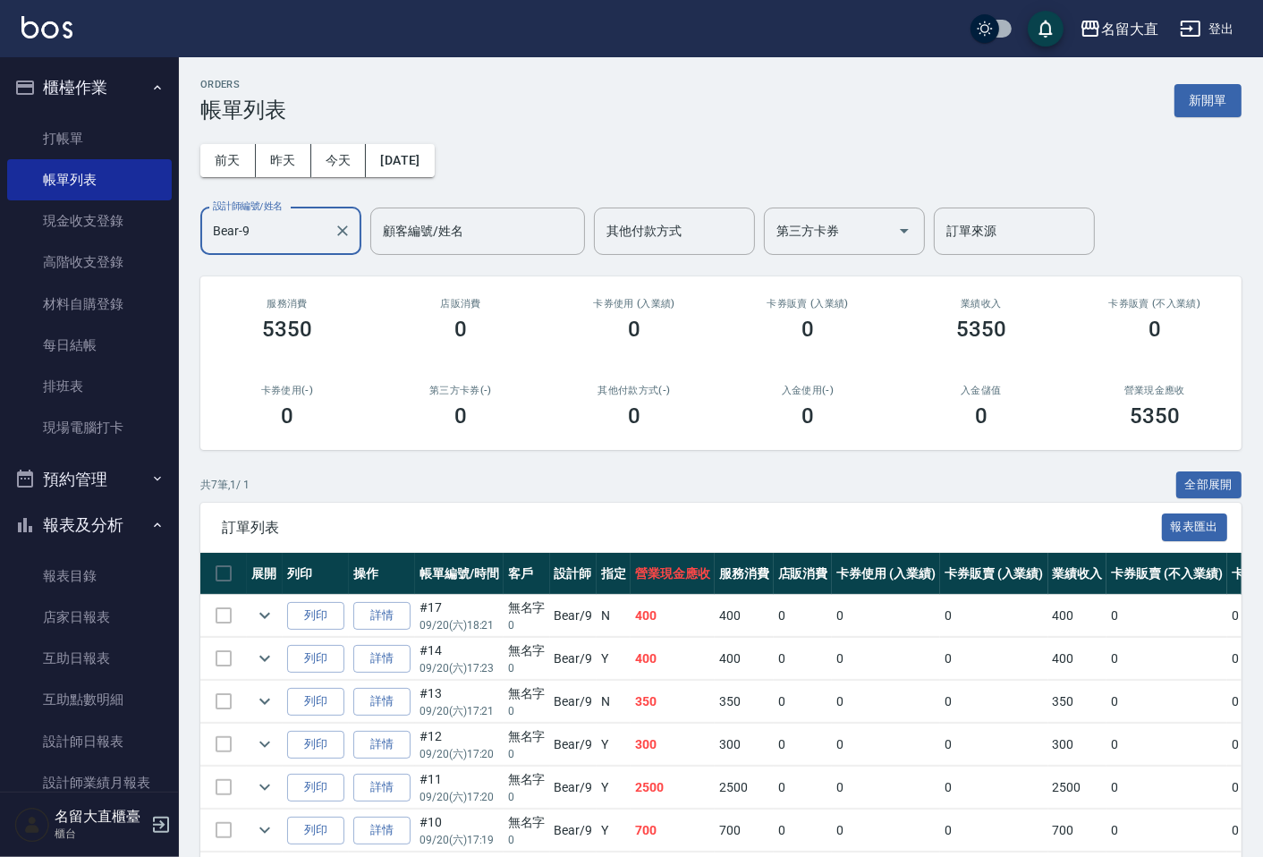
click at [354, 237] on div "Bear-9 設計師編號/姓名" at bounding box center [280, 230] width 161 height 47
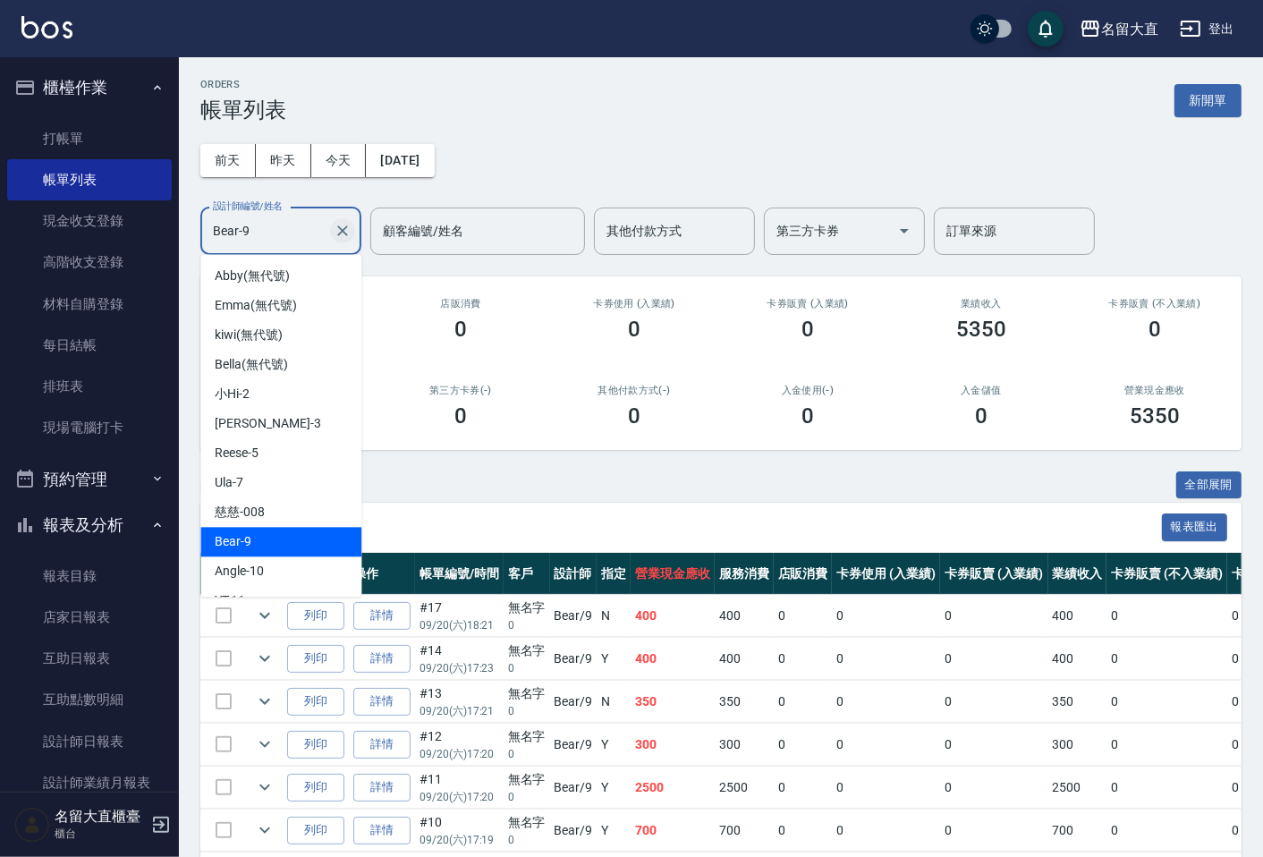
click at [342, 230] on icon "Clear" at bounding box center [342, 230] width 11 height 11
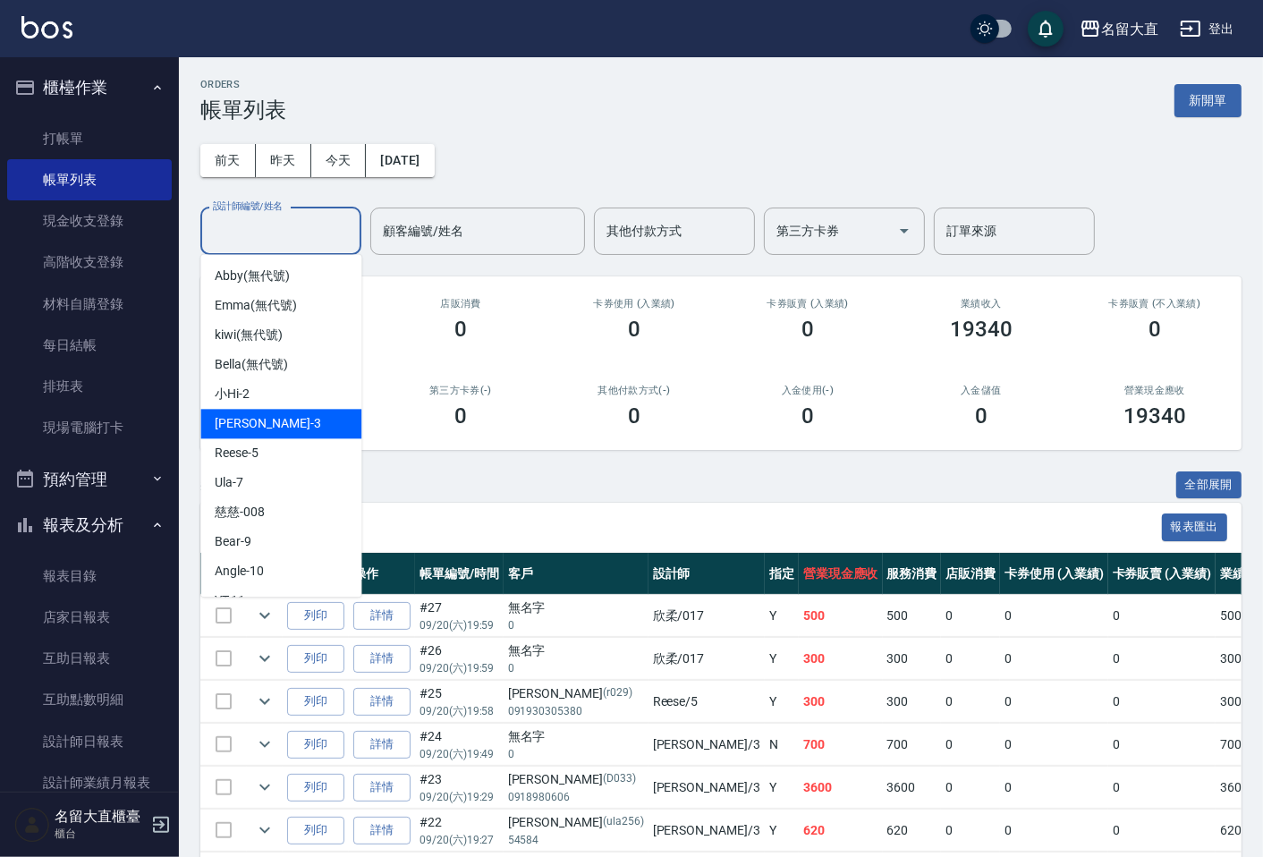
click at [226, 414] on span "[PERSON_NAME]3" at bounding box center [268, 423] width 106 height 19
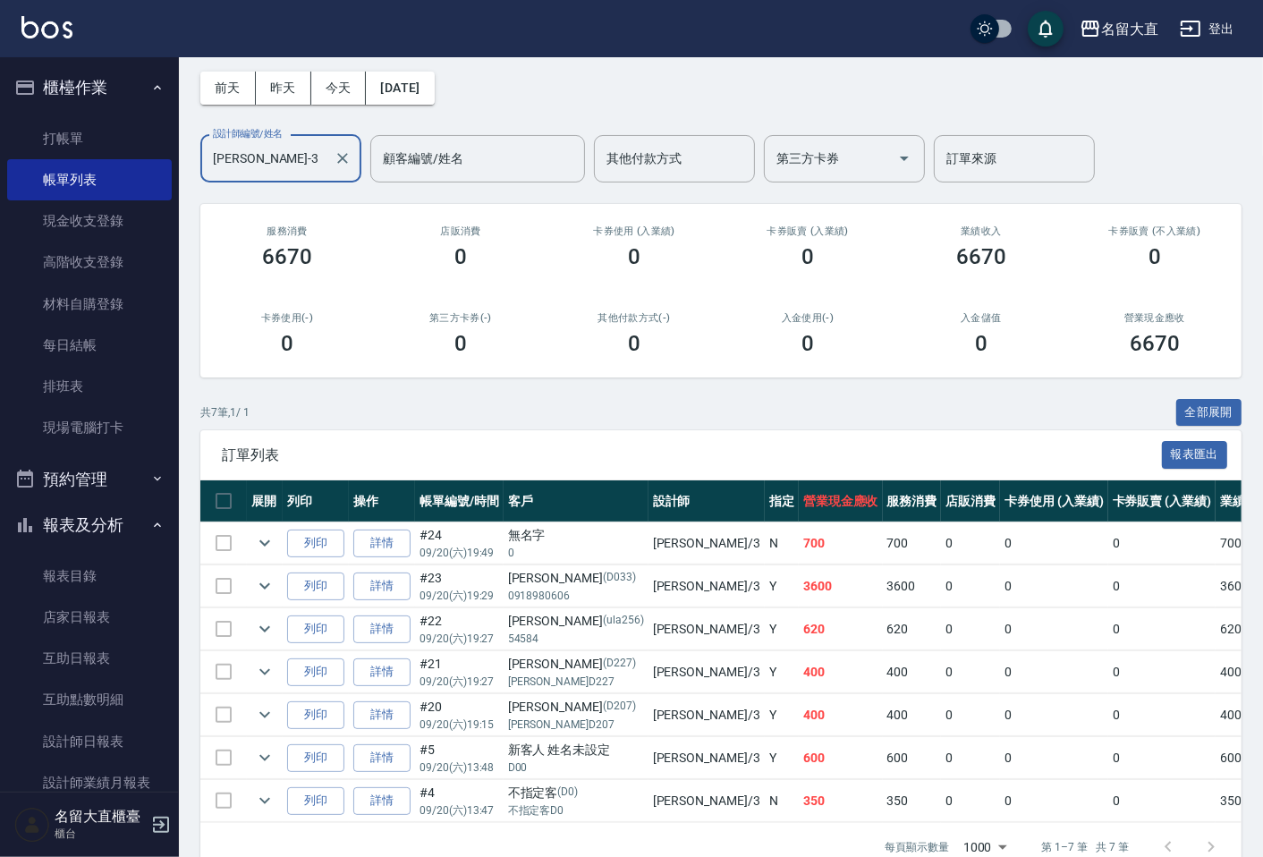
scroll to position [123, 0]
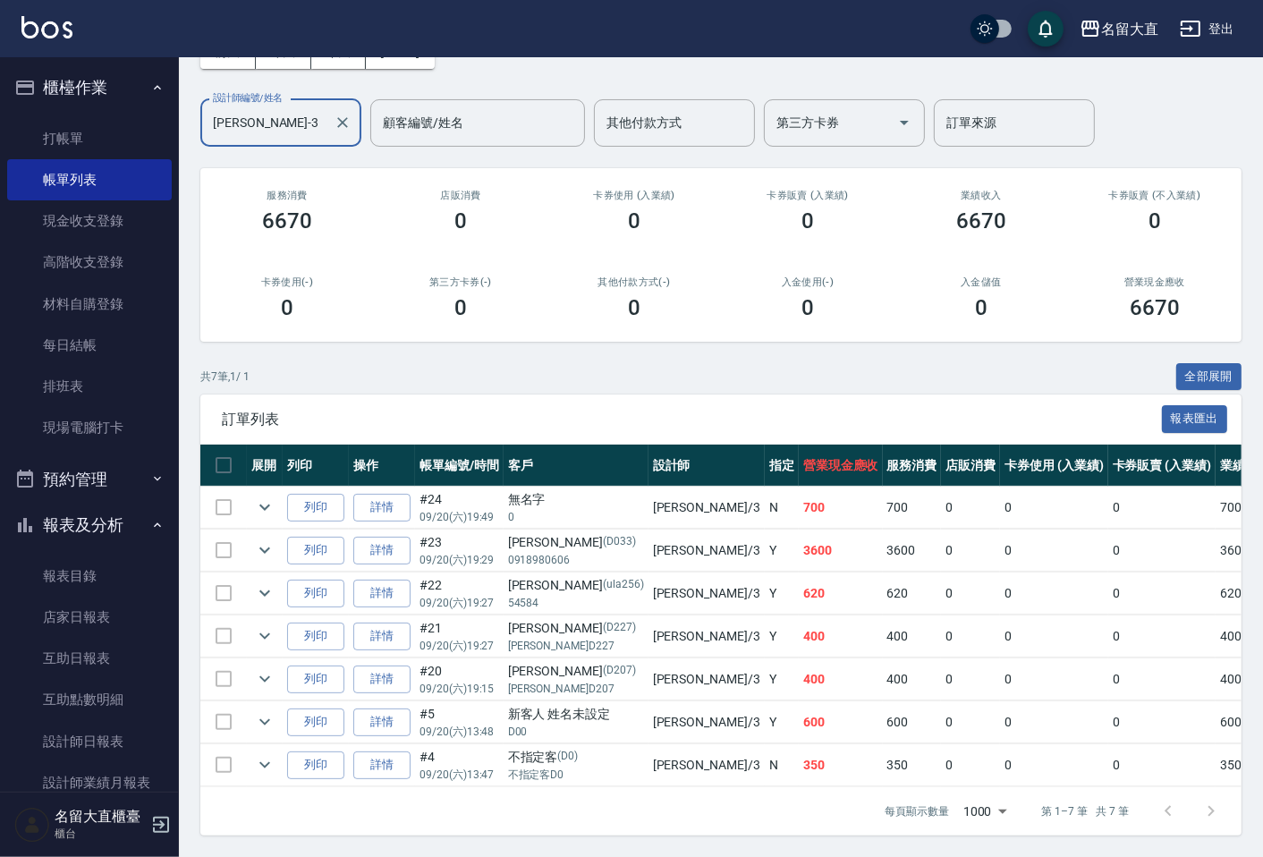
type input "[PERSON_NAME]-3"
drag, startPoint x: 712, startPoint y: 707, endPoint x: 770, endPoint y: 704, distance: 58.2
click at [798, 704] on td "600" at bounding box center [840, 722] width 84 height 42
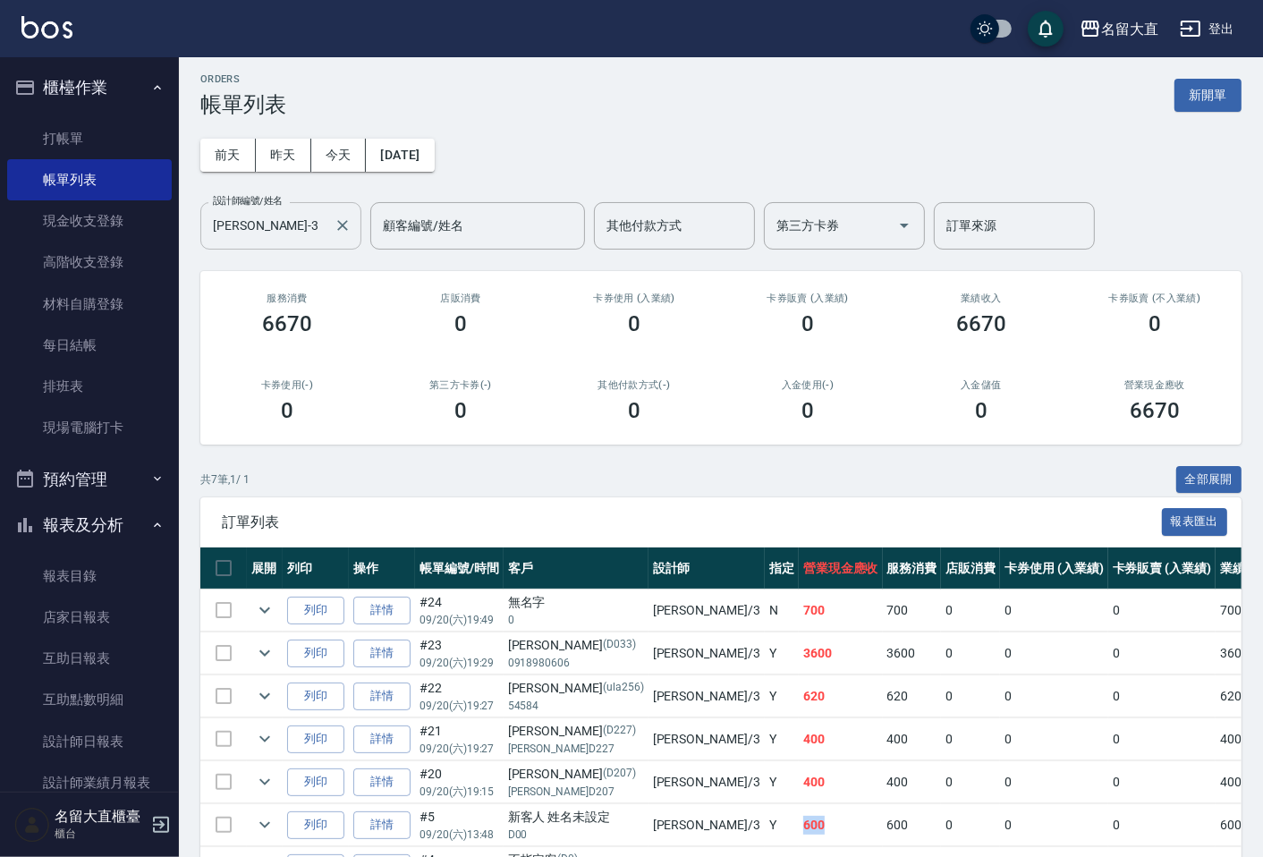
scroll to position [0, 0]
